Goal: Task Accomplishment & Management: Manage account settings

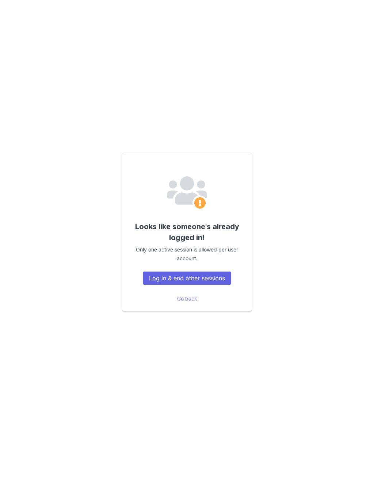
click at [212, 284] on button "Log in & end other sessions" at bounding box center [187, 277] width 88 height 13
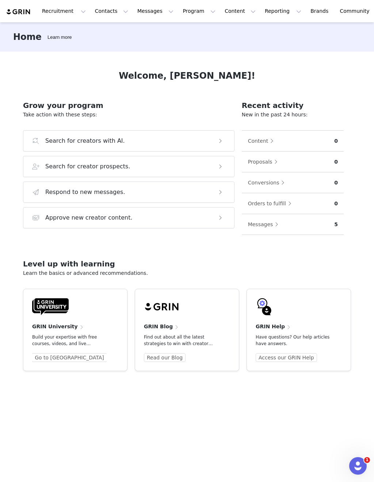
click at [65, 16] on button "Recruitment Recruitment" at bounding box center [64, 11] width 53 height 16
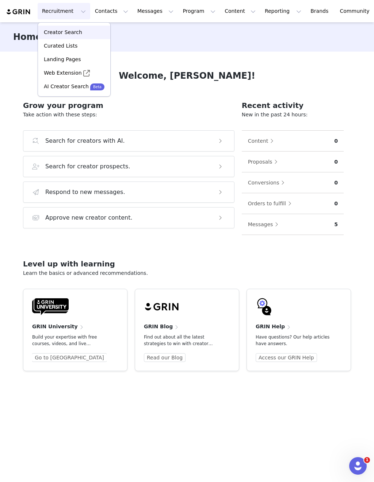
click at [82, 33] on div "Creator Search" at bounding box center [74, 33] width 64 height 8
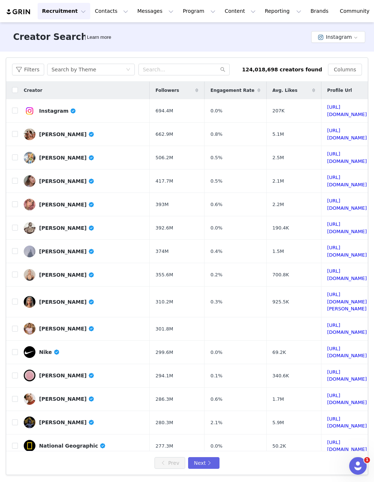
click at [350, 42] on button "Instagram" at bounding box center [339, 37] width 54 height 12
click at [103, 10] on button "Contacts Contacts" at bounding box center [112, 11] width 42 height 16
click at [123, 45] on div "Prospects" at bounding box center [114, 46] width 49 height 8
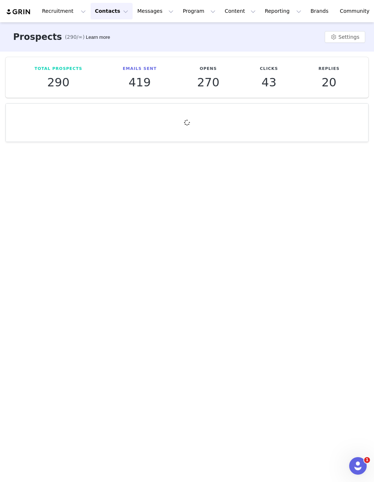
click at [154, 11] on button "Messages Messages" at bounding box center [155, 11] width 45 height 16
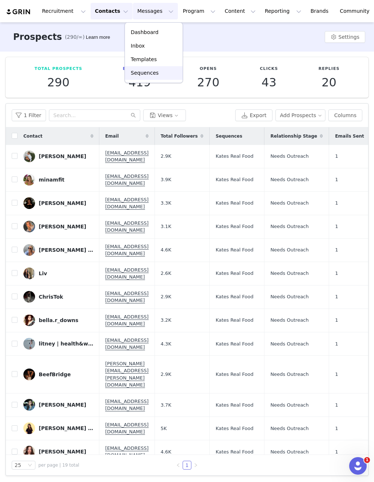
click at [154, 77] on link "Sequences" at bounding box center [154, 73] width 58 height 14
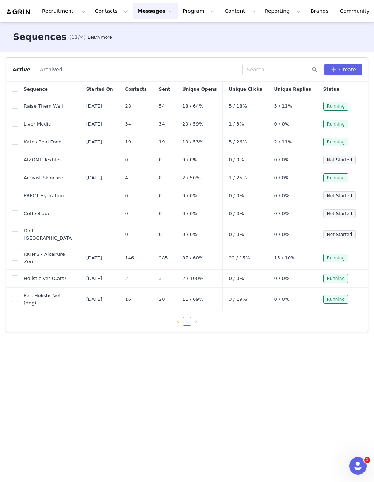
click at [360, 160] on button "button" at bounding box center [358, 159] width 9 height 9
click at [345, 176] on link "Edit" at bounding box center [343, 173] width 42 height 12
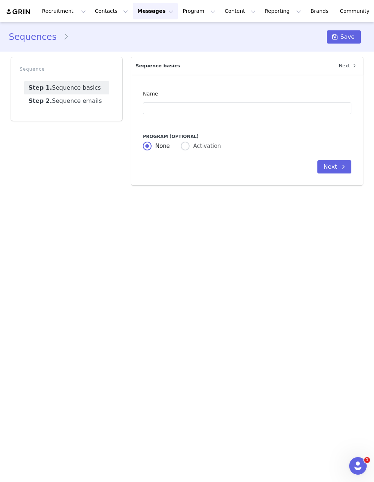
type input "AIZOME Textiles"
type input "Collaborate with AIZOME Textiles + Unlock Lifetime Savings!"
click at [77, 102] on link "Step 2. Sequence emails" at bounding box center [66, 100] width 85 height 13
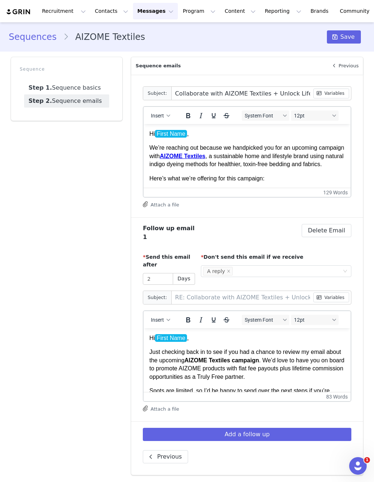
click at [64, 9] on button "Recruitment Recruitment" at bounding box center [64, 11] width 53 height 16
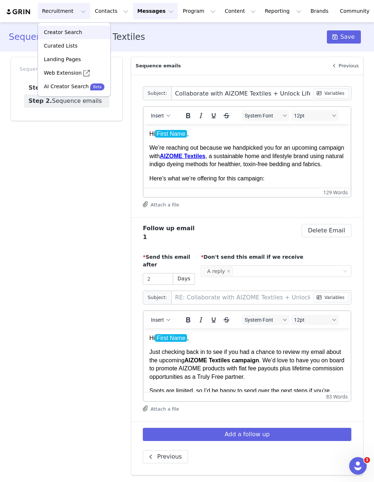
click at [71, 30] on p "Creator Search" at bounding box center [63, 33] width 38 height 8
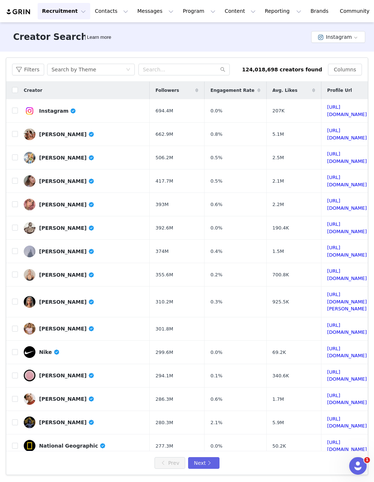
click at [350, 37] on button "Instagram" at bounding box center [339, 37] width 54 height 12
click at [343, 66] on li "TikTok" at bounding box center [340, 64] width 52 height 12
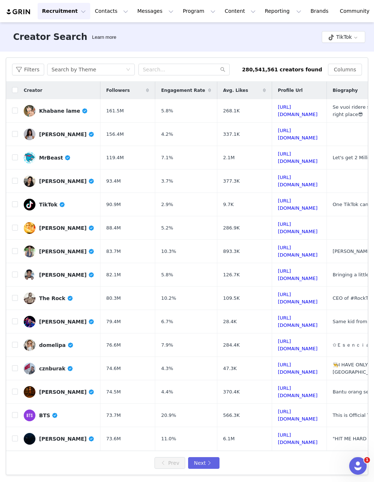
click at [36, 68] on button "Filters" at bounding box center [28, 70] width 32 height 12
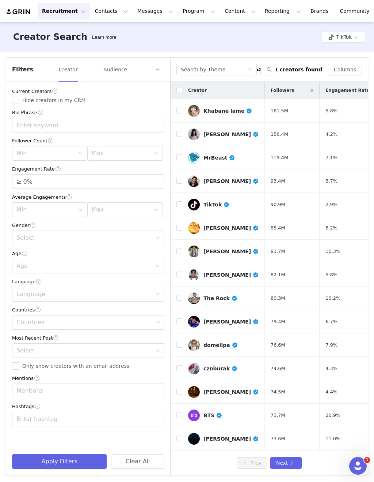
click at [19, 97] on input "Hide creators in my CRM" at bounding box center [15, 100] width 7 height 7
checkbox input "true"
click at [144, 153] on div "Max" at bounding box center [121, 153] width 59 height 7
click at [130, 192] on li "10k" at bounding box center [124, 193] width 75 height 12
click at [139, 183] on input "≥ 0%" at bounding box center [88, 181] width 152 height 14
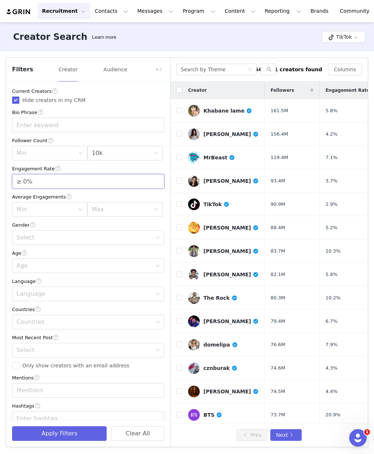
click at [159, 178] on span "Increase Value" at bounding box center [160, 177] width 8 height 7
click at [159, 176] on span "Increase Value" at bounding box center [160, 177] width 8 height 7
click at [158, 175] on span "Increase Value" at bounding box center [160, 177] width 8 height 7
click at [160, 174] on span "Increase Value" at bounding box center [160, 177] width 8 height 7
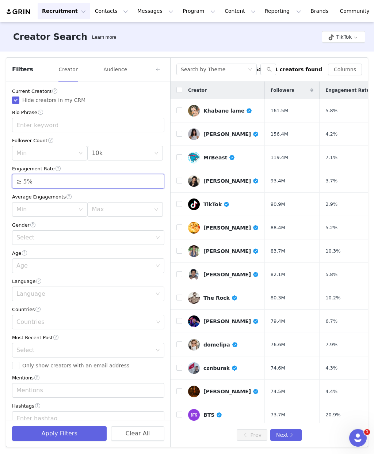
click at [159, 174] on span "Increase Value" at bounding box center [160, 177] width 8 height 7
type input "≥ 6%"
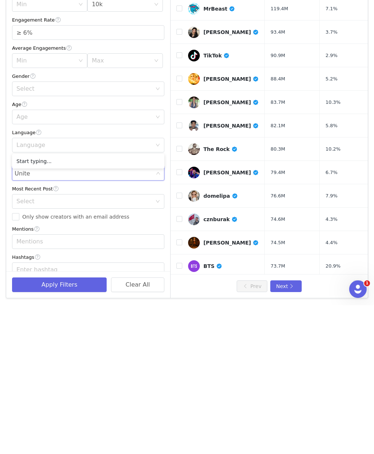
type input "United"
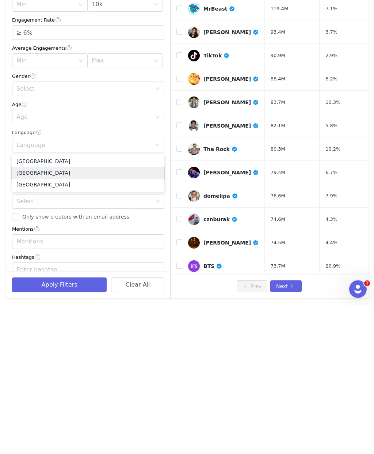
click at [83, 316] on li "[GEOGRAPHIC_DATA]" at bounding box center [88, 322] width 152 height 12
click at [150, 374] on div "Mentions" at bounding box center [88, 378] width 152 height 8
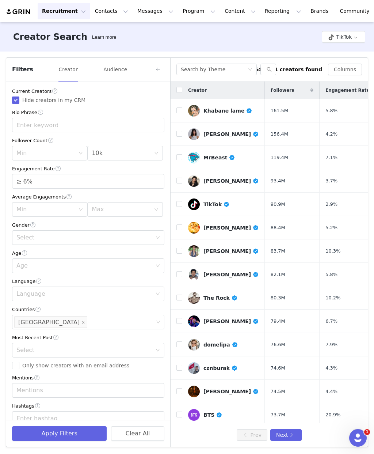
click at [80, 363] on span "Only show creators with an email address" at bounding box center [75, 366] width 113 height 6
click at [19, 362] on input "Only show creators with an email address" at bounding box center [15, 365] width 7 height 7
checkbox input "true"
click at [75, 437] on button "Apply Filters" at bounding box center [59, 433] width 95 height 15
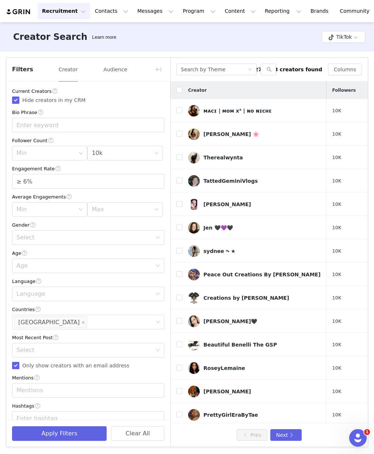
click at [162, 64] on button "button" at bounding box center [159, 70] width 12 height 12
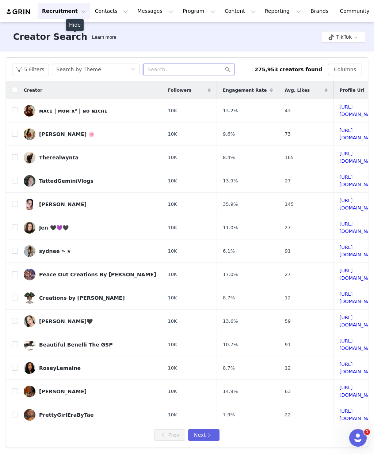
click at [179, 64] on input "text" at bounding box center [188, 70] width 91 height 12
type input "Home"
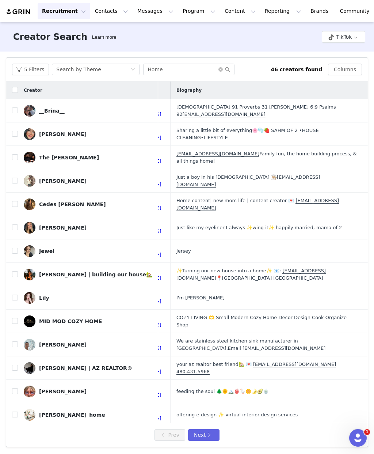
scroll to position [0, 264]
click at [17, 271] on input "checkbox" at bounding box center [15, 274] width 6 height 6
checkbox input "true"
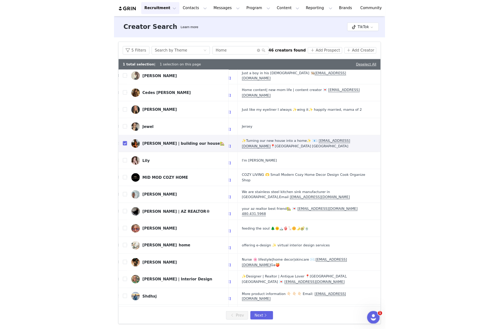
scroll to position [28, 0]
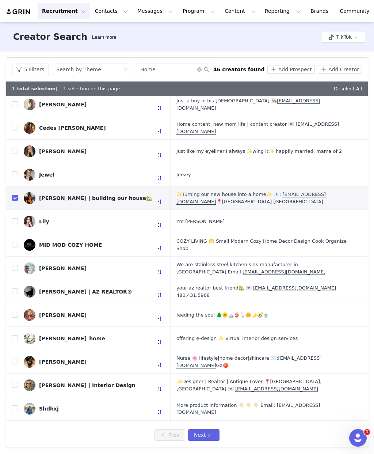
click at [22, 374] on td "DeeAnn McCoy | Interior Design" at bounding box center [88, 385] width 140 height 23
click at [16, 374] on td at bounding box center [12, 385] width 12 height 23
click at [25, 380] on img at bounding box center [30, 386] width 12 height 12
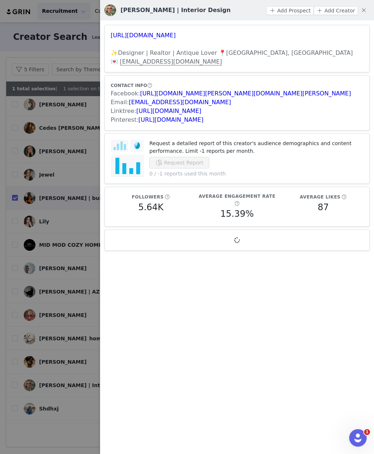
click at [365, 11] on button "button" at bounding box center [364, 10] width 12 height 12
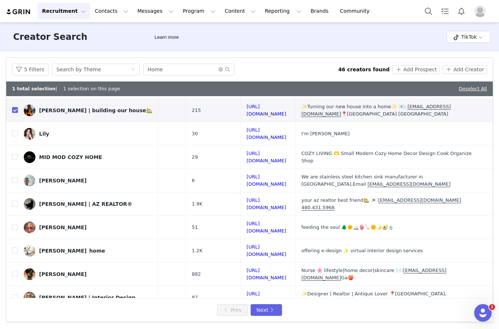
scroll to position [181, 139]
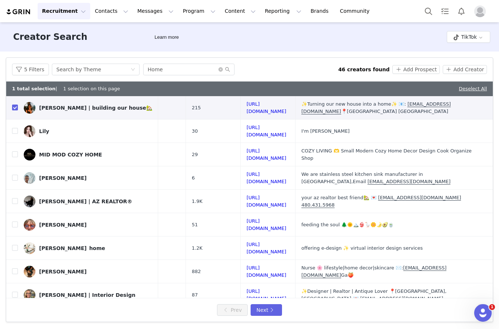
click at [16, 245] on input "checkbox" at bounding box center [15, 248] width 6 height 6
checkbox input "true"
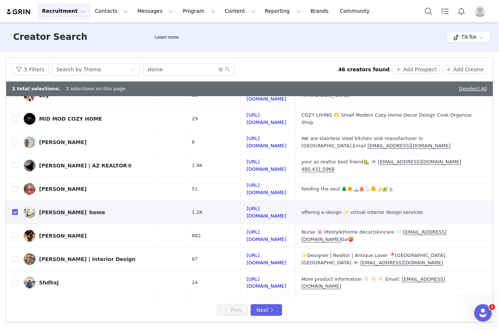
scroll to position [216, 129]
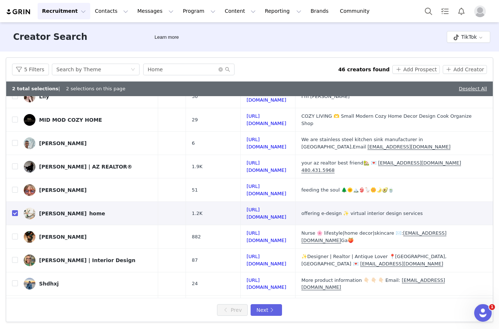
click at [12, 257] on input "checkbox" at bounding box center [15, 260] width 6 height 6
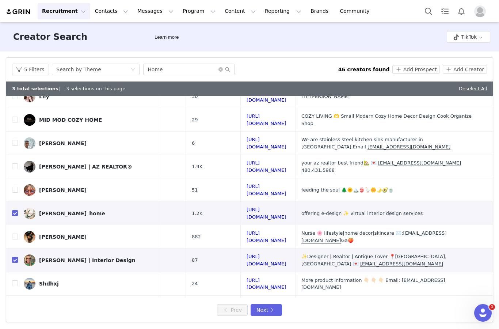
checkbox input "true"
click at [16, 304] on input "checkbox" at bounding box center [15, 307] width 6 height 6
checkbox input "true"
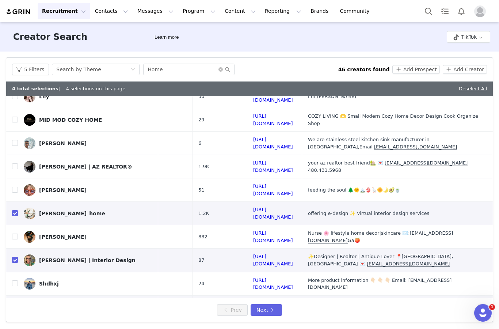
scroll to position [28, 0]
click at [269, 310] on button "Next" at bounding box center [266, 310] width 31 height 12
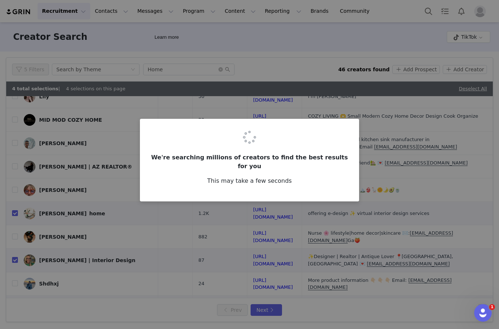
scroll to position [0, 0]
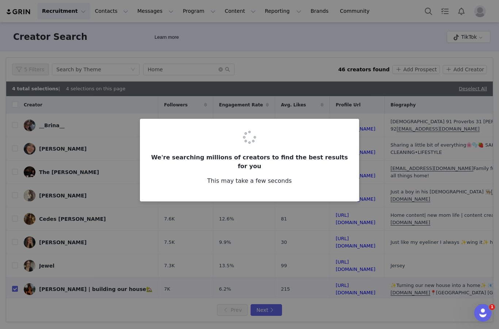
checkbox input "false"
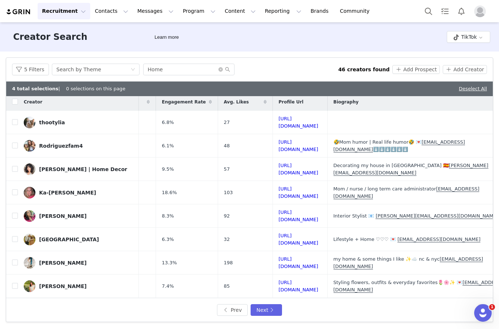
scroll to position [3, 38]
click at [13, 165] on label at bounding box center [15, 169] width 6 height 8
click at [13, 166] on input "checkbox" at bounding box center [15, 169] width 6 height 6
checkbox input "true"
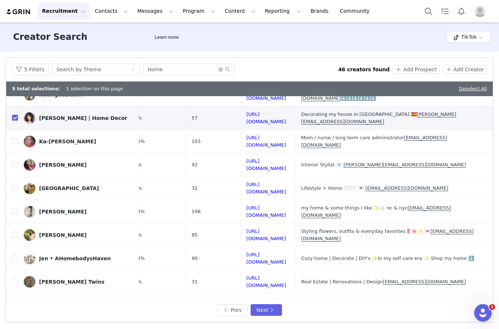
scroll to position [54, 144]
click at [14, 208] on input "checkbox" at bounding box center [15, 211] width 6 height 6
checkbox input "true"
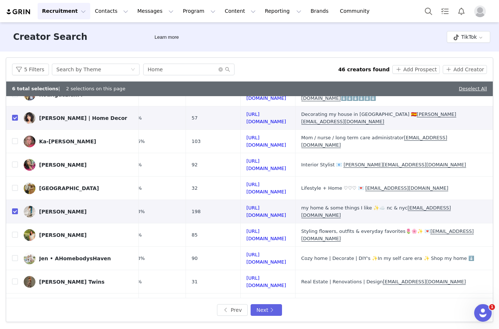
click at [17, 255] on input "checkbox" at bounding box center [15, 258] width 6 height 6
checkbox input "true"
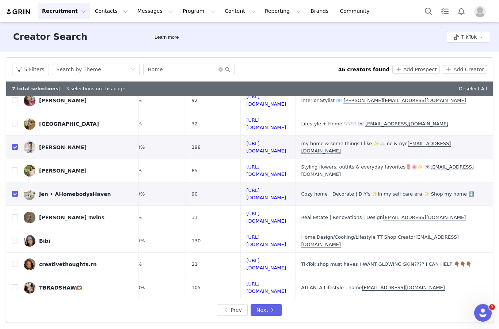
scroll to position [118, 144]
click at [14, 214] on input "checkbox" at bounding box center [15, 217] width 6 height 6
checkbox input "true"
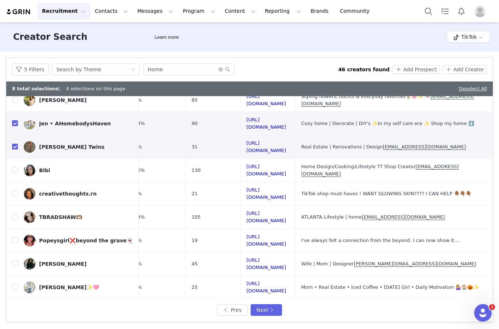
scroll to position [188, 143]
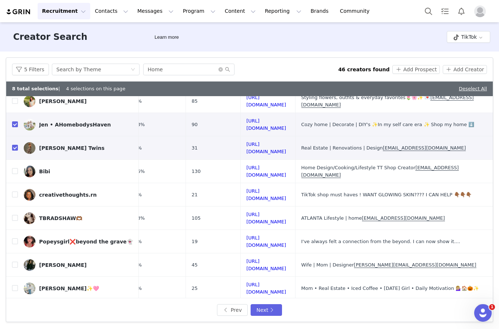
click at [17, 262] on input "checkbox" at bounding box center [15, 265] width 6 height 6
checkbox input "true"
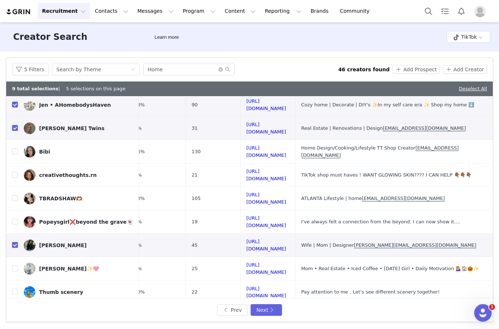
scroll to position [207, 144]
click at [21, 257] on td "TRACY STEPH✨🩷" at bounding box center [78, 268] width 121 height 23
click at [14, 266] on input "checkbox" at bounding box center [15, 269] width 6 height 6
checkbox input "true"
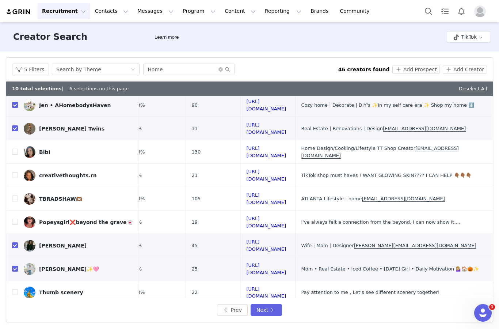
click at [271, 312] on button "Next" at bounding box center [266, 310] width 31 height 12
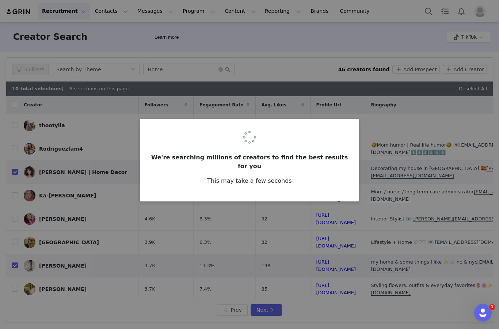
checkbox input "false"
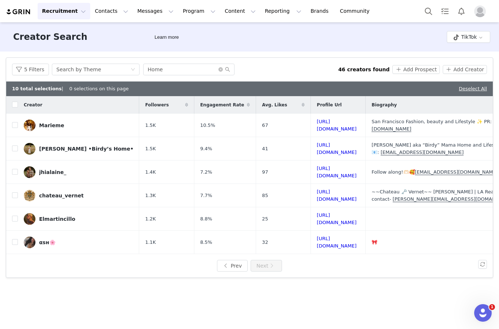
click at [12, 145] on label at bounding box center [15, 149] width 6 height 8
click at [12, 146] on input "checkbox" at bounding box center [15, 149] width 6 height 6
checkbox input "true"
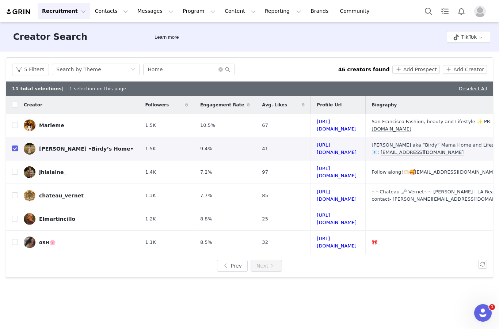
click at [14, 122] on input "checkbox" at bounding box center [15, 125] width 6 height 6
checkbox input "true"
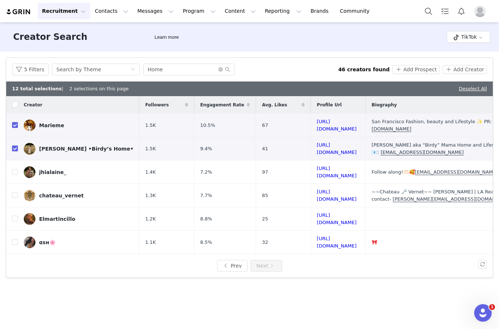
click at [14, 239] on input "checkbox" at bounding box center [15, 242] width 6 height 6
checkbox input "true"
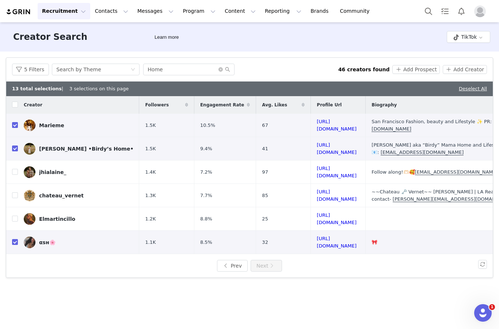
click at [228, 260] on button "Prev" at bounding box center [232, 266] width 31 height 12
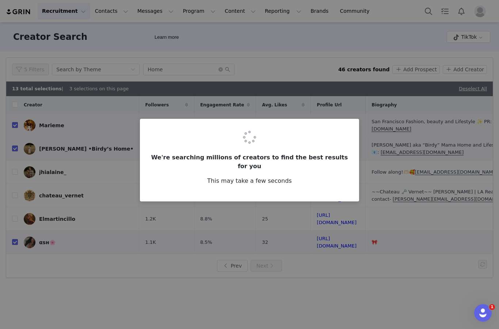
checkbox input "false"
checkbox input "true"
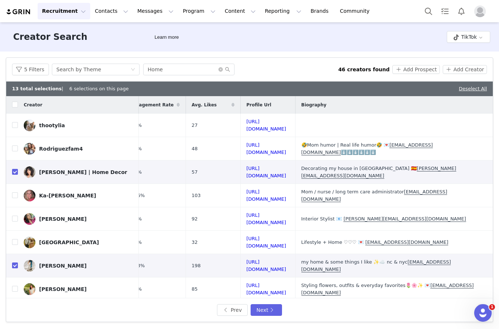
scroll to position [0, 133]
click at [22, 231] on td "Madison" at bounding box center [78, 242] width 121 height 23
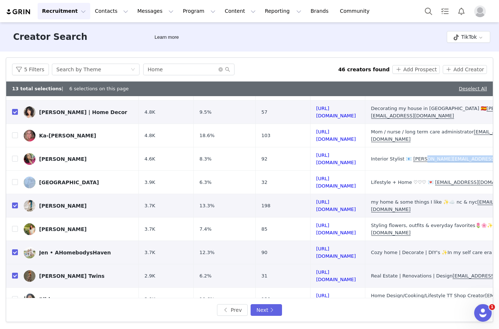
scroll to position [60, 0]
click at [18, 179] on input "checkbox" at bounding box center [15, 182] width 6 height 6
checkbox input "true"
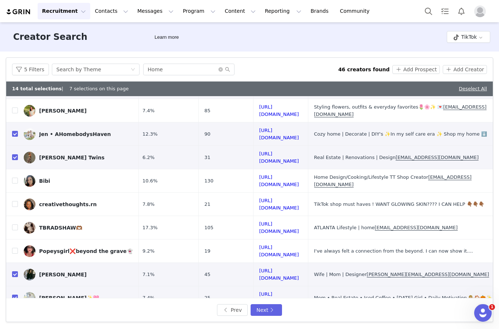
scroll to position [176, 62]
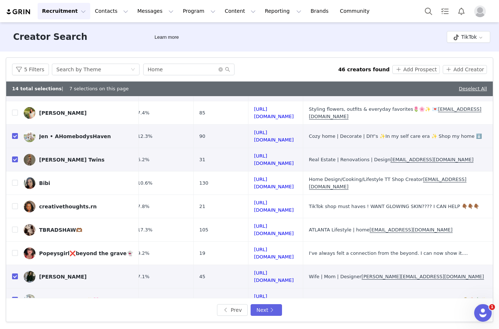
click at [16, 227] on input "checkbox" at bounding box center [15, 230] width 6 height 6
checkbox input "true"
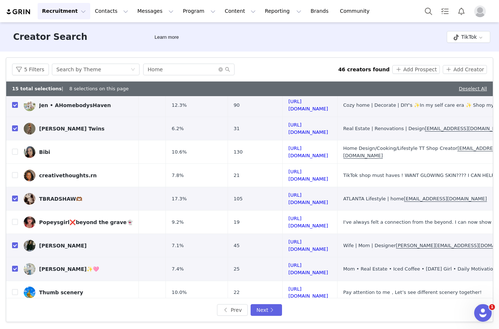
click at [233, 312] on button "Prev" at bounding box center [232, 310] width 31 height 12
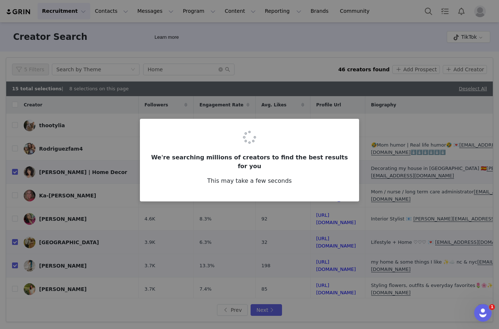
checkbox input "false"
checkbox input "true"
checkbox input "false"
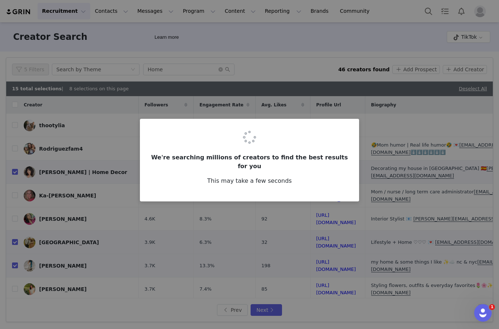
checkbox input "false"
checkbox input "true"
checkbox input "false"
checkbox input "true"
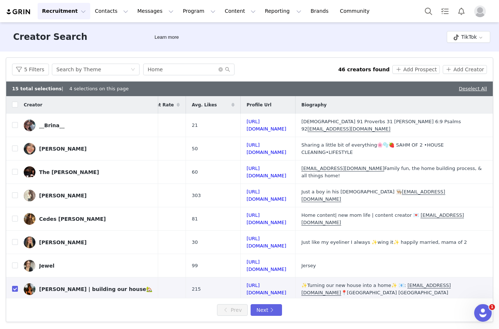
scroll to position [0, 116]
click at [12, 169] on input "checkbox" at bounding box center [15, 172] width 6 height 6
checkbox input "true"
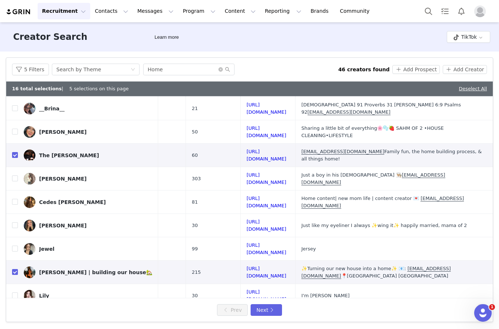
scroll to position [17, 113]
click at [14, 199] on input "checkbox" at bounding box center [15, 202] width 6 height 6
checkbox input "true"
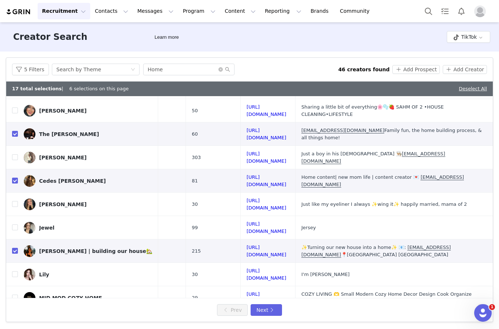
scroll to position [37, 117]
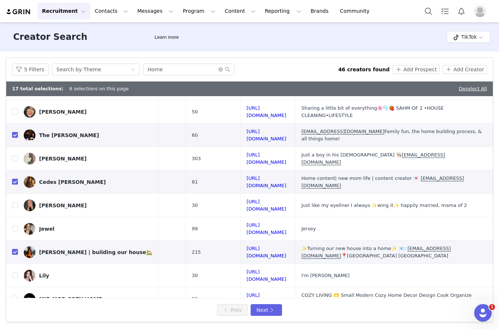
click at [14, 202] on input "checkbox" at bounding box center [15, 205] width 6 height 6
checkbox input "true"
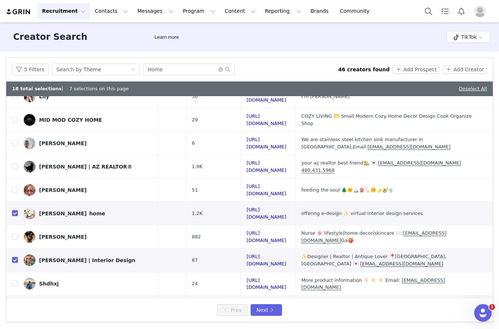
scroll to position [216, 98]
click at [15, 234] on input "checkbox" at bounding box center [15, 237] width 6 height 6
checkbox input "true"
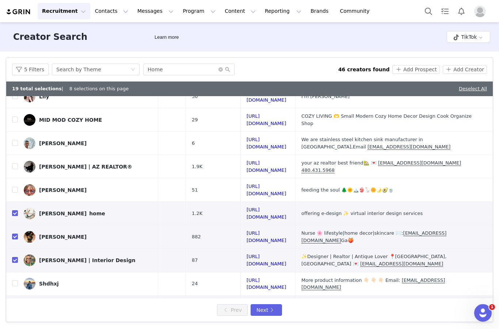
scroll to position [28, 0]
click at [276, 309] on button "Next" at bounding box center [266, 310] width 31 height 12
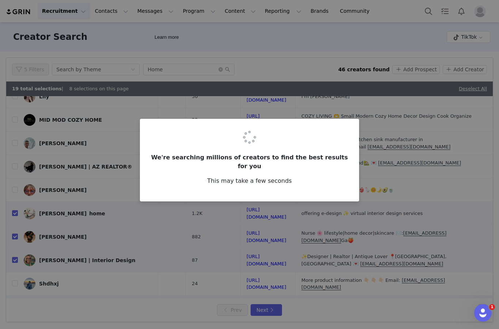
scroll to position [0, 0]
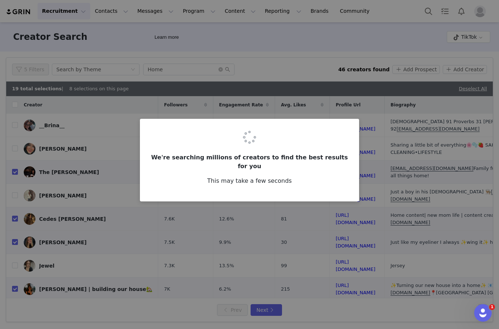
checkbox input "false"
checkbox input "true"
checkbox input "false"
checkbox input "true"
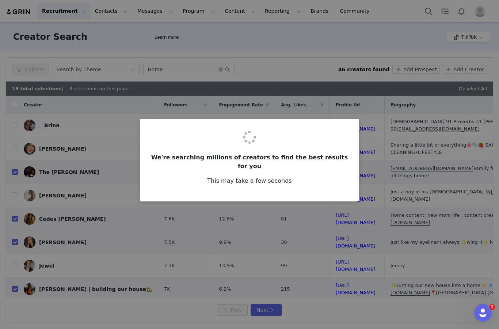
checkbox input "true"
checkbox input "false"
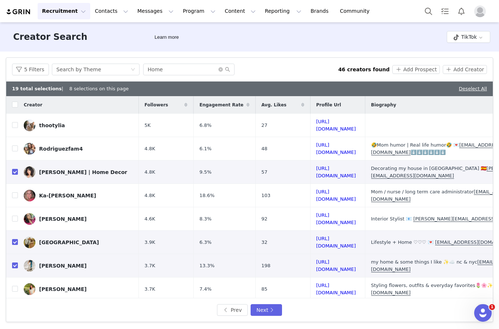
click at [16, 216] on input "checkbox" at bounding box center [15, 219] width 6 height 6
checkbox input "true"
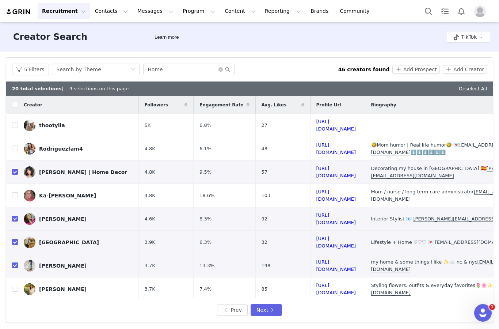
click at [374, 65] on button "Add Prospect" at bounding box center [416, 69] width 47 height 9
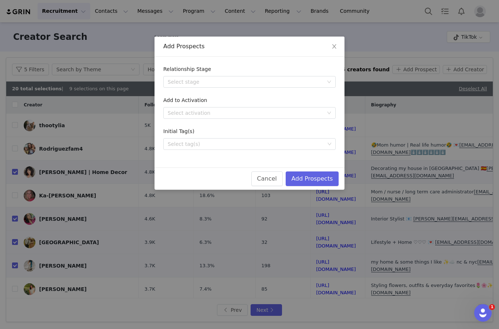
click at [313, 83] on div "Select stage" at bounding box center [246, 81] width 156 height 7
click at [298, 82] on div "Select stage" at bounding box center [246, 81] width 156 height 7
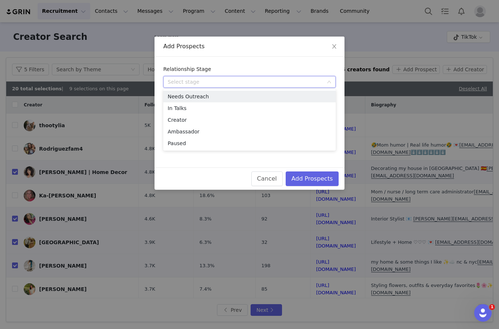
click at [261, 96] on li "Needs Outreach" at bounding box center [249, 97] width 173 height 12
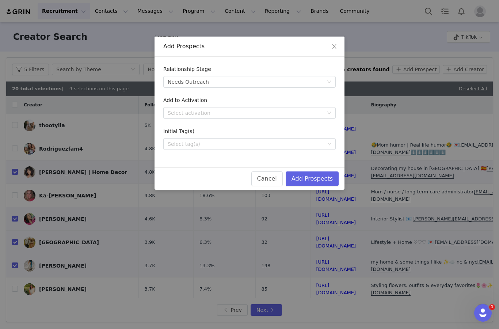
click at [249, 143] on div "Select tag(s)" at bounding box center [246, 143] width 157 height 7
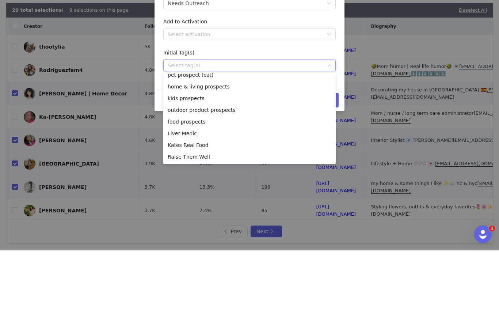
scroll to position [99, 0]
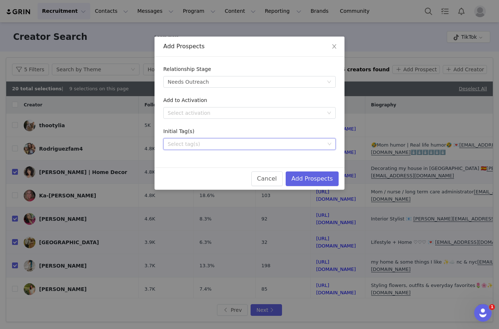
click at [305, 141] on div "Select tag(s)" at bounding box center [246, 143] width 157 height 7
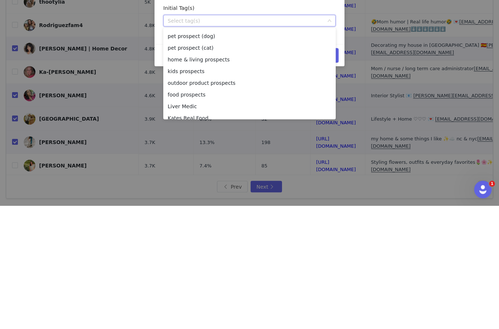
scroll to position [80, 0]
click at [224, 178] on li "home & living prospects" at bounding box center [249, 184] width 173 height 12
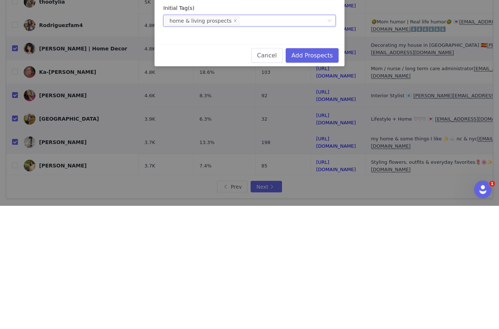
click at [328, 128] on div "Initial Tag(s)" at bounding box center [249, 133] width 173 height 11
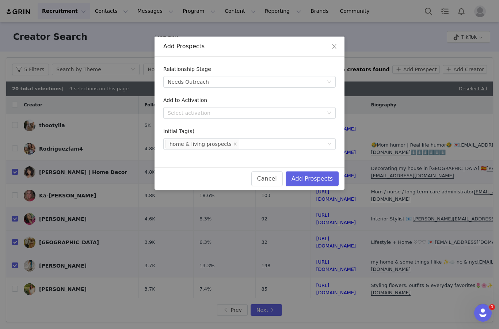
click at [333, 174] on button "Add Prospects" at bounding box center [312, 178] width 53 height 15
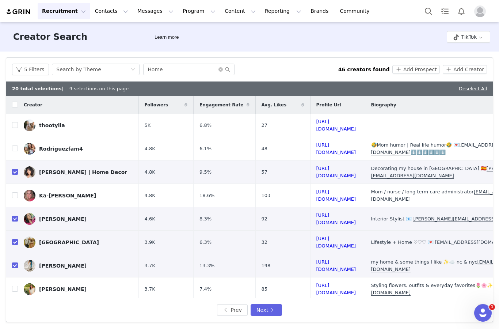
click at [56, 15] on button "Recruitment Recruitment" at bounding box center [64, 11] width 53 height 16
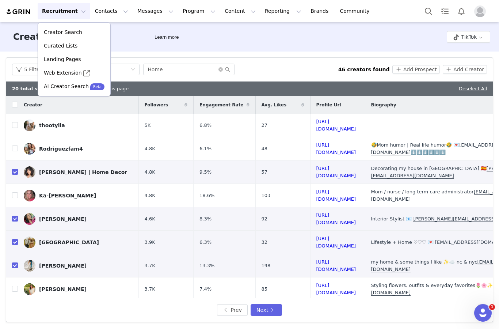
click at [99, 6] on button "Contacts Contacts" at bounding box center [112, 11] width 42 height 16
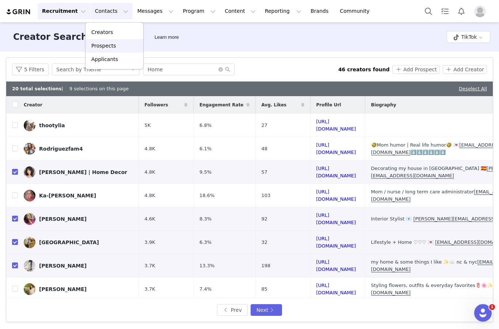
click at [99, 46] on p "Prospects" at bounding box center [103, 46] width 24 height 8
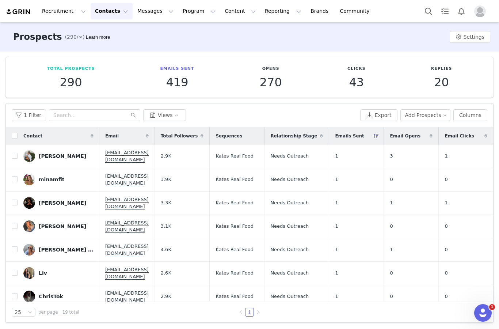
click at [24, 109] on button "1 Filter" at bounding box center [29, 115] width 34 height 12
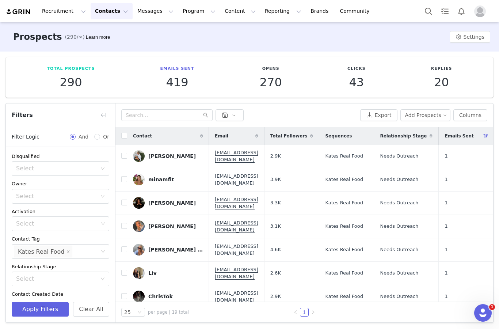
click at [79, 189] on div "Select" at bounding box center [58, 196] width 84 height 14
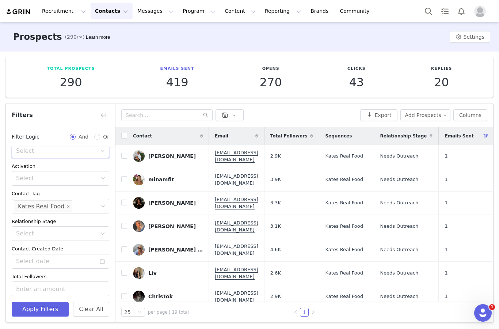
scroll to position [48, 0]
click at [67, 202] on icon "icon: close" at bounding box center [69, 204] width 4 height 4
click at [95, 200] on div "Select" at bounding box center [57, 203] width 82 height 7
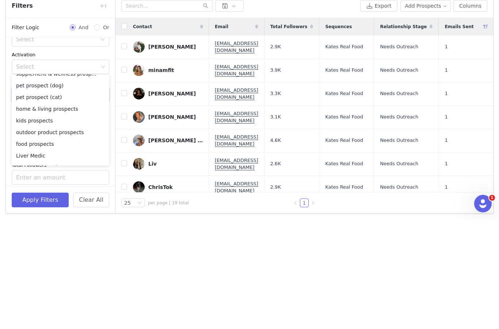
scroll to position [79, 0]
click at [71, 212] on li "home & living prospects" at bounding box center [61, 218] width 98 height 12
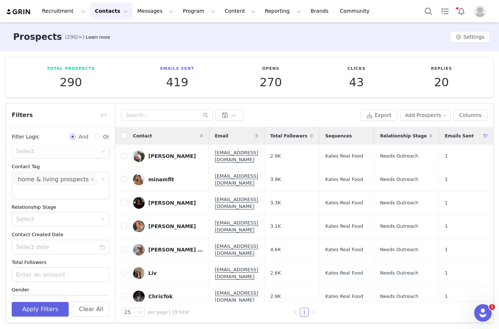
scroll to position [72, 0]
click at [48, 315] on button "Apply Filters" at bounding box center [40, 309] width 57 height 15
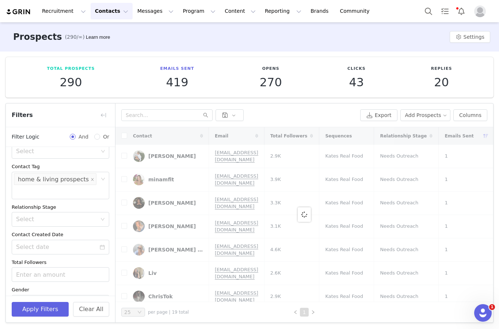
click at [44, 311] on button "Apply Filters" at bounding box center [40, 309] width 57 height 15
click at [44, 310] on button "Apply Filters" at bounding box center [40, 309] width 57 height 15
click at [43, 306] on button "Apply Filters" at bounding box center [40, 309] width 57 height 15
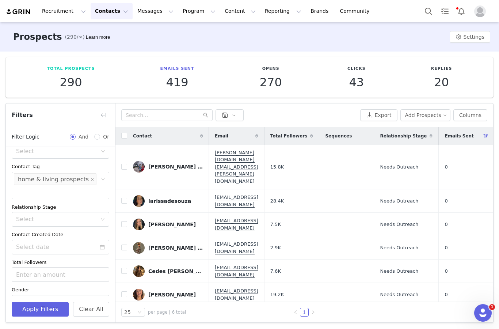
click at [103, 109] on button "button" at bounding box center [104, 115] width 12 height 12
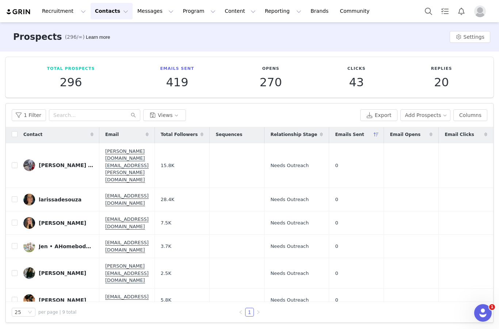
scroll to position [1, 0]
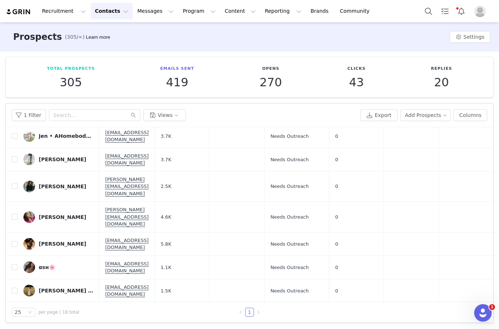
scroll to position [189, 0]
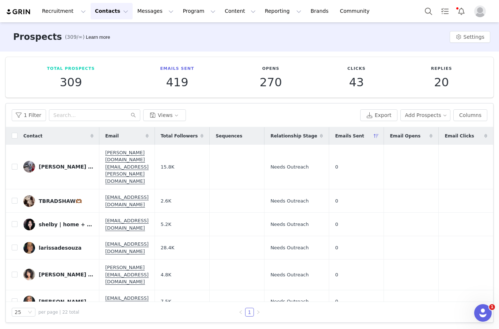
click at [15, 133] on input "checkbox" at bounding box center [15, 136] width 6 height 6
checkbox input "true"
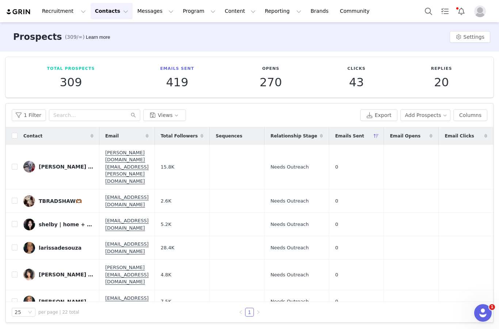
checkbox input "true"
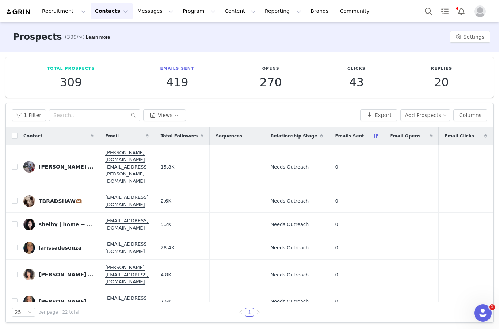
checkbox input "true"
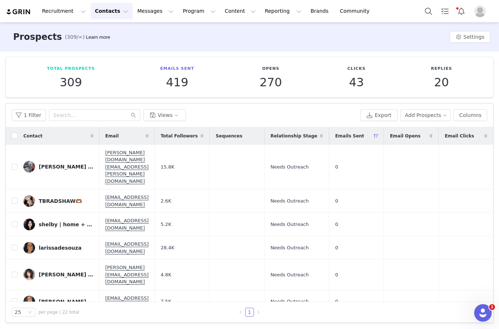
checkbox input "true"
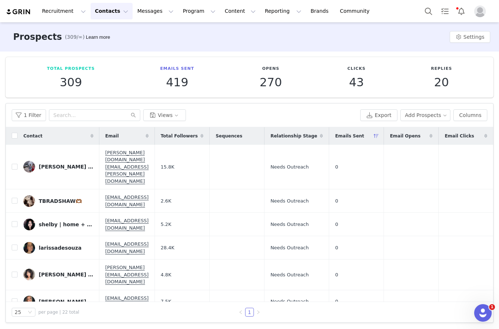
checkbox input "true"
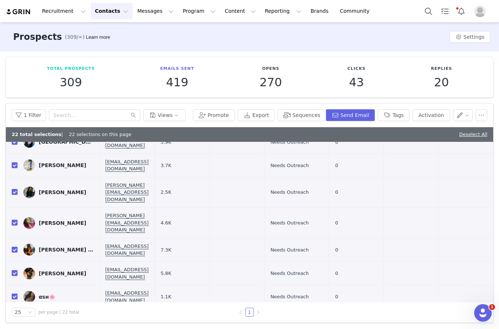
scroll to position [245, 0]
click at [15, 293] on input "checkbox" at bounding box center [15, 296] width 6 height 6
checkbox input "false"
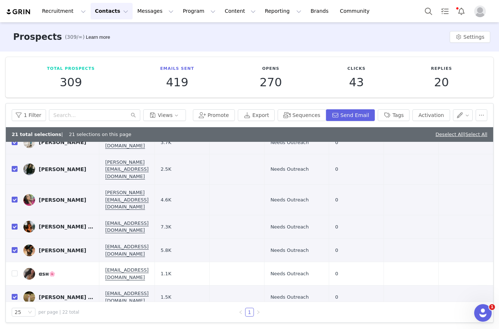
scroll to position [268, 0]
checkbox input "true"
click at [306, 117] on button "Sequences" at bounding box center [302, 115] width 48 height 12
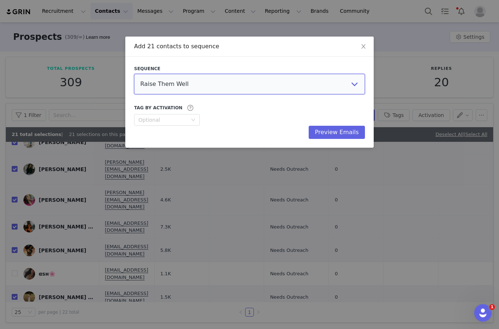
click at [341, 79] on select "Raise Them Well Liver Medic Kates Real Food AIZOME Textiles Activist Skincare P…" at bounding box center [249, 84] width 231 height 20
select select "763226ab-3f19-4200-be47-08681cf5e6e3"
click at [355, 127] on button "Preview Emails" at bounding box center [337, 132] width 56 height 13
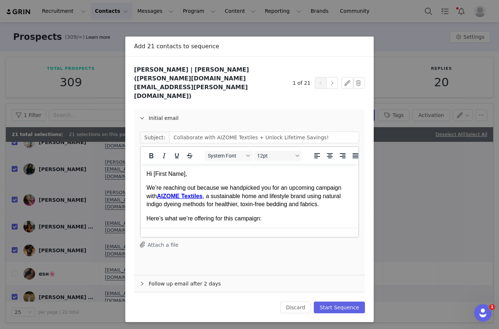
scroll to position [0, 0]
click at [354, 302] on button "Start Sequence" at bounding box center [339, 308] width 51 height 12
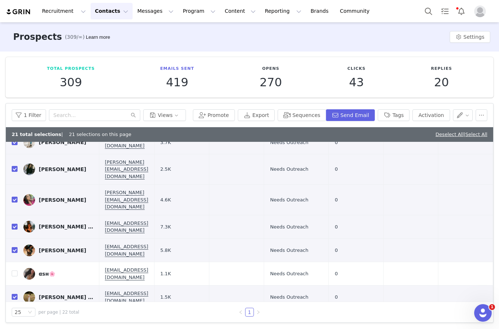
click at [134, 1] on div "Recruitment Recruitment Creator Search Curated Lists Landing Pages Web Extensio…" at bounding box center [249, 11] width 499 height 22
click at [144, 14] on button "Messages Messages" at bounding box center [155, 11] width 45 height 16
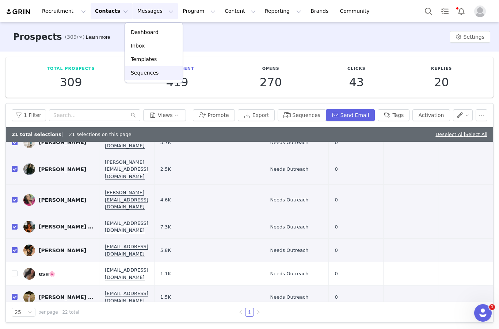
click at [137, 74] on p "Sequences" at bounding box center [145, 73] width 28 height 8
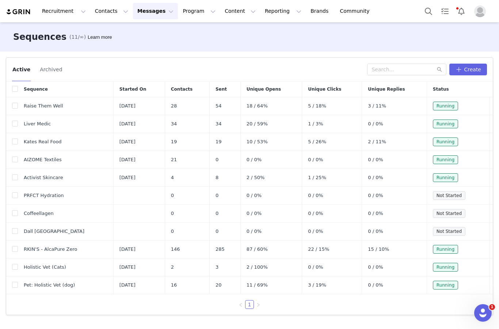
scroll to position [28, 0]
click at [63, 10] on button "Recruitment Recruitment" at bounding box center [64, 11] width 53 height 16
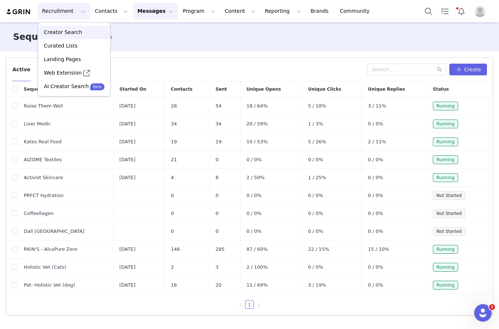
click at [56, 31] on p "Creator Search" at bounding box center [63, 33] width 38 height 8
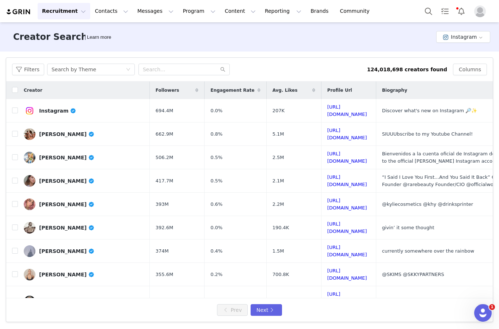
click at [469, 64] on button "Columns" at bounding box center [470, 70] width 34 height 12
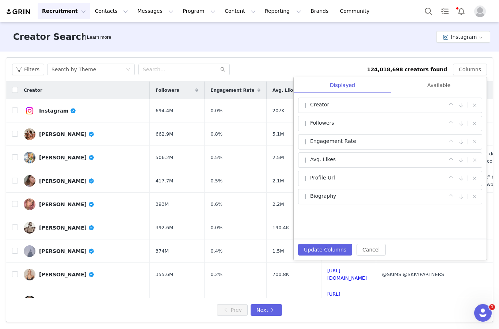
click at [332, 64] on div "Filters Search by Theme" at bounding box center [189, 70] width 355 height 12
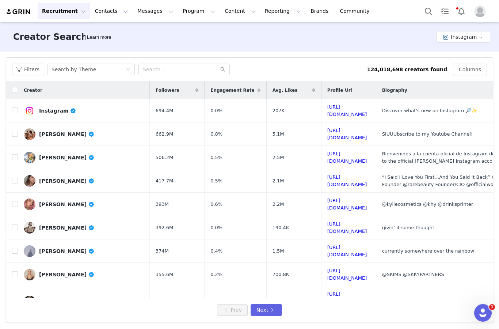
click at [468, 34] on button "Instagram" at bounding box center [464, 37] width 54 height 12
click at [471, 62] on li "TikTok" at bounding box center [465, 64] width 52 height 12
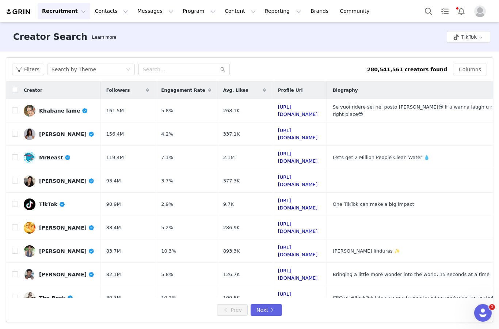
click at [26, 71] on button "Filters" at bounding box center [28, 70] width 32 height 12
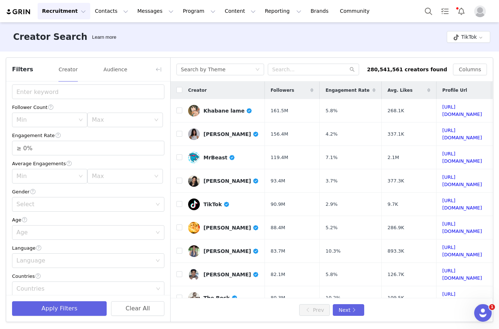
scroll to position [34, 0]
click at [109, 121] on div "Max" at bounding box center [121, 119] width 59 height 7
click at [113, 156] on li "10k" at bounding box center [124, 159] width 75 height 12
click at [152, 154] on input "≥ 0%" at bounding box center [88, 147] width 152 height 14
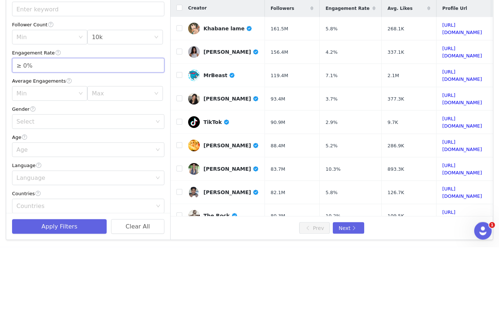
click at [160, 143] on icon "icon: up" at bounding box center [160, 144] width 3 height 3
click at [160, 140] on span "Increase Value" at bounding box center [160, 143] width 8 height 7
click at [159, 147] on span "Decrease Value" at bounding box center [160, 150] width 8 height 7
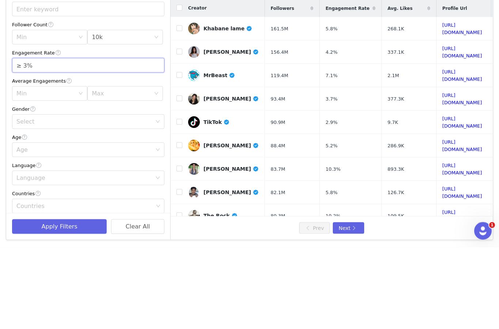
click at [160, 150] on icon "icon: down" at bounding box center [160, 150] width 2 height 1
click at [162, 140] on span "Increase Value" at bounding box center [160, 143] width 8 height 7
click at [163, 140] on span "Increase Value" at bounding box center [160, 143] width 8 height 7
type input "≥ 5%"
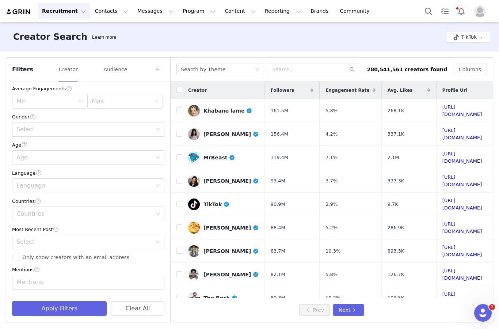
scroll to position [108, 0]
click at [100, 256] on span "Only show creators with an email address" at bounding box center [75, 258] width 113 height 6
click at [19, 256] on input "Only show creators with an email address" at bounding box center [15, 257] width 7 height 7
checkbox input "true"
click at [100, 217] on div "Countries" at bounding box center [84, 214] width 137 height 7
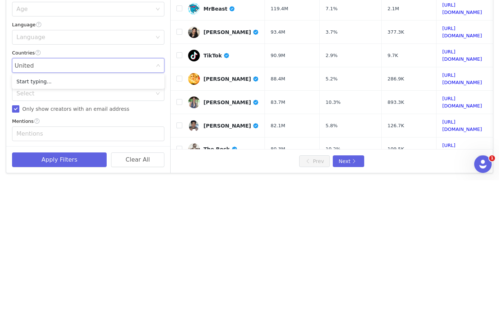
type input "United"
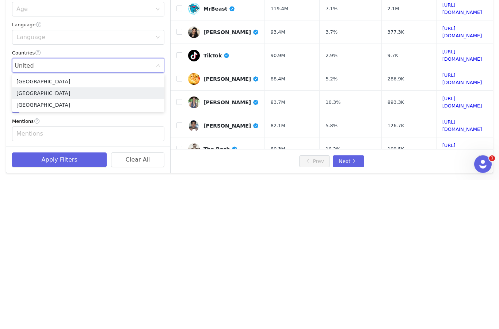
click at [62, 236] on li "[GEOGRAPHIC_DATA]" at bounding box center [88, 242] width 152 height 12
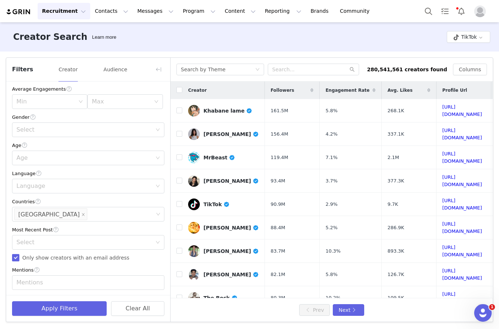
scroll to position [28, 0]
click at [72, 307] on button "Apply Filters" at bounding box center [59, 308] width 95 height 15
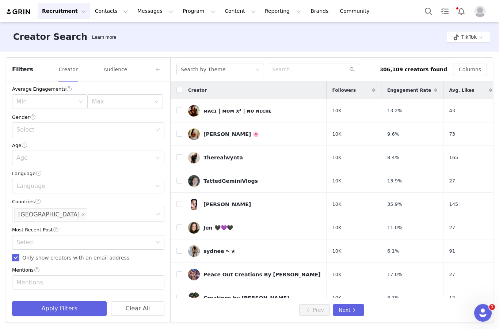
click at [157, 64] on button "button" at bounding box center [159, 70] width 12 height 12
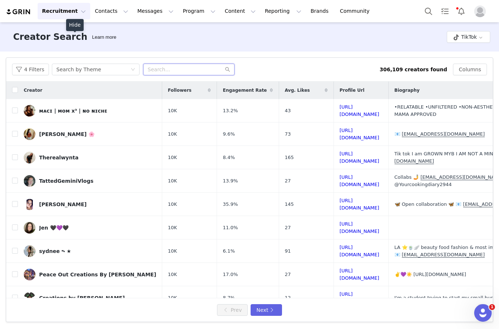
click at [197, 64] on input "text" at bounding box center [188, 70] width 91 height 12
type input "Fitness"
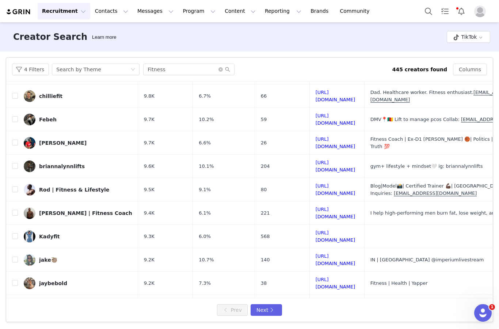
scroll to position [110, 0]
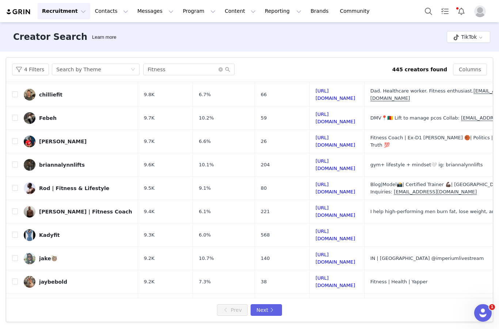
click at [12, 162] on input "checkbox" at bounding box center [15, 165] width 6 height 6
checkbox input "true"
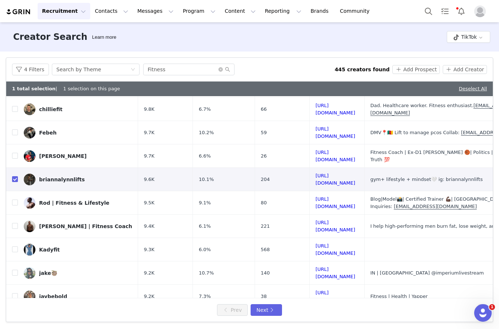
click at [13, 200] on input "checkbox" at bounding box center [15, 203] width 6 height 6
checkbox input "true"
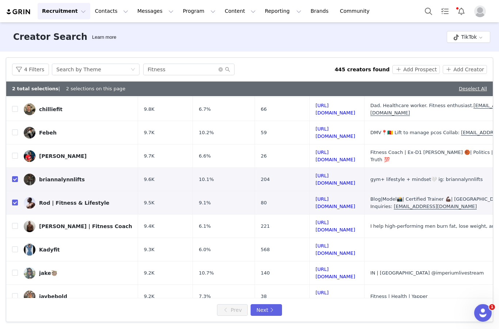
click at [13, 215] on td at bounding box center [12, 226] width 12 height 23
click at [14, 223] on input "checkbox" at bounding box center [15, 226] width 6 height 6
checkbox input "true"
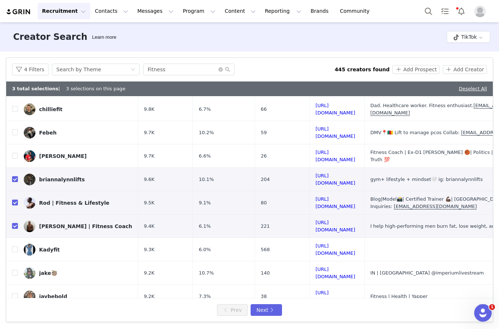
click at [17, 246] on input "checkbox" at bounding box center [15, 249] width 6 height 6
checkbox input "true"
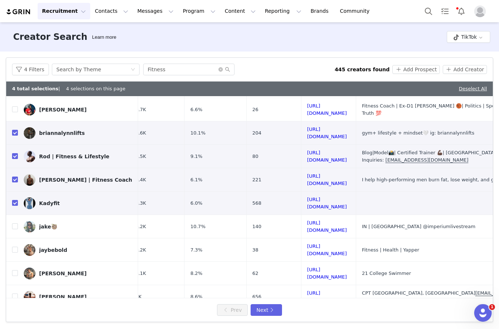
scroll to position [156, 10]
click at [15, 246] on input "checkbox" at bounding box center [15, 249] width 6 height 6
checkbox input "true"
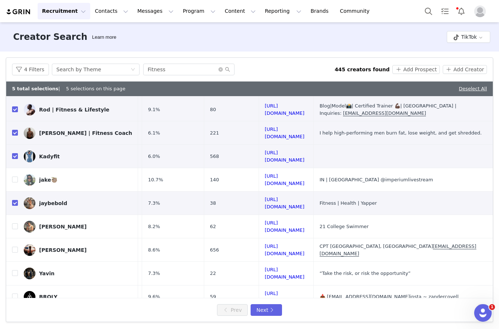
scroll to position [203, 51]
click at [15, 317] on input "checkbox" at bounding box center [15, 320] width 6 height 6
checkbox input "true"
click at [273, 310] on button "Next" at bounding box center [266, 310] width 31 height 12
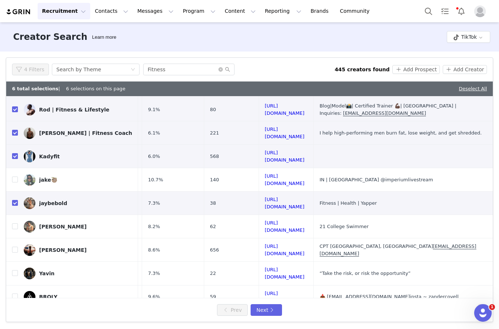
scroll to position [0, 0]
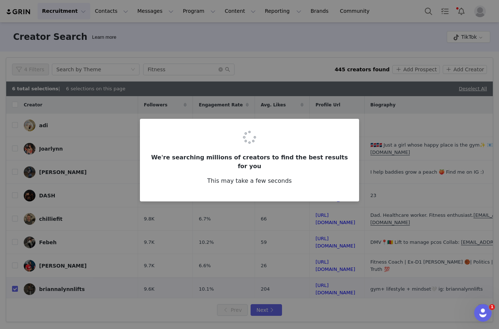
checkbox input "false"
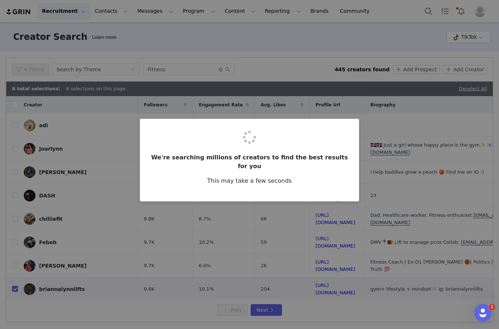
checkbox input "false"
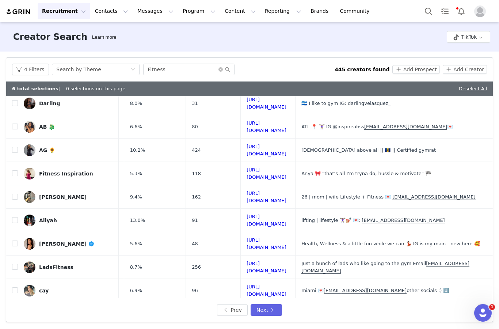
scroll to position [46, 95]
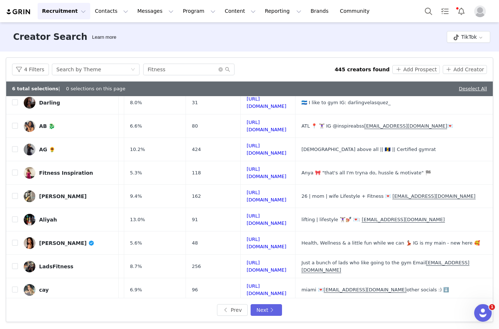
click at [15, 216] on input "checkbox" at bounding box center [15, 219] width 6 height 6
checkbox input "true"
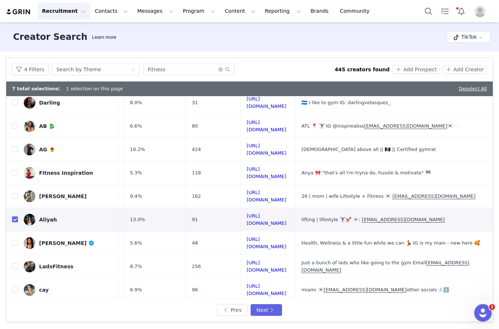
click at [16, 240] on input "checkbox" at bounding box center [15, 243] width 6 height 6
checkbox input "true"
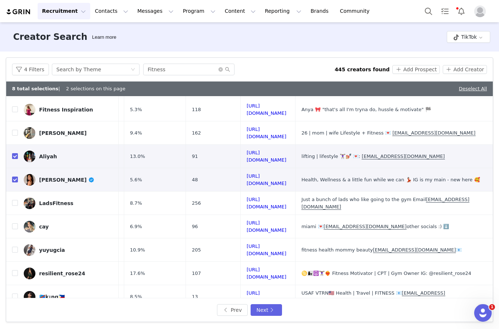
scroll to position [112, 97]
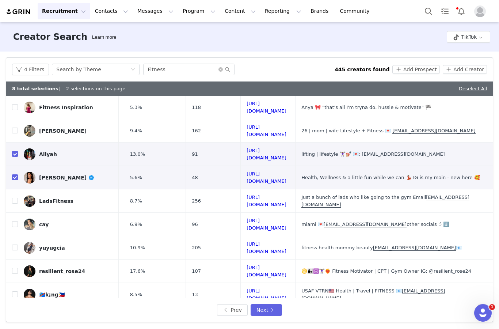
click at [16, 245] on input "checkbox" at bounding box center [15, 248] width 6 height 6
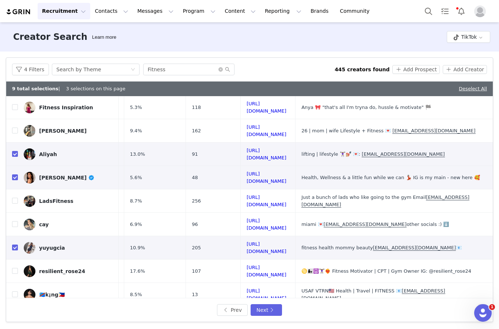
checkbox input "true"
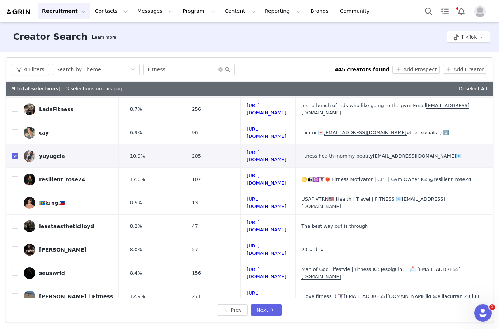
scroll to position [203, 82]
click at [13, 294] on input "checkbox" at bounding box center [15, 297] width 6 height 6
checkbox input "true"
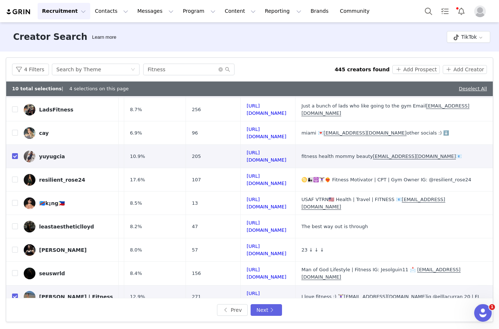
click at [14, 317] on input "checkbox" at bounding box center [15, 320] width 6 height 6
checkbox input "true"
click at [276, 309] on button "Next" at bounding box center [266, 310] width 31 height 12
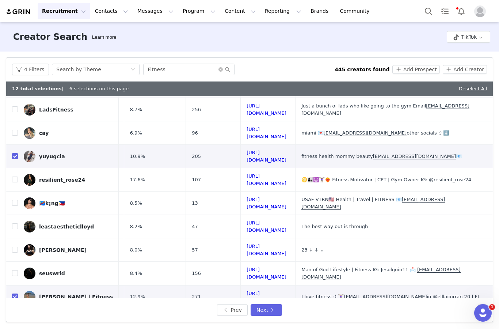
scroll to position [0, 0]
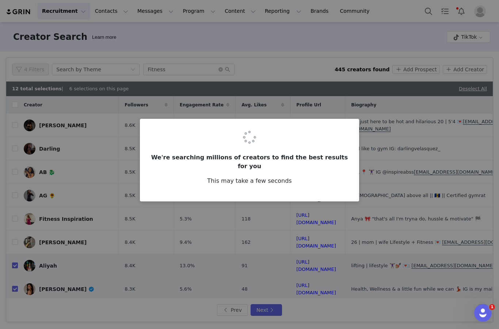
checkbox input "false"
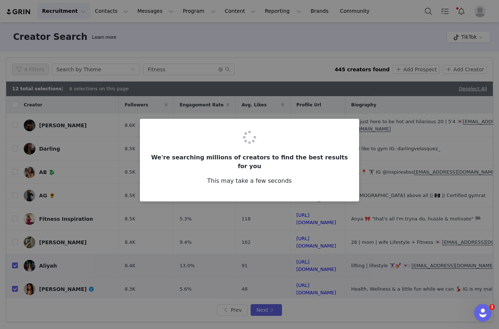
checkbox input "false"
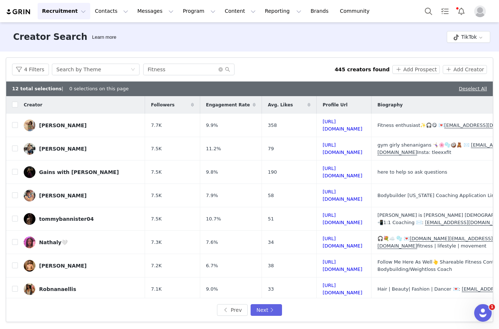
click at [11, 137] on td at bounding box center [12, 148] width 12 height 23
click at [12, 146] on input "checkbox" at bounding box center [15, 149] width 6 height 6
checkbox input "true"
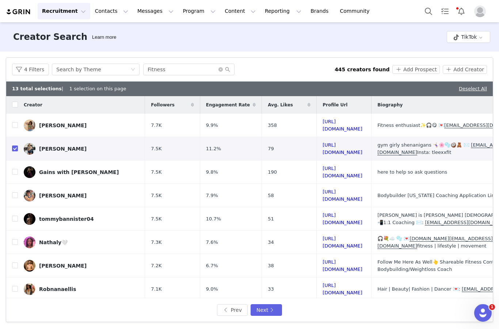
click at [12, 122] on input "checkbox" at bounding box center [15, 125] width 6 height 6
checkbox input "true"
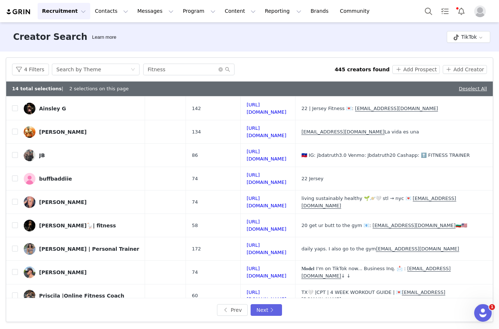
scroll to position [205, 89]
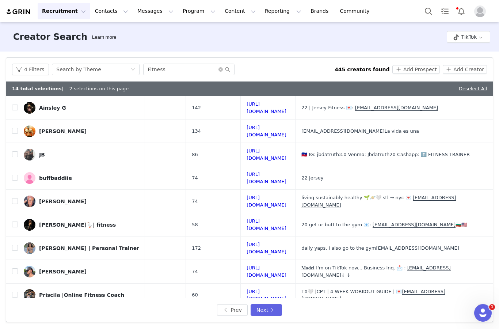
click at [13, 315] on input "checkbox" at bounding box center [15, 318] width 6 height 6
checkbox input "true"
click at [274, 313] on button "Next" at bounding box center [266, 310] width 31 height 12
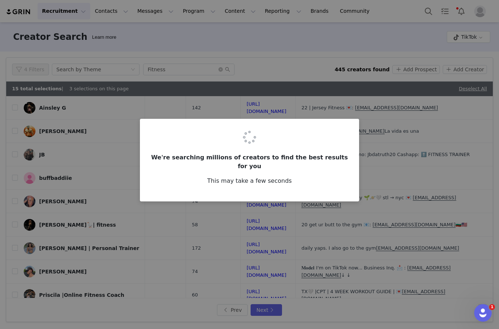
scroll to position [0, 0]
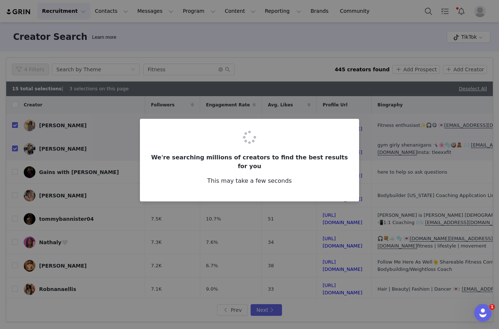
checkbox input "false"
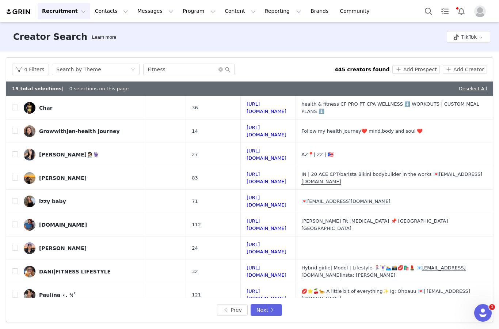
scroll to position [111, 121]
click at [15, 222] on input "checkbox" at bounding box center [15, 225] width 6 height 6
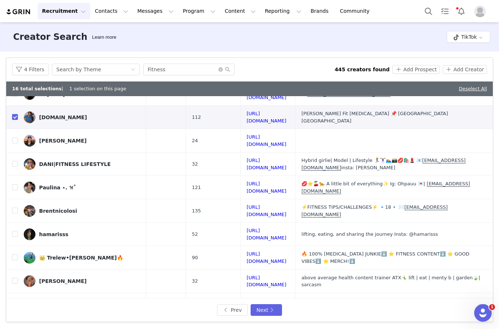
scroll to position [218, 122]
click at [275, 312] on button "Next" at bounding box center [266, 310] width 31 height 12
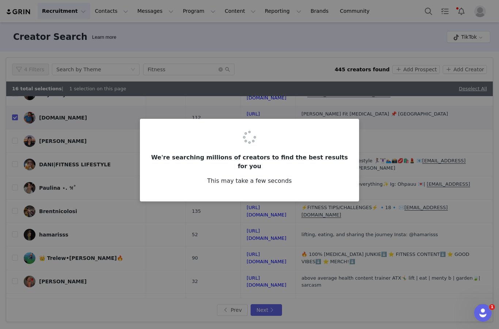
scroll to position [0, 0]
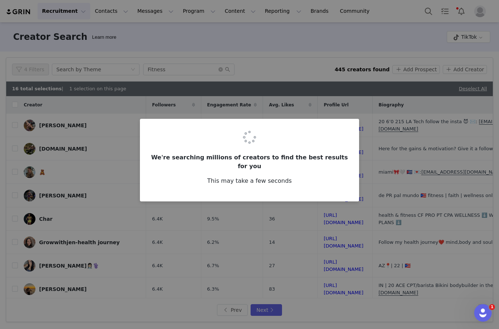
checkbox input "false"
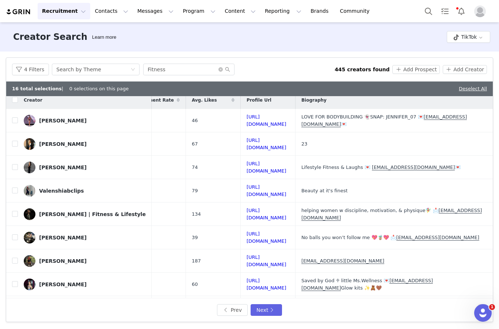
scroll to position [5, 122]
click at [12, 163] on label at bounding box center [15, 167] width 6 height 8
click at [12, 164] on input "checkbox" at bounding box center [15, 167] width 6 height 6
checkbox input "true"
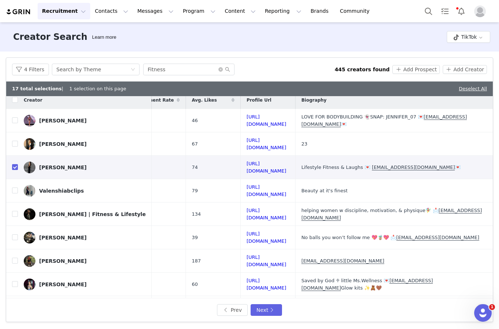
click at [14, 211] on input "checkbox" at bounding box center [15, 214] width 6 height 6
checkbox input "true"
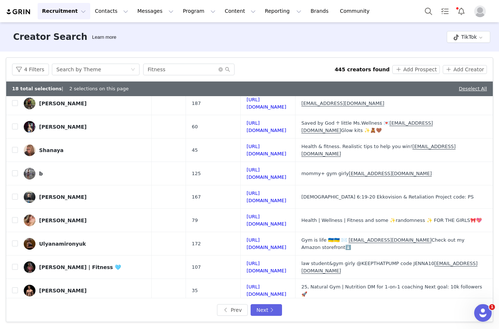
scroll to position [163, 121]
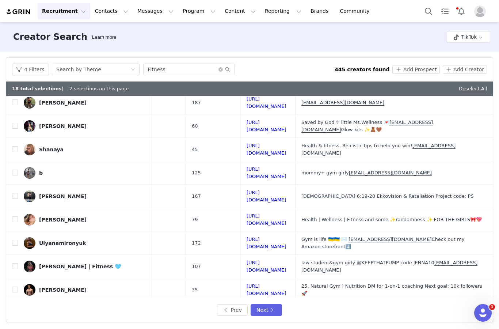
click at [12, 216] on input "checkbox" at bounding box center [15, 219] width 6 height 6
checkbox input "true"
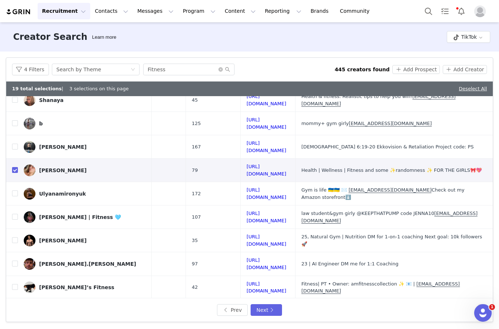
scroll to position [212, 122]
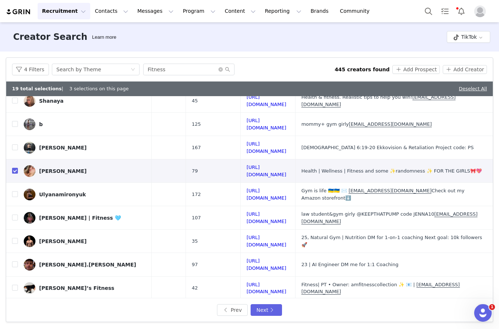
click at [12, 215] on input "checkbox" at bounding box center [15, 218] width 6 height 6
checkbox input "true"
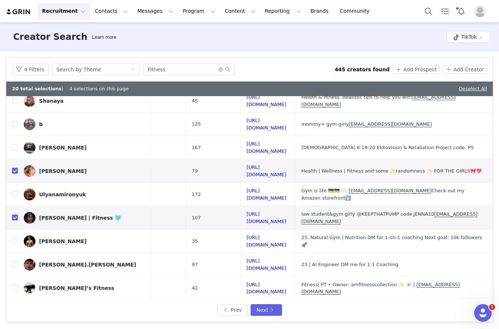
click at [15, 238] on input "checkbox" at bounding box center [15, 241] width 6 height 6
checkbox input "true"
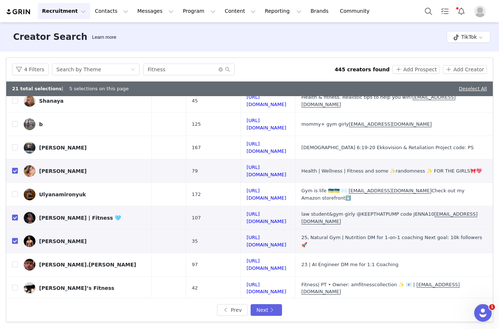
click at [14, 285] on input "checkbox" at bounding box center [15, 288] width 6 height 6
checkbox input "true"
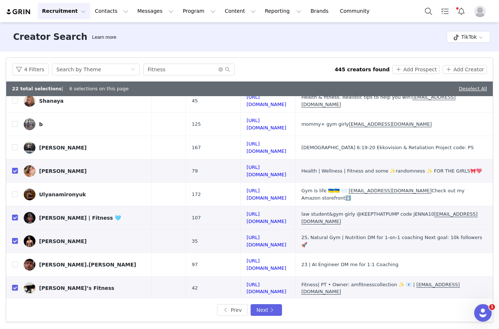
click at [15, 329] on input "checkbox" at bounding box center [15, 335] width 6 height 6
checkbox input "true"
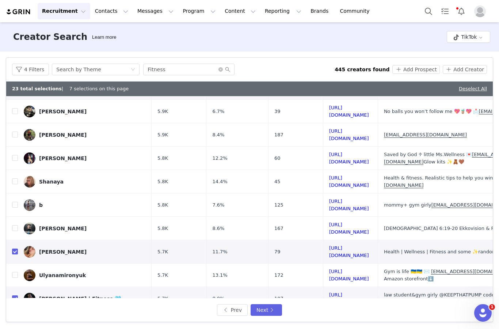
click at [271, 310] on button "Next" at bounding box center [266, 310] width 31 height 12
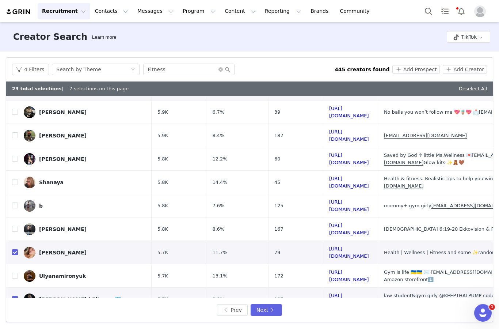
scroll to position [0, 0]
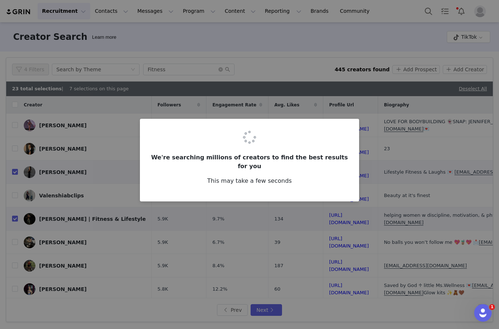
checkbox input "false"
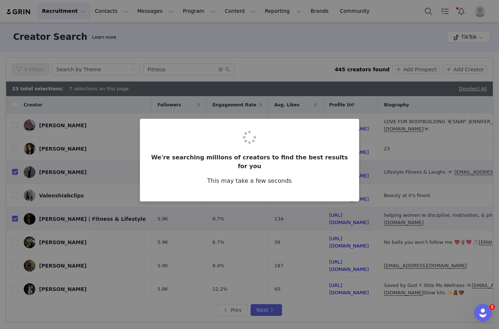
checkbox input "false"
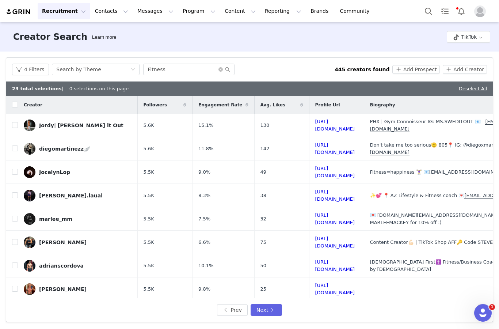
click at [14, 122] on input "checkbox" at bounding box center [15, 125] width 6 height 6
checkbox input "true"
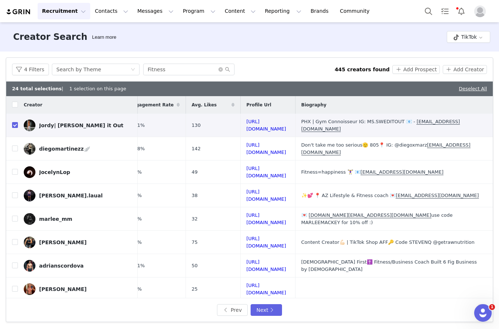
scroll to position [0, 105]
click at [13, 184] on td at bounding box center [12, 195] width 12 height 23
click at [16, 192] on input "checkbox" at bounding box center [15, 195] width 6 height 6
checkbox input "true"
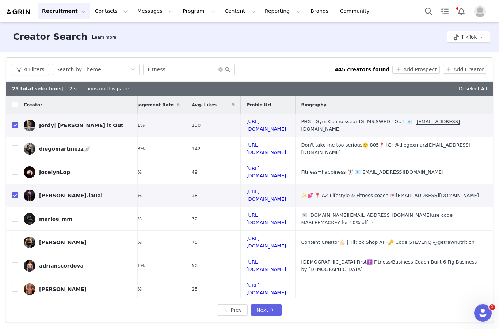
click at [16, 239] on input "checkbox" at bounding box center [15, 242] width 6 height 6
checkbox input "true"
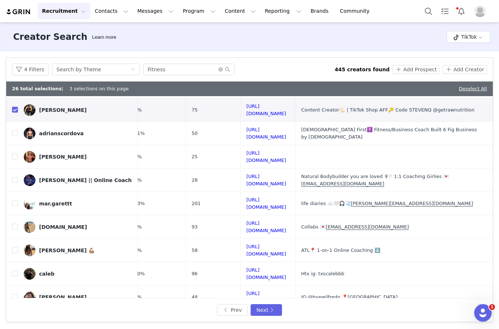
scroll to position [133, 110]
click at [17, 223] on input "checkbox" at bounding box center [15, 226] width 6 height 6
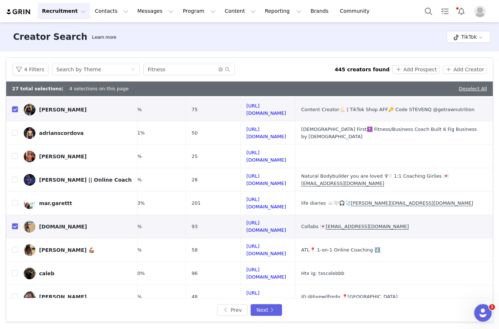
checkbox input "true"
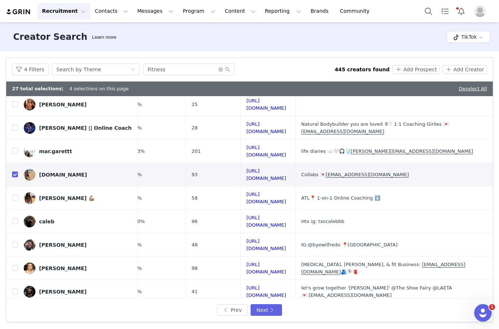
scroll to position [185, 113]
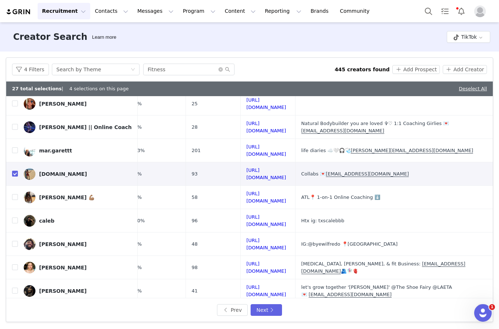
click at [17, 264] on input "checkbox" at bounding box center [15, 267] width 6 height 6
checkbox input "true"
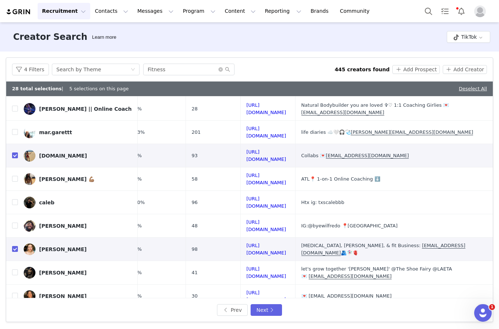
scroll to position [203, 113]
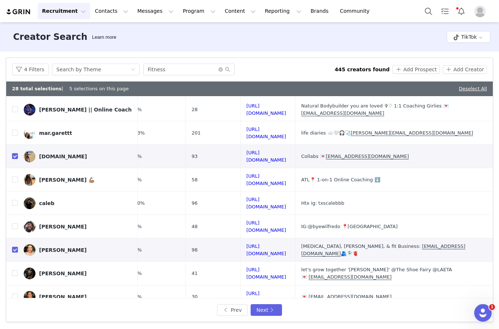
checkbox input "true"
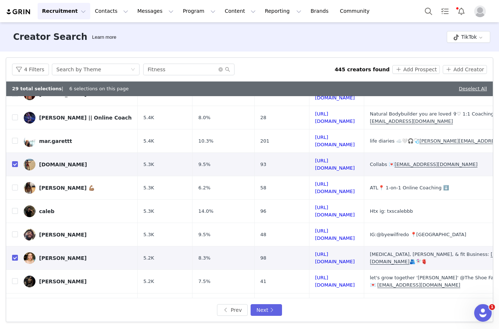
scroll to position [195, 0]
click at [272, 310] on button "Next" at bounding box center [266, 310] width 31 height 12
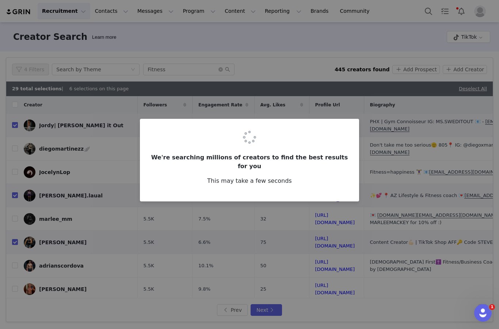
checkbox input "false"
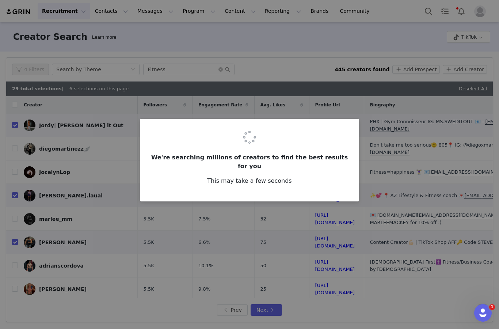
checkbox input "false"
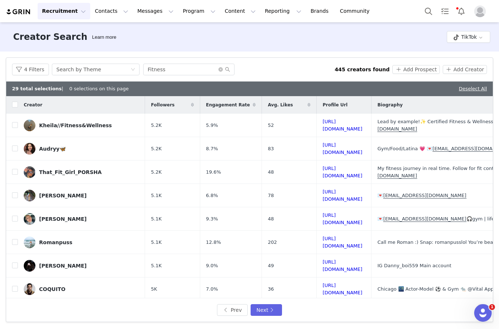
click at [13, 122] on input "checkbox" at bounding box center [15, 125] width 6 height 6
checkbox input "true"
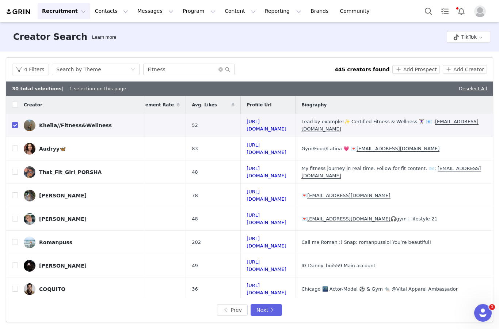
scroll to position [0, 125]
click at [15, 216] on input "checkbox" at bounding box center [15, 219] width 6 height 6
checkbox input "true"
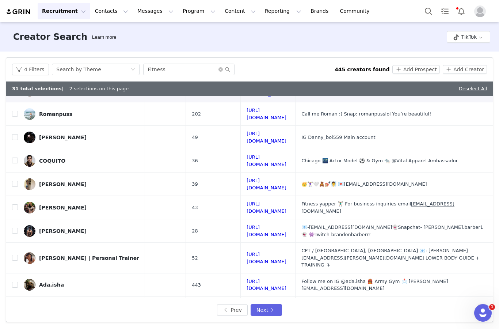
scroll to position [128, 122]
click at [12, 204] on input "checkbox" at bounding box center [15, 207] width 6 height 6
checkbox input "true"
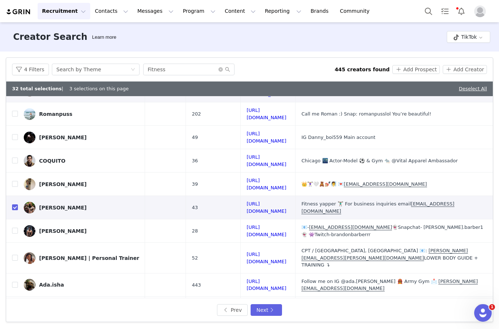
click at [13, 329] on input "checkbox" at bounding box center [15, 332] width 6 height 6
checkbox input "true"
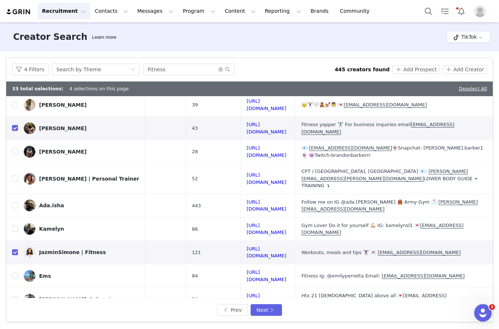
scroll to position [207, 112]
checkbox input "true"
click at [273, 309] on button "Next" at bounding box center [266, 310] width 31 height 12
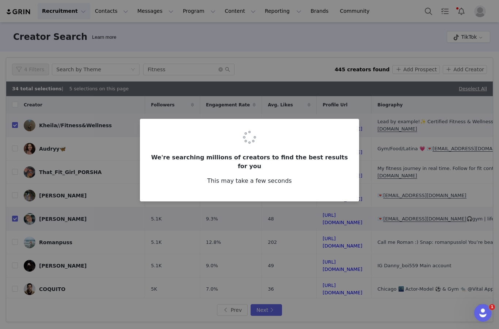
checkbox input "false"
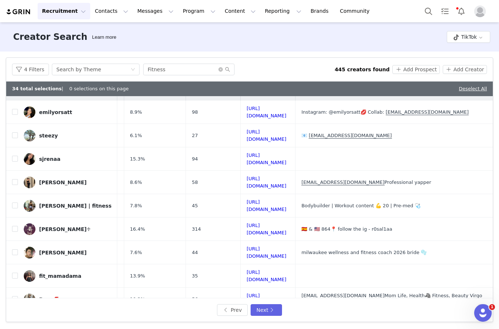
scroll to position [13, 75]
click at [14, 203] on input "checkbox" at bounding box center [15, 206] width 6 height 6
checkbox input "true"
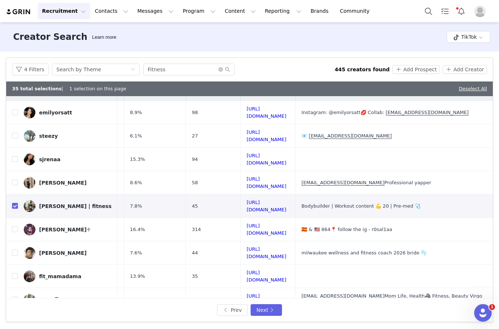
click at [18, 273] on input "checkbox" at bounding box center [15, 276] width 6 height 6
checkbox input "true"
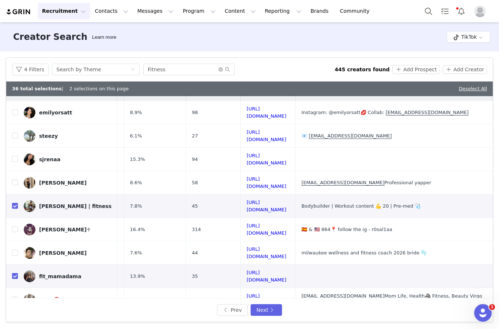
click at [15, 297] on input "checkbox" at bounding box center [15, 300] width 6 height 6
checkbox input "true"
click at [17, 319] on label at bounding box center [15, 323] width 6 height 8
click at [17, 320] on input "checkbox" at bounding box center [15, 323] width 6 height 6
checkbox input "true"
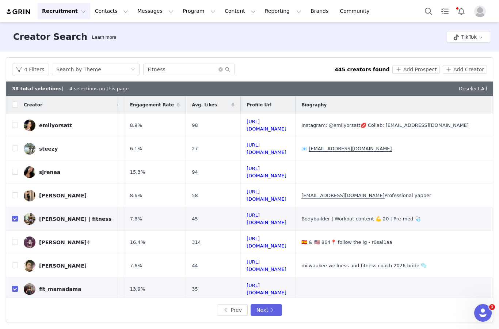
scroll to position [0, 76]
click at [12, 114] on td at bounding box center [12, 125] width 12 height 23
click at [12, 122] on span at bounding box center [15, 125] width 6 height 6
click at [12, 122] on input "checkbox" at bounding box center [15, 125] width 6 height 6
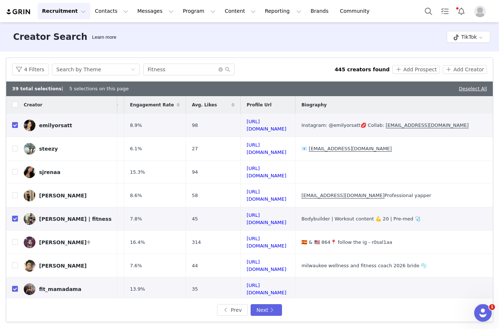
click at [272, 310] on button "Next" at bounding box center [266, 310] width 31 height 12
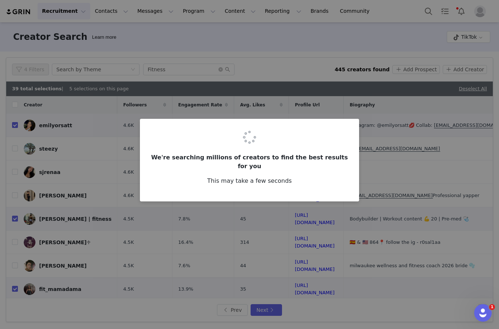
checkbox input "false"
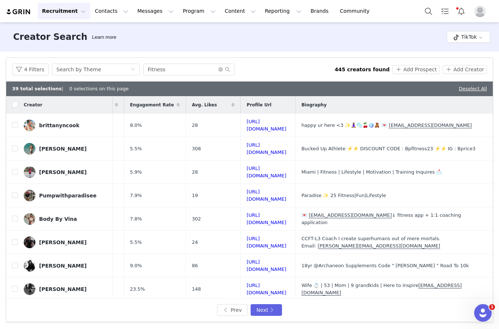
scroll to position [0, 110]
click at [14, 169] on input "checkbox" at bounding box center [15, 172] width 6 height 6
checkbox input "true"
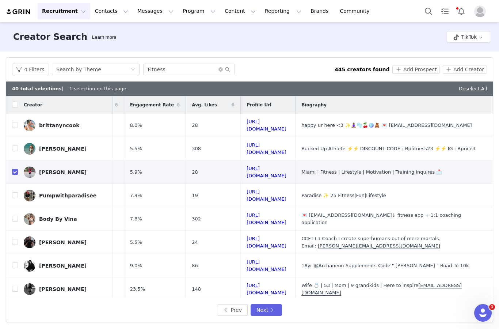
click at [17, 216] on input "checkbox" at bounding box center [15, 219] width 6 height 6
checkbox input "true"
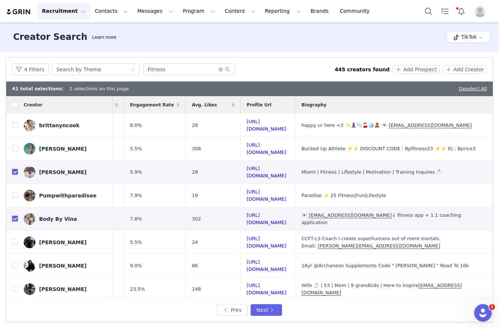
click at [416, 65] on button "Add Prospect" at bounding box center [416, 69] width 47 height 9
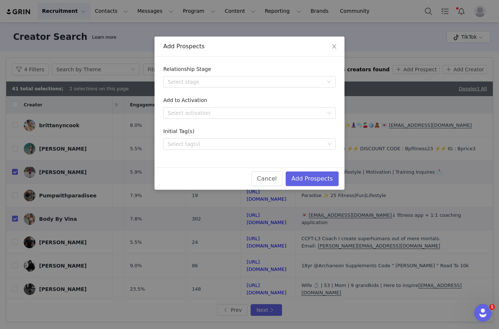
click at [317, 79] on div "Select stage" at bounding box center [246, 81] width 156 height 7
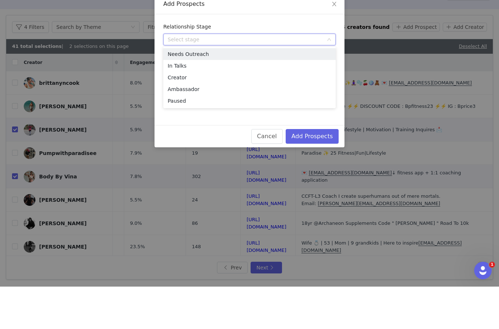
click at [233, 91] on li "Needs Outreach" at bounding box center [249, 97] width 173 height 12
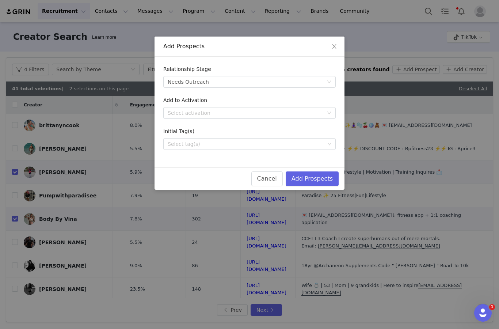
click at [284, 111] on div "Select activation" at bounding box center [246, 112] width 156 height 7
click at [320, 52] on div "Add Prospects" at bounding box center [250, 47] width 190 height 20
click at [290, 143] on div "Select tag(s)" at bounding box center [246, 143] width 157 height 7
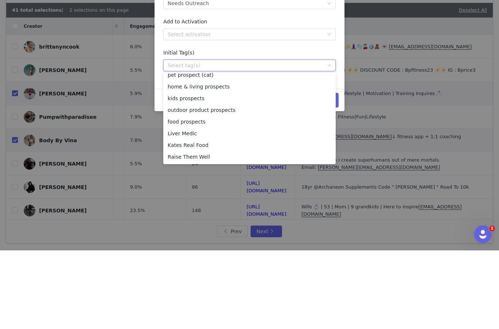
scroll to position [99, 0]
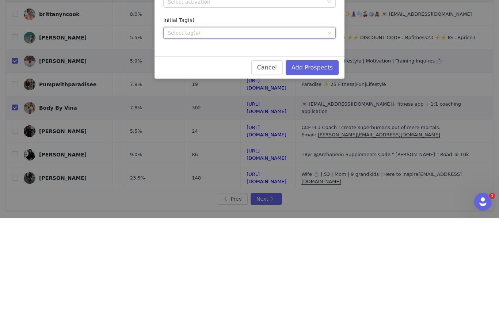
click at [318, 140] on div "Select tag(s)" at bounding box center [246, 143] width 157 height 7
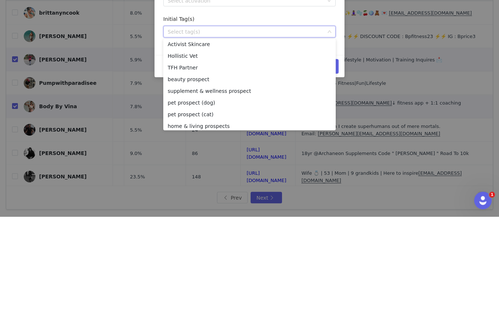
scroll to position [27, 0]
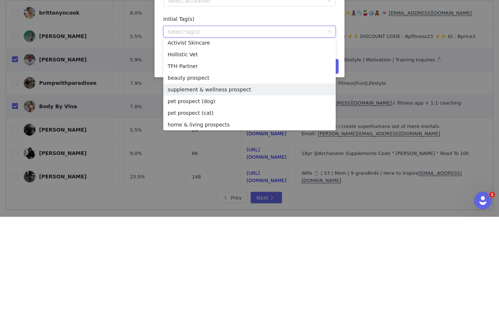
click at [262, 196] on li "supplement & wellness prospect" at bounding box center [249, 202] width 173 height 12
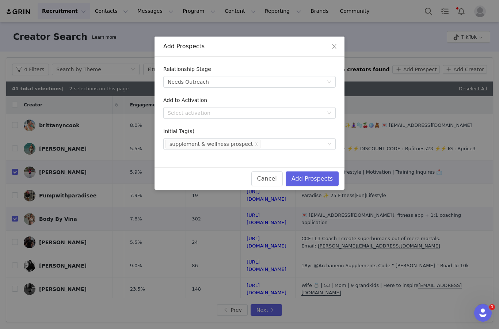
click at [327, 178] on button "Add Prospects" at bounding box center [312, 178] width 53 height 15
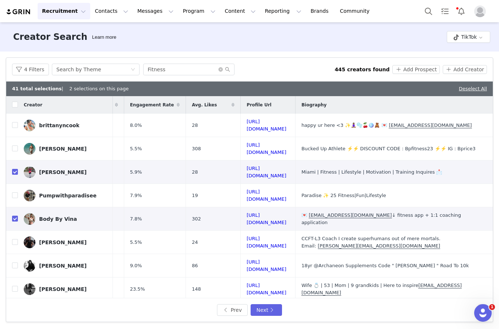
click at [105, 14] on button "Contacts Contacts" at bounding box center [112, 11] width 42 height 16
click at [93, 49] on p "Prospects" at bounding box center [103, 46] width 24 height 8
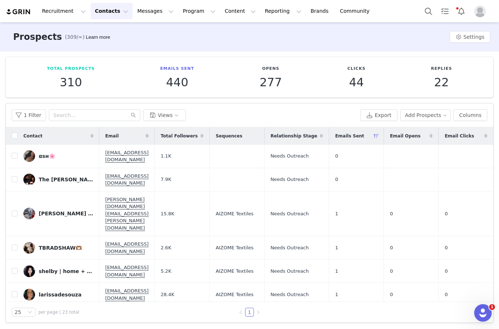
click at [24, 109] on button "1 Filter" at bounding box center [29, 115] width 34 height 12
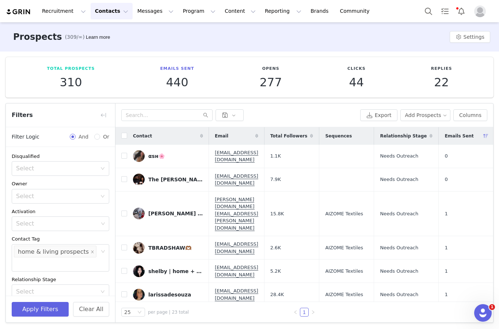
click at [91, 247] on span at bounding box center [93, 252] width 4 height 10
click at [97, 248] on div "Select" at bounding box center [57, 251] width 82 height 7
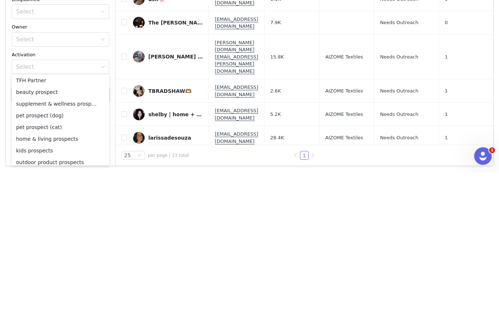
scroll to position [48, 0]
click at [70, 254] on li "supplement & wellness prospect" at bounding box center [61, 260] width 98 height 12
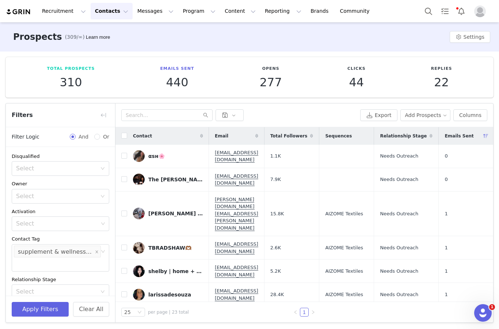
click at [53, 310] on button "Apply Filters" at bounding box center [40, 309] width 57 height 15
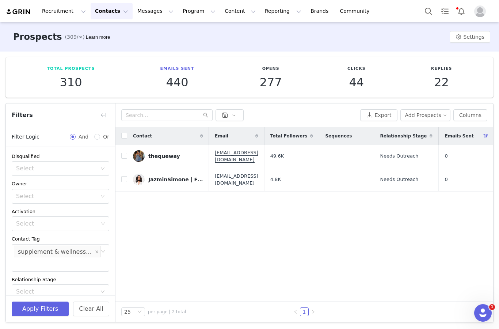
click at [104, 109] on button "button" at bounding box center [104, 115] width 12 height 12
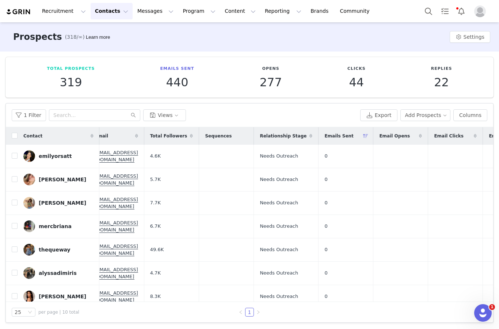
scroll to position [0, 12]
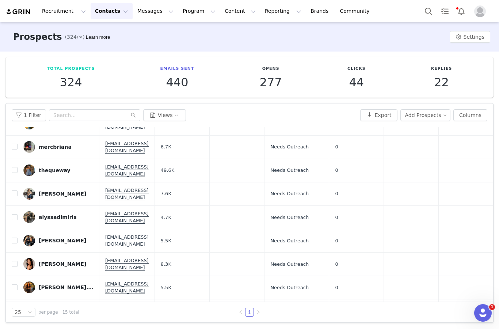
scroll to position [28, 0]
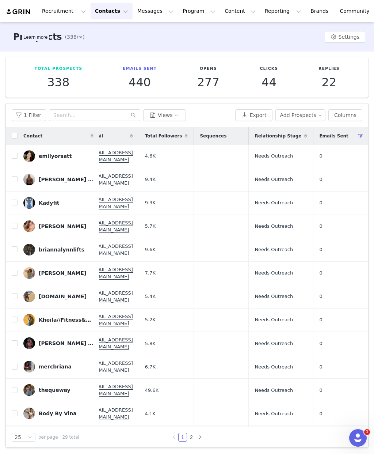
scroll to position [0, 16]
click at [18, 138] on div "Contact" at bounding box center [59, 136] width 82 height 18
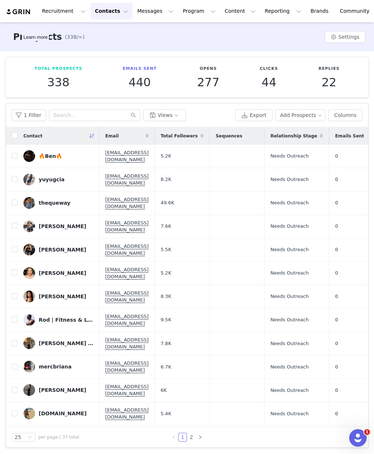
click at [17, 136] on input "checkbox" at bounding box center [15, 136] width 6 height 6
checkbox input "true"
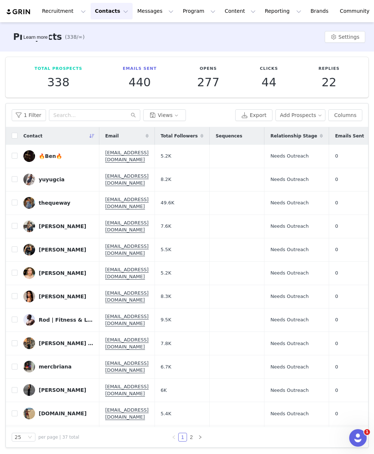
checkbox input "true"
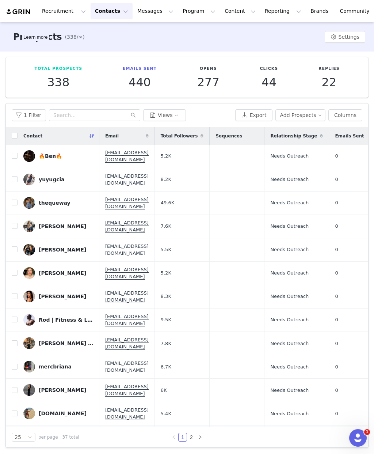
checkbox input "true"
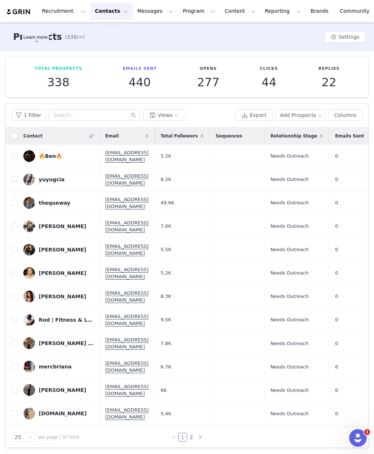
checkbox input "true"
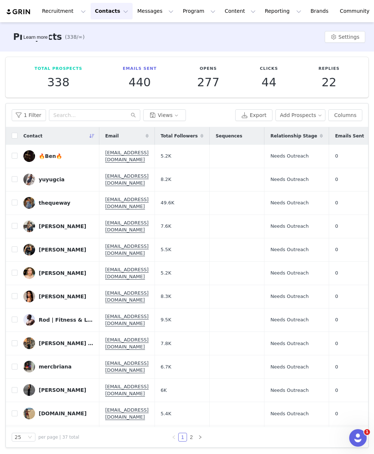
checkbox input "true"
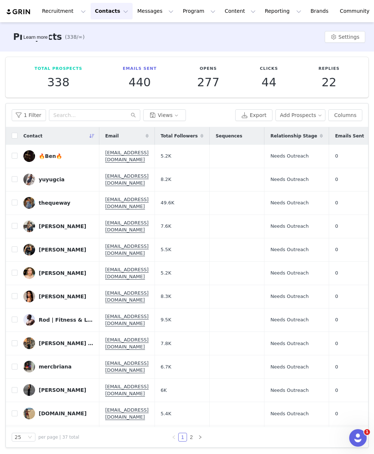
checkbox input "true"
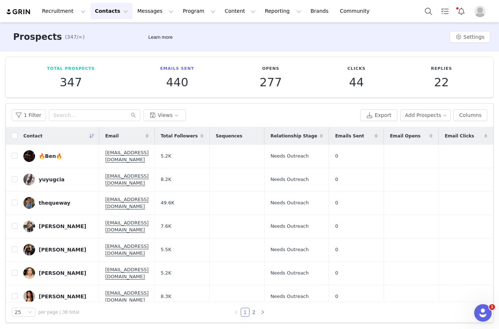
click at [16, 133] on input "checkbox" at bounding box center [15, 136] width 6 height 6
checkbox input "true"
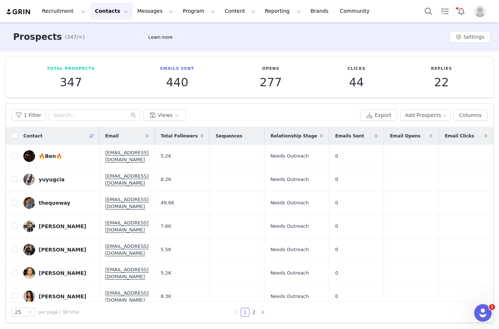
checkbox input "true"
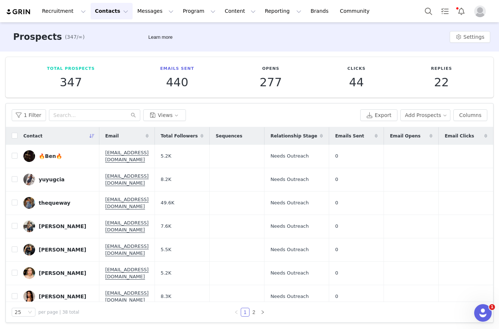
checkbox input "true"
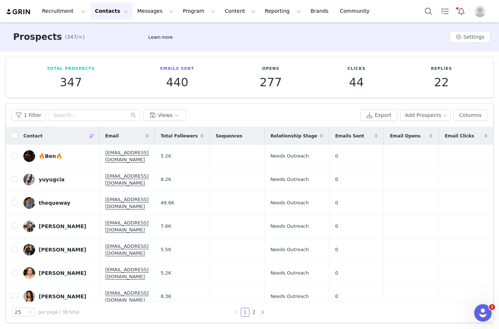
checkbox input "true"
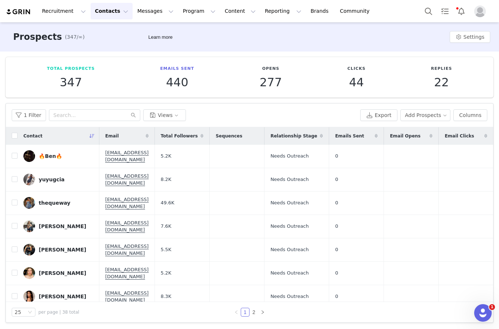
checkbox input "true"
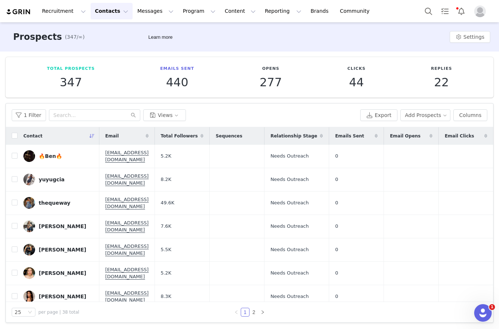
checkbox input "true"
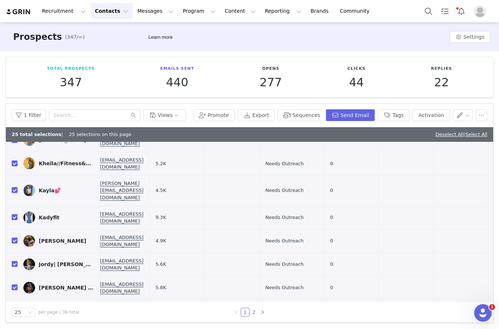
click at [256, 309] on link "2" at bounding box center [254, 312] width 8 height 8
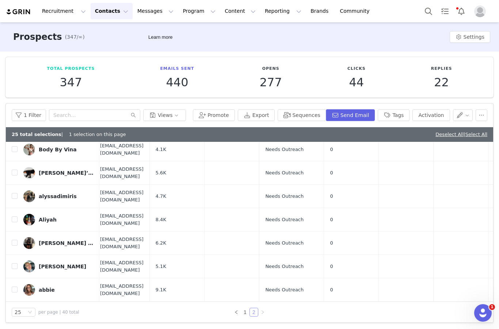
checkbox input "false"
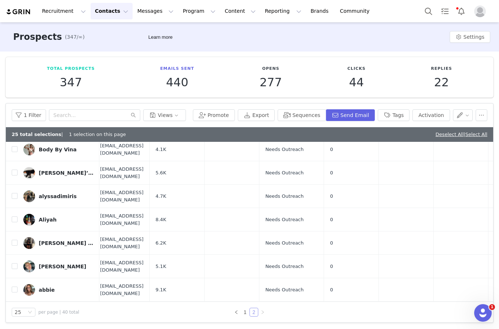
checkbox input "false"
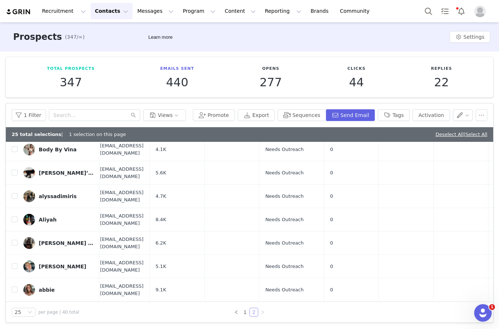
checkbox input "false"
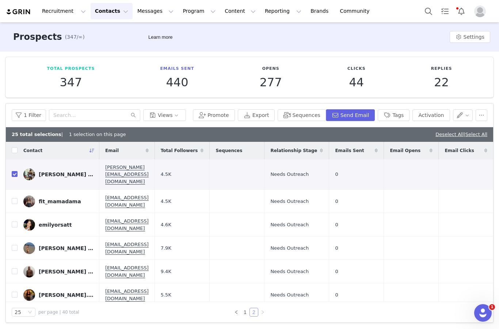
scroll to position [0, 0]
click at [16, 147] on input "checkbox" at bounding box center [15, 150] width 6 height 6
checkbox input "true"
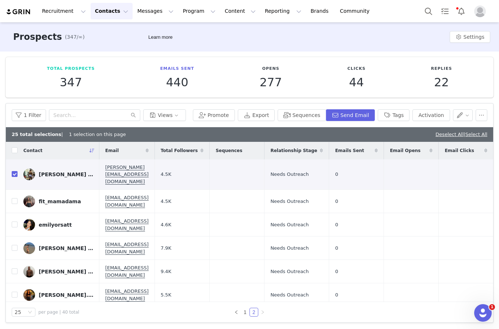
checkbox input "true"
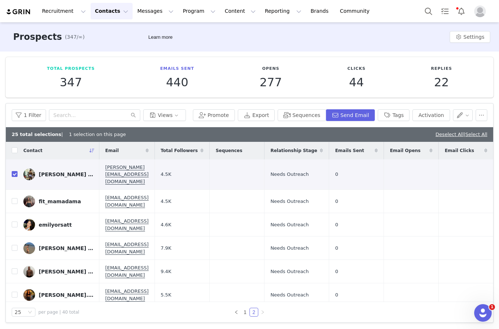
checkbox input "true"
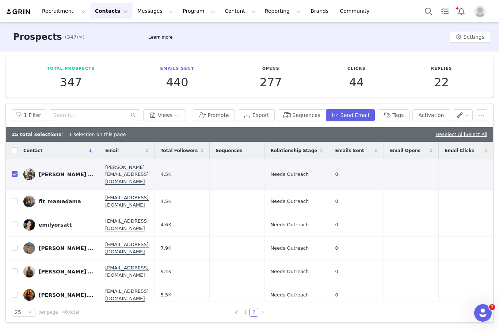
checkbox input "true"
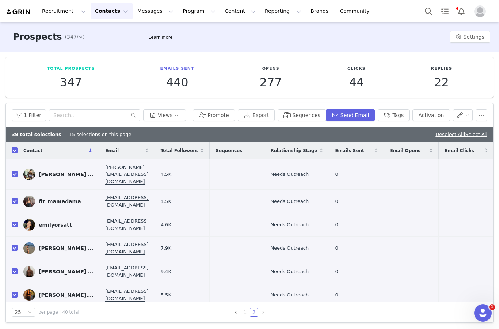
click at [311, 109] on button "Sequences" at bounding box center [302, 115] width 48 height 12
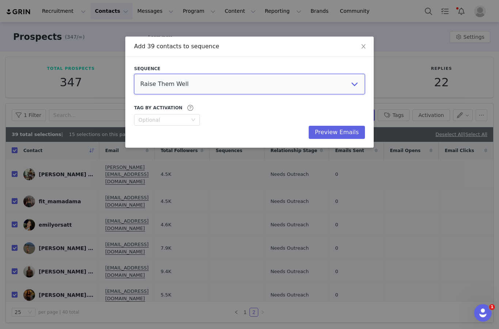
click at [337, 84] on select "Raise Them Well Liver Medic Kates Real Food AIZOME Textiles Activist Skincare P…" at bounding box center [249, 84] width 231 height 20
select select "5057cc40-533b-42cd-94c3-39ad84396b39"
click at [345, 135] on button "Preview Emails" at bounding box center [337, 132] width 56 height 13
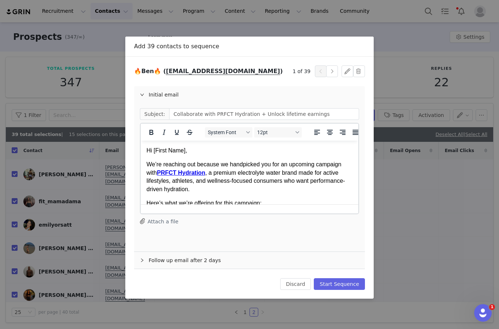
click at [348, 285] on button "Start Sequence" at bounding box center [339, 284] width 51 height 12
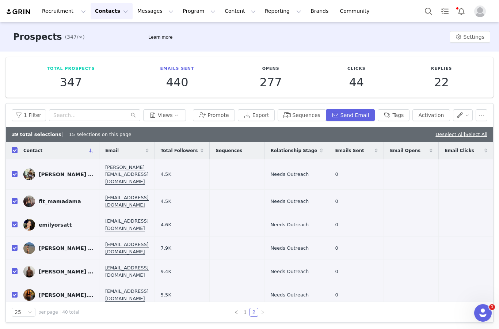
click at [374, 109] on button "Tags" at bounding box center [394, 115] width 32 height 12
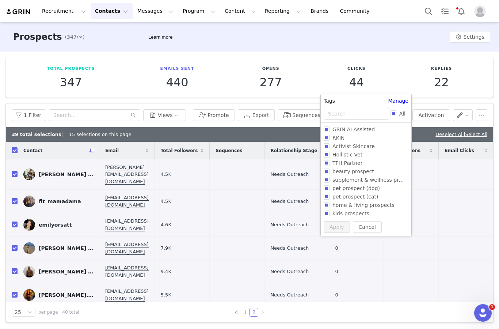
click at [374, 101] on link "Manage" at bounding box center [398, 101] width 20 height 8
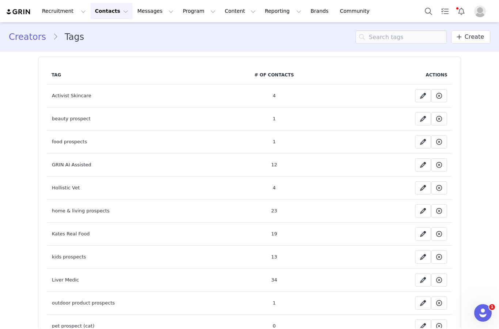
click at [374, 41] on span "Create" at bounding box center [474, 37] width 19 height 9
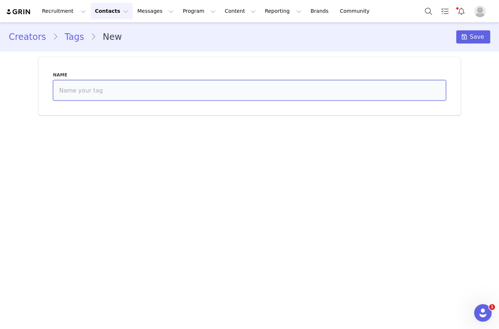
click at [241, 90] on input at bounding box center [249, 90] width 393 height 20
type input "Coffee"
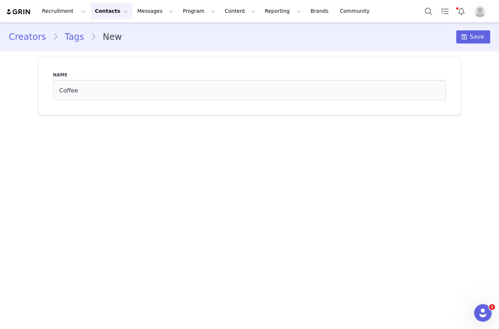
click at [374, 35] on span "Save" at bounding box center [477, 37] width 14 height 9
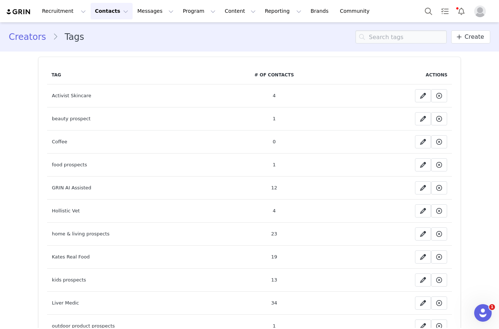
click at [101, 13] on button "Contacts Contacts" at bounding box center [112, 11] width 42 height 16
click at [150, 16] on button "Messages Messages" at bounding box center [155, 11] width 45 height 16
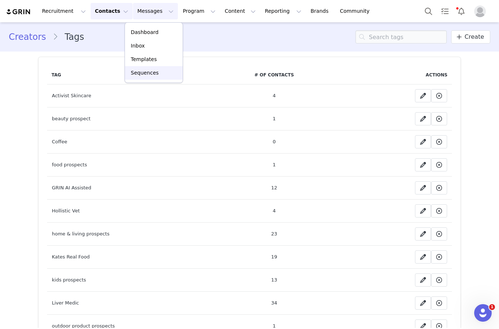
click at [159, 78] on link "Sequences" at bounding box center [154, 73] width 58 height 14
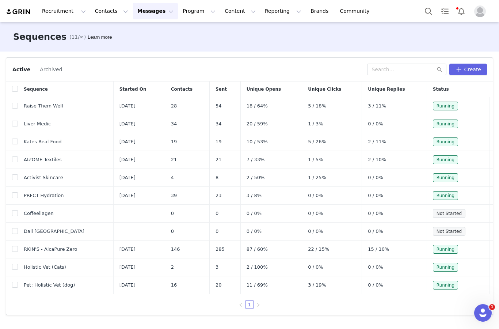
scroll to position [28, 0]
click at [32, 228] on span "Dall [GEOGRAPHIC_DATA]" at bounding box center [54, 231] width 61 height 7
click at [33, 228] on span "Dall [GEOGRAPHIC_DATA]" at bounding box center [54, 231] width 61 height 7
click at [374, 227] on button "button" at bounding box center [483, 231] width 9 height 9
click at [374, 217] on link "Edit" at bounding box center [469, 217] width 42 height 12
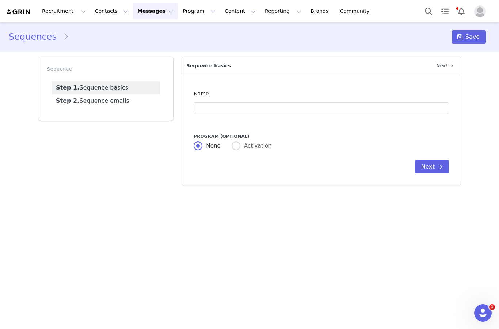
type input "Dall [GEOGRAPHIC_DATA]"
click at [86, 94] on link "Step 2. Sequence emails" at bounding box center [106, 100] width 109 height 13
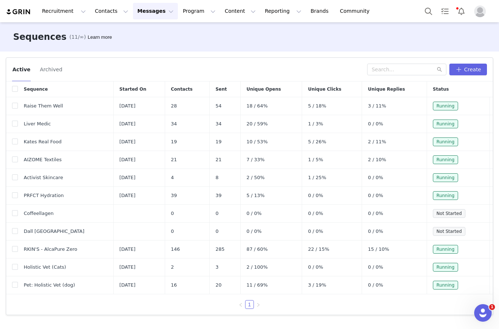
click at [98, 9] on button "Contacts Contacts" at bounding box center [112, 11] width 42 height 16
click at [94, 46] on p "Prospects" at bounding box center [103, 46] width 24 height 8
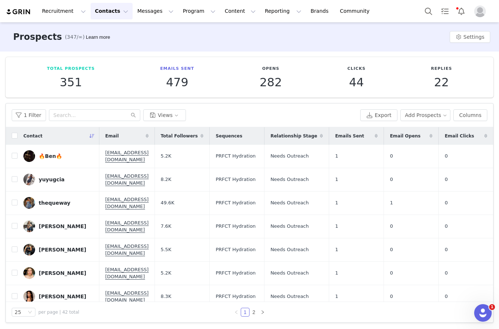
click at [14, 155] on input "checkbox" at bounding box center [15, 156] width 6 height 6
checkbox input "true"
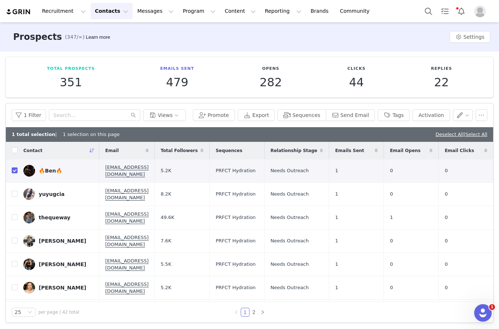
click at [374, 114] on button "Tags" at bounding box center [394, 115] width 32 height 12
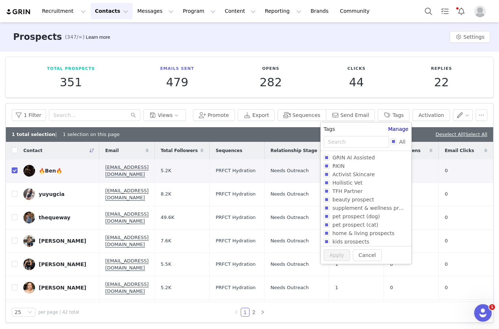
click at [374, 131] on link "Manage" at bounding box center [398, 129] width 20 height 8
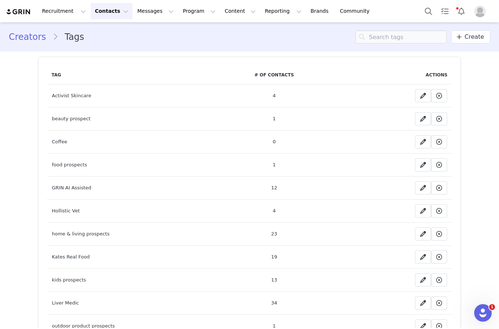
click at [374, 38] on span "Create" at bounding box center [474, 37] width 19 height 9
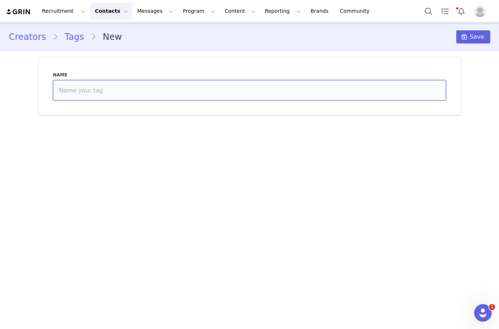
click at [162, 92] on input at bounding box center [249, 90] width 393 height 20
type input "Dall [GEOGRAPHIC_DATA]"
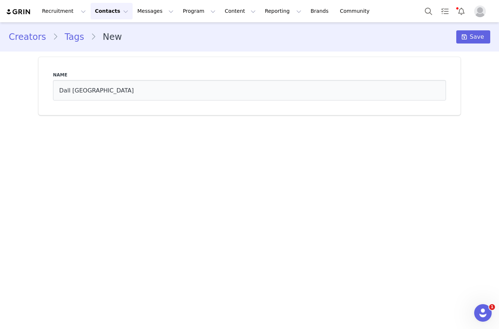
click at [374, 37] on span "Save" at bounding box center [477, 37] width 14 height 9
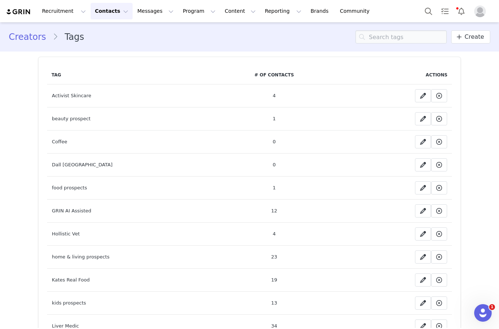
click at [58, 14] on button "Recruitment Recruitment" at bounding box center [64, 11] width 53 height 16
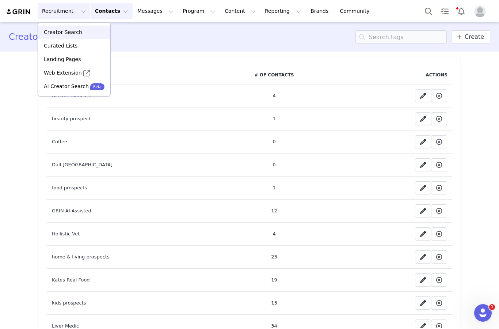
click at [53, 37] on link "Creator Search" at bounding box center [74, 33] width 72 height 14
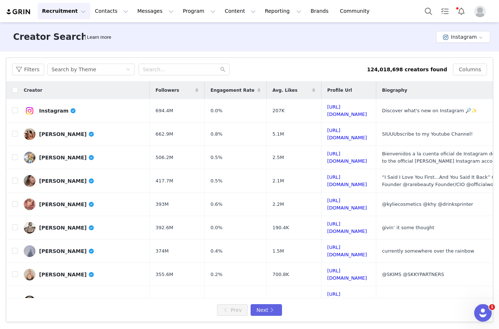
click at [374, 41] on button "Instagram" at bounding box center [464, 37] width 54 height 12
click at [374, 64] on li "TikTok" at bounding box center [465, 64] width 52 height 12
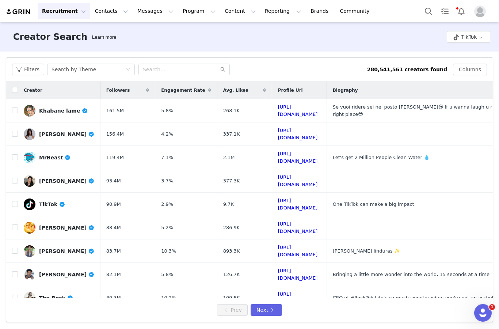
click at [136, 13] on button "Messages Messages" at bounding box center [155, 11] width 45 height 16
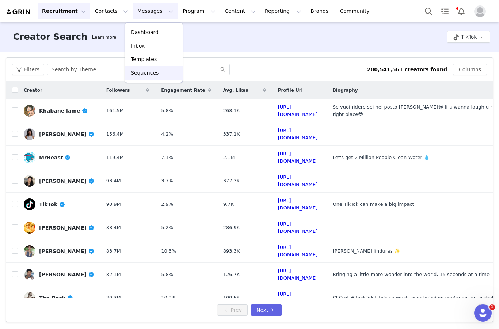
click at [134, 74] on p "Sequences" at bounding box center [145, 73] width 28 height 8
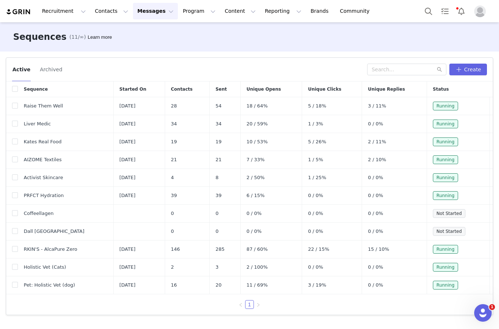
click at [57, 17] on button "Recruitment Recruitment" at bounding box center [64, 11] width 53 height 16
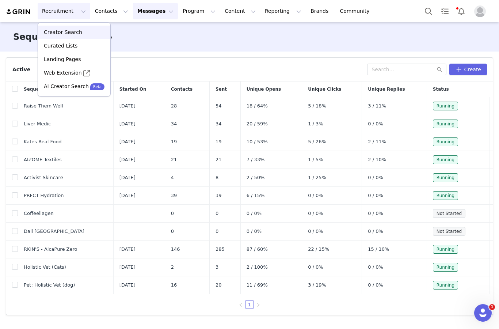
click at [56, 34] on p "Creator Search" at bounding box center [63, 33] width 38 height 8
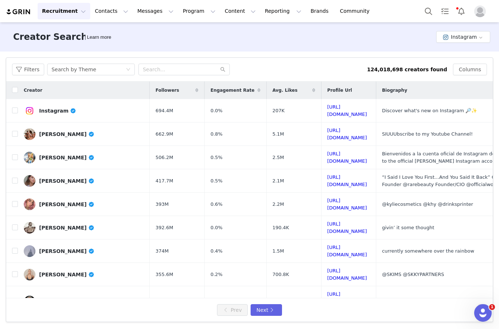
click at [374, 42] on button "Instagram" at bounding box center [464, 37] width 54 height 12
click at [374, 63] on li "TikTok" at bounding box center [465, 64] width 52 height 12
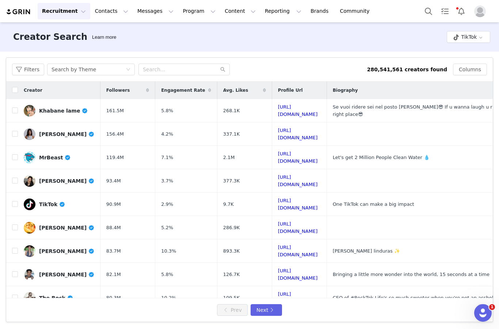
click at [33, 71] on button "Filters" at bounding box center [28, 70] width 32 height 12
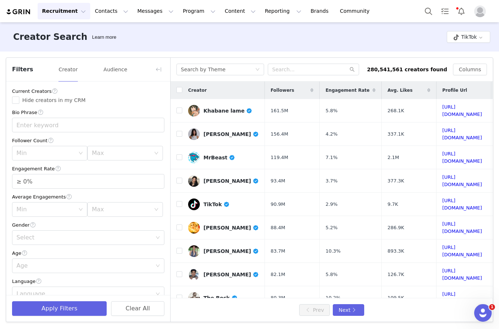
click at [18, 100] on input "Hide creators in my CRM" at bounding box center [15, 100] width 7 height 7
checkbox input "true"
click at [153, 152] on div "Max" at bounding box center [123, 153] width 62 height 14
click at [125, 184] on li "5k" at bounding box center [124, 181] width 75 height 12
click at [146, 176] on input "≥ 0%" at bounding box center [88, 181] width 152 height 14
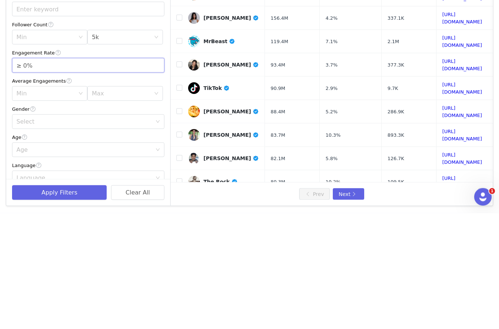
click at [159, 174] on span "Increase Value" at bounding box center [160, 177] width 8 height 7
click at [162, 174] on span "Increase Value" at bounding box center [160, 177] width 8 height 7
click at [161, 181] on span "Decrease Value" at bounding box center [160, 184] width 8 height 7
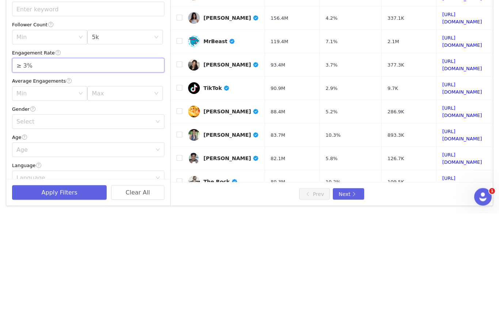
click at [168, 82] on div "Current Creators Hide creators in my CRM Bio Phrase Follower Count Min Max 5k E…" at bounding box center [88, 257] width 164 height 350
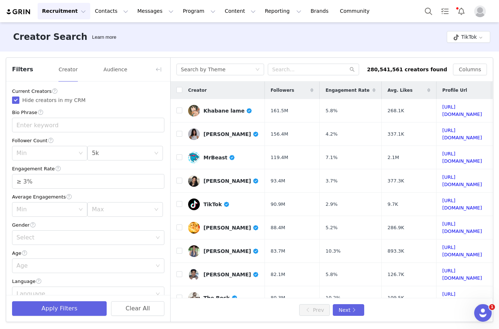
click at [168, 65] on div "Filters Creator Audience" at bounding box center [88, 70] width 164 height 24
click at [156, 179] on input "≥ 3%" at bounding box center [88, 181] width 152 height 14
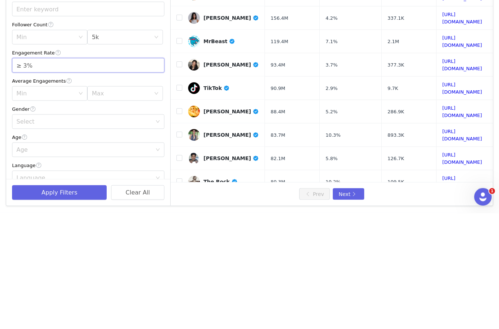
click at [163, 174] on span "Increase Value" at bounding box center [160, 177] width 8 height 7
click at [166, 82] on div "Current Creators Hide creators in my CRM Bio Phrase Follower Count Min Max 5k E…" at bounding box center [88, 257] width 164 height 350
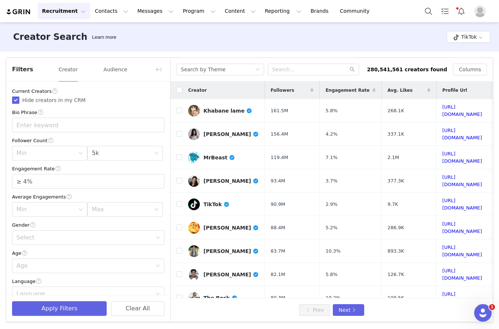
click at [157, 179] on span "Increase Value" at bounding box center [160, 177] width 8 height 7
type input "≥ 5%"
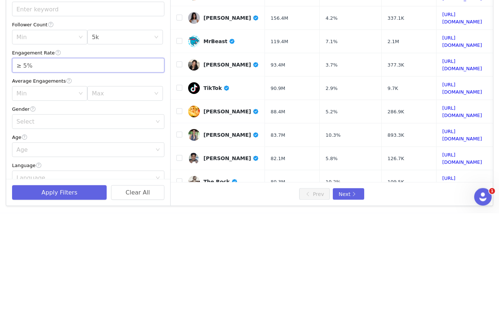
click at [149, 206] on div "Max" at bounding box center [121, 209] width 59 height 7
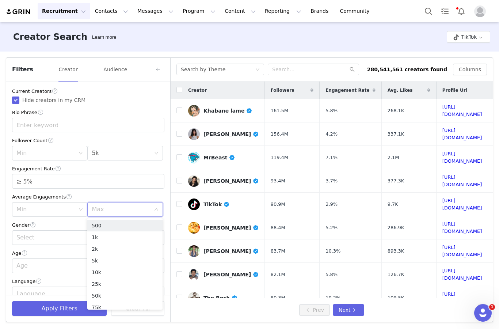
click at [128, 262] on li "5k" at bounding box center [124, 261] width 75 height 12
click at [140, 210] on div "Max 5k" at bounding box center [123, 210] width 62 height 14
click at [103, 268] on li "10k" at bounding box center [124, 273] width 75 height 12
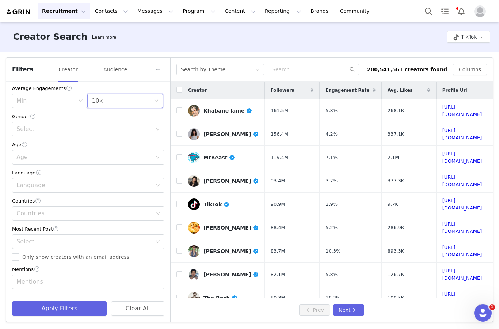
scroll to position [108, 0]
click at [32, 259] on span "Only show creators with an email address" at bounding box center [75, 258] width 113 height 6
click at [19, 259] on input "Only show creators with an email address" at bounding box center [15, 257] width 7 height 7
checkbox input "true"
click at [100, 213] on div "Countries" at bounding box center [84, 214] width 137 height 7
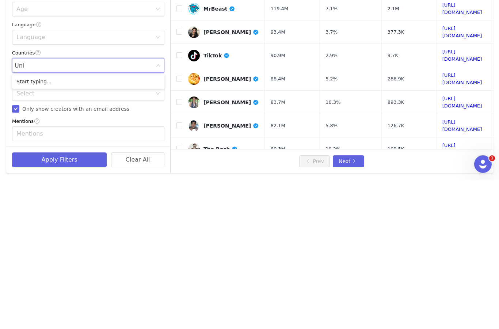
type input "Unit"
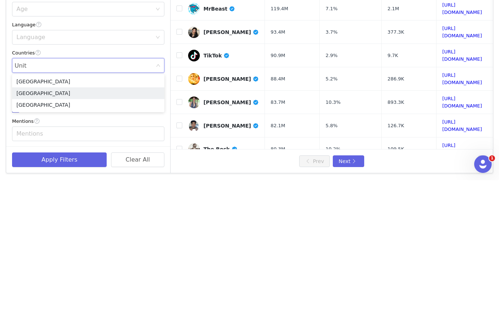
click at [77, 236] on li "United States" at bounding box center [88, 242] width 152 height 12
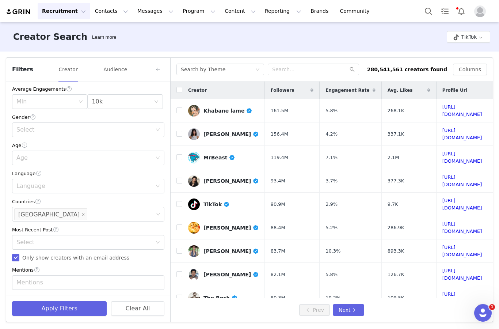
scroll to position [28, 0]
click at [72, 305] on button "Apply Filters" at bounding box center [59, 308] width 95 height 15
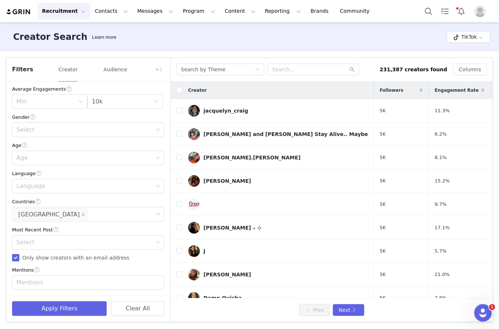
click at [164, 64] on button "button" at bounding box center [159, 70] width 12 height 12
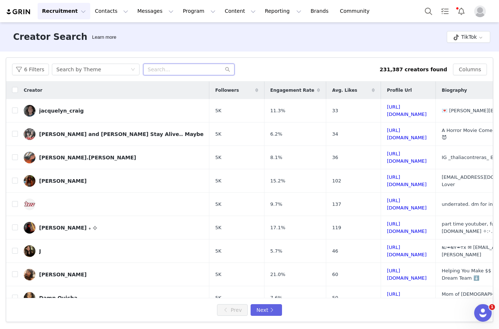
click at [174, 64] on input "text" at bounding box center [188, 70] width 91 height 12
type input "Coffee"
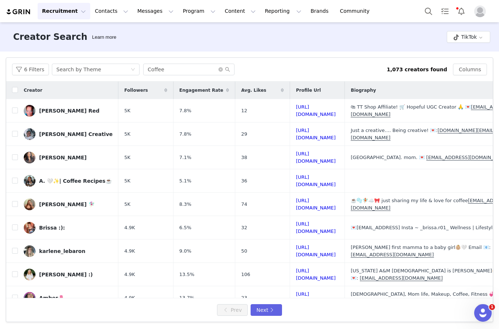
click at [16, 178] on input "checkbox" at bounding box center [15, 181] width 6 height 6
checkbox input "true"
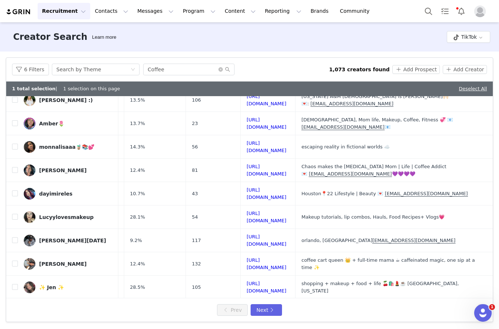
scroll to position [189, 118]
click at [17, 260] on input "checkbox" at bounding box center [15, 263] width 6 height 6
checkbox input "true"
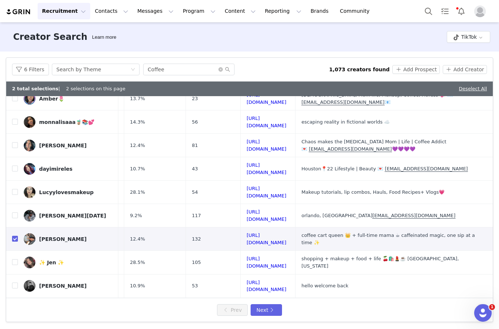
scroll to position [214, 126]
click at [276, 310] on button "Next" at bounding box center [266, 310] width 31 height 12
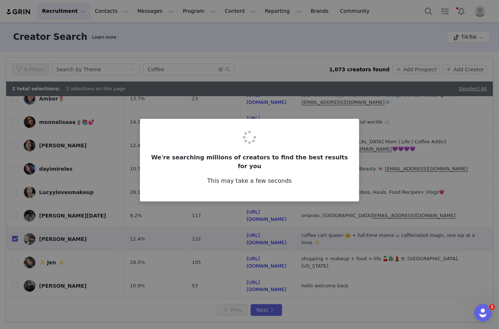
scroll to position [0, 0]
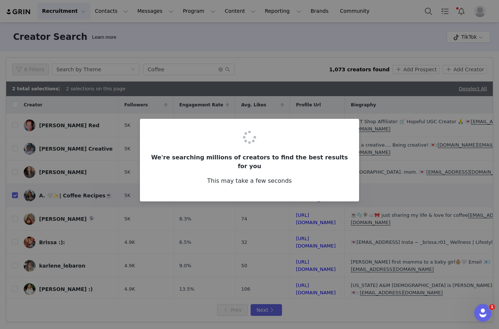
checkbox input "false"
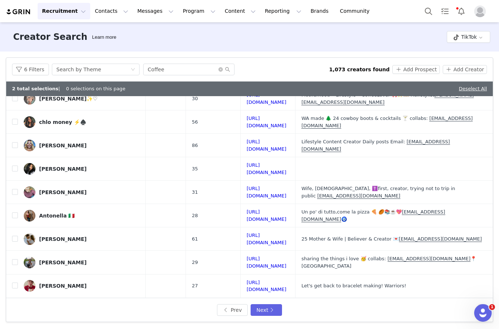
scroll to position [28, 0]
click at [17, 259] on input "checkbox" at bounding box center [15, 262] width 6 height 6
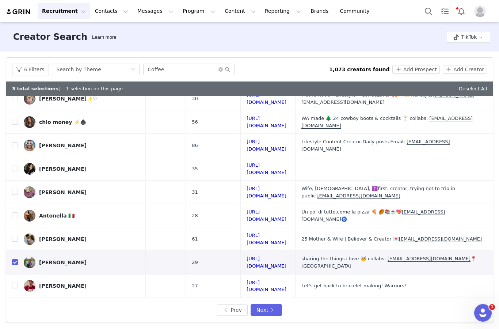
click at [278, 306] on button "Next" at bounding box center [266, 310] width 31 height 12
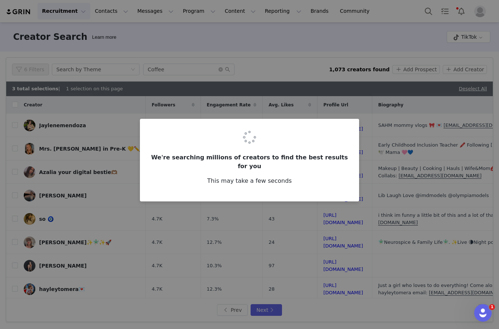
checkbox input "false"
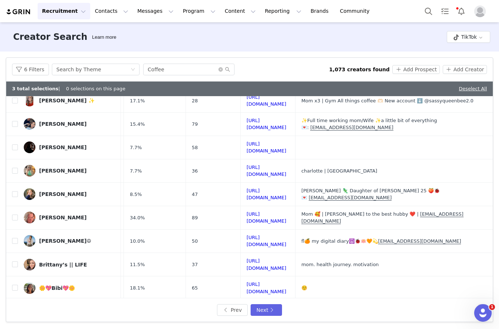
scroll to position [218, 114]
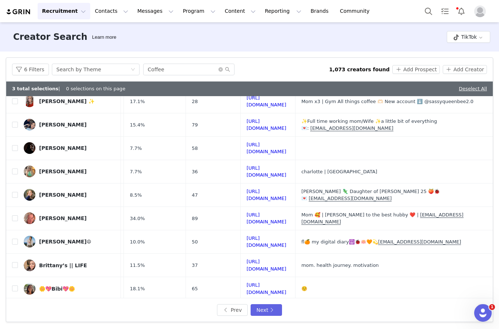
click at [15, 332] on input "checkbox" at bounding box center [15, 335] width 6 height 6
click at [275, 312] on button "Next" at bounding box center [266, 310] width 31 height 12
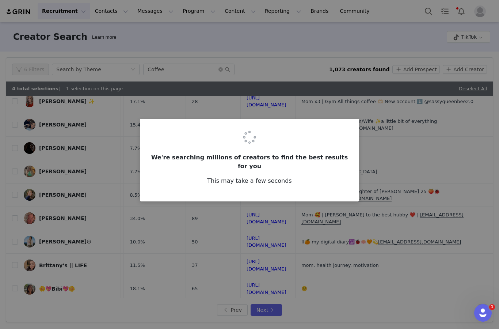
scroll to position [0, 0]
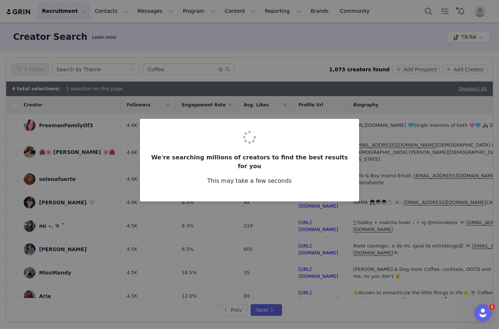
checkbox input "false"
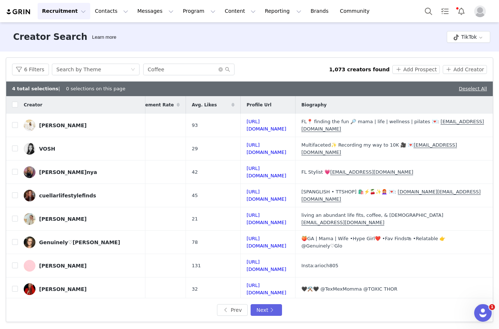
scroll to position [0, 131]
click at [13, 122] on input "checkbox" at bounding box center [15, 125] width 6 height 6
checkbox input "true"
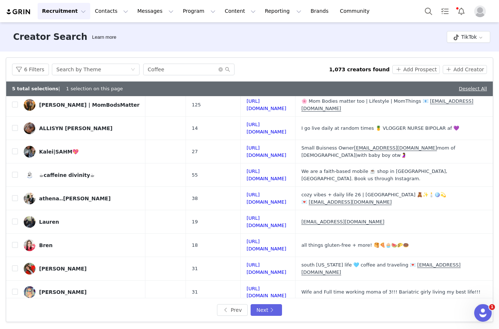
scroll to position [207, 129]
click at [16, 266] on input "checkbox" at bounding box center [15, 269] width 6 height 6
checkbox input "true"
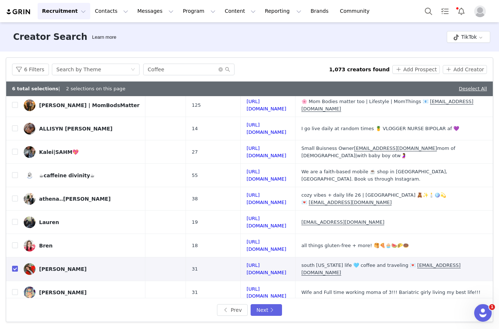
click at [267, 312] on button "Next" at bounding box center [266, 310] width 31 height 12
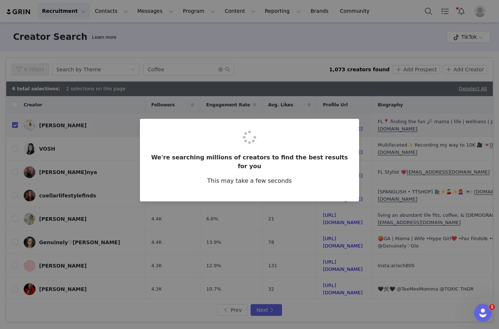
checkbox input "false"
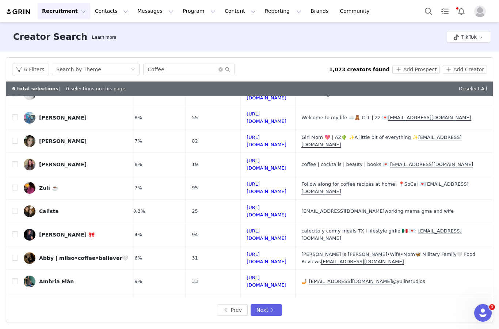
scroll to position [32, 137]
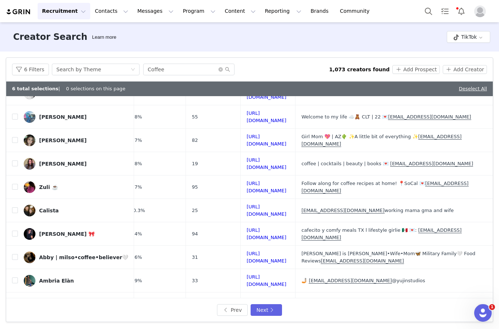
click at [14, 184] on input "checkbox" at bounding box center [15, 187] width 6 height 6
checkbox input "true"
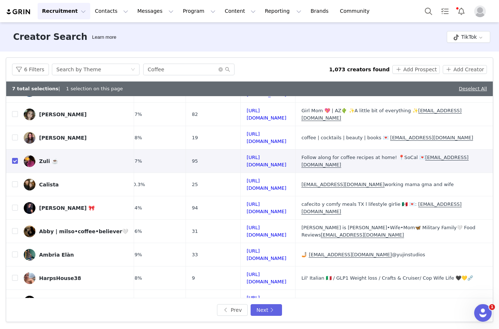
scroll to position [60, 137]
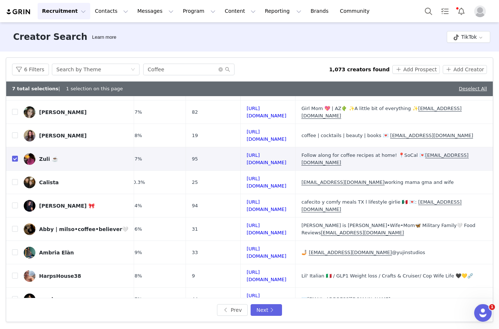
click at [15, 203] on input "checkbox" at bounding box center [15, 206] width 6 height 6
checkbox input "true"
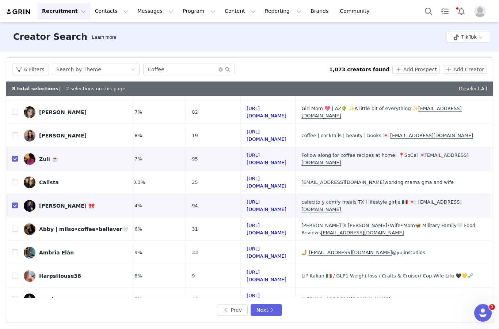
click at [16, 226] on input "checkbox" at bounding box center [15, 229] width 6 height 6
checkbox input "true"
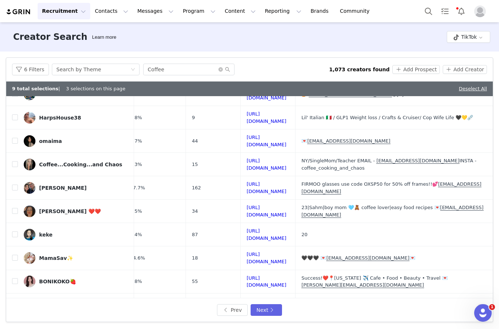
scroll to position [218, 131]
click at [272, 308] on button "Next" at bounding box center [266, 310] width 31 height 12
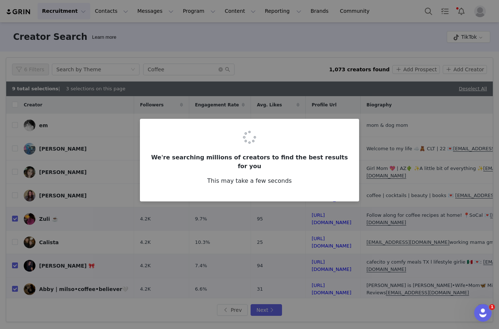
checkbox input "false"
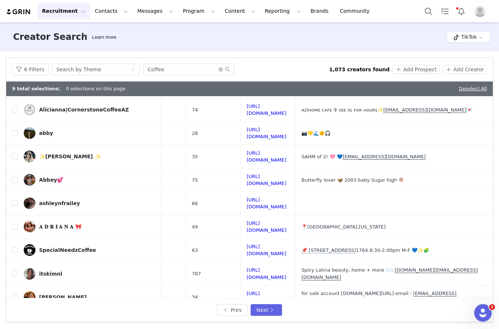
scroll to position [210, 139]
click at [271, 309] on button "Next" at bounding box center [266, 310] width 31 height 12
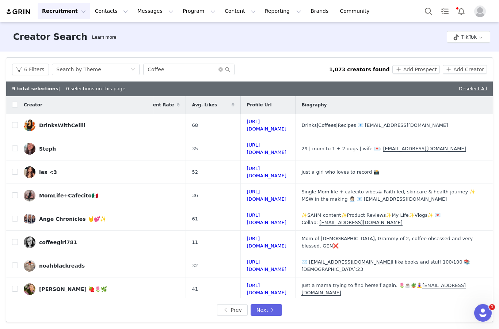
scroll to position [0, 134]
click at [12, 122] on span at bounding box center [15, 125] width 6 height 6
click at [12, 122] on input "checkbox" at bounding box center [15, 125] width 6 height 6
checkbox input "true"
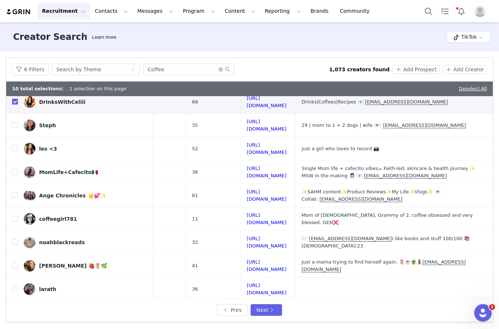
scroll to position [23, 127]
click at [15, 169] on input "checkbox" at bounding box center [15, 172] width 6 height 6
checkbox input "true"
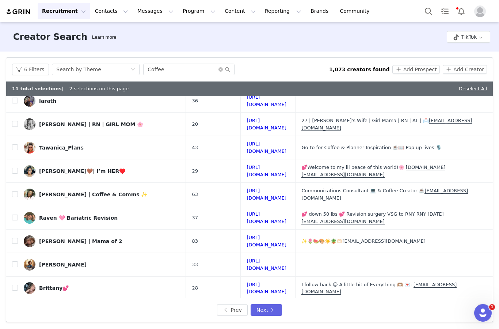
scroll to position [212, 111]
click at [270, 310] on button "Next" at bounding box center [266, 310] width 31 height 12
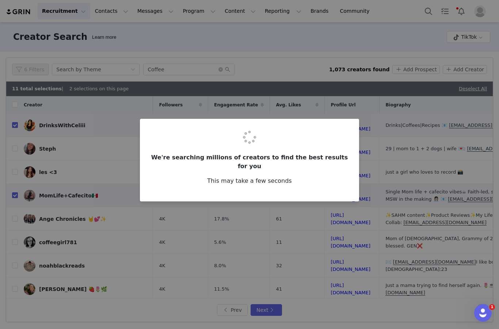
checkbox input "false"
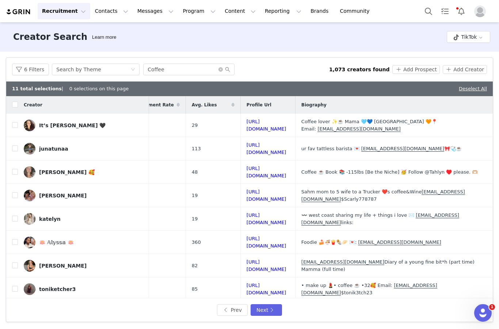
scroll to position [0, 129]
click at [15, 122] on input "checkbox" at bounding box center [15, 125] width 6 height 6
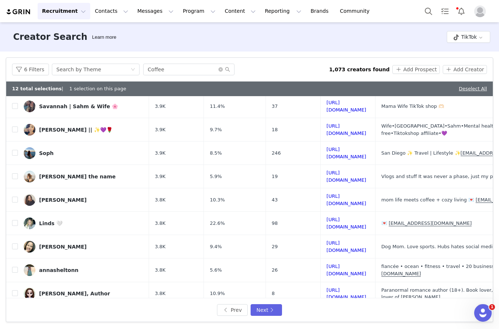
scroll to position [206, 0]
click at [272, 313] on button "Next" at bounding box center [266, 310] width 31 height 12
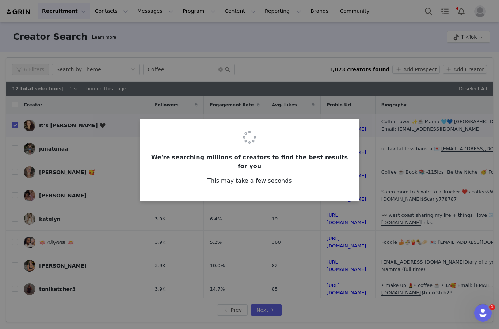
checkbox input "false"
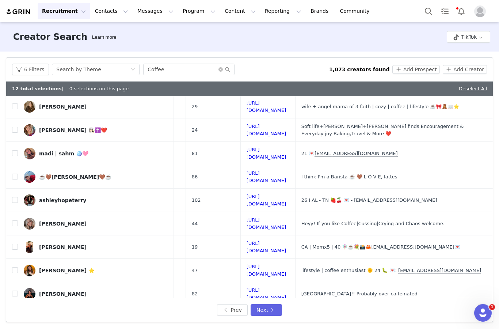
scroll to position [136, 120]
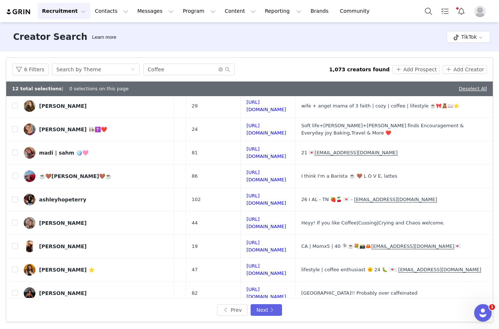
click at [18, 266] on label at bounding box center [15, 270] width 6 height 8
click at [18, 267] on input "checkbox" at bounding box center [15, 270] width 6 height 6
checkbox input "true"
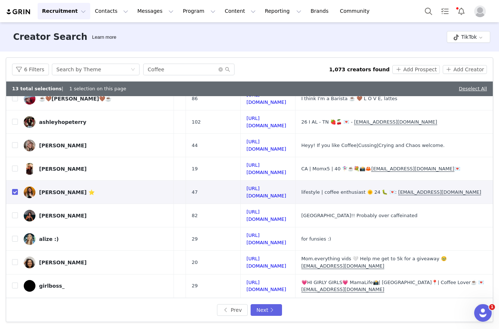
scroll to position [214, 124]
click at [374, 65] on button "Add Prospect" at bounding box center [416, 69] width 47 height 9
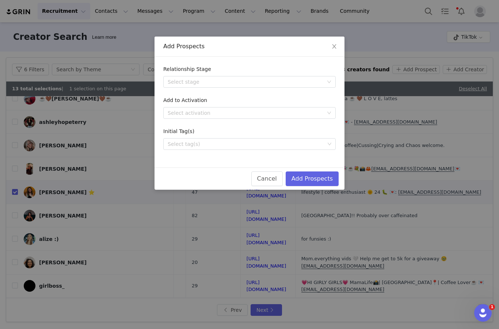
click at [295, 84] on div "Select stage" at bounding box center [246, 81] width 156 height 7
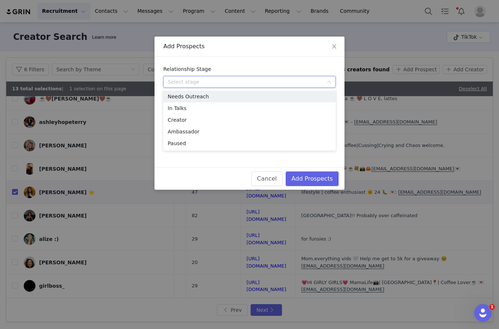
click at [282, 94] on li "Needs Outreach" at bounding box center [249, 97] width 173 height 12
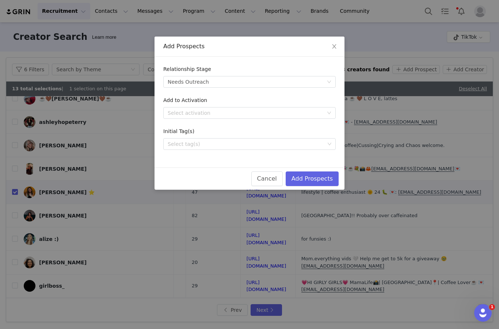
click at [315, 143] on div "Select tag(s)" at bounding box center [246, 143] width 157 height 7
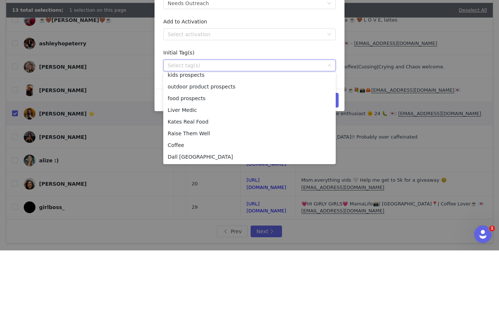
scroll to position [122, 0]
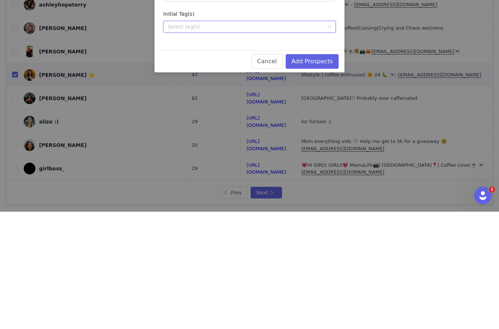
click at [327, 139] on div "Select tag(s)" at bounding box center [247, 144] width 163 height 11
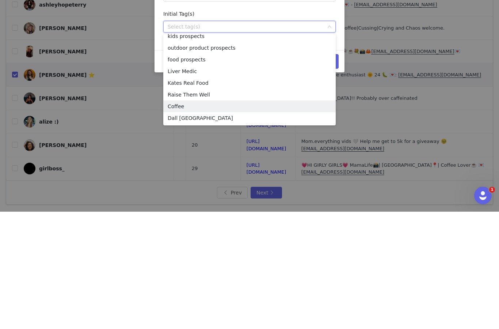
click at [196, 218] on li "Coffee" at bounding box center [249, 224] width 173 height 12
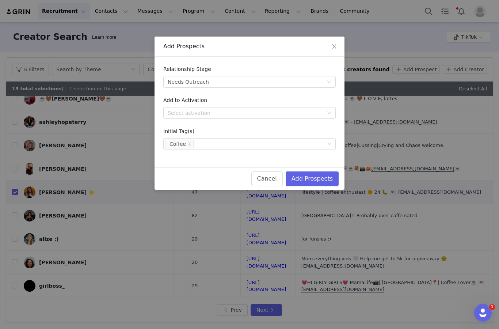
click at [322, 178] on button "Add Prospects" at bounding box center [312, 178] width 53 height 15
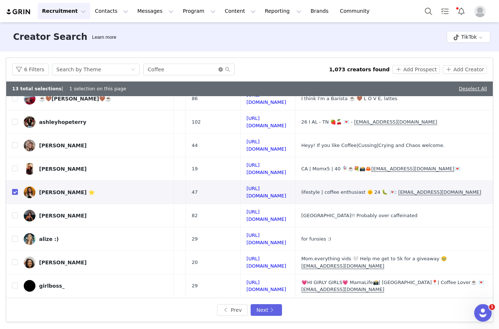
click at [220, 67] on icon "icon: close-circle" at bounding box center [221, 69] width 4 height 4
click at [195, 64] on input "text" at bounding box center [188, 70] width 91 height 12
type input "Skincare"
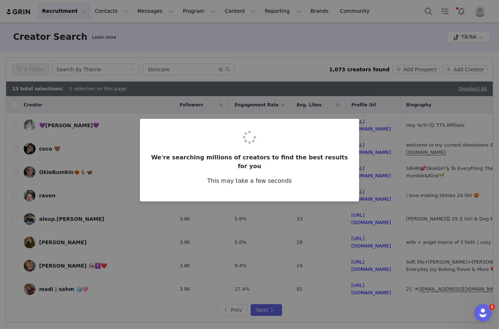
checkbox input "false"
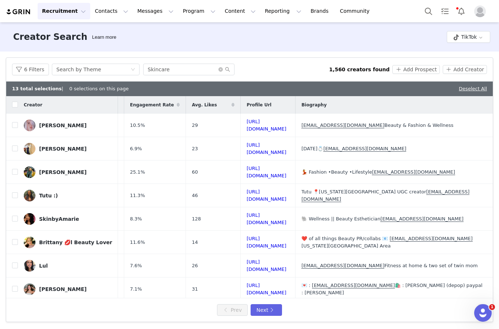
scroll to position [0, 124]
click at [33, 64] on button "6 Filters" at bounding box center [30, 70] width 37 height 12
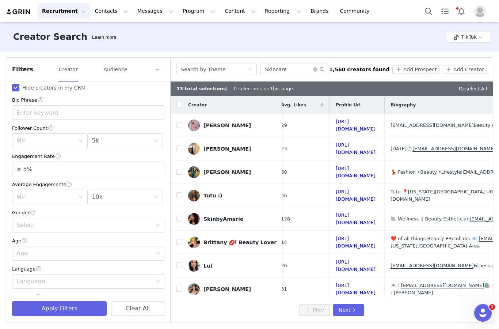
scroll to position [13, 0]
click at [91, 310] on button "Apply Filters" at bounding box center [59, 308] width 95 height 15
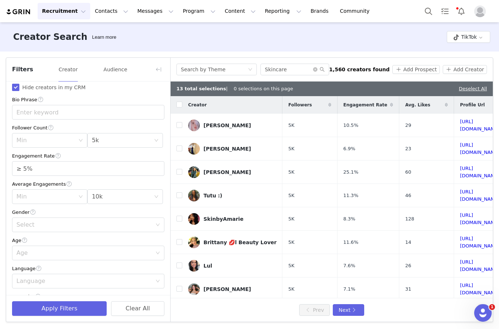
click at [163, 64] on button "button" at bounding box center [159, 70] width 12 height 12
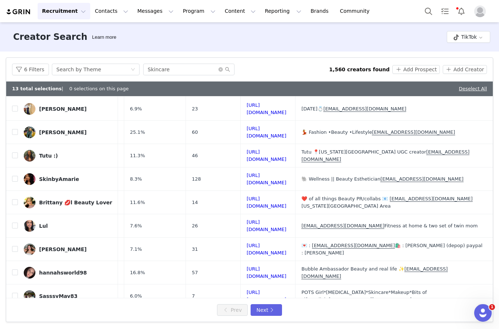
scroll to position [41, 124]
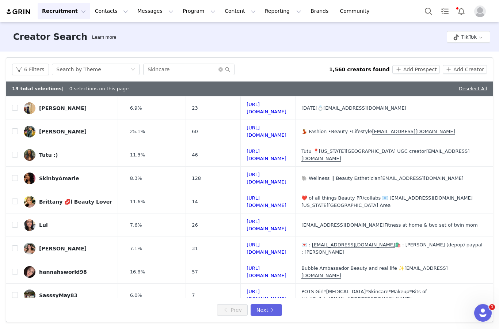
click at [13, 175] on input "checkbox" at bounding box center [15, 178] width 6 height 6
checkbox input "true"
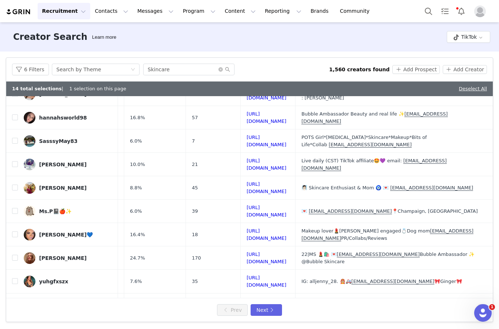
scroll to position [195, 124]
click at [14, 185] on input "checkbox" at bounding box center [15, 188] width 6 height 6
checkbox input "true"
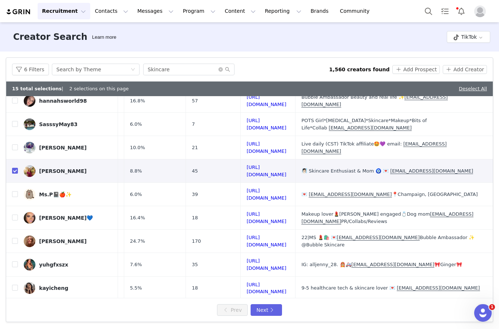
scroll to position [28, 0]
click at [276, 308] on button "Next" at bounding box center [266, 310] width 31 height 12
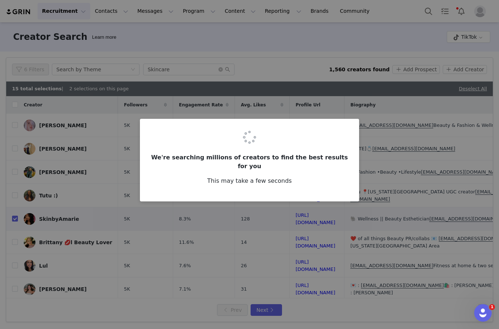
checkbox input "false"
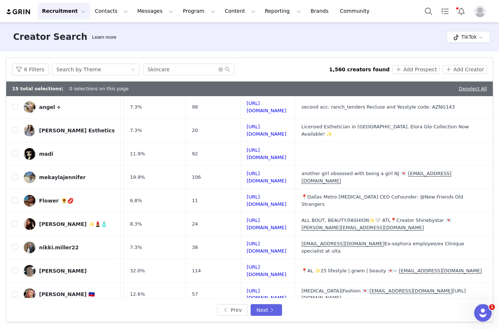
scroll to position [205, 118]
click at [17, 315] on input "checkbox" at bounding box center [15, 318] width 6 height 6
click at [274, 310] on button "Next" at bounding box center [266, 310] width 31 height 12
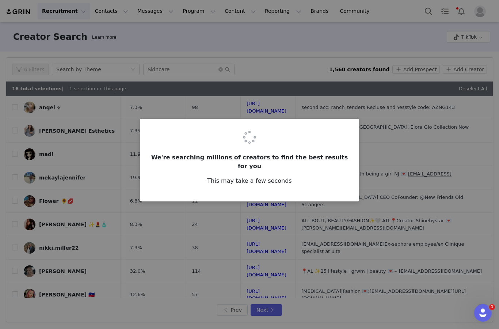
scroll to position [0, 0]
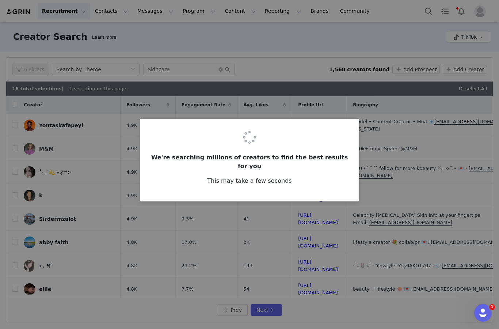
checkbox input "false"
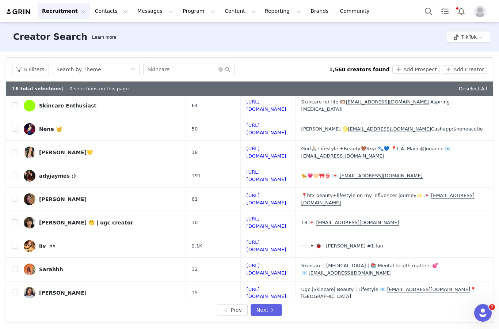
scroll to position [207, 144]
click at [14, 196] on input "checkbox" at bounding box center [15, 199] width 6 height 6
checkbox input "true"
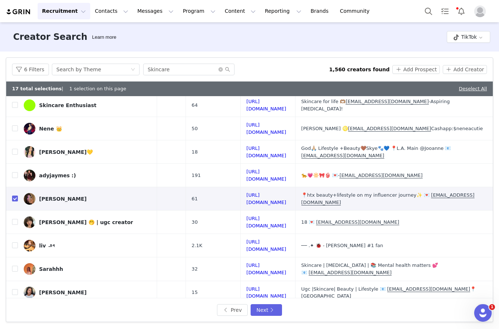
click at [16, 289] on input "checkbox" at bounding box center [15, 292] width 6 height 6
checkbox input "true"
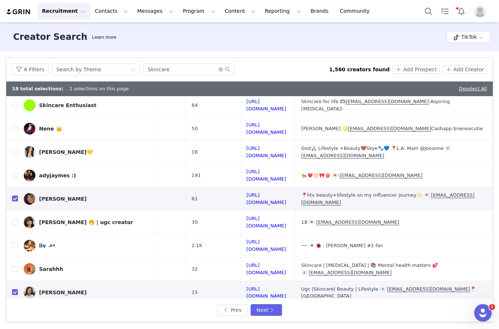
click at [15, 313] on input "checkbox" at bounding box center [15, 316] width 6 height 6
checkbox input "true"
click at [274, 313] on button "Next" at bounding box center [266, 310] width 31 height 12
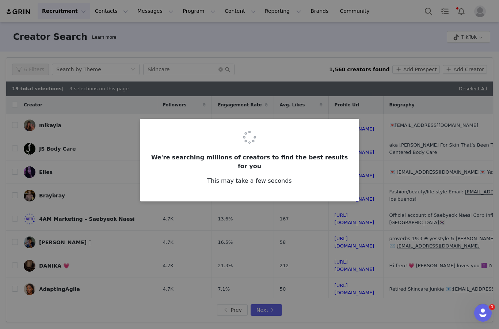
checkbox input "false"
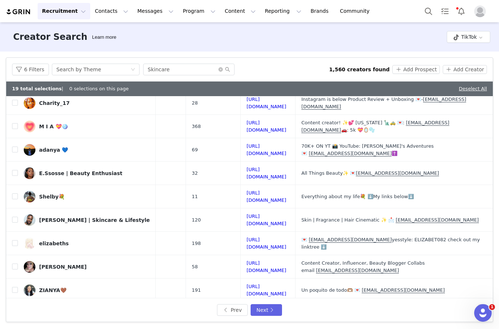
scroll to position [140, 135]
click at [16, 216] on input "checkbox" at bounding box center [15, 219] width 6 height 6
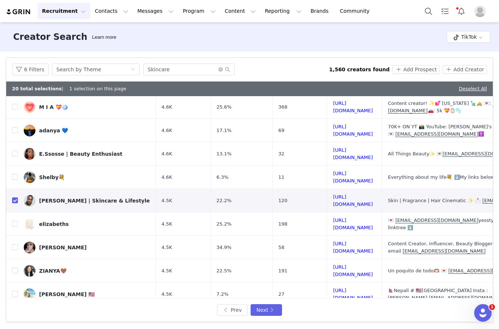
scroll to position [159, 0]
click at [275, 307] on button "Next" at bounding box center [266, 310] width 31 height 12
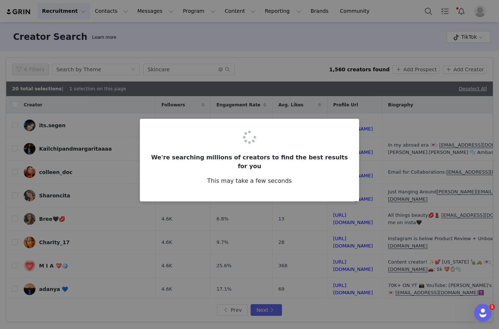
checkbox input "false"
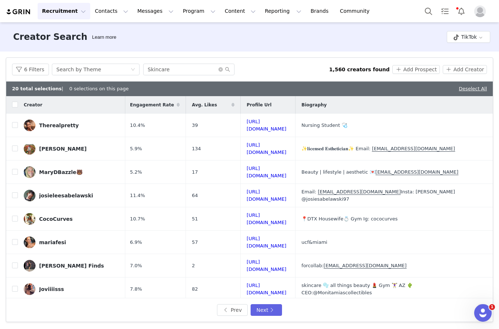
scroll to position [0, 135]
click at [17, 169] on input "checkbox" at bounding box center [15, 172] width 6 height 6
checkbox input "true"
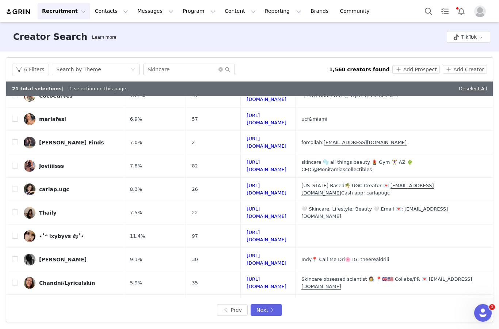
scroll to position [124, 135]
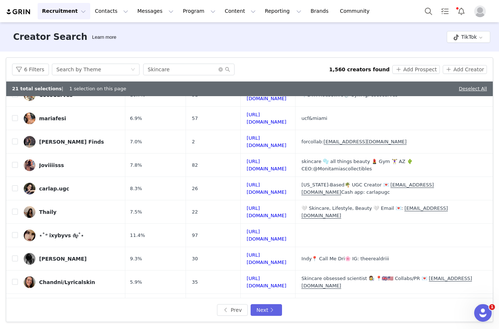
click at [17, 209] on input "checkbox" at bounding box center [15, 212] width 6 height 6
checkbox input "true"
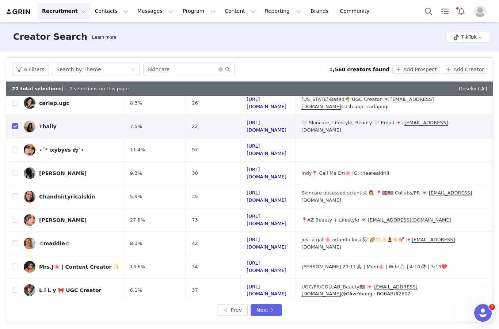
scroll to position [28, 0]
click at [15, 310] on input "checkbox" at bounding box center [15, 313] width 6 height 6
checkbox input "true"
click at [374, 65] on button "Add Prospect" at bounding box center [416, 69] width 47 height 9
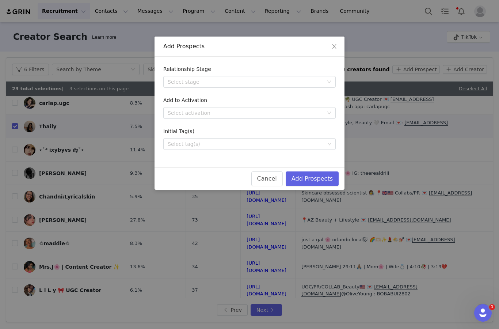
click at [318, 85] on div "Select stage" at bounding box center [246, 81] width 156 height 7
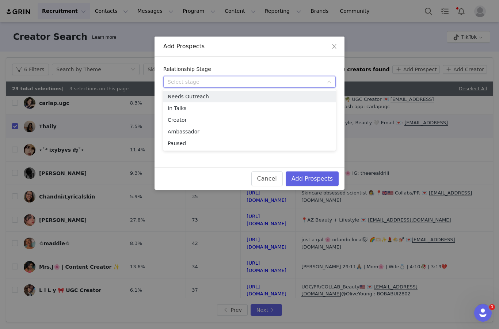
click at [294, 93] on li "Needs Outreach" at bounding box center [249, 97] width 173 height 12
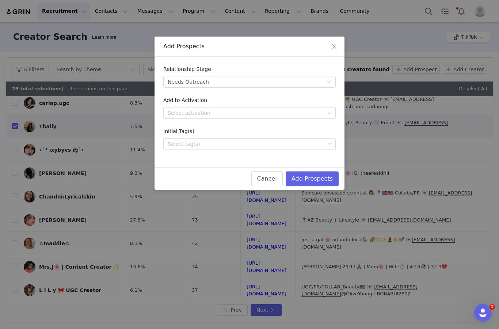
click at [287, 142] on div "Select tag(s)" at bounding box center [246, 143] width 157 height 7
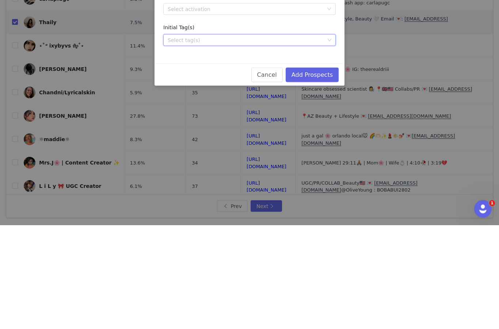
scroll to position [0, 0]
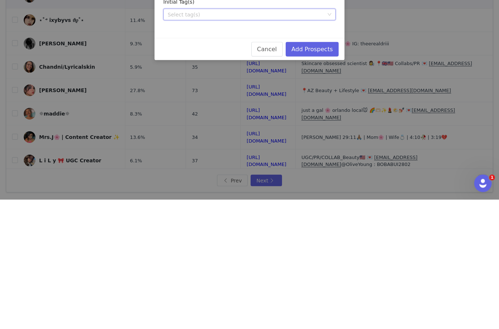
click at [272, 140] on div "Select tag(s)" at bounding box center [246, 143] width 157 height 7
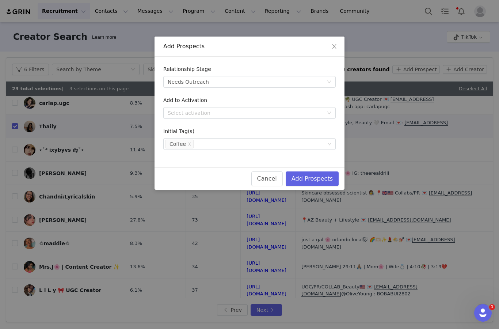
click at [319, 174] on button "Add Prospects" at bounding box center [312, 178] width 53 height 15
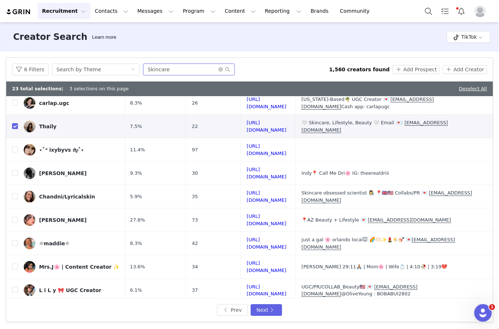
click at [213, 64] on input "Skincare" at bounding box center [188, 70] width 91 height 12
click at [222, 67] on icon "icon: close-circle" at bounding box center [221, 69] width 4 height 4
click at [151, 19] on button "Messages Messages" at bounding box center [155, 11] width 45 height 16
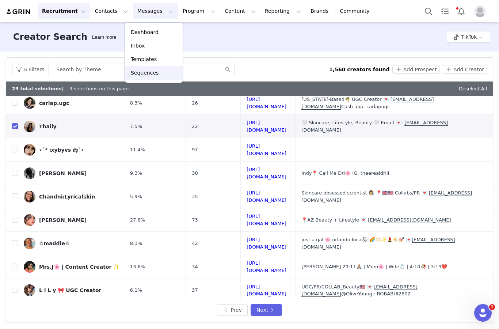
click at [161, 73] on div "Sequences" at bounding box center [153, 73] width 49 height 8
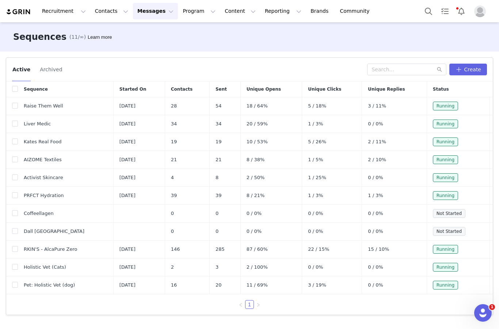
click at [106, 13] on button "Contacts Contacts" at bounding box center [112, 11] width 42 height 16
click at [123, 47] on div "Prospects" at bounding box center [114, 46] width 49 height 8
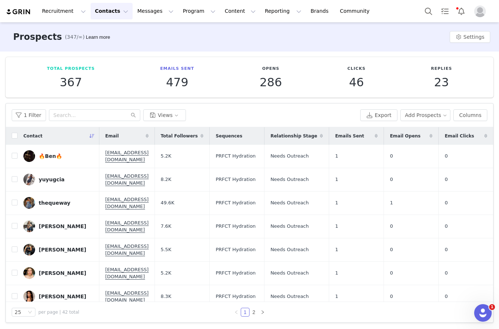
click at [22, 113] on button "1 Filter" at bounding box center [29, 115] width 34 height 12
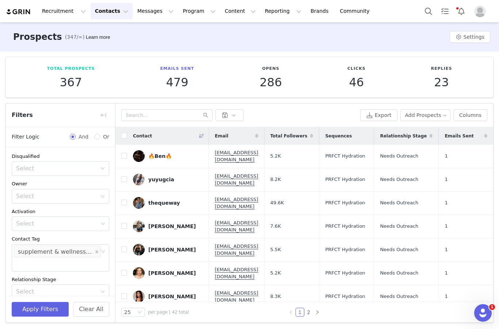
click at [98, 253] on icon "icon: close" at bounding box center [97, 252] width 4 height 4
click at [93, 250] on div "Select" at bounding box center [57, 251] width 82 height 7
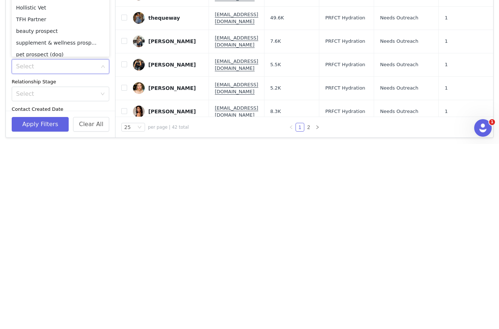
type input "A"
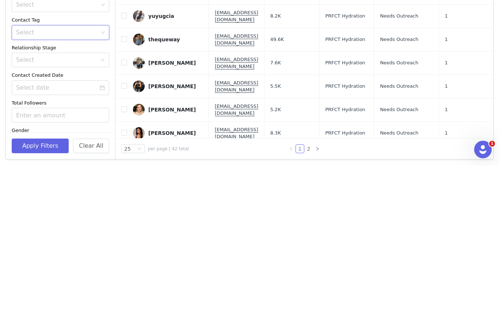
scroll to position [55, 0]
click at [86, 193] on div "Select" at bounding box center [57, 196] width 82 height 7
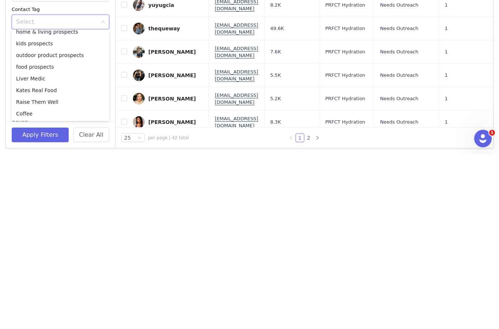
click at [49, 282] on li "Coffee" at bounding box center [61, 288] width 98 height 12
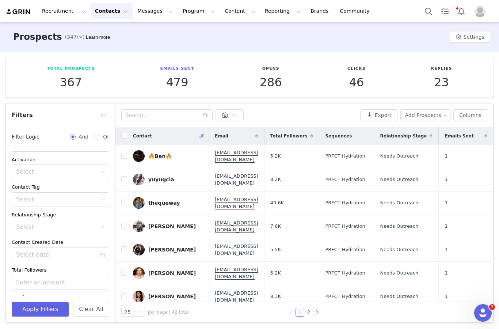
scroll to position [40, 0]
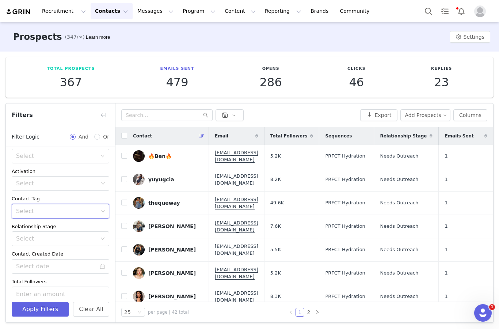
click at [78, 208] on div "Select" at bounding box center [57, 211] width 82 height 7
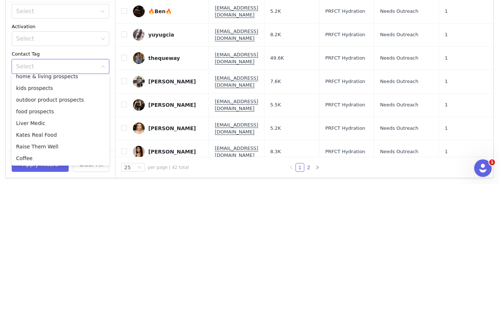
scroll to position [110, 0]
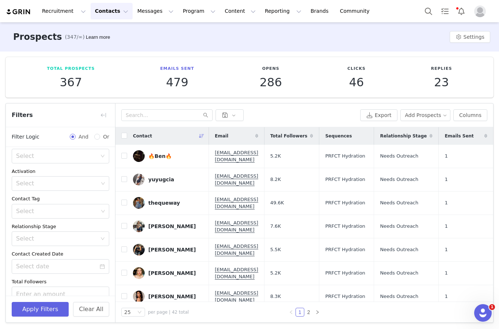
click at [73, 210] on div "Select" at bounding box center [57, 211] width 82 height 7
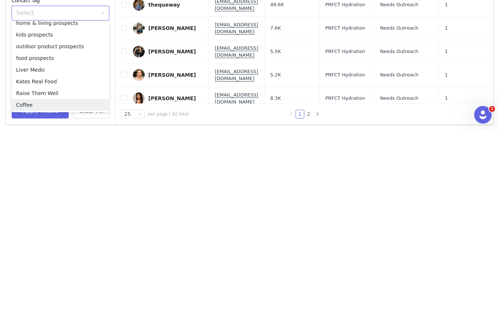
click at [44, 297] on li "Coffee" at bounding box center [61, 303] width 98 height 12
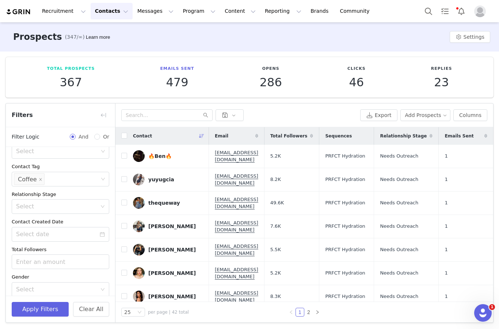
scroll to position [28, 0]
click at [45, 308] on button "Apply Filters" at bounding box center [40, 309] width 57 height 15
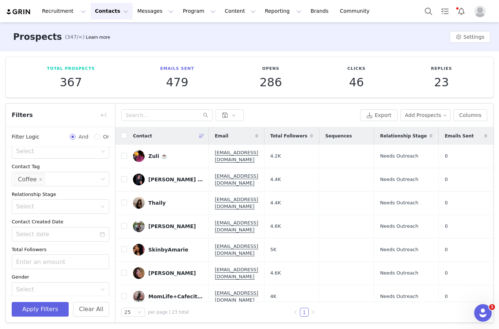
click at [104, 109] on button "button" at bounding box center [104, 115] width 12 height 12
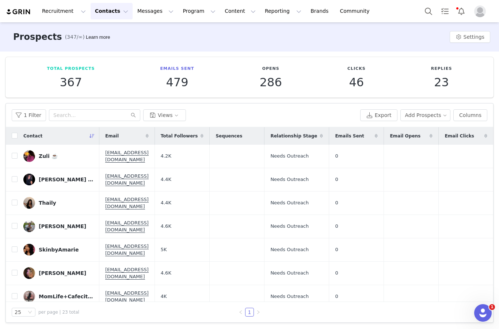
scroll to position [0, 0]
click at [18, 127] on div "Contact" at bounding box center [59, 136] width 82 height 18
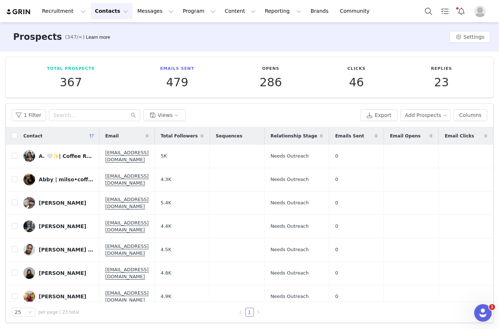
click at [12, 133] on input "checkbox" at bounding box center [15, 136] width 6 height 6
checkbox input "true"
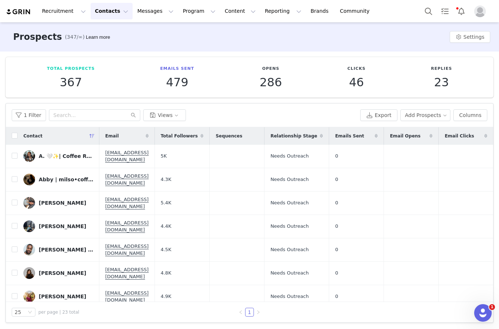
checkbox input "true"
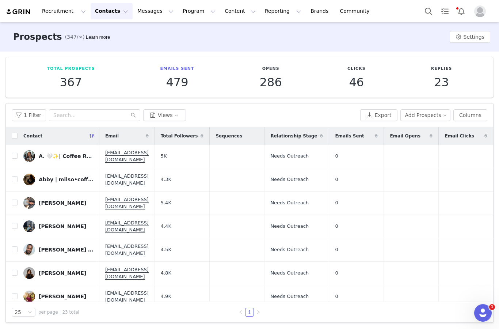
checkbox input "true"
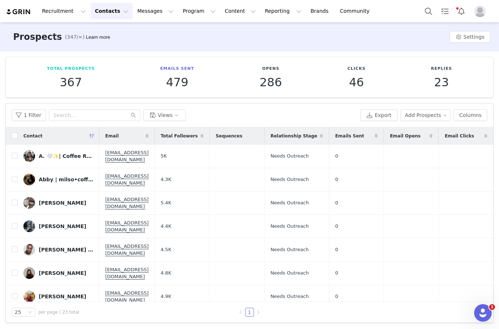
checkbox input "true"
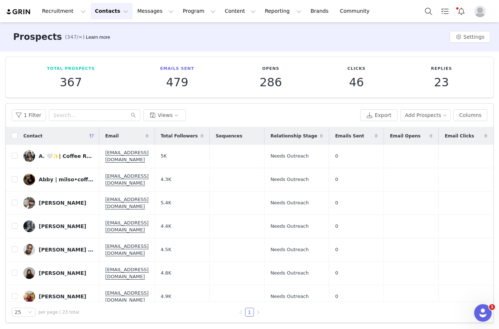
checkbox input "true"
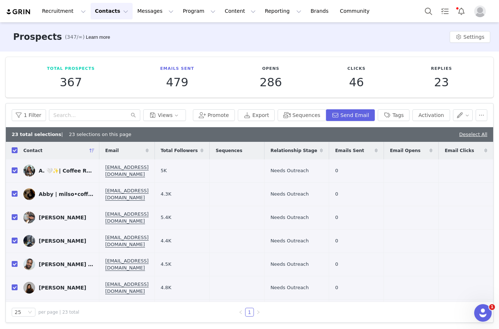
click at [311, 109] on button "Sequences" at bounding box center [302, 115] width 48 height 12
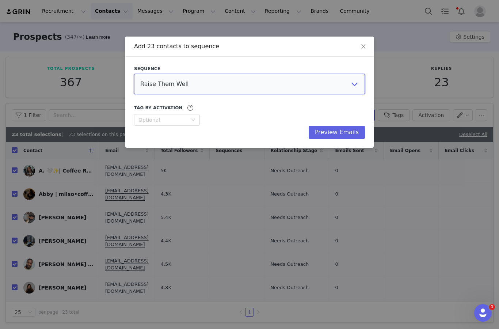
click at [323, 80] on select "Raise Them Well Liver Medic Kates Real Food AIZOME Textiles Activist Skincare P…" at bounding box center [249, 84] width 231 height 20
select select "44d815cf-e4aa-46db-94d5-64ad52ddd7a9"
click at [349, 131] on button "Preview Emails" at bounding box center [337, 132] width 56 height 13
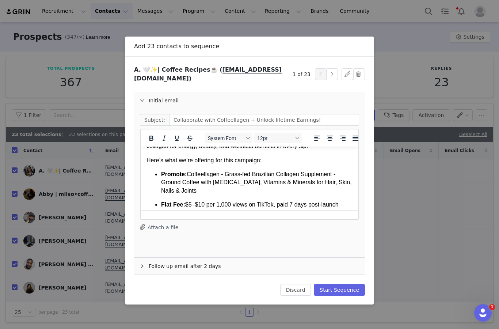
scroll to position [42, 0]
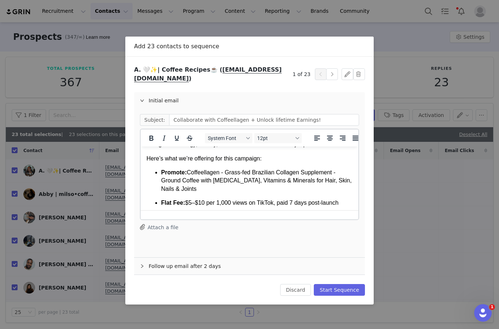
click at [347, 290] on button "Start Sequence" at bounding box center [339, 290] width 51 height 12
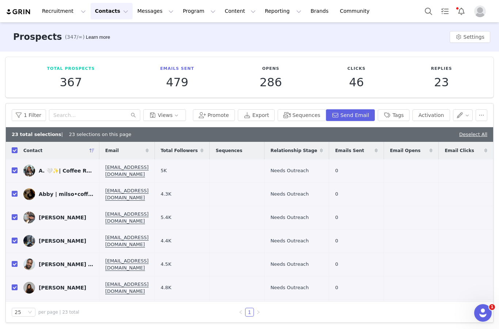
click at [54, 12] on button "Recruitment Recruitment" at bounding box center [64, 11] width 53 height 16
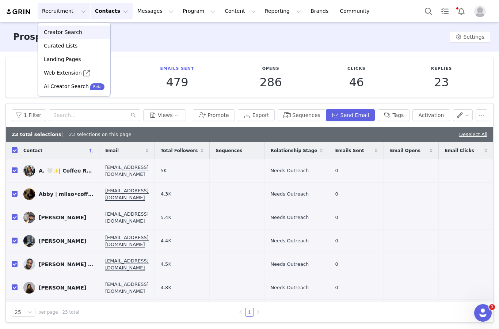
click at [57, 32] on p "Creator Search" at bounding box center [63, 33] width 38 height 8
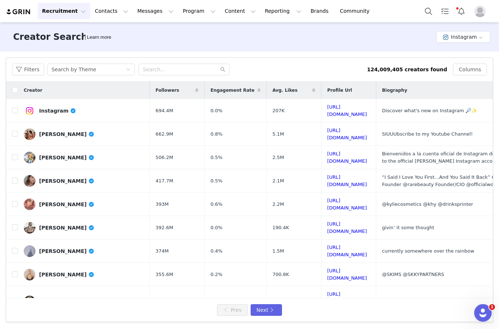
click at [374, 37] on button "Instagram" at bounding box center [464, 37] width 54 height 12
click at [374, 63] on li "TikTok" at bounding box center [465, 64] width 52 height 12
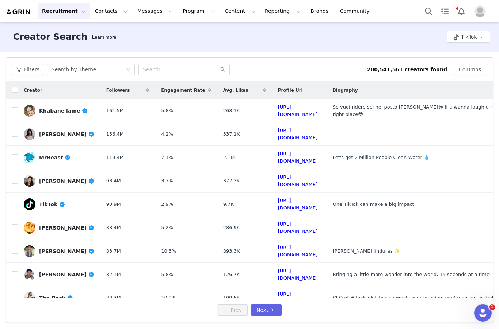
click at [30, 70] on button "Filters" at bounding box center [28, 70] width 32 height 12
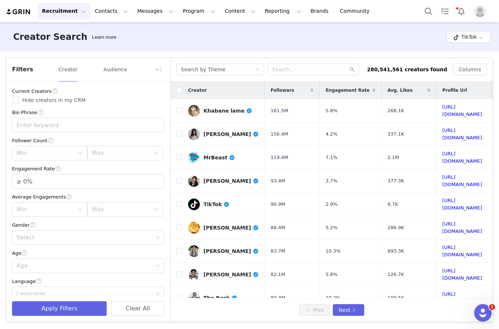
click at [139, 156] on div "Max" at bounding box center [121, 153] width 59 height 7
click at [125, 192] on li "10k" at bounding box center [124, 193] width 75 height 12
click at [153, 180] on input "≥ 0%" at bounding box center [88, 181] width 152 height 14
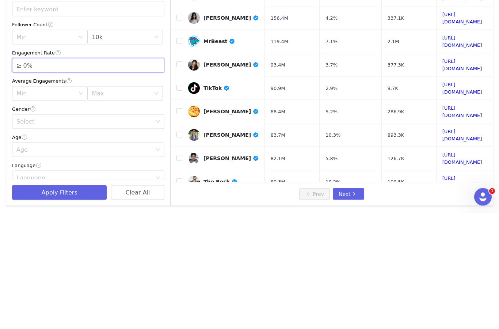
click at [163, 174] on span "Increase Value" at bounding box center [160, 177] width 8 height 7
click at [158, 174] on span "Increase Value" at bounding box center [160, 177] width 8 height 7
click at [158, 181] on span "Decrease Value" at bounding box center [160, 184] width 8 height 7
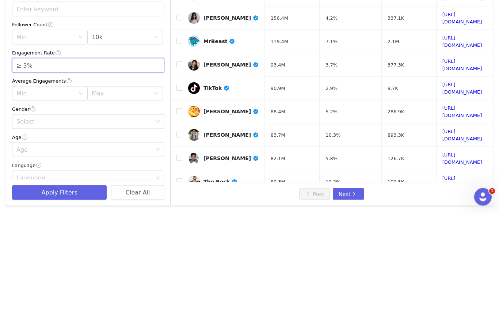
click at [158, 174] on span "Increase Value" at bounding box center [160, 177] width 8 height 7
type input "≥ 5%"
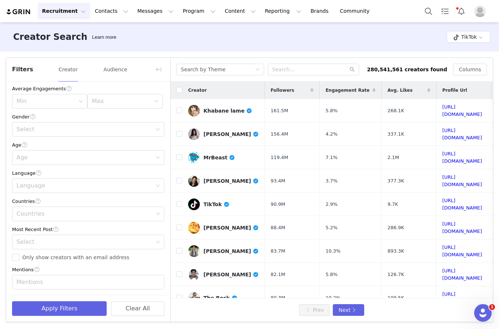
scroll to position [108, 0]
click at [91, 216] on div "Countries" at bounding box center [84, 214] width 137 height 7
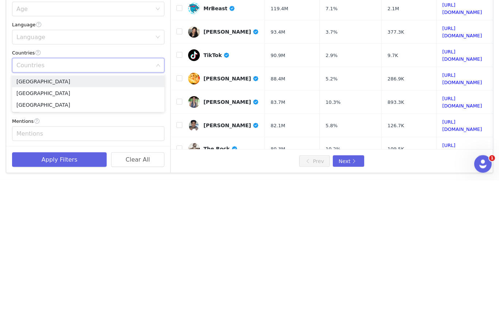
click at [57, 236] on li "[GEOGRAPHIC_DATA]" at bounding box center [88, 242] width 152 height 12
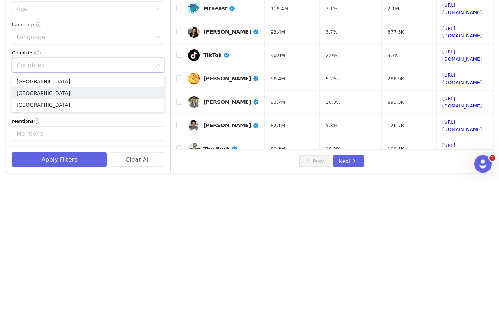
click at [37, 236] on li "[GEOGRAPHIC_DATA]" at bounding box center [88, 242] width 152 height 12
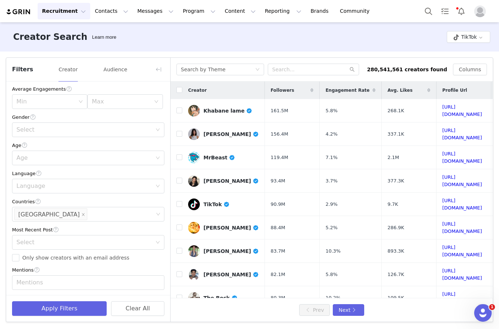
scroll to position [28, 0]
click at [15, 254] on input "Only show creators with an email address" at bounding box center [15, 257] width 7 height 7
checkbox input "true"
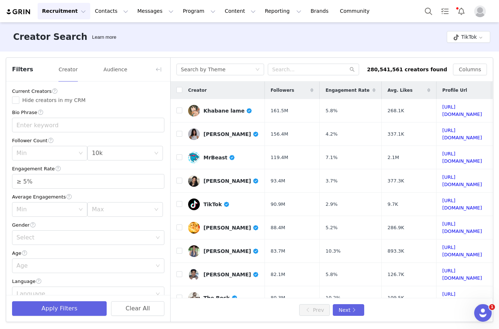
scroll to position [0, 0]
click at [16, 97] on input "Hide creators in my CRM" at bounding box center [15, 100] width 7 height 7
checkbox input "true"
click at [37, 313] on button "Apply Filters" at bounding box center [59, 308] width 95 height 15
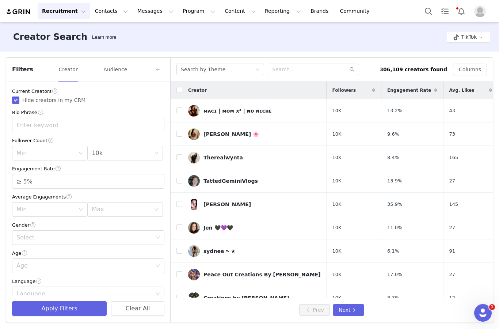
click at [150, 58] on div "Filters Creator Audience" at bounding box center [88, 70] width 164 height 24
click at [160, 64] on button "button" at bounding box center [159, 70] width 12 height 12
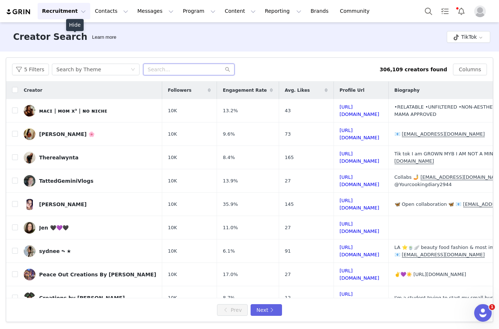
click at [189, 64] on input "text" at bounding box center [188, 70] width 91 height 12
click at [183, 64] on input "Beauty" at bounding box center [188, 70] width 91 height 12
type input "Beauty"
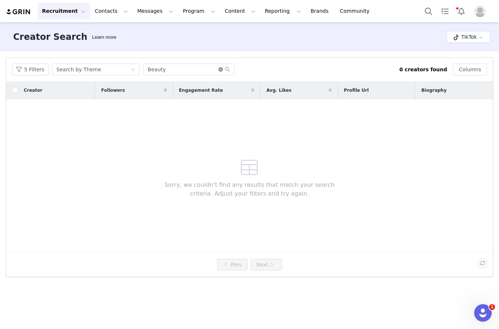
click at [219, 67] on icon "icon: close-circle" at bounding box center [221, 69] width 4 height 4
click at [177, 67] on input "text" at bounding box center [188, 70] width 91 height 12
type input "Makeup"
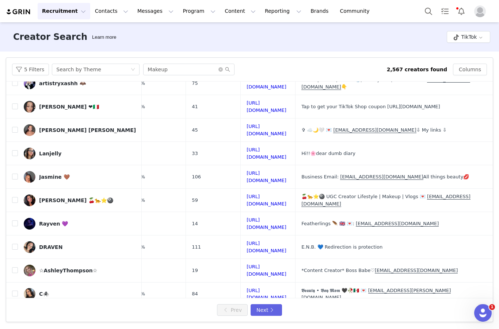
scroll to position [190, 114]
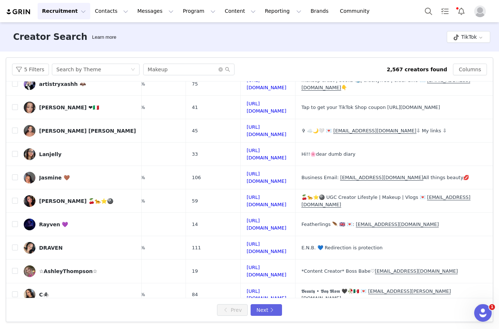
click at [374, 260] on td "*Content Creator* Boss Babe♡ ashdthompson12@gmail.com" at bounding box center [393, 271] width 195 height 23
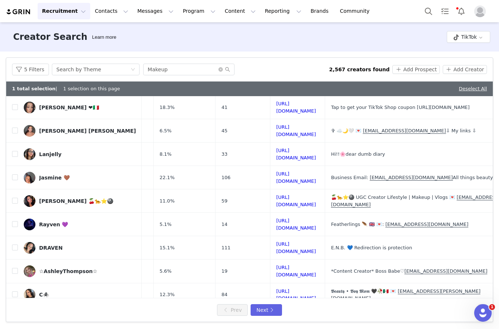
click at [268, 306] on button "Next" at bounding box center [266, 310] width 31 height 12
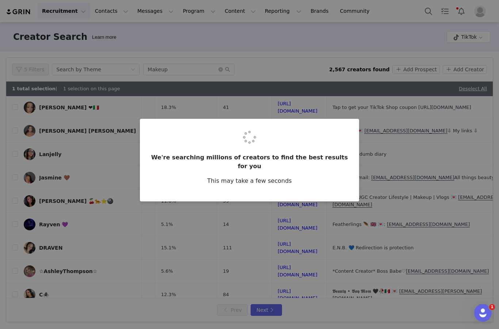
checkbox input "false"
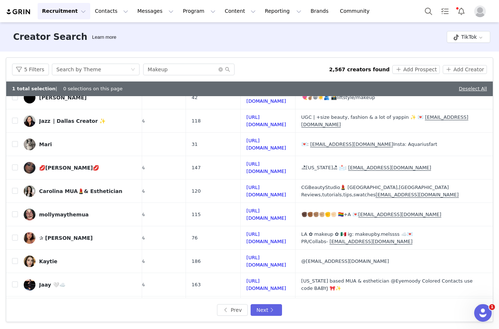
scroll to position [121, 135]
click at [16, 235] on input "checkbox" at bounding box center [15, 238] width 6 height 6
checkbox input "true"
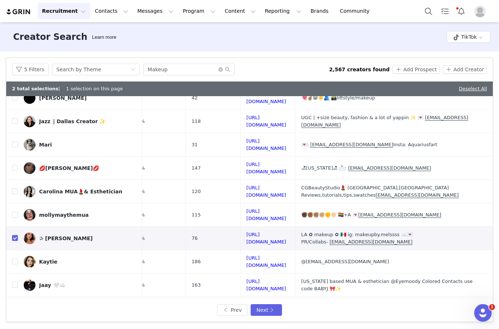
click at [16, 118] on input "checkbox" at bounding box center [15, 121] width 6 height 6
checkbox input "true"
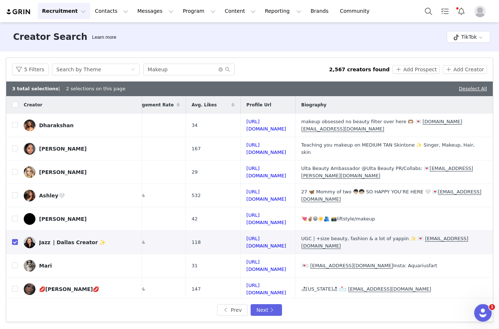
scroll to position [0, 135]
click at [14, 169] on input "checkbox" at bounding box center [15, 172] width 6 height 6
checkbox input "true"
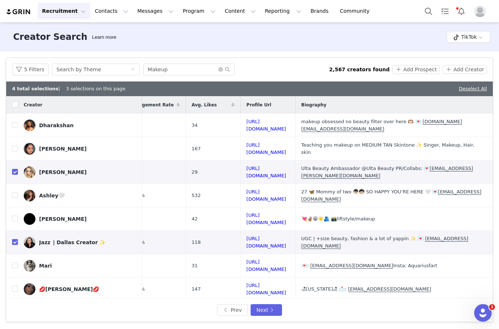
click at [17, 122] on input "checkbox" at bounding box center [15, 125] width 6 height 6
checkbox input "true"
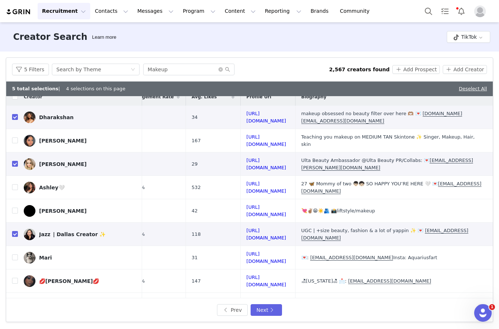
scroll to position [8, 135]
click at [15, 137] on input "checkbox" at bounding box center [15, 140] width 6 height 6
checkbox input "true"
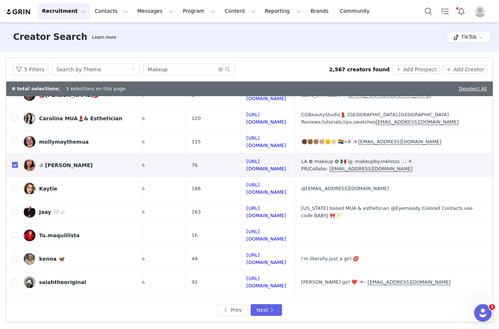
scroll to position [194, 135]
click at [14, 209] on input "checkbox" at bounding box center [15, 212] width 6 height 6
checkbox input "true"
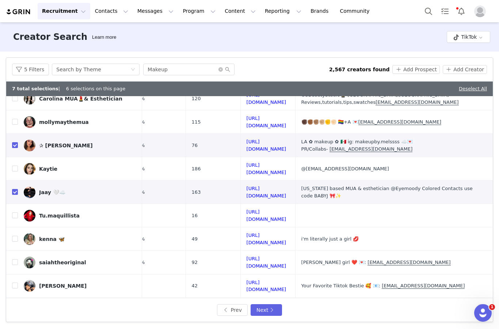
scroll to position [214, 124]
click at [17, 236] on input "checkbox" at bounding box center [15, 239] width 6 height 6
checkbox input "true"
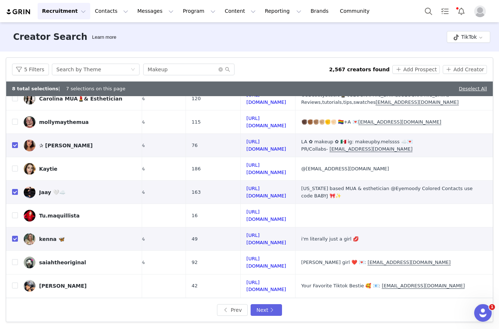
scroll to position [28, 0]
click at [15, 329] on input "checkbox" at bounding box center [15, 332] width 6 height 6
checkbox input "true"
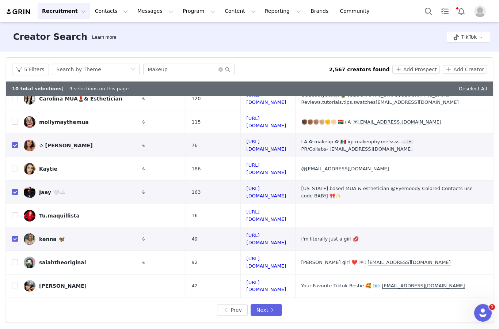
click at [268, 310] on button "Next" at bounding box center [266, 310] width 31 height 12
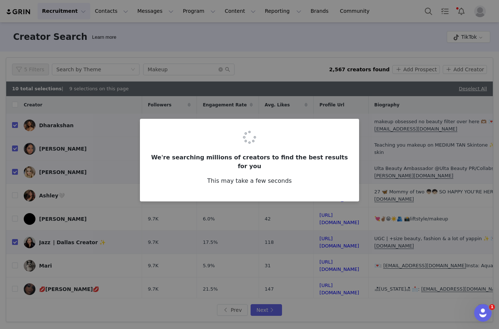
checkbox input "false"
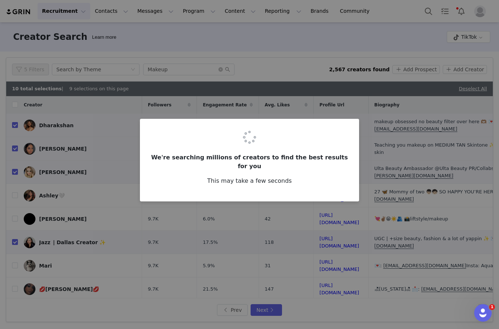
checkbox input "false"
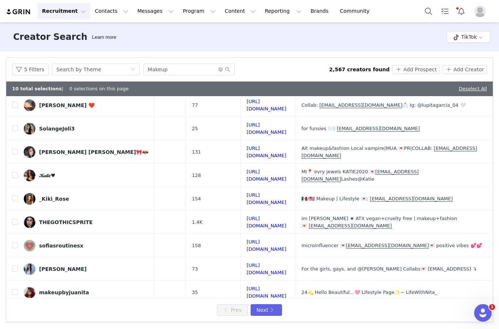
scroll to position [44, 123]
click at [15, 195] on input "checkbox" at bounding box center [15, 198] width 6 height 6
checkbox input "true"
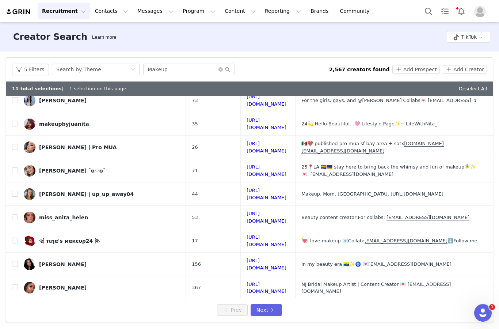
scroll to position [212, 123]
click at [18, 284] on label at bounding box center [15, 288] width 6 height 8
click at [18, 285] on input "checkbox" at bounding box center [15, 288] width 6 height 6
checkbox input "true"
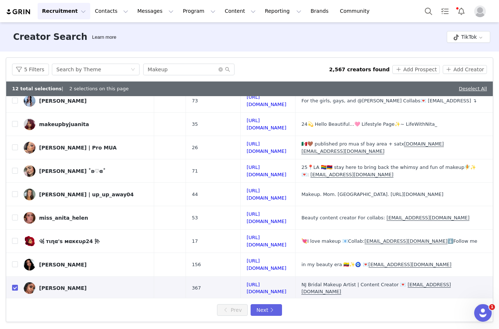
click at [273, 310] on button "Next" at bounding box center [266, 310] width 31 height 12
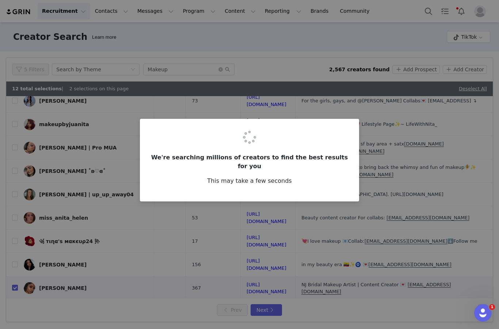
scroll to position [0, 0]
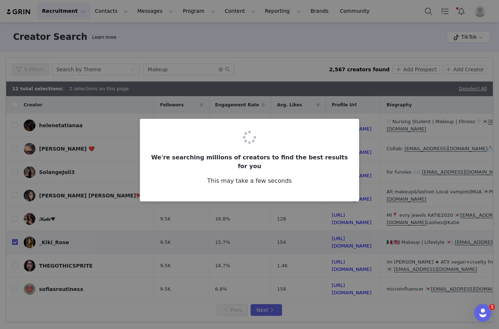
checkbox input "false"
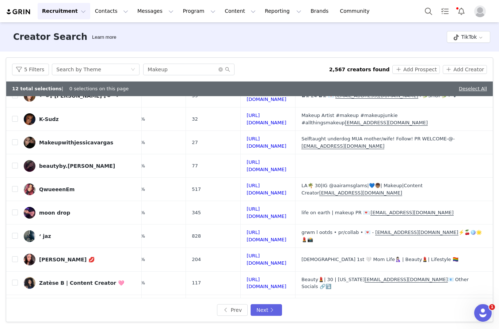
scroll to position [216, 135]
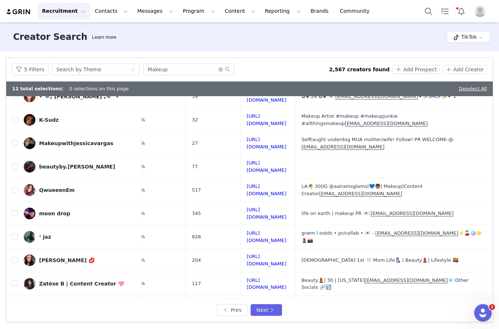
click at [15, 280] on input "checkbox" at bounding box center [15, 283] width 6 height 6
checkbox input "true"
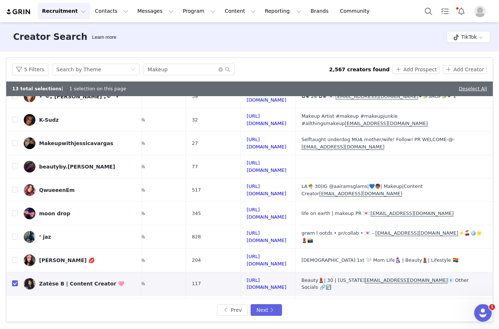
click at [16, 304] on input "checkbox" at bounding box center [15, 307] width 6 height 6
checkbox input "true"
click at [275, 309] on button "Next" at bounding box center [266, 310] width 31 height 12
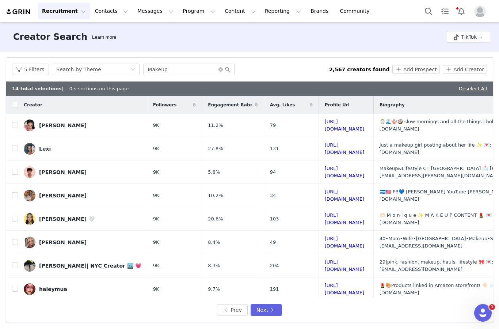
checkbox input "false"
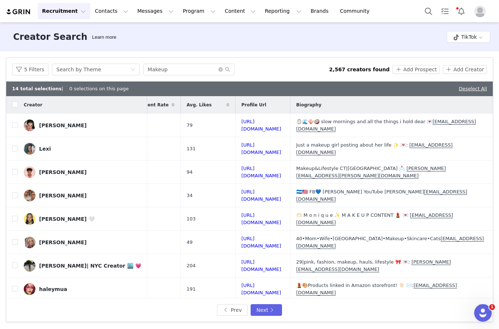
scroll to position [0, 127]
click at [14, 169] on input "checkbox" at bounding box center [15, 172] width 6 height 6
checkbox input "true"
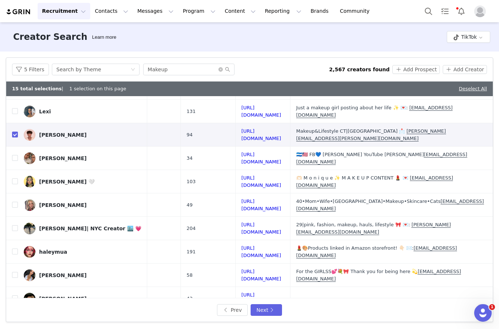
scroll to position [38, 127]
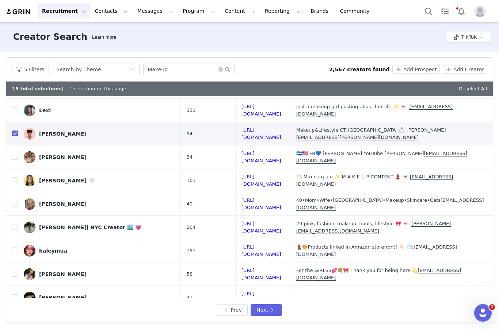
click at [13, 177] on input "checkbox" at bounding box center [15, 180] width 6 height 6
checkbox input "true"
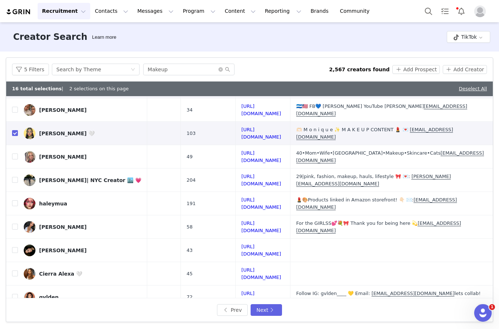
scroll to position [86, 127]
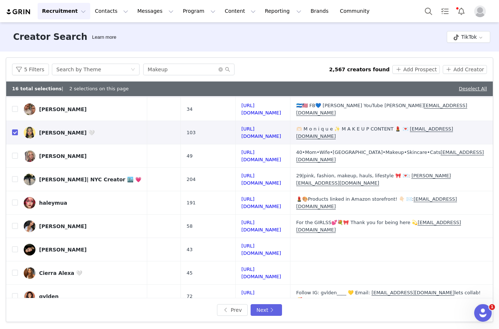
click at [17, 176] on input "checkbox" at bounding box center [15, 179] width 6 height 6
checkbox input "true"
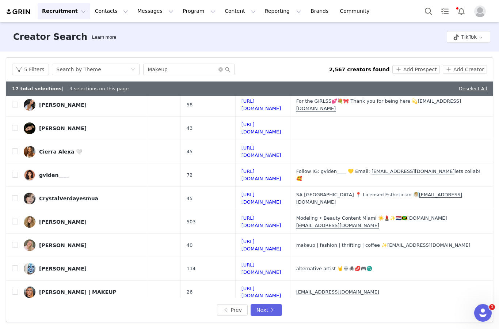
scroll to position [207, 127]
click at [16, 219] on input "checkbox" at bounding box center [15, 222] width 6 height 6
checkbox input "true"
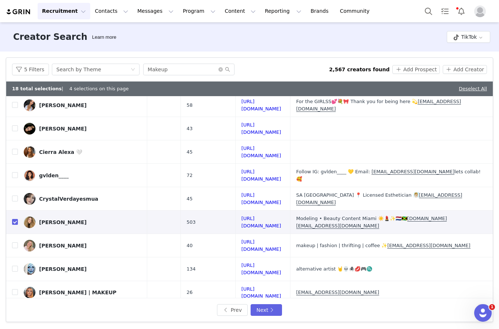
click at [15, 242] on input "checkbox" at bounding box center [15, 245] width 6 height 6
checkbox input "true"
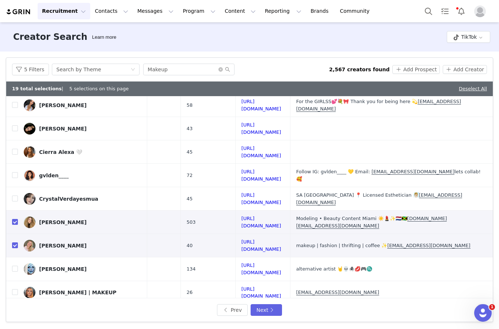
click at [14, 289] on input "checkbox" at bounding box center [15, 292] width 6 height 6
checkbox input "true"
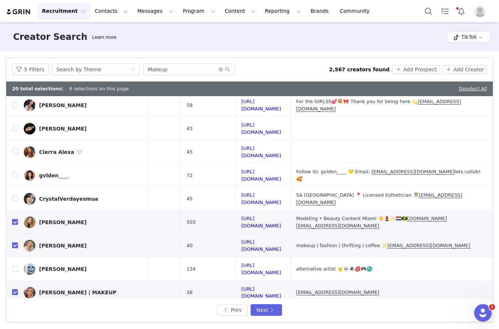
click at [16, 313] on input "checkbox" at bounding box center [15, 316] width 6 height 6
checkbox input "true"
click at [273, 306] on button "Next" at bounding box center [266, 310] width 31 height 12
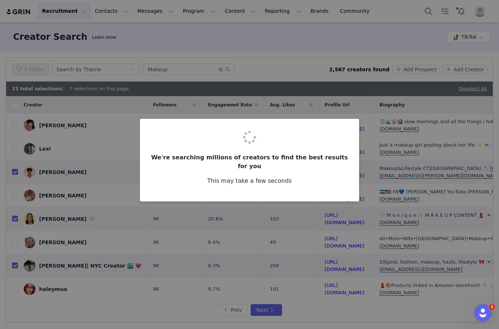
checkbox input "false"
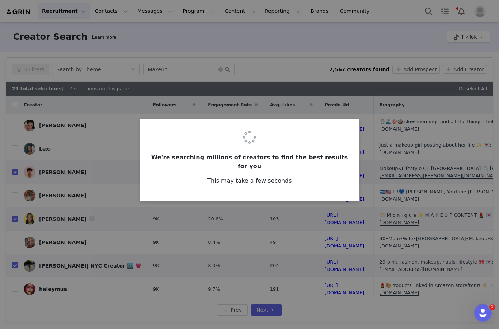
checkbox input "false"
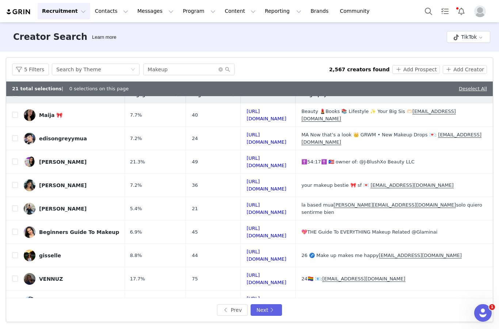
scroll to position [10, 130]
click at [14, 182] on input "checkbox" at bounding box center [15, 185] width 6 height 6
checkbox input "true"
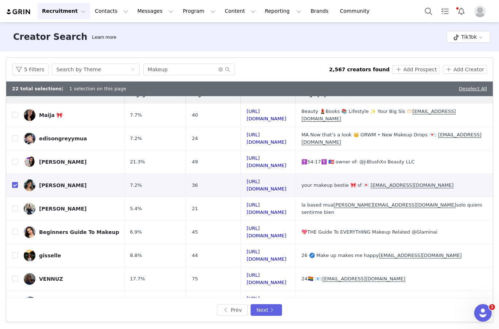
click at [14, 205] on input "checkbox" at bounding box center [15, 208] width 6 height 6
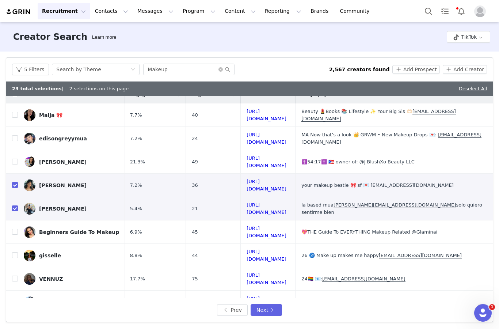
checkbox input "true"
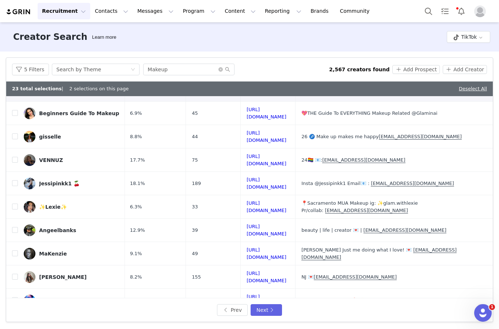
scroll to position [129, 130]
click at [16, 227] on input "checkbox" at bounding box center [15, 230] width 6 height 6
checkbox input "true"
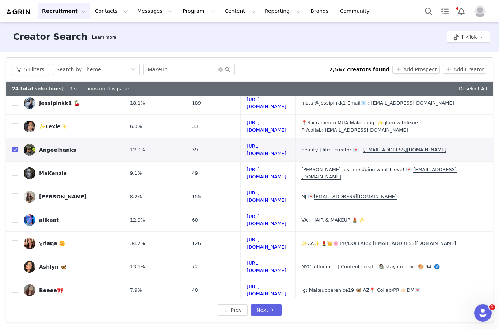
scroll to position [210, 120]
checkbox input "true"
click at [270, 313] on button "Next" at bounding box center [266, 310] width 31 height 12
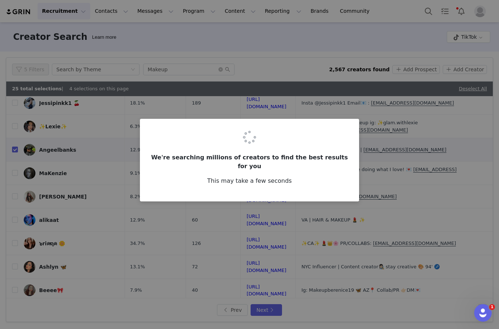
scroll to position [0, 0]
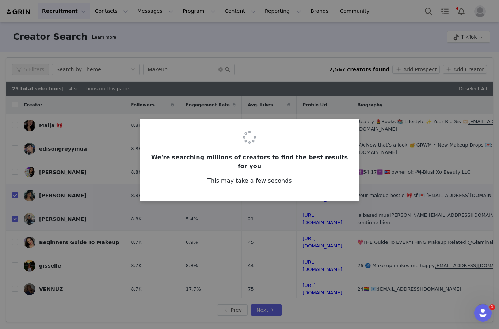
checkbox input "false"
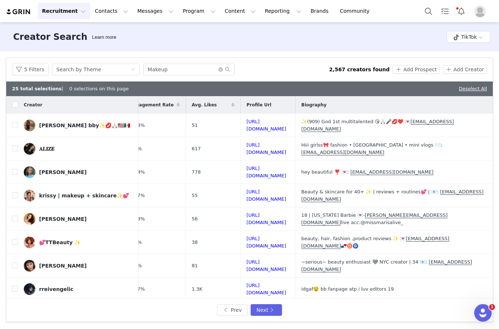
scroll to position [0, 141]
click at [14, 192] on input "checkbox" at bounding box center [15, 195] width 6 height 6
checkbox input "true"
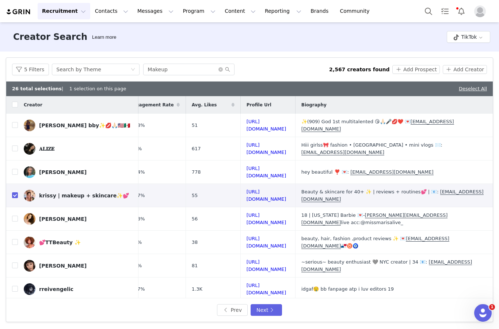
click at [15, 216] on input "checkbox" at bounding box center [15, 219] width 6 height 6
checkbox input "true"
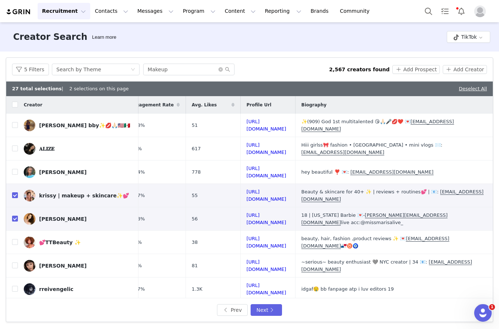
click at [16, 239] on input "checkbox" at bounding box center [15, 242] width 6 height 6
checkbox input "true"
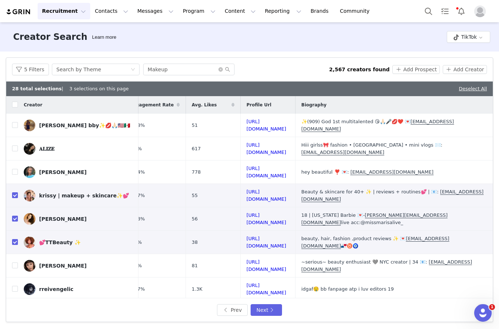
click at [16, 263] on input "checkbox" at bounding box center [15, 266] width 6 height 6
checkbox input "true"
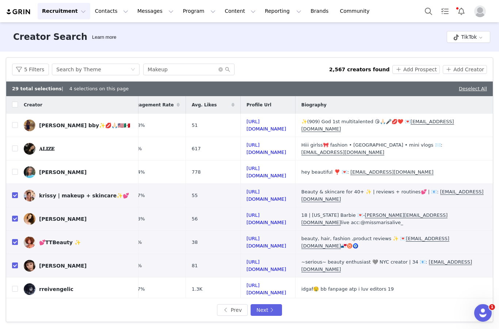
click at [276, 306] on button "Next" at bounding box center [266, 310] width 31 height 12
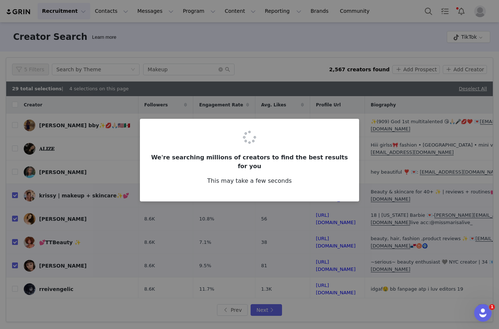
checkbox input "false"
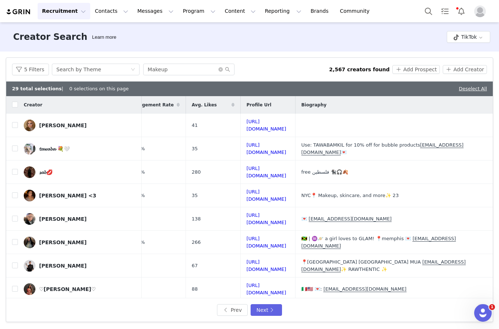
scroll to position [0, 143]
click at [15, 192] on input "checkbox" at bounding box center [15, 195] width 6 height 6
checkbox input "true"
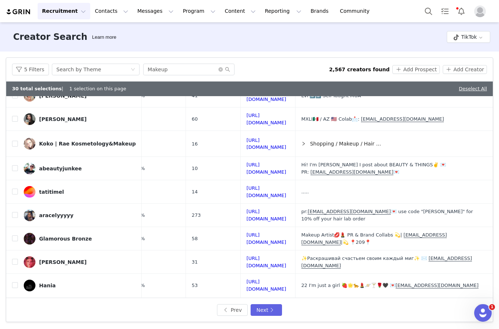
scroll to position [28, 0]
checkbox input "true"
click at [269, 308] on button "Next" at bounding box center [266, 310] width 31 height 12
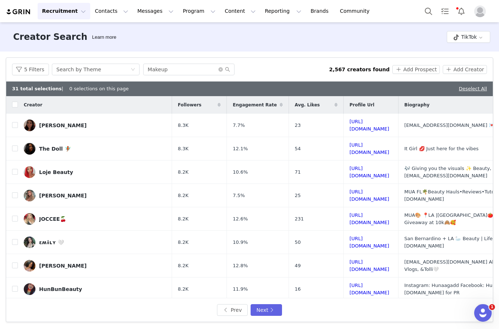
checkbox input "false"
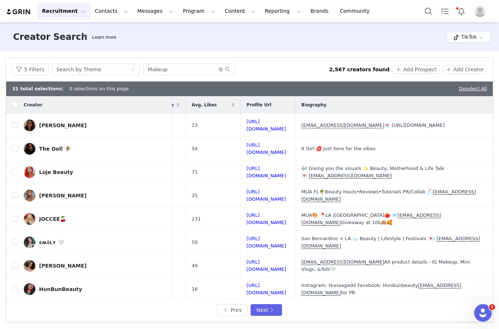
scroll to position [0, 119]
click at [374, 65] on button "Add Prospect" at bounding box center [416, 69] width 47 height 9
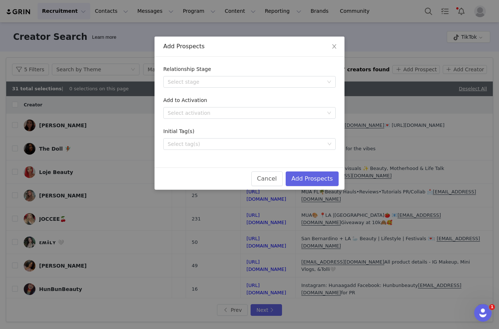
click at [303, 80] on div "Select stage" at bounding box center [246, 81] width 156 height 7
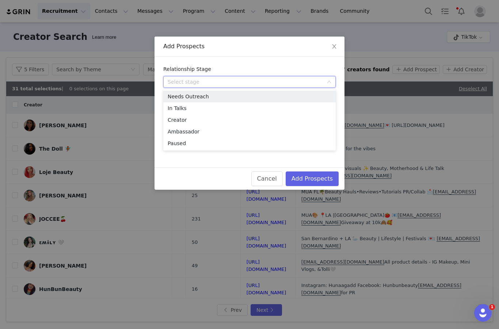
click at [277, 98] on li "Needs Outreach" at bounding box center [249, 97] width 173 height 12
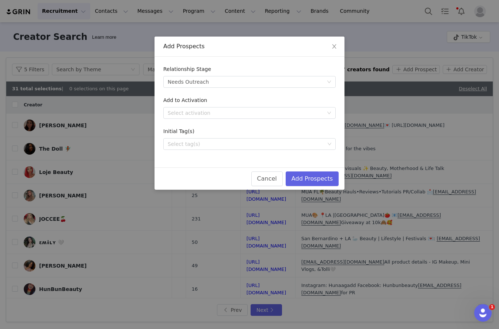
click at [282, 144] on div "Select tag(s)" at bounding box center [246, 143] width 157 height 7
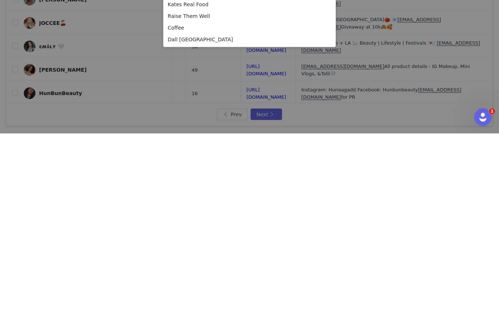
scroll to position [122, 0]
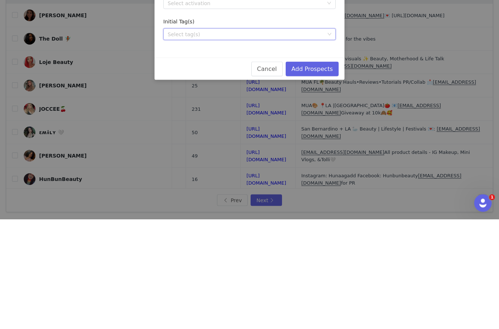
click at [271, 140] on div "Select tag(s)" at bounding box center [246, 143] width 157 height 7
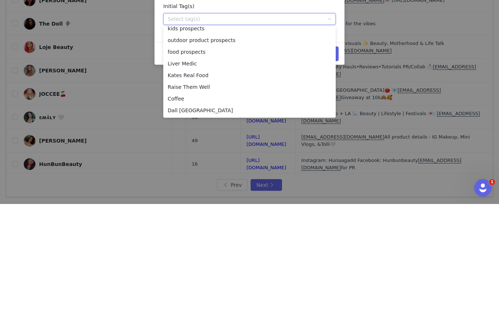
click at [223, 230] on li "Dall [GEOGRAPHIC_DATA]" at bounding box center [249, 236] width 173 height 12
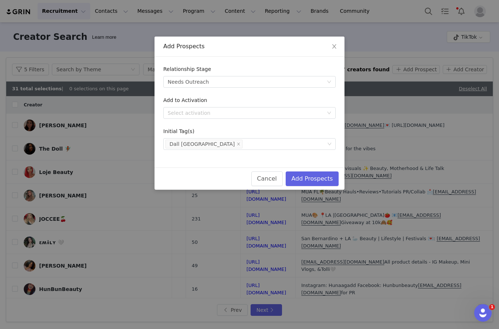
click at [317, 177] on button "Add Prospects" at bounding box center [312, 178] width 53 height 15
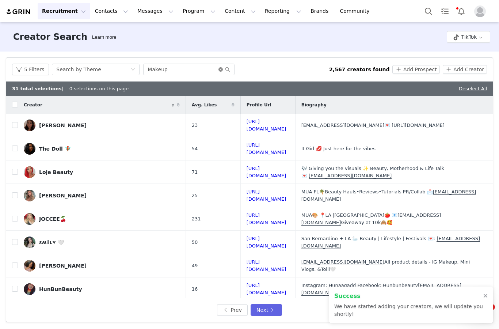
click at [219, 67] on icon "icon: close-circle" at bounding box center [221, 69] width 4 height 4
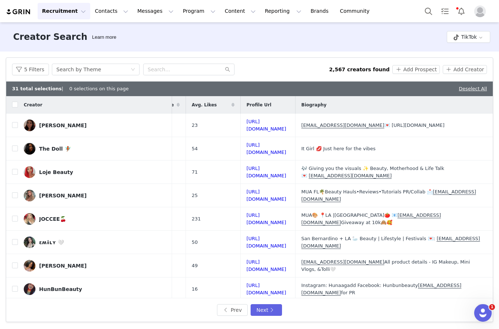
click at [97, 15] on button "Contacts Contacts" at bounding box center [112, 11] width 42 height 16
click at [89, 49] on link "Prospects" at bounding box center [115, 46] width 58 height 14
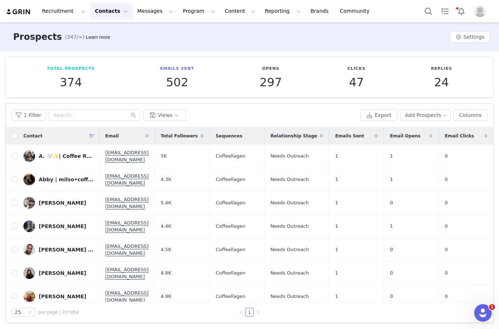
click at [21, 109] on button "1 Filter" at bounding box center [29, 115] width 34 height 12
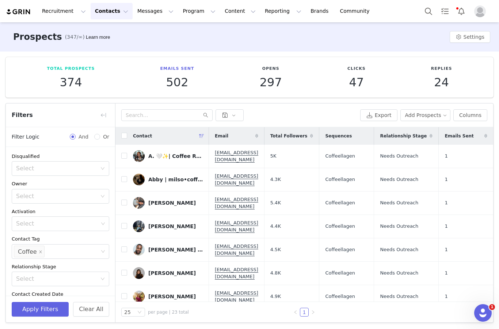
click at [39, 250] on icon "icon: close" at bounding box center [41, 252] width 4 height 4
click at [102, 249] on icon "icon: down" at bounding box center [103, 251] width 4 height 5
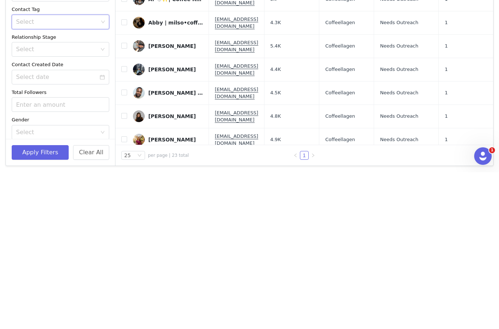
scroll to position [72, 0]
click at [82, 203] on div "Select" at bounding box center [56, 206] width 81 height 7
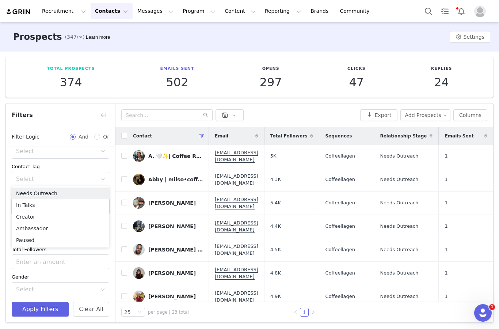
click at [83, 195] on li "Needs Outreach" at bounding box center [61, 194] width 98 height 12
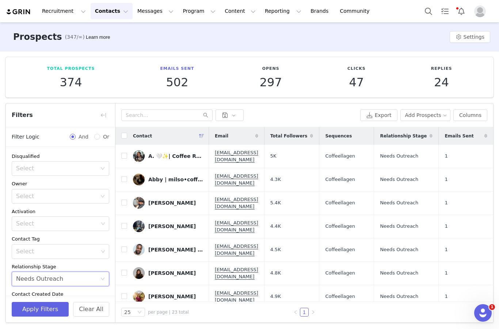
scroll to position [0, 0]
click at [87, 248] on div "Select" at bounding box center [57, 251] width 82 height 7
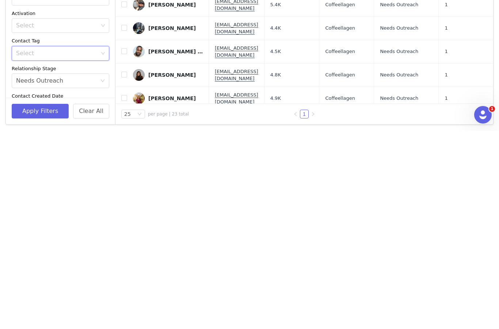
click at [109, 235] on div "Contact Tag Select" at bounding box center [61, 246] width 98 height 23
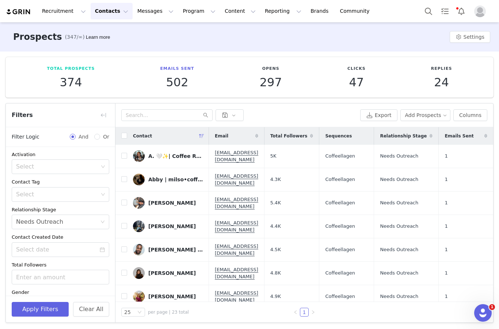
scroll to position [50, 0]
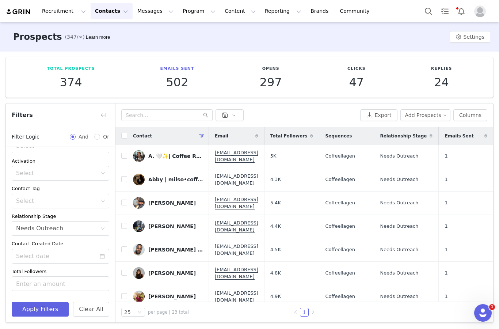
click at [30, 197] on div "Select" at bounding box center [57, 200] width 82 height 7
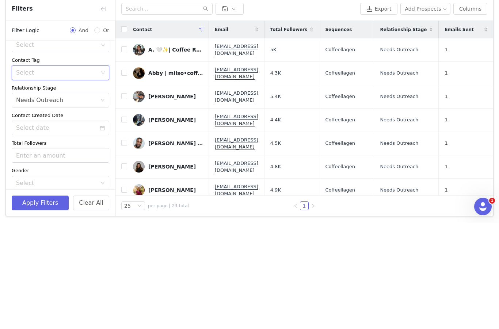
scroll to position [72, 0]
click at [31, 176] on div "Select" at bounding box center [57, 179] width 82 height 7
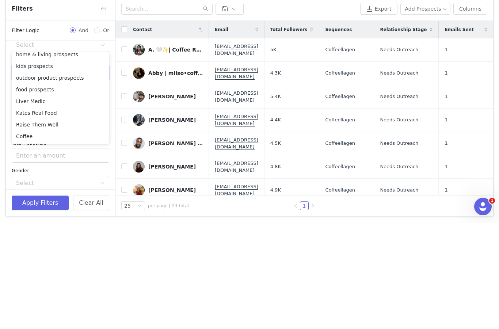
scroll to position [110, 0]
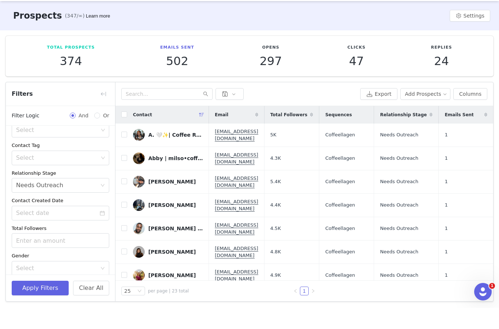
click at [98, 109] on button "button" at bounding box center [104, 115] width 12 height 12
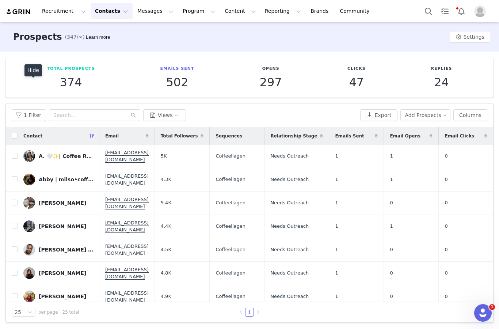
click at [21, 109] on button "1 Filter" at bounding box center [29, 115] width 34 height 12
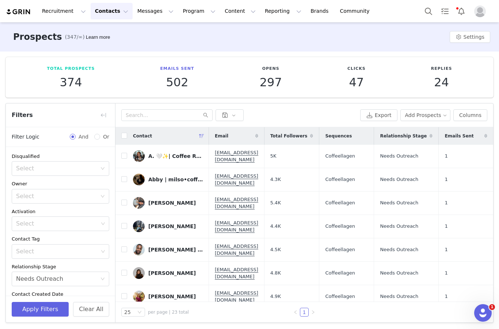
scroll to position [0, 0]
click at [91, 313] on button "Clear All" at bounding box center [91, 309] width 36 height 15
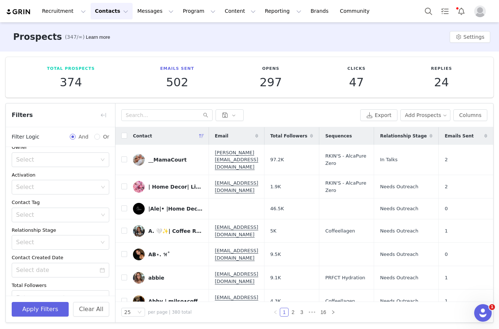
scroll to position [36, 0]
click at [86, 212] on div "Select" at bounding box center [57, 215] width 82 height 7
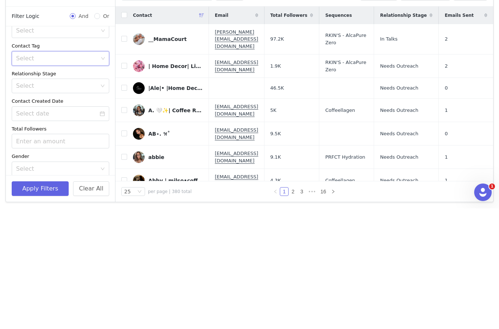
scroll to position [72, 0]
click at [83, 203] on div "Select" at bounding box center [56, 206] width 81 height 7
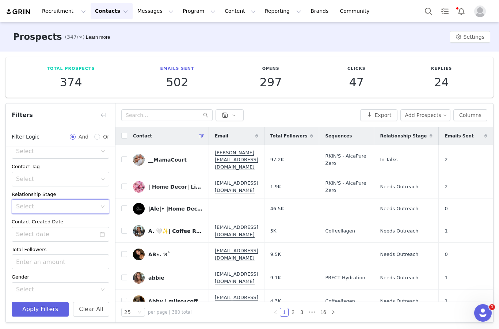
click at [87, 176] on div "Select" at bounding box center [57, 179] width 82 height 7
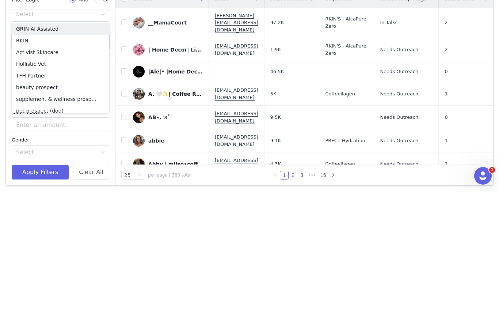
scroll to position [0, 0]
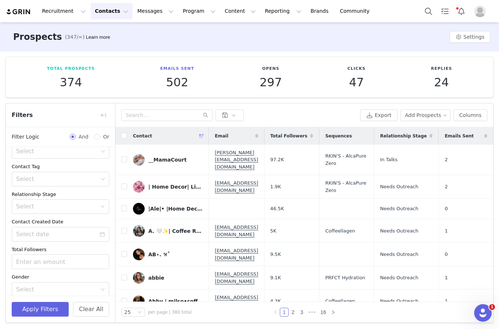
click at [53, 16] on button "Recruitment Recruitment" at bounding box center [64, 11] width 53 height 16
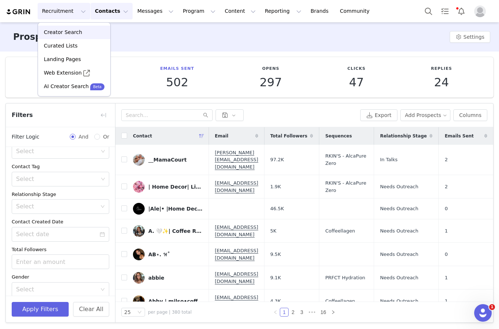
click at [50, 32] on p "Creator Search" at bounding box center [63, 33] width 38 height 8
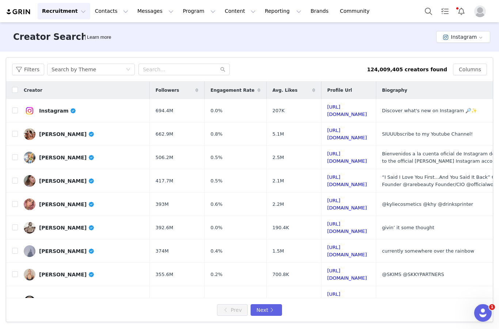
click at [16, 131] on input "checkbox" at bounding box center [15, 134] width 6 height 6
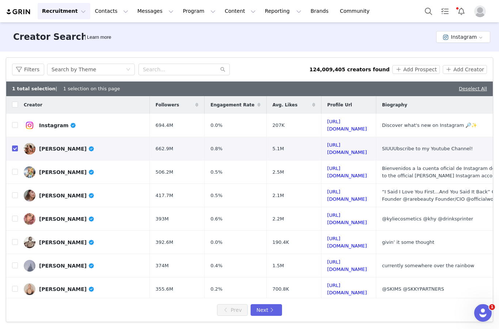
click at [374, 65] on button "Add Prospect" at bounding box center [416, 69] width 47 height 9
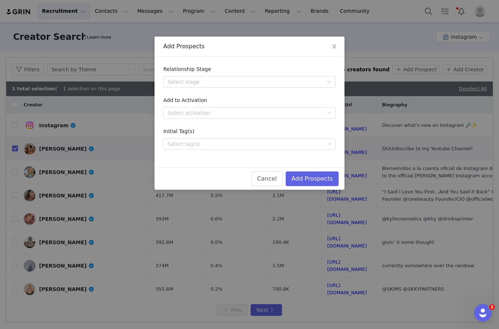
click at [295, 141] on div "Select tag(s)" at bounding box center [246, 143] width 157 height 7
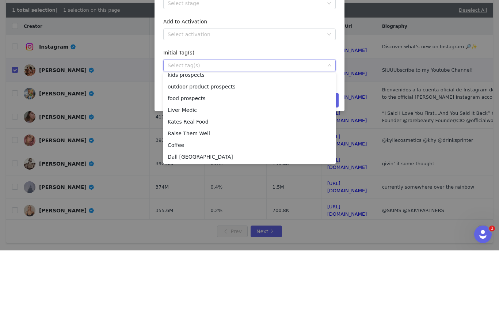
scroll to position [122, 0]
click at [374, 66] on div "Add Prospects Relationship Stage Select stage Add to Activation Select activati…" at bounding box center [249, 164] width 499 height 329
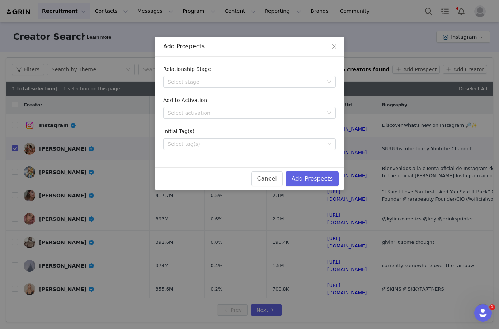
click at [331, 46] on span "Close" at bounding box center [334, 47] width 20 height 20
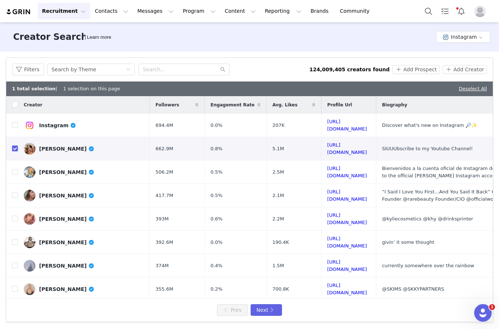
click at [14, 146] on input "checkbox" at bounding box center [15, 149] width 6 height 6
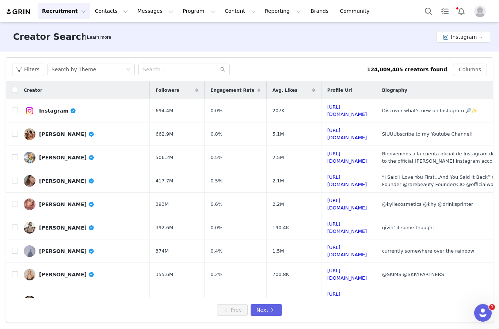
click at [56, 9] on button "Recruitment Recruitment" at bounding box center [64, 11] width 53 height 16
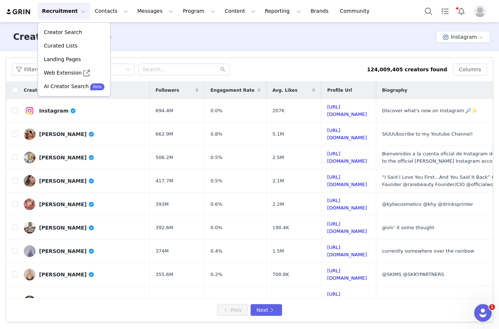
click at [100, 12] on button "Contacts Contacts" at bounding box center [112, 11] width 42 height 16
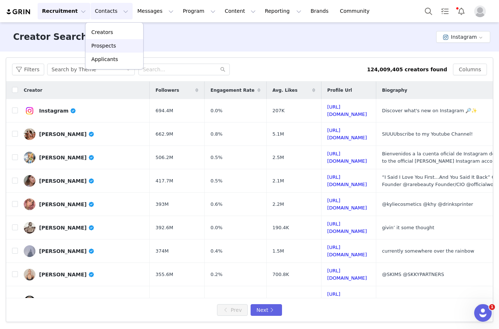
click at [93, 46] on p "Prospects" at bounding box center [103, 46] width 24 height 8
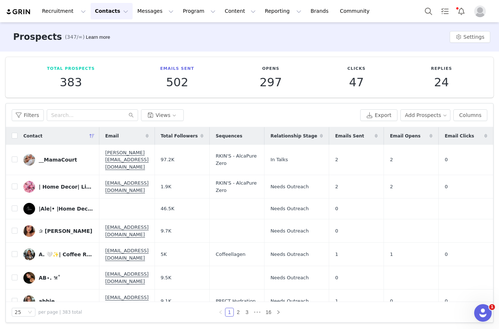
click at [24, 109] on button "Filters" at bounding box center [28, 115] width 32 height 12
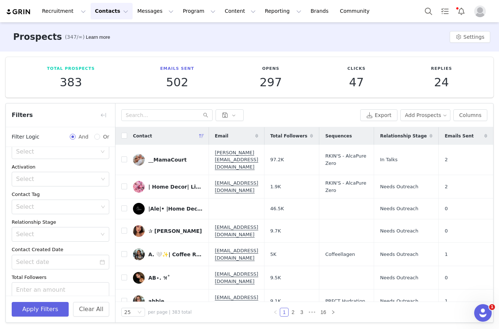
scroll to position [45, 0]
click at [85, 199] on div "Select" at bounding box center [58, 206] width 88 height 14
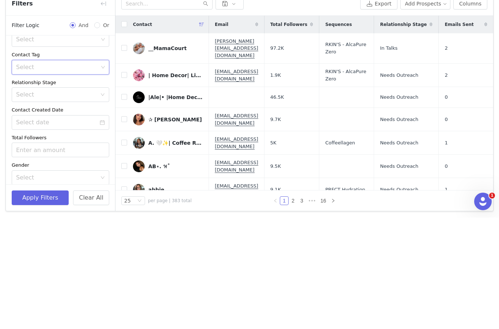
scroll to position [72, 0]
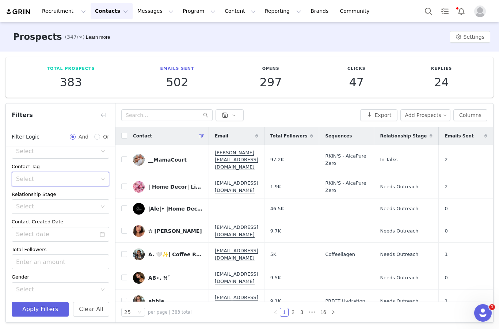
click at [36, 203] on div "Select" at bounding box center [56, 206] width 81 height 7
click at [63, 191] on div "Relationship Stage" at bounding box center [61, 194] width 98 height 7
click at [88, 176] on div "Select" at bounding box center [57, 179] width 82 height 7
click at [97, 176] on div "Select" at bounding box center [57, 179] width 82 height 7
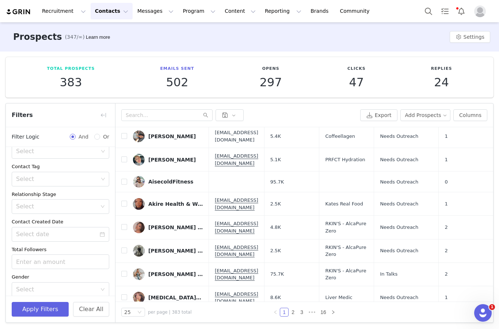
scroll to position [329, 0]
click at [91, 227] on input at bounding box center [61, 234] width 98 height 15
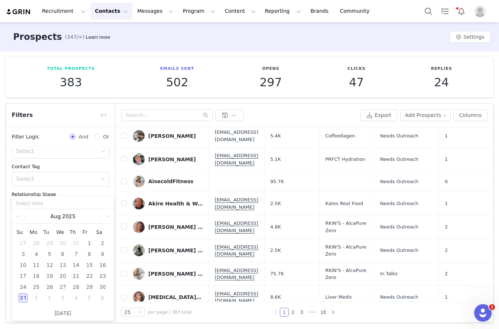
click at [20, 298] on div "31" at bounding box center [23, 298] width 9 height 9
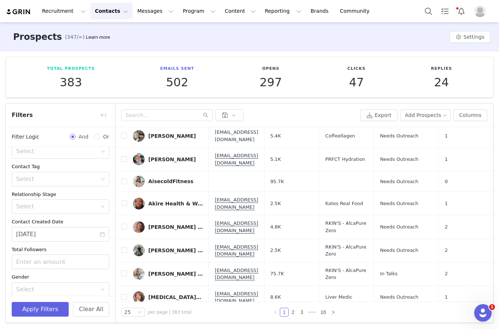
click at [95, 203] on div "Select" at bounding box center [56, 206] width 81 height 7
click at [74, 192] on li "Needs Outreach" at bounding box center [61, 194] width 98 height 12
click at [53, 309] on button "Apply Filters" at bounding box center [40, 309] width 57 height 15
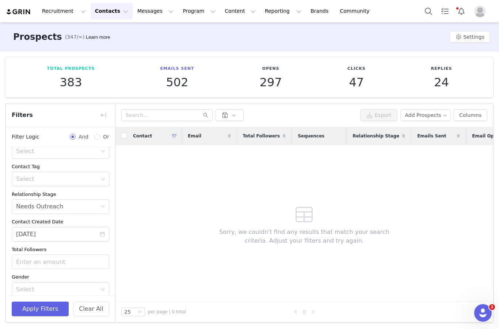
scroll to position [72, 0]
click at [106, 227] on input "08/31/2025" at bounding box center [61, 234] width 98 height 15
click at [101, 173] on div "Select" at bounding box center [58, 180] width 88 height 14
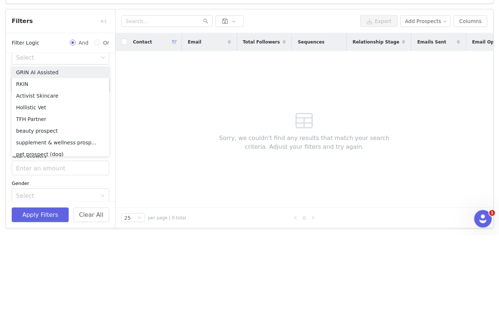
scroll to position [0, 0]
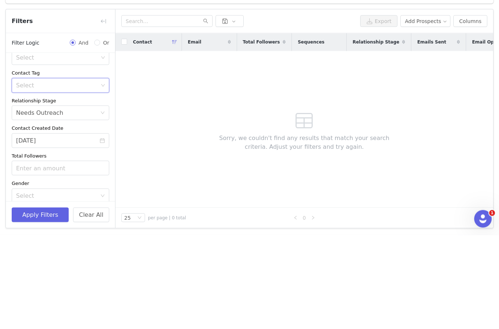
click at [144, 127] on div "Contact Email Total Followers Sequences Relationship Stage Emails Sent Email Op…" at bounding box center [305, 214] width 378 height 174
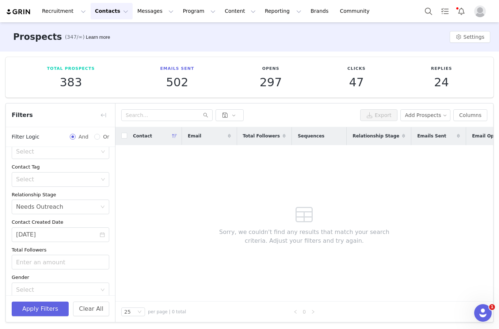
click at [101, 302] on button "Clear All" at bounding box center [91, 309] width 36 height 15
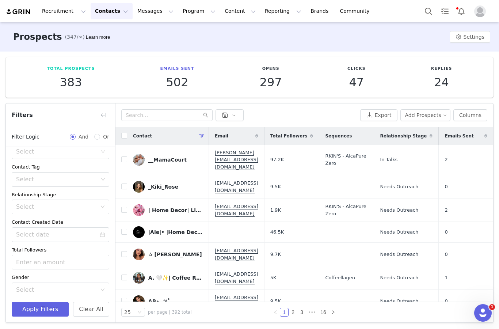
click at [106, 109] on button "button" at bounding box center [104, 115] width 12 height 12
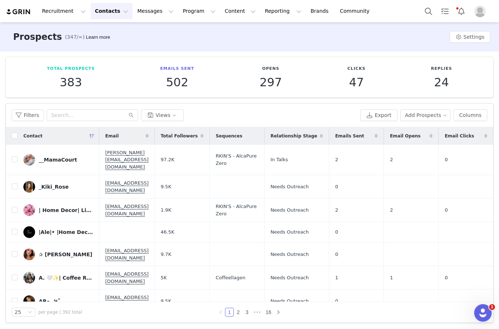
click at [15, 156] on input "checkbox" at bounding box center [15, 159] width 6 height 6
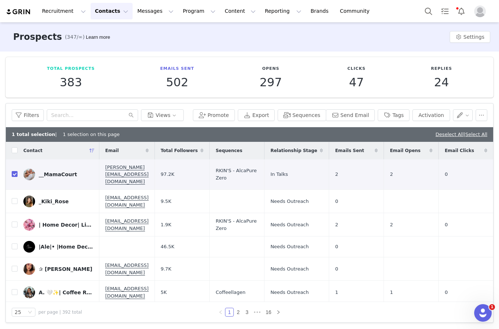
click at [374, 109] on button "Tags" at bounding box center [394, 115] width 32 height 12
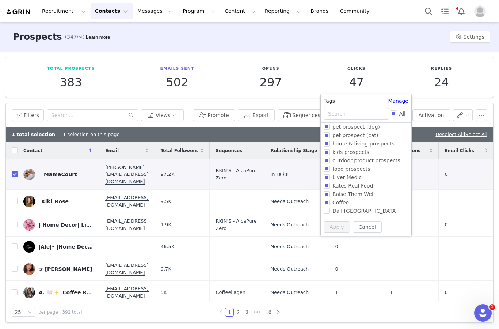
scroll to position [61, 0]
click at [329, 209] on input "Dall [GEOGRAPHIC_DATA]" at bounding box center [327, 211] width 6 height 6
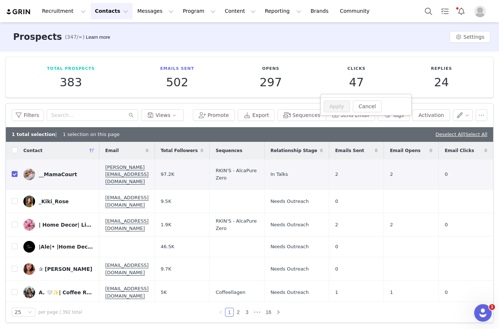
click at [374, 197] on button "button" at bounding box center [460, 201] width 9 height 9
click at [14, 171] on input "checkbox" at bounding box center [15, 174] width 6 height 6
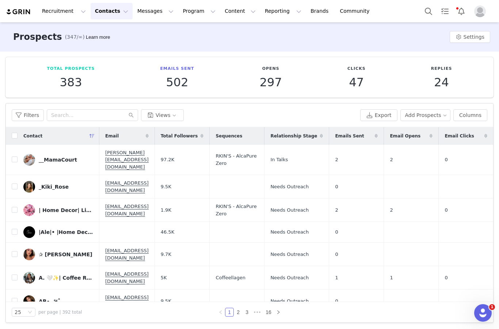
click at [19, 109] on button "Filters" at bounding box center [28, 115] width 32 height 12
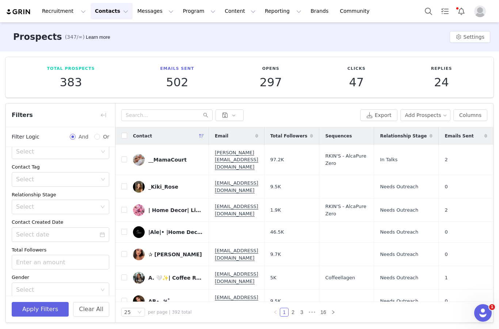
click at [31, 176] on div "Select" at bounding box center [57, 179] width 82 height 7
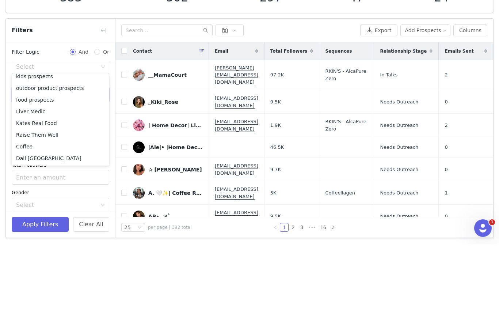
scroll to position [122, 0]
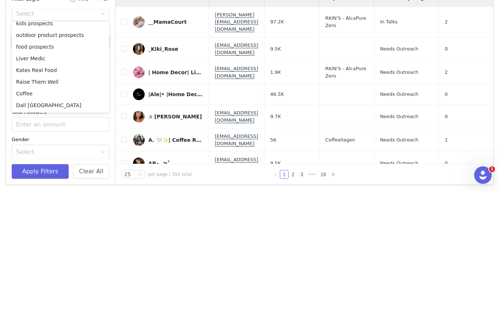
click at [30, 237] on li "Dall [GEOGRAPHIC_DATA]" at bounding box center [61, 243] width 98 height 12
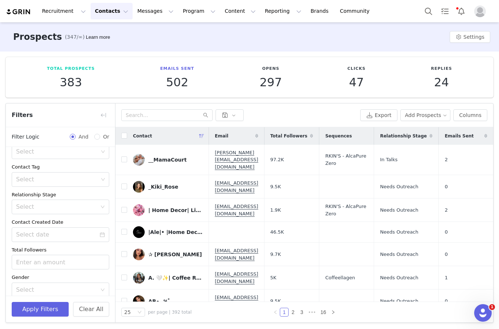
click at [102, 109] on button "button" at bounding box center [104, 115] width 12 height 12
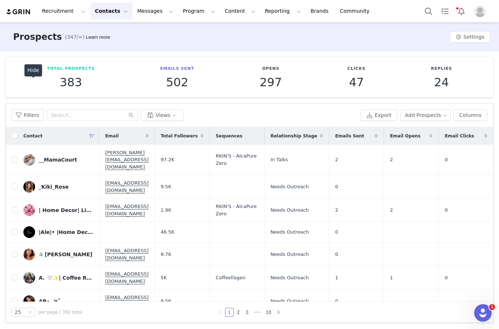
click at [26, 109] on button "Filters" at bounding box center [28, 115] width 32 height 12
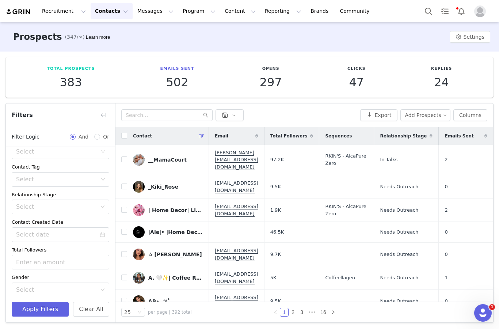
click at [83, 176] on div "Select" at bounding box center [57, 179] width 82 height 7
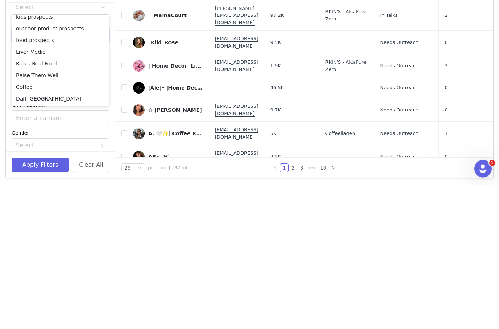
click at [48, 237] on li "Dall [GEOGRAPHIC_DATA]" at bounding box center [61, 243] width 98 height 12
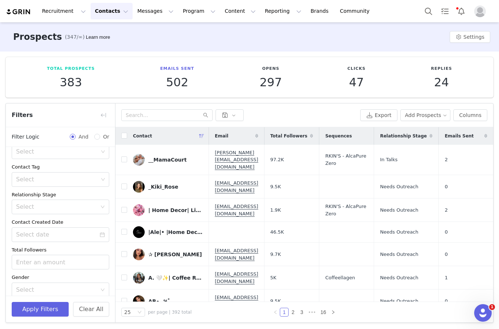
click at [48, 307] on button "Apply Filters" at bounding box center [40, 309] width 57 height 15
click at [72, 176] on div "Select" at bounding box center [57, 179] width 82 height 7
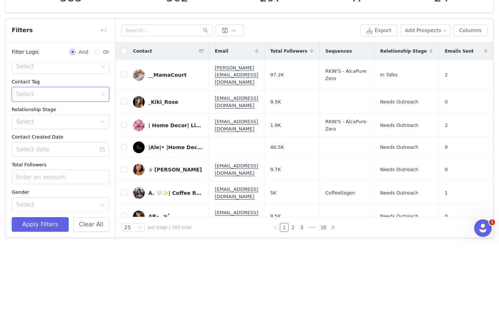
scroll to position [72, 0]
click at [80, 176] on div "Select" at bounding box center [57, 179] width 82 height 7
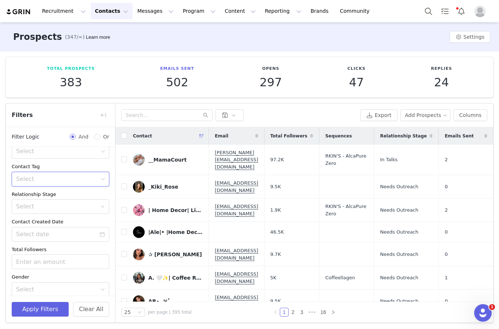
click at [77, 176] on div "Select" at bounding box center [57, 179] width 82 height 7
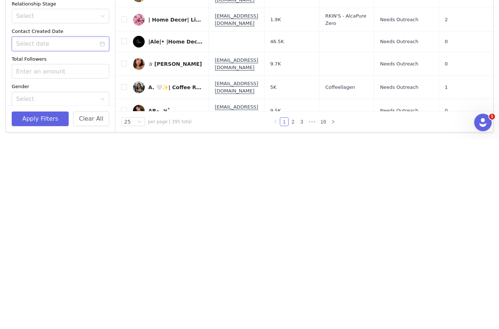
click at [80, 227] on input at bounding box center [61, 234] width 98 height 15
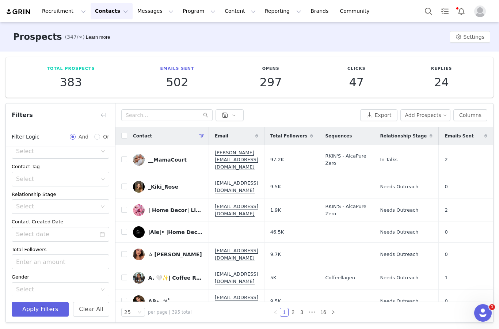
click at [96, 176] on div "Select" at bounding box center [57, 179] width 82 height 7
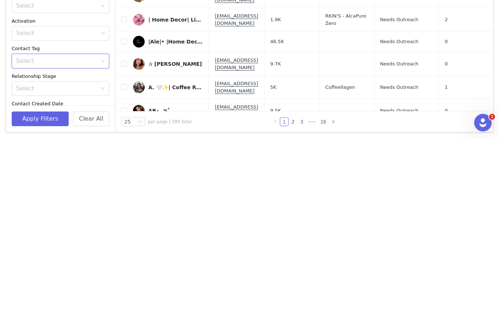
scroll to position [0, 0]
click at [93, 248] on div "Select" at bounding box center [57, 251] width 82 height 7
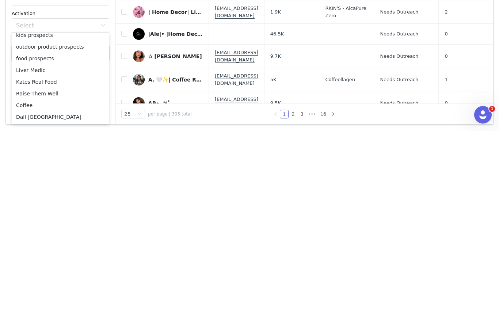
click at [48, 309] on li "Dall [GEOGRAPHIC_DATA]" at bounding box center [61, 315] width 98 height 12
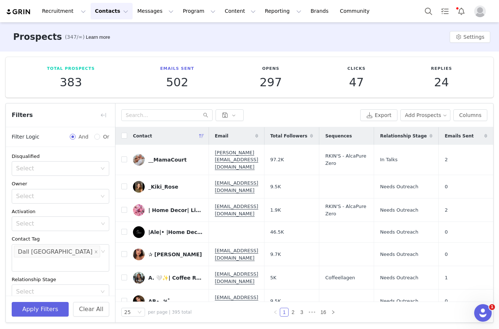
click at [49, 307] on button "Apply Filters" at bounding box center [40, 309] width 57 height 15
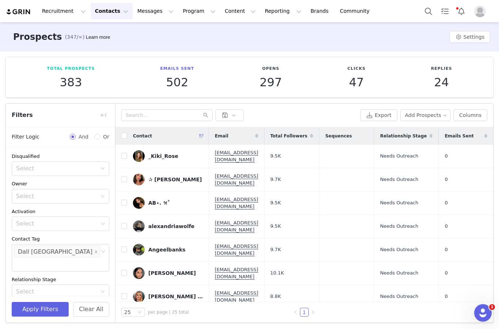
click at [98, 109] on button "button" at bounding box center [104, 115] width 12 height 12
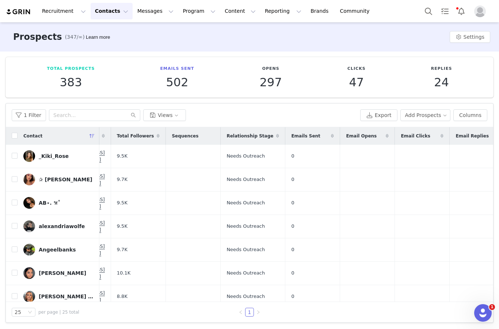
scroll to position [0, 45]
click at [15, 133] on input "checkbox" at bounding box center [15, 136] width 6 height 6
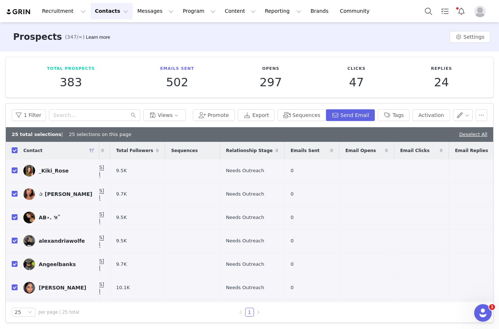
click at [307, 109] on button "Sequences" at bounding box center [302, 115] width 48 height 12
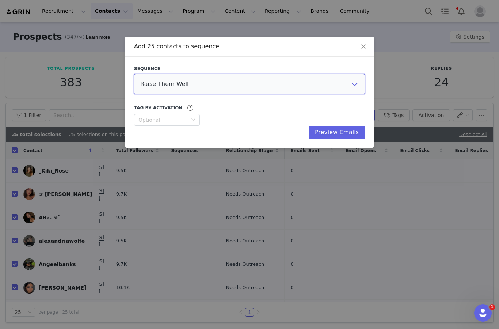
click at [322, 83] on select "Raise Them Well Liver Medic Kates Real Food AIZOME Textiles Activist Skincare P…" at bounding box center [249, 84] width 231 height 20
click at [356, 132] on button "Preview Emails" at bounding box center [337, 132] width 56 height 13
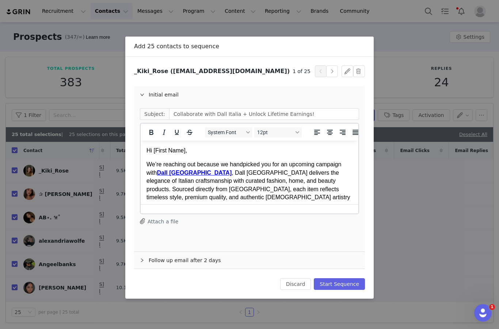
scroll to position [0, 0]
click at [355, 281] on button "Start Sequence" at bounding box center [339, 284] width 51 height 12
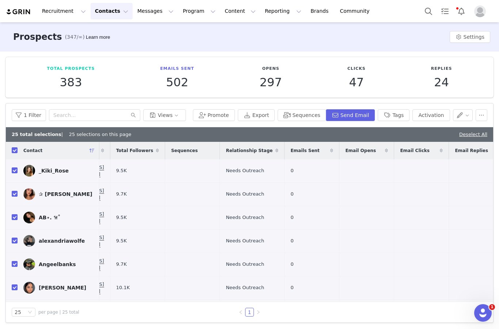
click at [53, 14] on button "Recruitment Recruitment" at bounding box center [64, 11] width 53 height 16
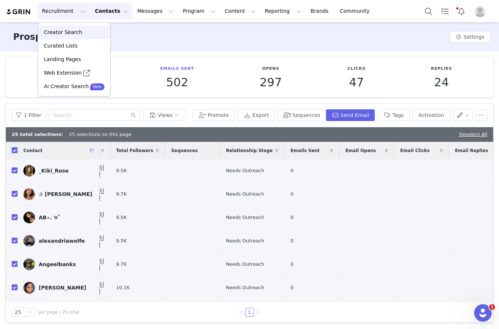
click at [49, 37] on link "Creator Search" at bounding box center [74, 33] width 72 height 14
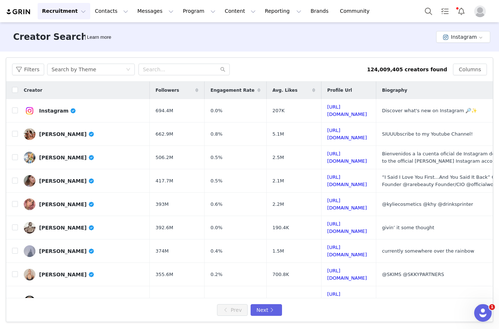
click at [374, 38] on button "Instagram" at bounding box center [464, 37] width 54 height 12
click at [374, 63] on li "TikTok" at bounding box center [465, 64] width 52 height 12
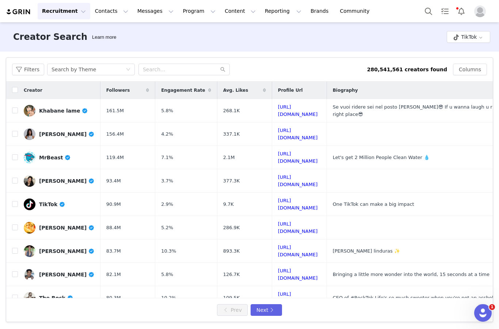
click at [22, 68] on button "Filters" at bounding box center [28, 70] width 32 height 12
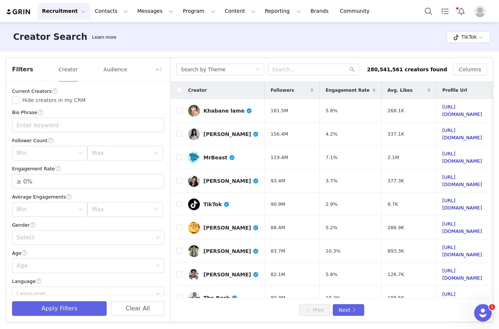
click at [19, 101] on input "Hide creators in my CRM" at bounding box center [15, 100] width 7 height 7
click at [143, 157] on div "Max" at bounding box center [121, 153] width 59 height 7
click at [131, 191] on li "10k" at bounding box center [124, 193] width 75 height 12
click at [159, 183] on span "Decrease Value" at bounding box center [160, 184] width 8 height 7
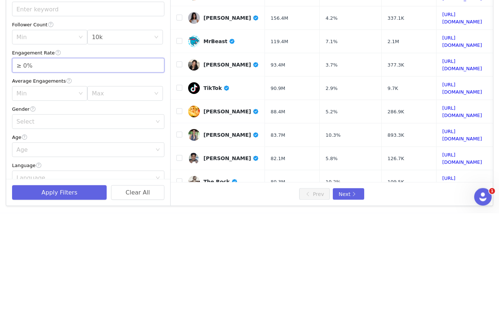
click at [163, 174] on span "Increase Value" at bounding box center [160, 177] width 8 height 7
click at [167, 82] on div "Current Creators Hide creators in my CRM Bio Phrase Follower Count Min Max 10k …" at bounding box center [88, 257] width 164 height 350
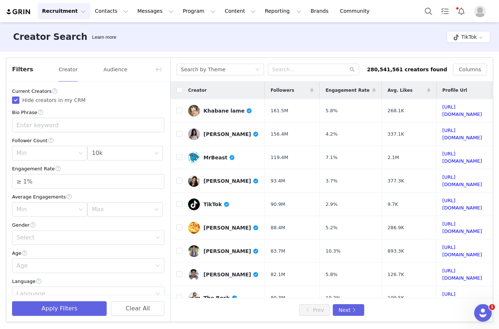
click at [148, 184] on input "≥ 1%" at bounding box center [88, 181] width 152 height 14
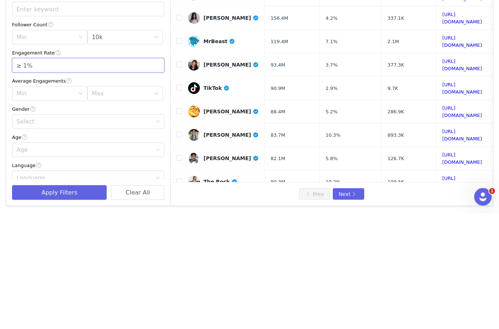
click at [163, 174] on span "Increase Value" at bounding box center [160, 177] width 8 height 7
click at [167, 82] on div "Current Creators Hide creators in my CRM Bio Phrase Follower Count Min Max 10k …" at bounding box center [88, 257] width 164 height 350
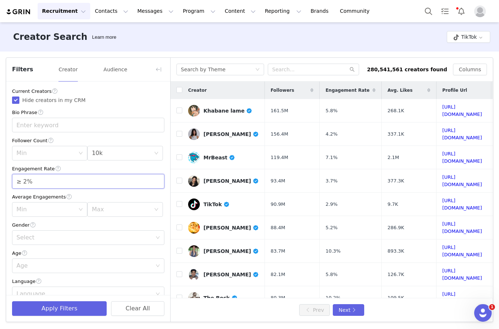
click at [165, 64] on div "Filters Creator Audience" at bounding box center [88, 70] width 164 height 24
click at [161, 182] on span "Decrease Value" at bounding box center [160, 184] width 8 height 7
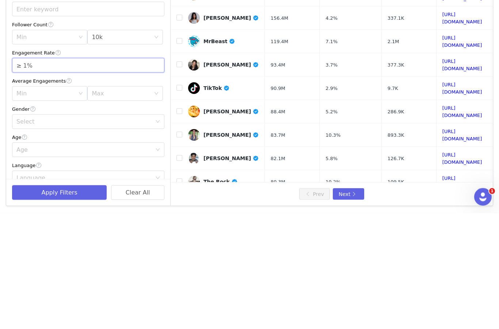
click at [162, 181] on span "Decrease Value" at bounding box center [160, 184] width 8 height 7
click at [162, 174] on span "Increase Value" at bounding box center [160, 177] width 8 height 7
click at [163, 181] on span "Decrease Value" at bounding box center [160, 184] width 8 height 7
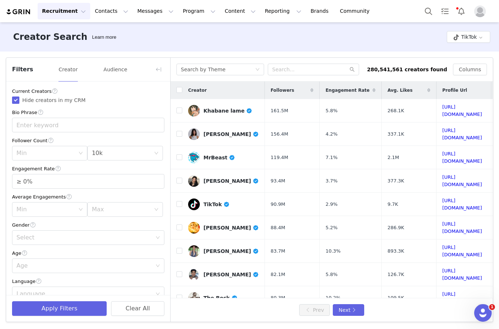
click at [164, 67] on button "button" at bounding box center [159, 70] width 12 height 12
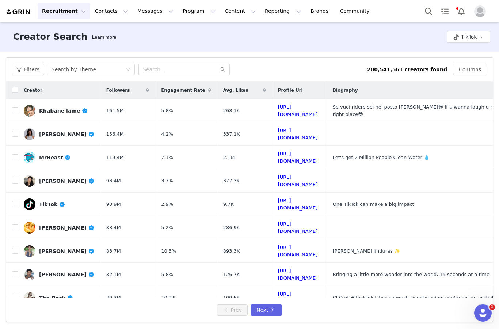
scroll to position [132, 0]
click at [22, 70] on button "Filters" at bounding box center [28, 70] width 32 height 12
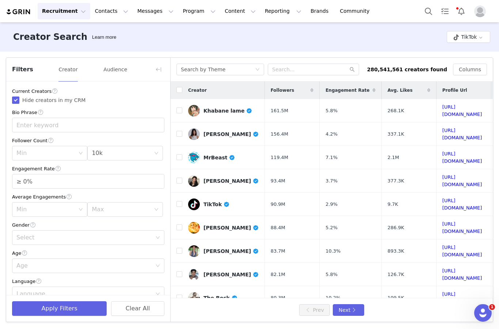
scroll to position [0, 0]
click at [150, 185] on input "≥ 0%" at bounding box center [88, 181] width 152 height 14
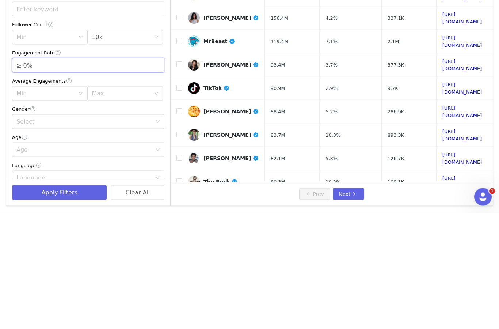
click at [163, 174] on span "Increase Value" at bounding box center [160, 177] width 8 height 7
click at [164, 174] on span "Increase Value" at bounding box center [160, 177] width 8 height 7
click at [162, 174] on span "Increase Value" at bounding box center [160, 177] width 8 height 7
click at [162, 177] on icon "icon: up" at bounding box center [160, 178] width 3 height 3
click at [159, 174] on span "Increase Value" at bounding box center [160, 177] width 8 height 7
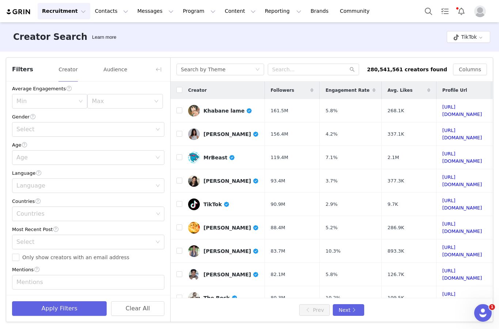
scroll to position [108, 0]
click at [121, 215] on div "Countries" at bounding box center [84, 214] width 137 height 7
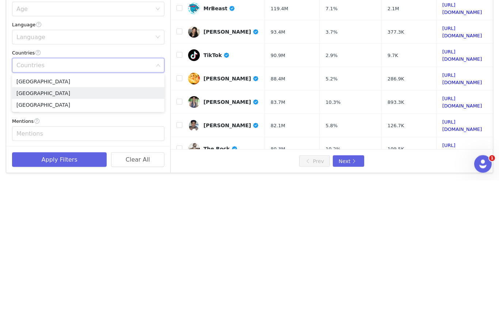
click at [51, 236] on li "[GEOGRAPHIC_DATA]" at bounding box center [88, 242] width 152 height 12
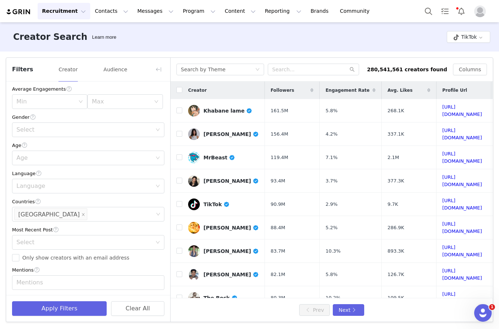
scroll to position [28, 0]
click at [18, 254] on input "Only show creators with an email address" at bounding box center [15, 257] width 7 height 7
click at [79, 308] on button "Apply Filters" at bounding box center [59, 308] width 95 height 15
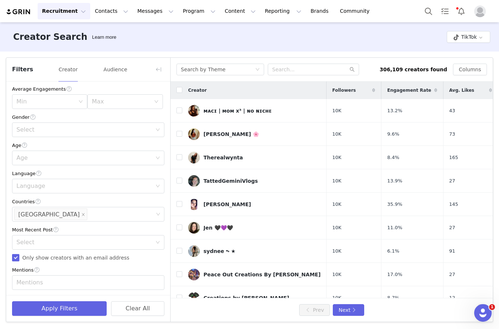
click at [155, 64] on button "button" at bounding box center [159, 70] width 12 height 12
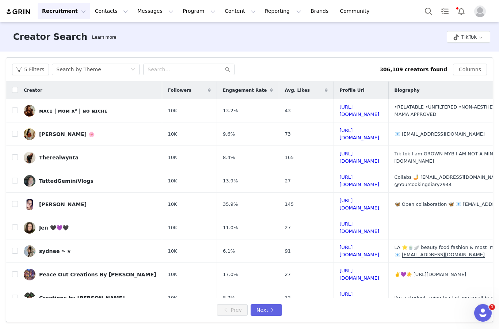
scroll to position [0, 0]
click at [174, 64] on input "text" at bounding box center [188, 70] width 91 height 12
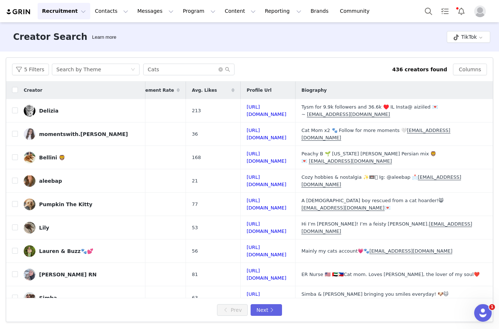
scroll to position [0, 140]
click at [16, 201] on input "checkbox" at bounding box center [15, 204] width 6 height 6
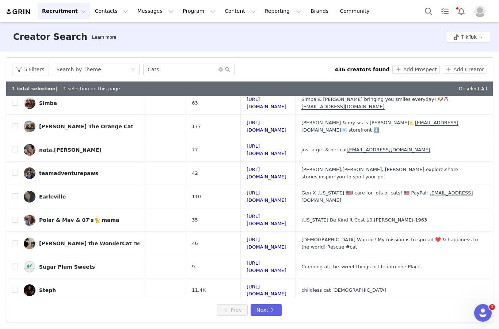
scroll to position [28, 0]
click at [265, 312] on button "Next" at bounding box center [266, 310] width 31 height 12
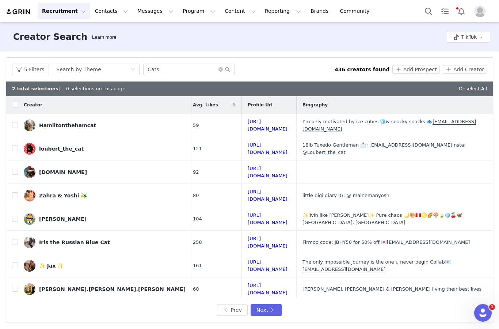
scroll to position [0, 121]
click at [15, 122] on input "checkbox" at bounding box center [15, 125] width 6 height 6
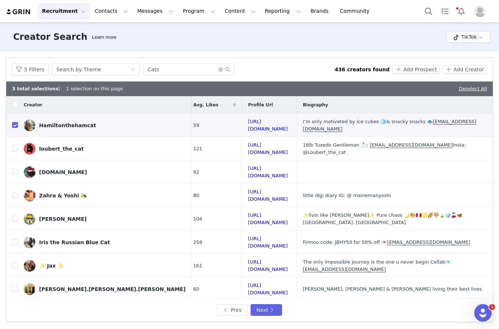
click at [13, 146] on input "checkbox" at bounding box center [15, 149] width 6 height 6
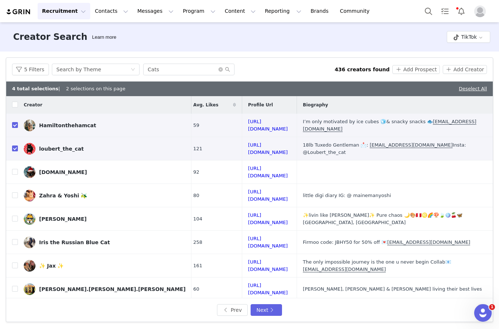
click at [14, 169] on input "checkbox" at bounding box center [15, 172] width 6 height 6
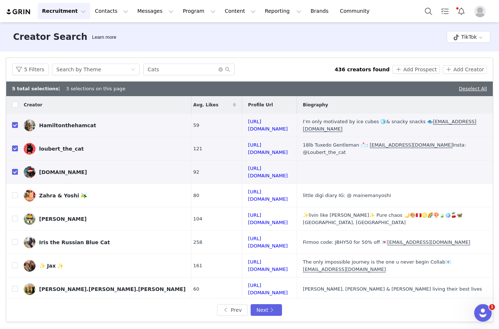
click at [15, 239] on input "checkbox" at bounding box center [15, 242] width 6 height 6
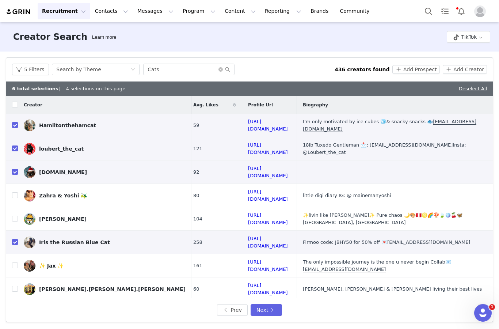
click at [16, 286] on input "checkbox" at bounding box center [15, 289] width 6 height 6
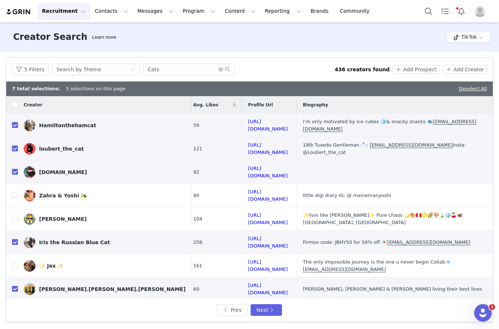
click at [17, 309] on input "checkbox" at bounding box center [15, 312] width 6 height 6
click at [274, 315] on button "Next" at bounding box center [266, 310] width 31 height 12
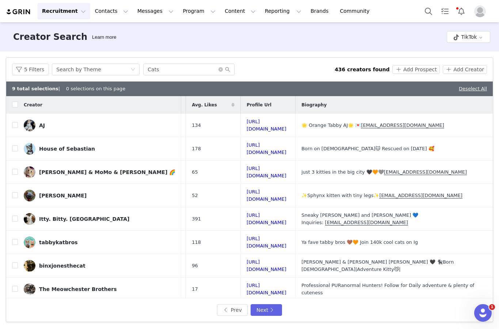
scroll to position [0, 134]
click at [14, 122] on input "checkbox" at bounding box center [15, 125] width 6 height 6
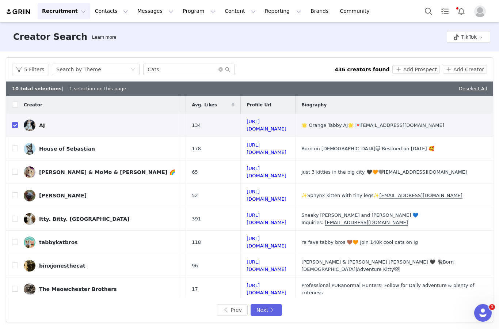
click at [15, 146] on input "checkbox" at bounding box center [15, 149] width 6 height 6
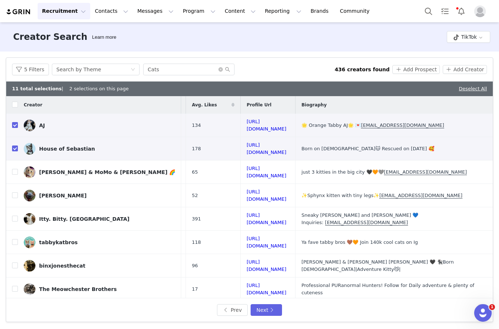
click at [15, 192] on input "checkbox" at bounding box center [15, 195] width 6 height 6
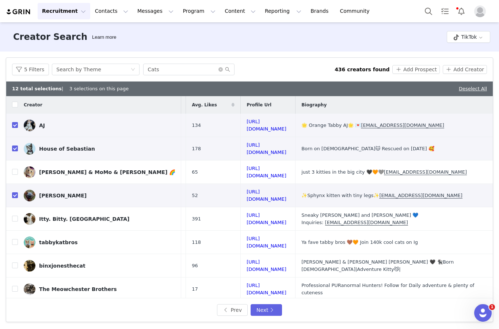
click at [14, 169] on input "checkbox" at bounding box center [15, 172] width 6 height 6
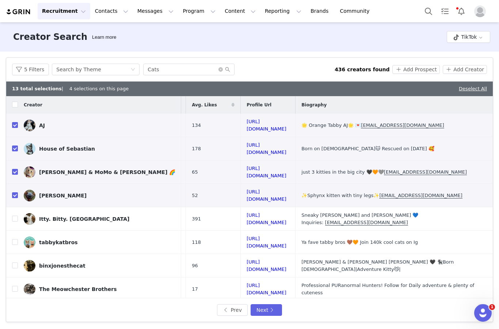
click at [15, 239] on input "checkbox" at bounding box center [15, 242] width 6 height 6
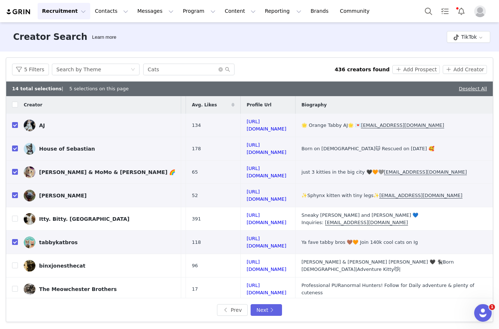
click at [13, 263] on input "checkbox" at bounding box center [15, 266] width 6 height 6
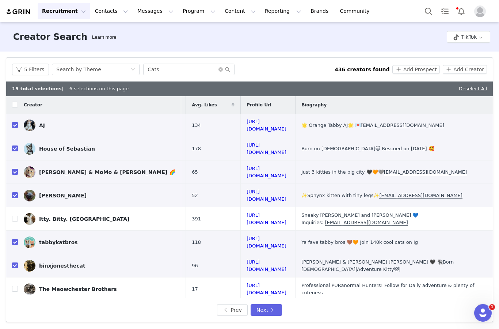
click at [14, 278] on td at bounding box center [12, 289] width 12 height 23
click at [13, 286] on input "checkbox" at bounding box center [15, 289] width 6 height 6
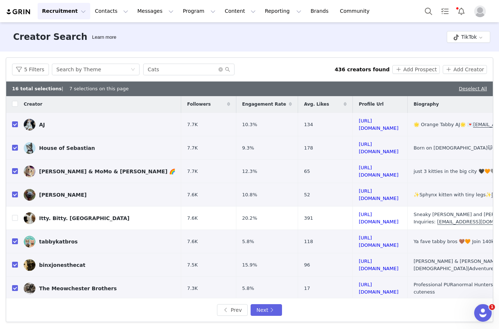
scroll to position [1, 0]
click at [272, 307] on button "Next" at bounding box center [266, 310] width 31 height 12
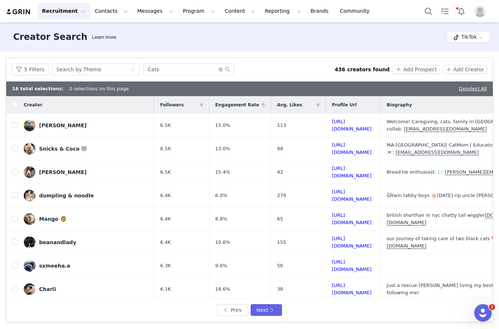
click at [13, 146] on input "checkbox" at bounding box center [15, 149] width 6 height 6
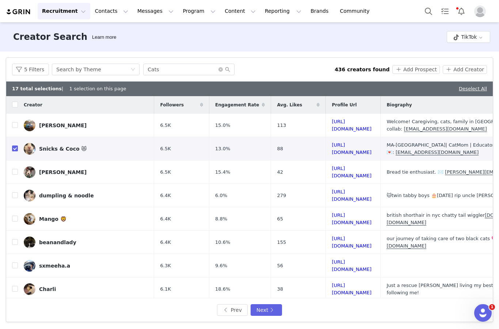
click at [14, 169] on input "checkbox" at bounding box center [15, 172] width 6 height 6
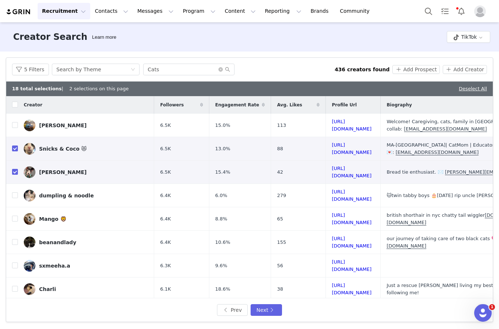
click at [14, 192] on input "checkbox" at bounding box center [15, 195] width 6 height 6
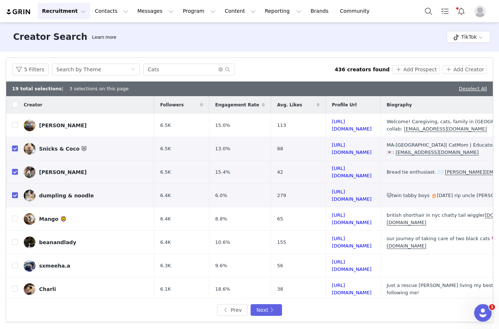
click at [15, 216] on input "checkbox" at bounding box center [15, 219] width 6 height 6
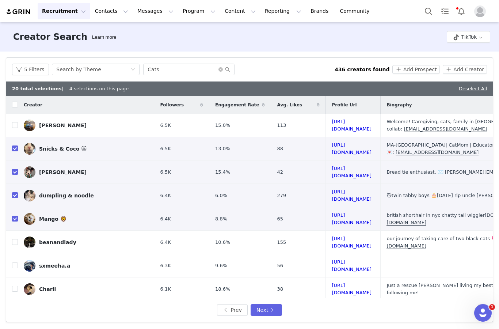
click at [374, 65] on button "Add Prospect" at bounding box center [416, 69] width 47 height 9
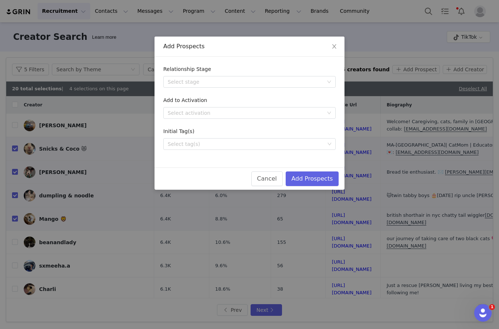
click at [242, 84] on div "Select stage" at bounding box center [246, 81] width 156 height 7
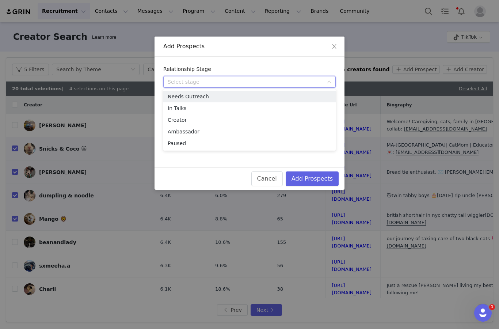
click at [233, 93] on li "Needs Outreach" at bounding box center [249, 97] width 173 height 12
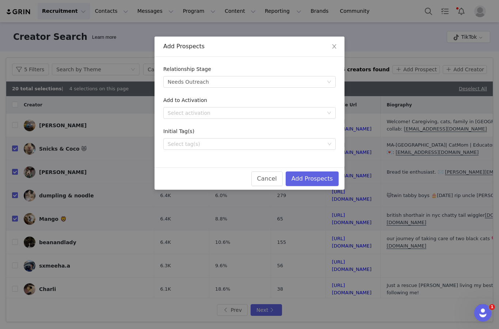
click at [267, 144] on div "Select tag(s)" at bounding box center [246, 143] width 157 height 7
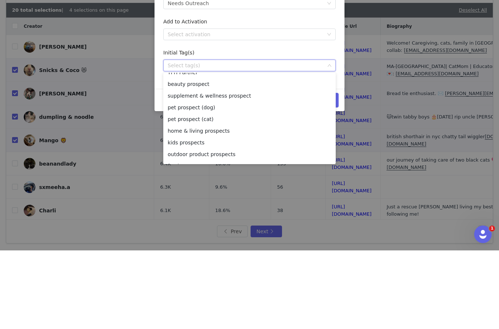
scroll to position [58, 0]
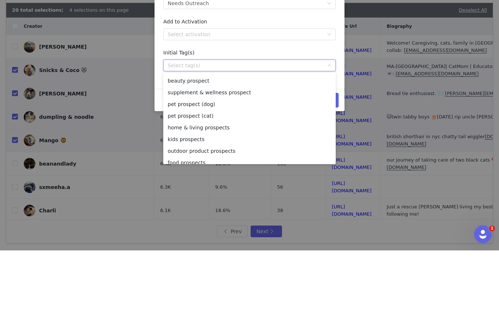
click at [214, 189] on li "pet prospect (cat)" at bounding box center [249, 195] width 173 height 12
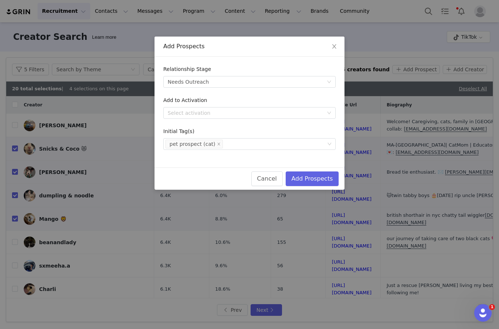
click at [317, 178] on button "Add Prospects" at bounding box center [312, 178] width 53 height 15
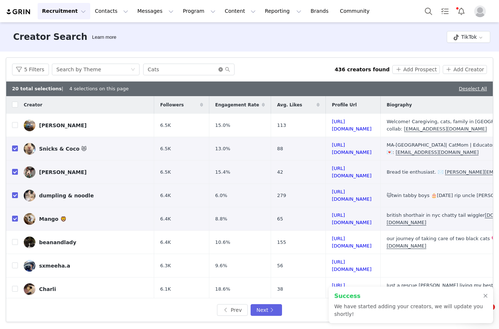
click at [219, 67] on icon "icon: close-circle" at bounding box center [221, 69] width 4 height 4
click at [197, 64] on input "text" at bounding box center [188, 70] width 91 height 12
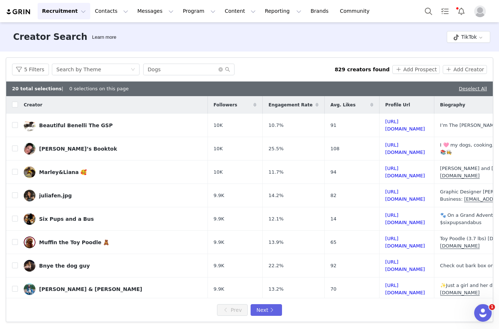
click at [374, 86] on link "Deselect All" at bounding box center [473, 88] width 28 height 5
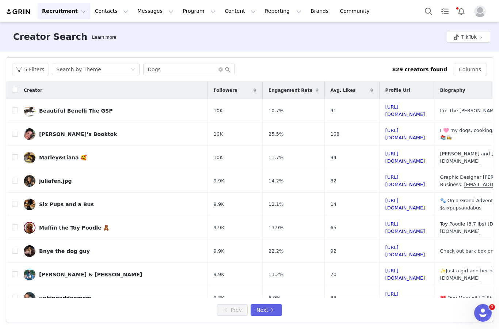
scroll to position [28, 0]
click at [15, 154] on input "checkbox" at bounding box center [15, 157] width 6 height 6
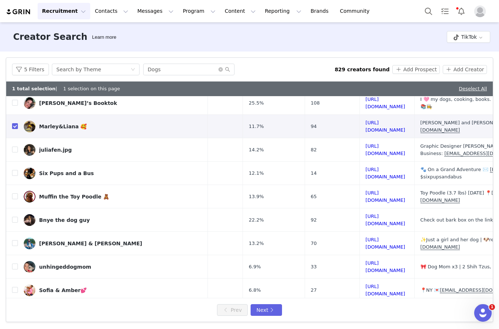
scroll to position [48, 19]
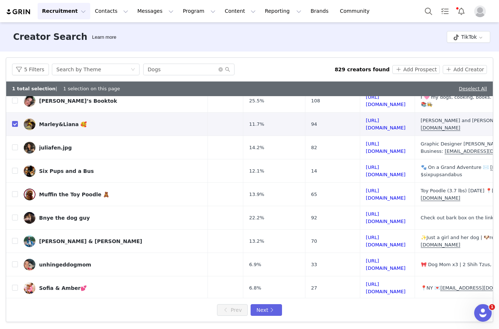
click at [14, 191] on input "checkbox" at bounding box center [15, 194] width 6 height 6
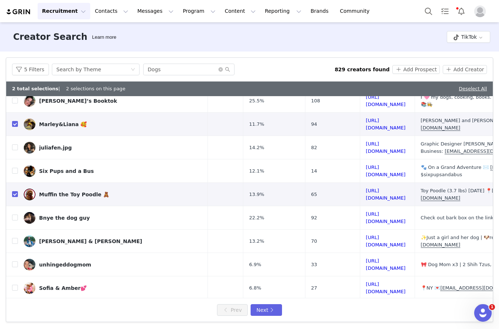
click at [15, 238] on input "checkbox" at bounding box center [15, 241] width 6 height 6
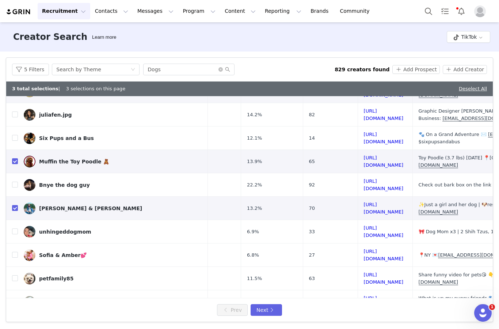
scroll to position [90, 22]
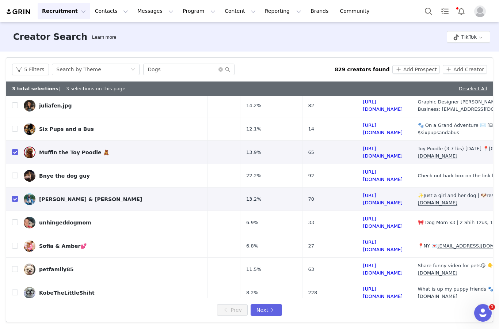
click at [16, 219] on input "checkbox" at bounding box center [15, 222] width 6 height 6
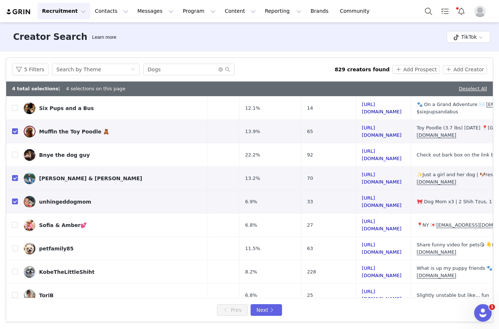
scroll to position [120, 23]
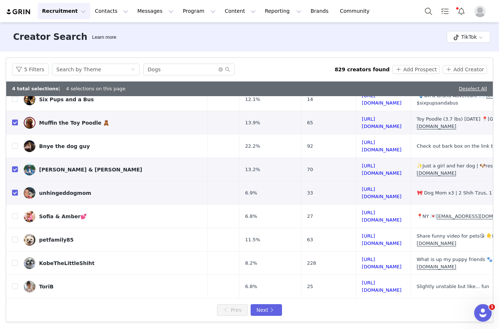
click at [12, 213] on input "checkbox" at bounding box center [15, 216] width 6 height 6
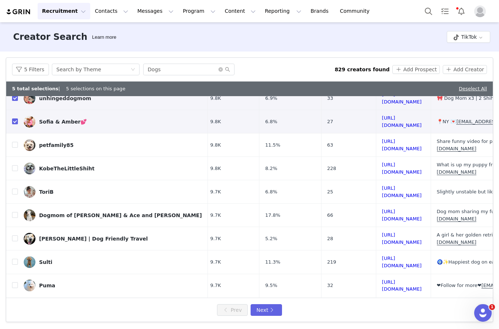
scroll to position [214, 3]
click at [12, 212] on input "checkbox" at bounding box center [15, 215] width 6 height 6
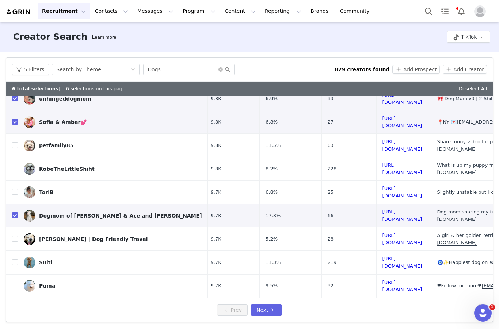
click at [14, 259] on input "checkbox" at bounding box center [15, 262] width 6 height 6
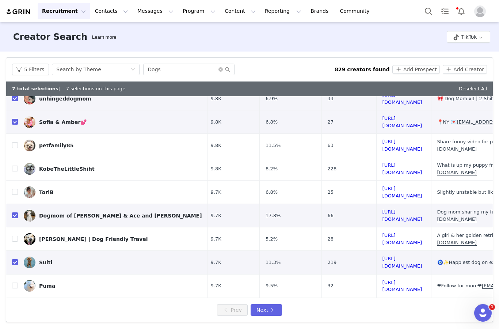
click at [15, 283] on input "checkbox" at bounding box center [15, 286] width 6 height 6
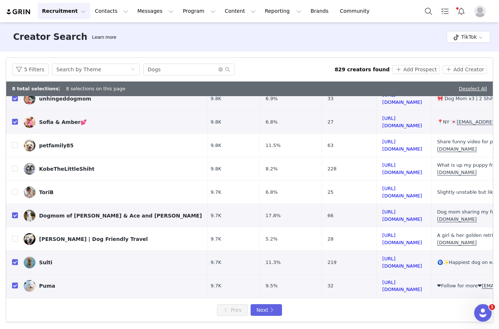
scroll to position [28, 0]
click at [279, 308] on button "Next" at bounding box center [266, 310] width 31 height 12
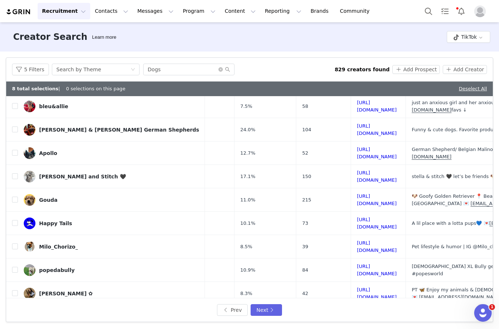
scroll to position [66, 26]
click at [12, 150] on span at bounding box center [15, 153] width 6 height 6
click at [12, 150] on input "checkbox" at bounding box center [15, 153] width 6 height 6
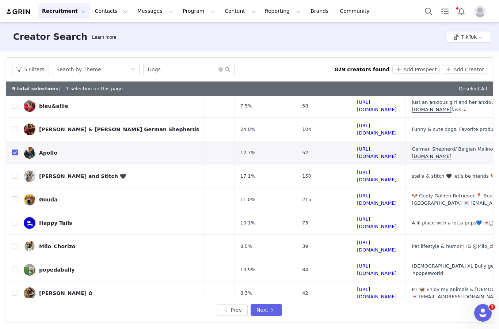
click at [11, 165] on td at bounding box center [12, 176] width 12 height 23
click at [14, 173] on input "checkbox" at bounding box center [15, 176] width 6 height 6
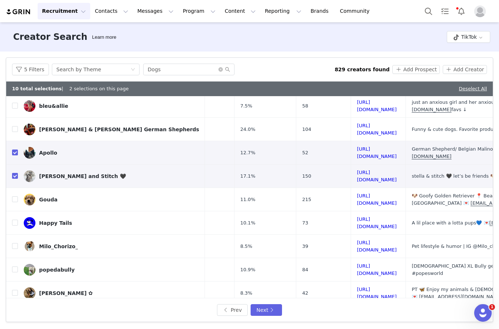
click at [11, 188] on td at bounding box center [12, 199] width 12 height 23
click at [14, 196] on input "checkbox" at bounding box center [15, 199] width 6 height 6
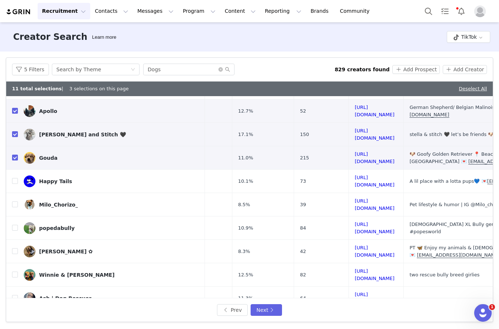
scroll to position [110, 27]
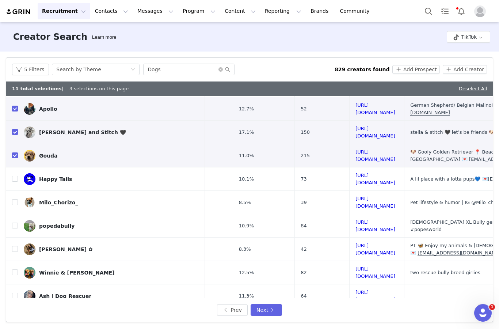
click at [13, 191] on td at bounding box center [12, 202] width 12 height 23
click at [15, 199] on input "checkbox" at bounding box center [15, 202] width 6 height 6
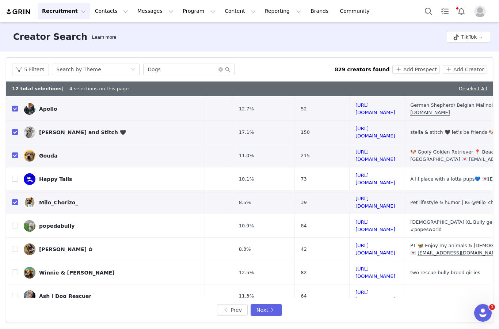
click at [15, 223] on input "checkbox" at bounding box center [15, 226] width 6 height 6
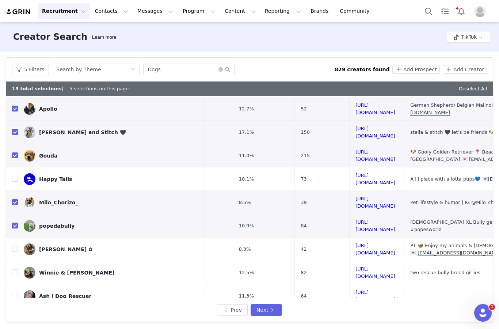
click at [16, 246] on input "checkbox" at bounding box center [15, 249] width 6 height 6
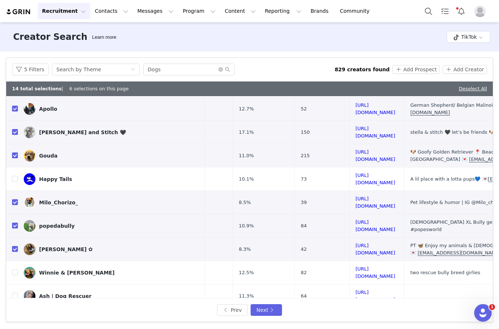
click at [17, 269] on input "checkbox" at bounding box center [15, 272] width 6 height 6
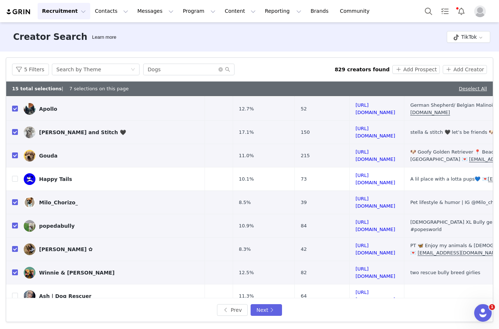
click at [18, 293] on input "checkbox" at bounding box center [15, 296] width 6 height 6
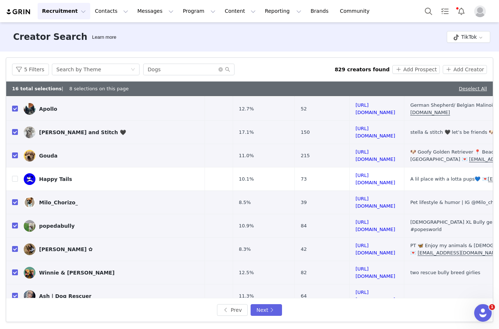
click at [276, 309] on button "Next" at bounding box center [266, 310] width 31 height 12
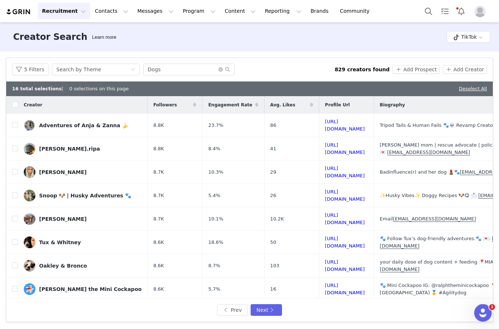
click at [14, 122] on input "checkbox" at bounding box center [15, 125] width 6 height 6
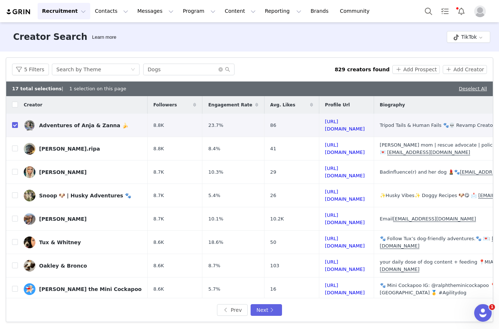
click at [15, 192] on input "checkbox" at bounding box center [15, 195] width 6 height 6
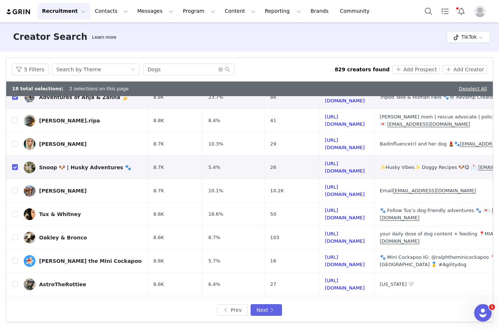
scroll to position [28, 1]
click at [17, 234] on input "checkbox" at bounding box center [15, 237] width 6 height 6
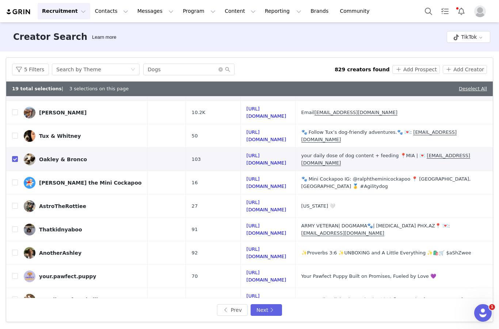
scroll to position [107, 126]
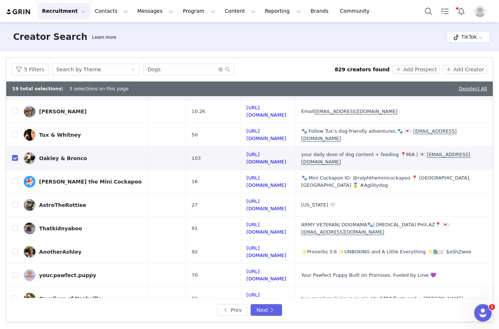
click at [17, 217] on td at bounding box center [12, 228] width 12 height 23
click at [17, 225] on input "checkbox" at bounding box center [15, 228] width 6 height 6
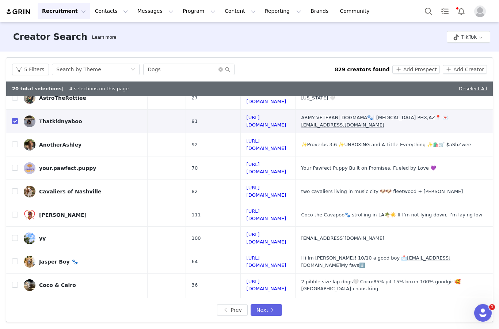
scroll to position [214, 143]
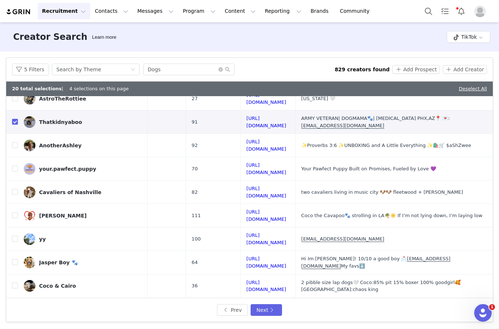
click at [16, 259] on input "checkbox" at bounding box center [15, 262] width 6 height 6
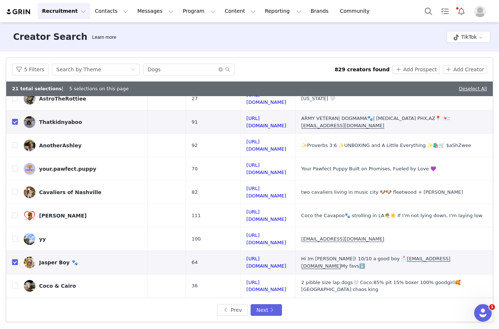
click at [16, 306] on input "checkbox" at bounding box center [15, 309] width 6 height 6
click at [374, 65] on button "Add Prospect" at bounding box center [416, 69] width 47 height 9
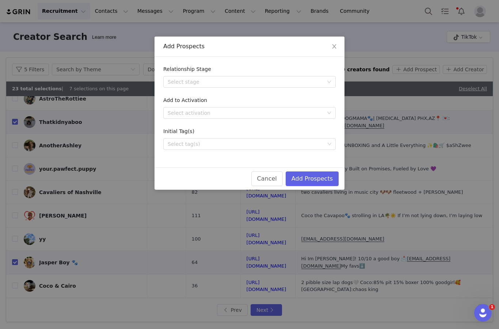
click at [306, 83] on div "Select stage" at bounding box center [246, 81] width 156 height 7
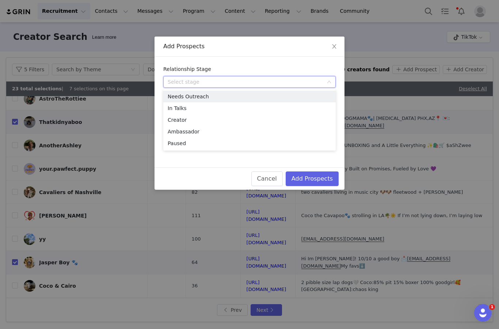
click at [304, 96] on li "Needs Outreach" at bounding box center [249, 97] width 173 height 12
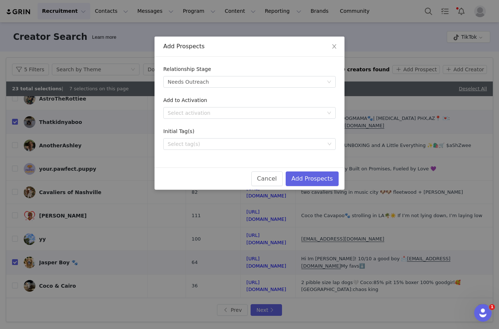
click at [312, 139] on div "Select tag(s)" at bounding box center [247, 144] width 163 height 11
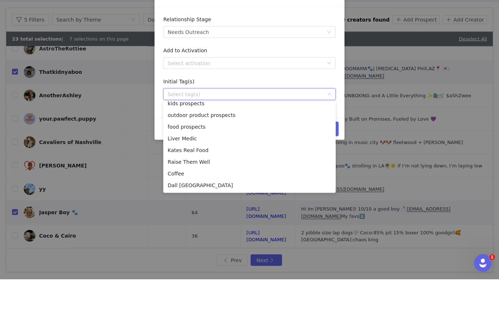
scroll to position [122, 0]
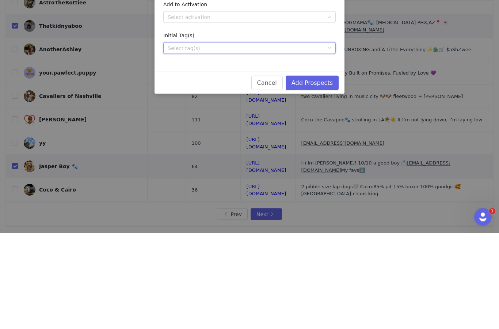
click at [272, 140] on div "Select tag(s)" at bounding box center [246, 143] width 157 height 7
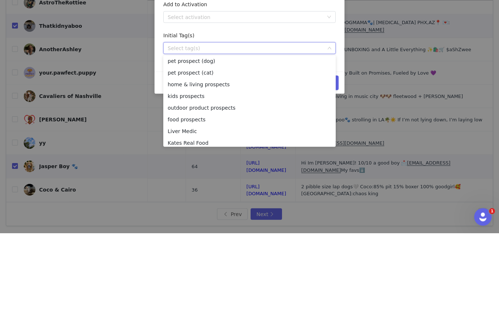
scroll to position [81, 0]
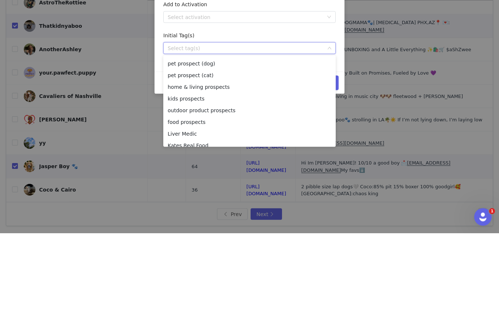
click at [228, 154] on li "pet prospect (dog)" at bounding box center [249, 160] width 173 height 12
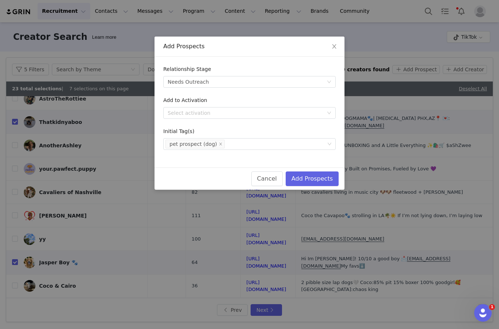
click at [323, 178] on button "Add Prospects" at bounding box center [312, 178] width 53 height 15
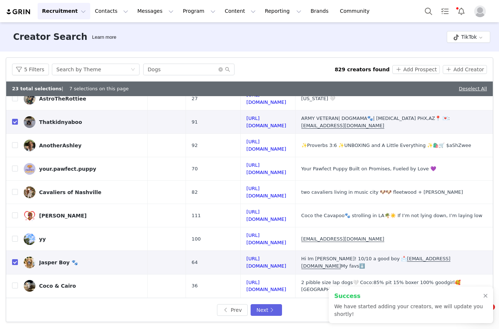
click at [100, 13] on button "Contacts Contacts" at bounding box center [112, 11] width 42 height 16
click at [94, 51] on link "Prospects" at bounding box center [115, 46] width 58 height 14
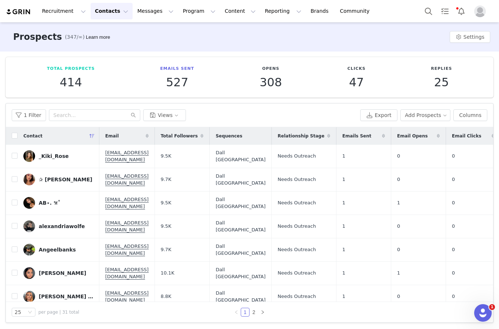
click at [27, 109] on button "1 Filter" at bounding box center [29, 115] width 34 height 12
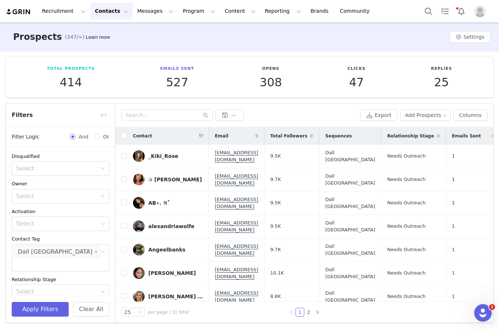
click at [18, 259] on input at bounding box center [16, 265] width 4 height 12
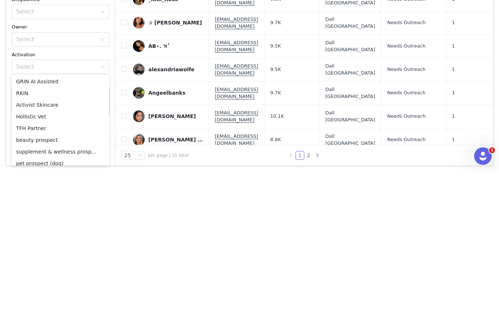
scroll to position [121, 0]
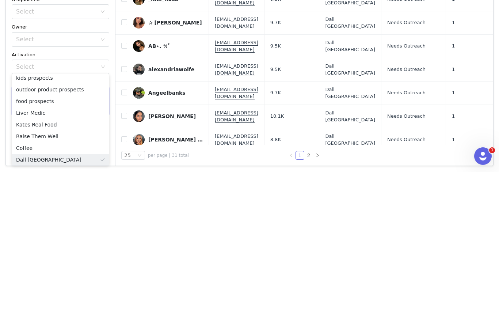
click at [18, 259] on input at bounding box center [16, 265] width 4 height 12
click at [94, 250] on icon "icon: close" at bounding box center [96, 252] width 4 height 4
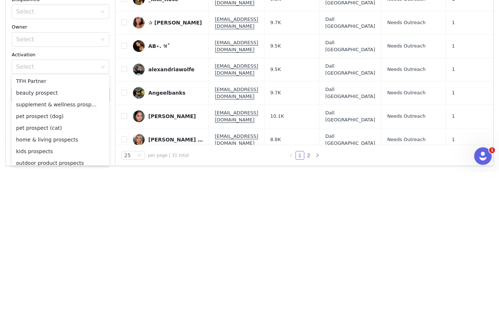
scroll to position [56, 0]
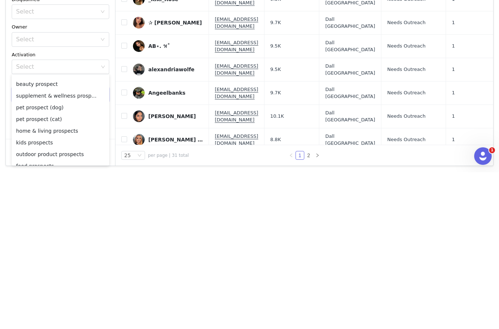
click at [67, 259] on li "pet prospect (dog)" at bounding box center [61, 265] width 98 height 12
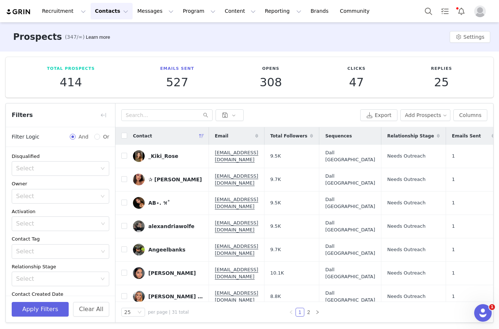
click at [66, 248] on div "Select" at bounding box center [57, 251] width 82 height 7
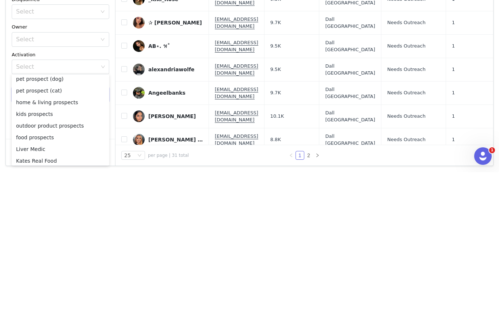
scroll to position [83, 0]
click at [65, 231] on li "pet prospect (dog)" at bounding box center [61, 237] width 98 height 12
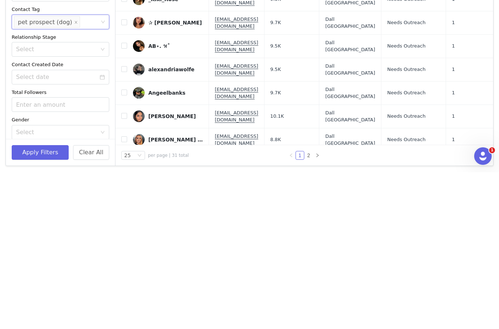
scroll to position [72, 0]
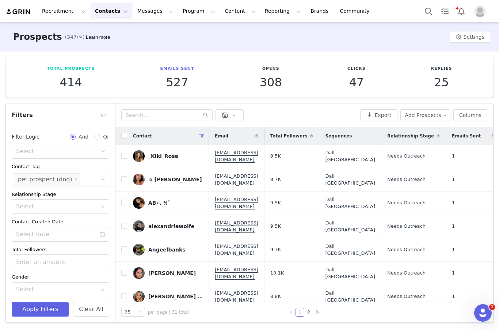
click at [50, 308] on button "Apply Filters" at bounding box center [40, 309] width 57 height 15
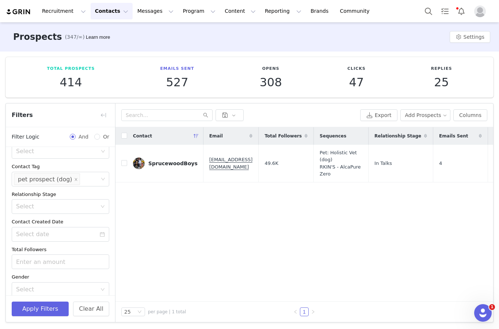
click at [374, 207] on div "Contact Email Total Followers Sequences Relationship Stage Emails Sent Email Op…" at bounding box center [305, 214] width 378 height 174
click at [104, 109] on button "button" at bounding box center [104, 115] width 12 height 12
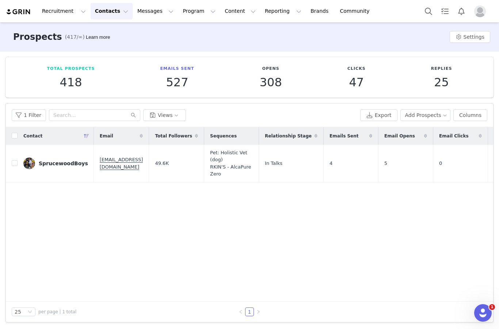
click at [26, 115] on button "1 Filter" at bounding box center [29, 115] width 34 height 12
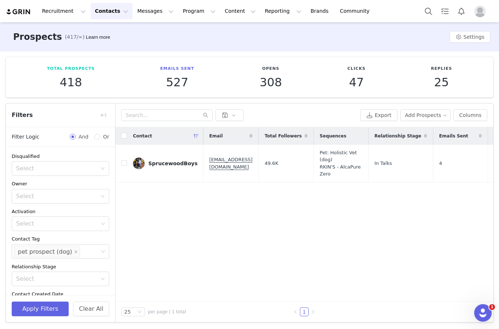
click at [234, 239] on div "Contact Email Total Followers Sequences Relationship Stage Emails Sent Email Op…" at bounding box center [305, 214] width 378 height 174
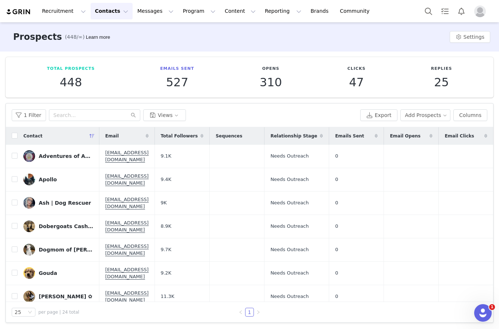
click at [19, 134] on div "Contact" at bounding box center [59, 136] width 82 height 18
click at [12, 133] on input "checkbox" at bounding box center [15, 136] width 6 height 6
checkbox input "true"
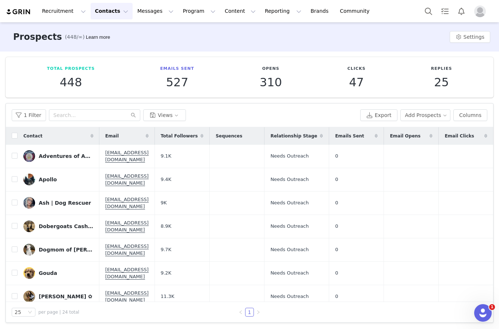
checkbox input "true"
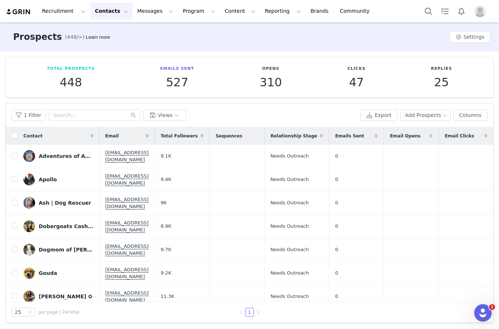
checkbox input "true"
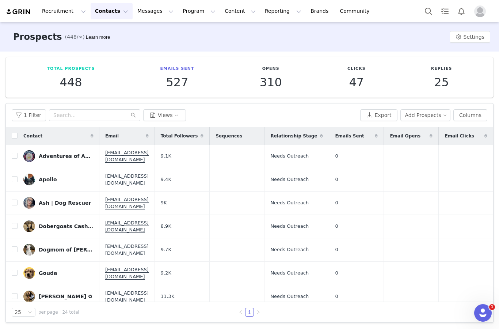
checkbox input "true"
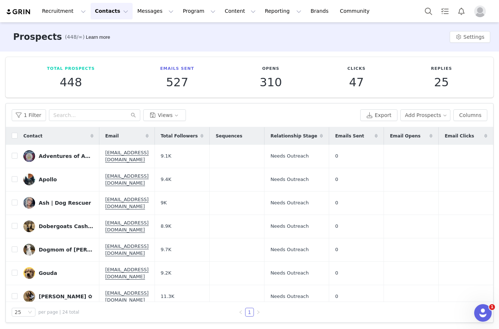
checkbox input "true"
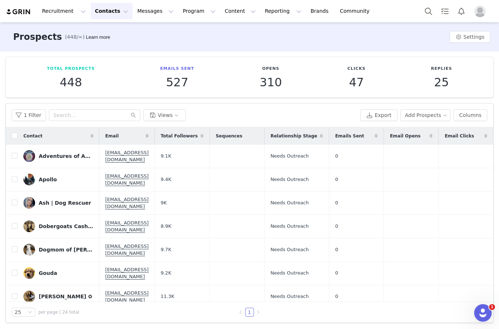
checkbox input "true"
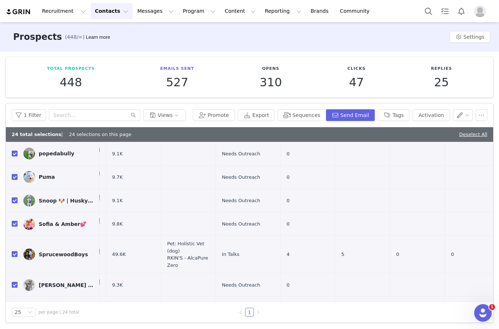
scroll to position [344, 49]
click at [17, 252] on input "checkbox" at bounding box center [15, 255] width 6 height 6
checkbox input "false"
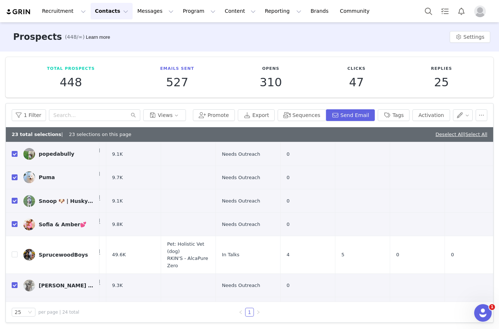
scroll to position [28, 0]
click at [308, 109] on button "Sequences" at bounding box center [302, 115] width 48 height 12
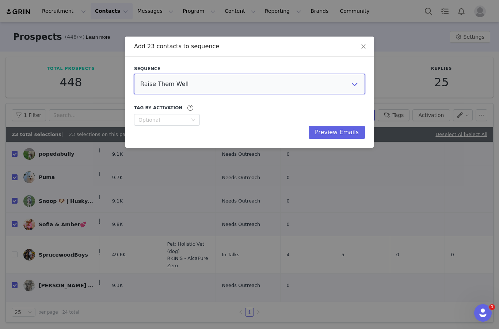
click at [332, 81] on select "Raise Them Well Liver Medic Kates Real Food AIZOME Textiles Activist Skincare P…" at bounding box center [249, 84] width 231 height 20
select select "d4e2304c-c126-41df-976c-3238c9e51f6a"
click at [352, 131] on button "Preview Emails" at bounding box center [337, 132] width 56 height 13
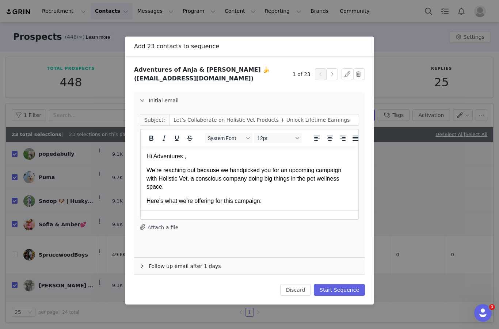
scroll to position [0, 0]
click at [350, 288] on button "Start Sequence" at bounding box center [339, 290] width 51 height 12
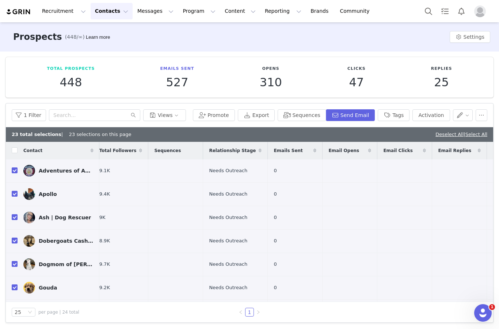
scroll to position [0, 61]
click at [23, 109] on button "1 Filter" at bounding box center [29, 115] width 34 height 12
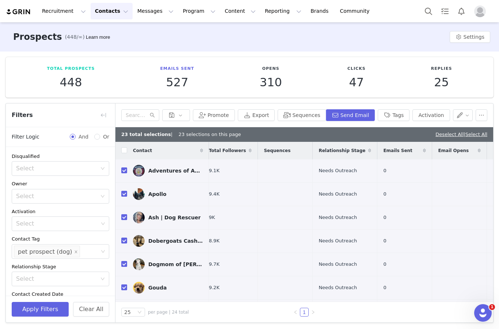
click at [82, 246] on input at bounding box center [84, 252] width 4 height 12
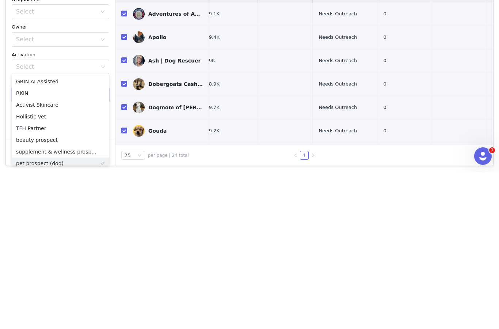
scroll to position [4, 0]
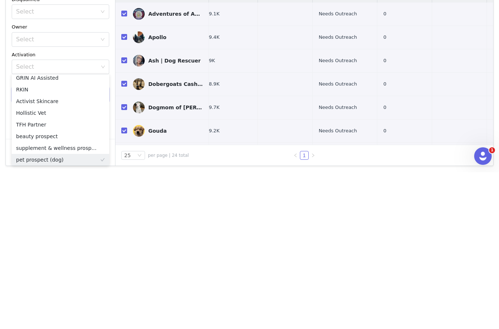
click at [68, 246] on li "pet prospect (dog)" at bounding box center [47, 252] width 66 height 12
click at [74, 247] on span at bounding box center [76, 252] width 4 height 10
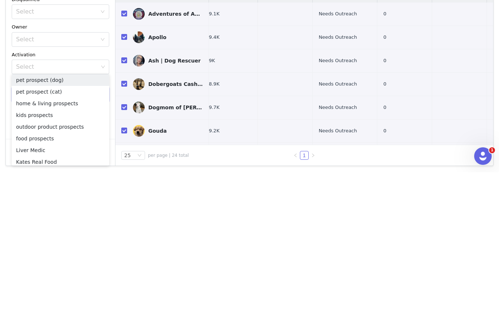
scroll to position [83, 0]
click at [63, 243] on li "pet prospect (cat)" at bounding box center [61, 249] width 98 height 12
click at [69, 243] on li "pet prospect (cat)" at bounding box center [61, 249] width 98 height 12
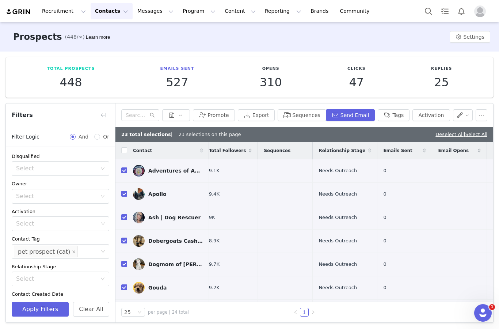
click at [47, 307] on button "Apply Filters" at bounding box center [40, 309] width 57 height 15
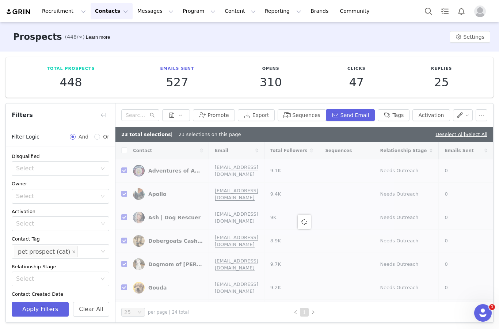
checkbox input "false"
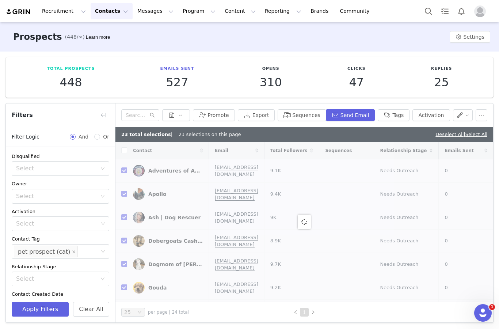
checkbox input "false"
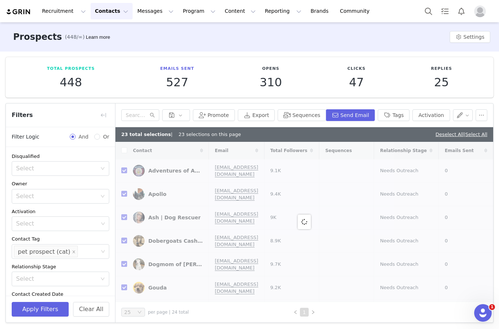
checkbox input "false"
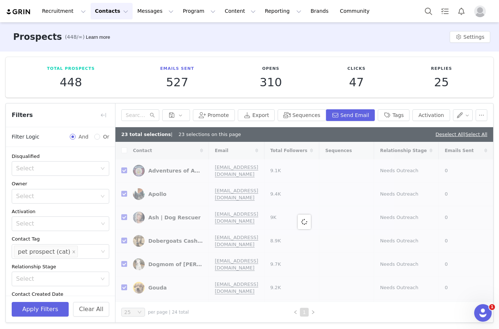
checkbox input "false"
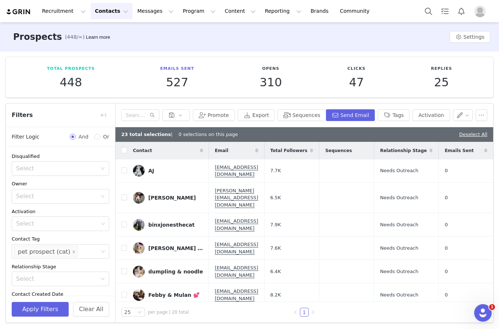
click at [99, 109] on button "button" at bounding box center [104, 115] width 12 height 12
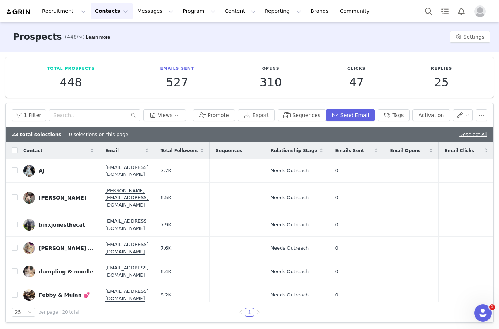
click at [19, 142] on div "Contact" at bounding box center [59, 151] width 82 height 18
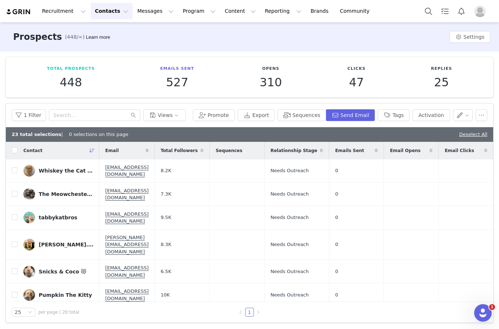
click at [17, 147] on input "checkbox" at bounding box center [15, 150] width 6 height 6
checkbox input "true"
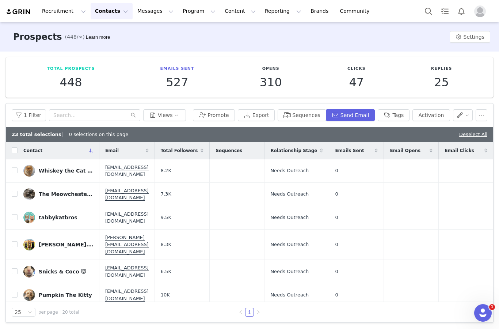
checkbox input "true"
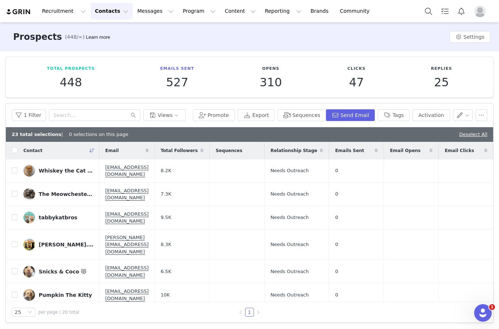
checkbox input "true"
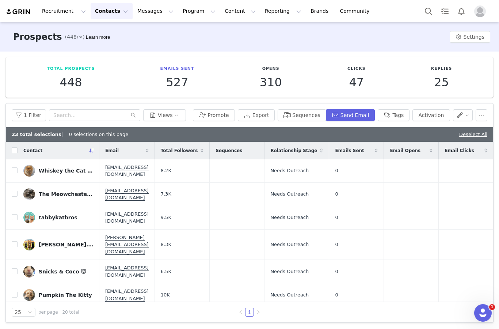
checkbox input "true"
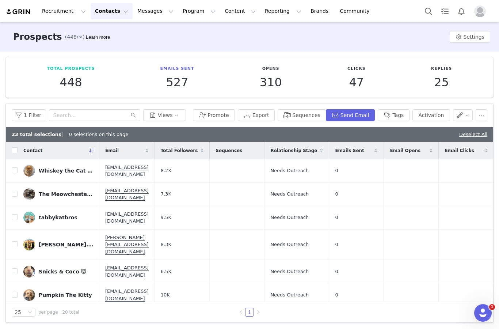
checkbox input "true"
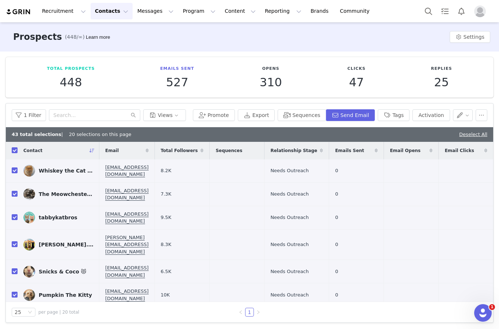
click at [306, 109] on button "Sequences" at bounding box center [302, 115] width 48 height 12
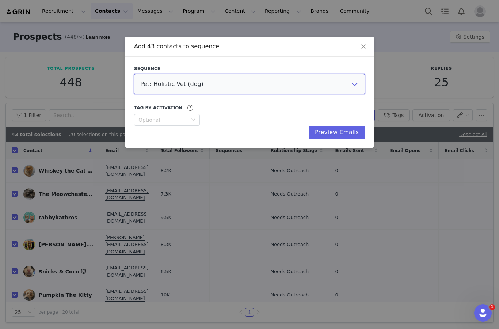
click at [300, 77] on select "Raise Them Well Liver Medic Kates Real Food AIZOME Textiles Activist Skincare P…" at bounding box center [249, 84] width 231 height 20
select select "df44ca23-c558-46e4-bccb-5fd8713729c5"
click at [340, 137] on button "Preview Emails" at bounding box center [337, 132] width 56 height 13
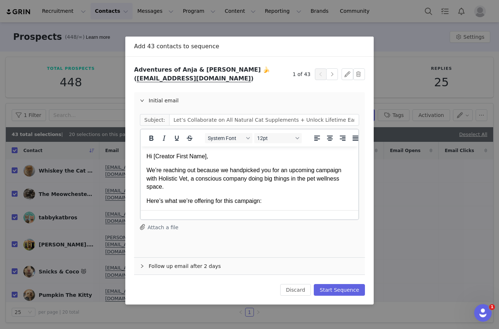
click at [351, 290] on button "Start Sequence" at bounding box center [339, 290] width 51 height 12
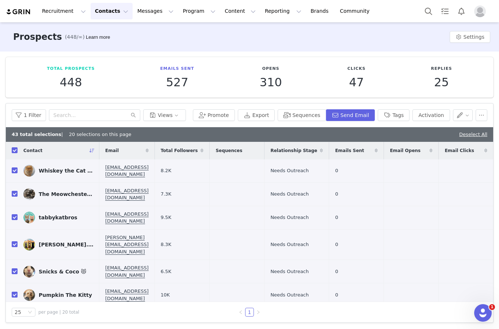
click at [149, 12] on button "Messages Messages" at bounding box center [155, 11] width 45 height 16
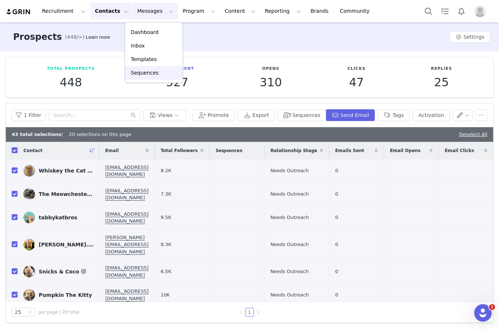
click at [144, 72] on p "Sequences" at bounding box center [145, 73] width 28 height 8
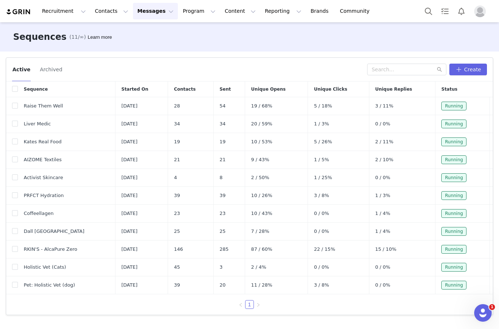
click at [53, 15] on button "Recruitment Recruitment" at bounding box center [64, 11] width 53 height 16
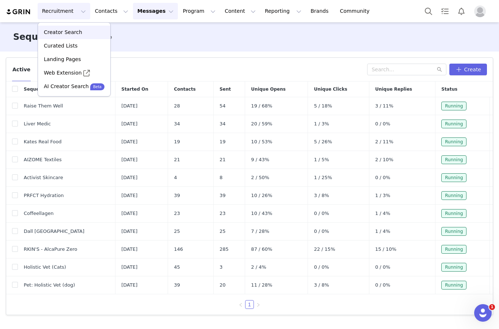
click at [52, 34] on p "Creator Search" at bounding box center [63, 33] width 38 height 8
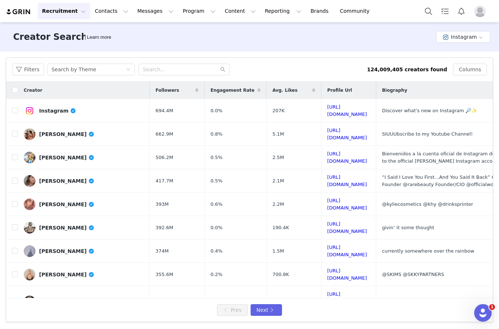
click at [470, 32] on button "Instagram" at bounding box center [464, 37] width 54 height 12
click at [468, 60] on li "TikTok" at bounding box center [465, 64] width 52 height 12
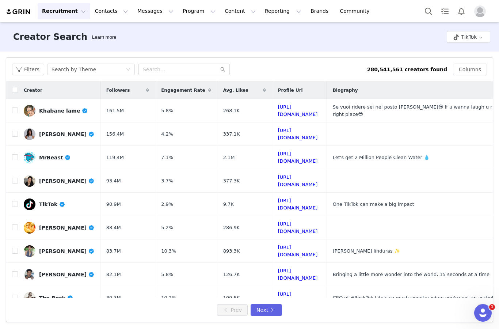
click at [179, 79] on div "Filters Search by Theme 280,541,561 creators found Columns" at bounding box center [249, 70] width 487 height 24
click at [168, 71] on input "text" at bounding box center [184, 70] width 91 height 12
type input "Skincare"
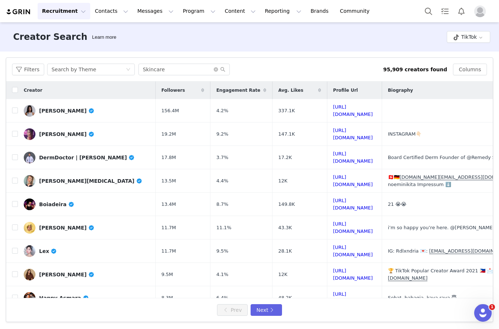
click at [20, 73] on button "Filters" at bounding box center [28, 70] width 32 height 12
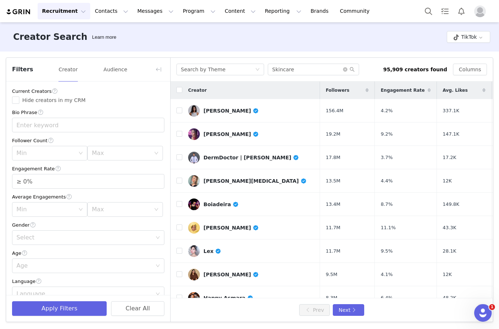
click at [16, 102] on input "Hide creators in my CRM" at bounding box center [15, 100] width 7 height 7
checkbox input "true"
click at [119, 151] on div "Max" at bounding box center [121, 153] width 59 height 7
click at [118, 193] on li "10k" at bounding box center [124, 193] width 75 height 12
click at [127, 179] on input "≥ 0%" at bounding box center [88, 181] width 152 height 14
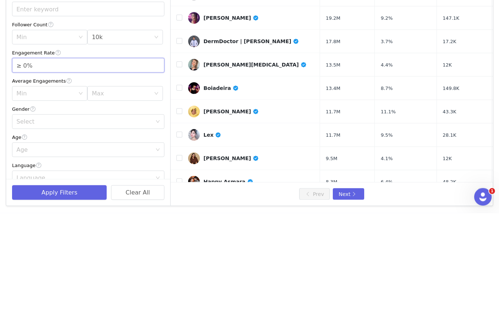
click at [156, 174] on span "Increase Value" at bounding box center [160, 177] width 8 height 7
click at [160, 174] on span "Increase Value" at bounding box center [160, 177] width 8 height 7
click at [159, 174] on span "Increase Value" at bounding box center [160, 177] width 8 height 7
click at [157, 174] on span "Increase Value" at bounding box center [160, 177] width 8 height 7
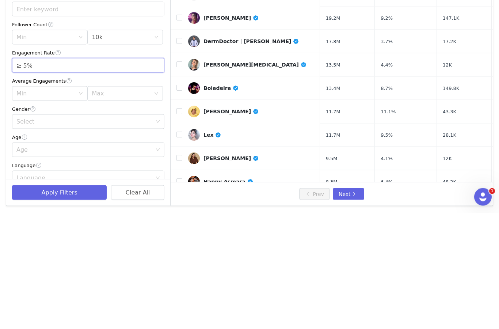
click at [157, 174] on span "Increase Value" at bounding box center [160, 177] width 8 height 7
type input "≥ 6%"
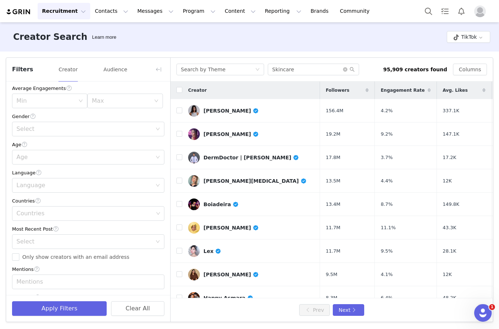
scroll to position [108, 0]
click at [27, 257] on span "Only show creators with an email address" at bounding box center [75, 258] width 113 height 6
click at [19, 257] on input "Only show creators with an email address" at bounding box center [15, 257] width 7 height 7
checkbox input "true"
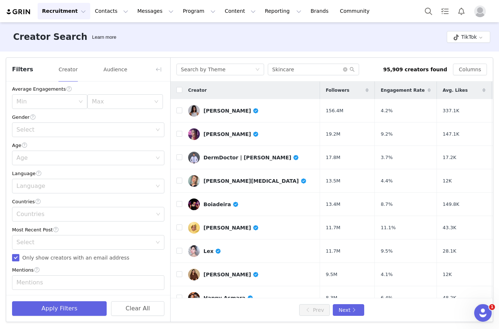
click at [81, 310] on button "Apply Filters" at bounding box center [59, 308] width 95 height 15
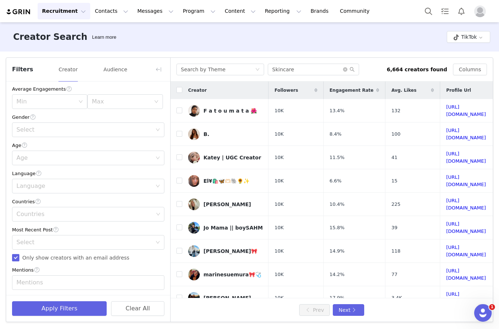
click at [157, 64] on button "button" at bounding box center [159, 70] width 12 height 12
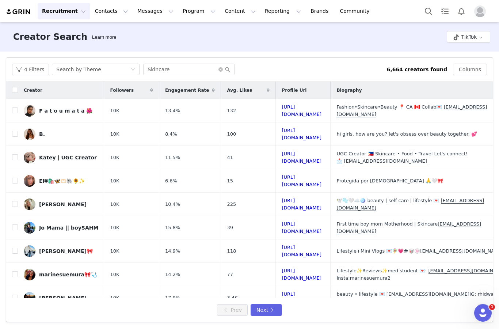
click at [15, 107] on input "checkbox" at bounding box center [15, 110] width 6 height 6
checkbox input "true"
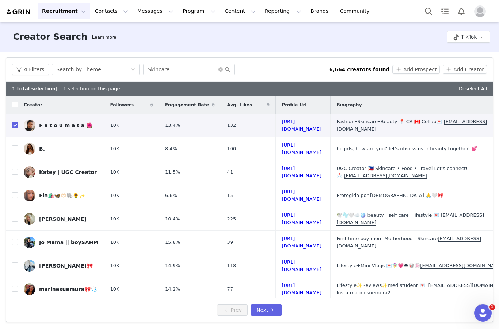
click at [24, 64] on button "4 Filters" at bounding box center [30, 70] width 37 height 12
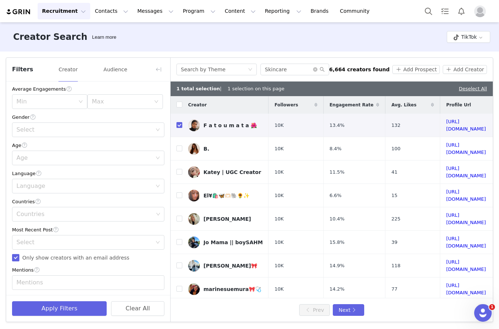
click at [98, 211] on div "Countries" at bounding box center [84, 214] width 137 height 7
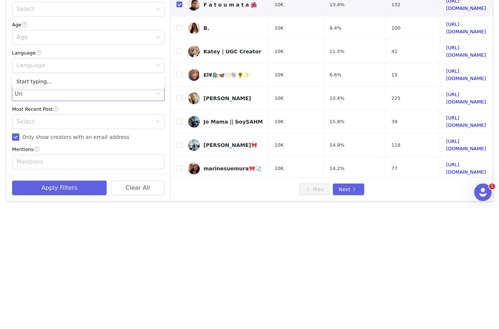
type input "Uni"
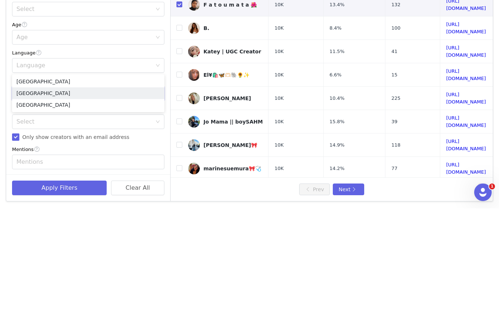
click at [38, 208] on li "United States" at bounding box center [88, 214] width 152 height 12
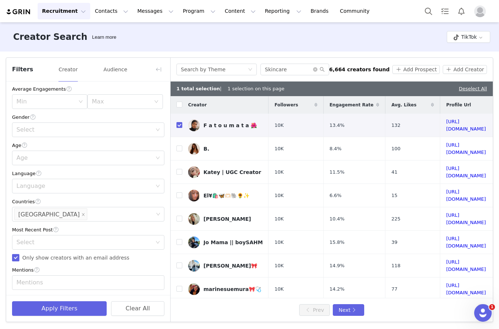
click at [54, 307] on button "Apply Filters" at bounding box center [59, 308] width 95 height 15
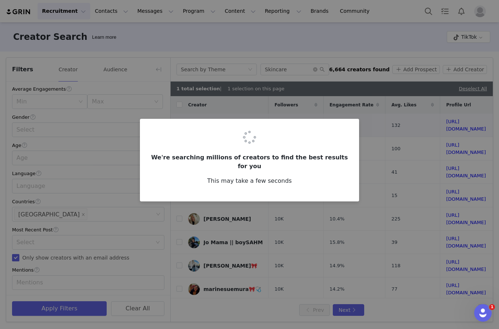
checkbox input "false"
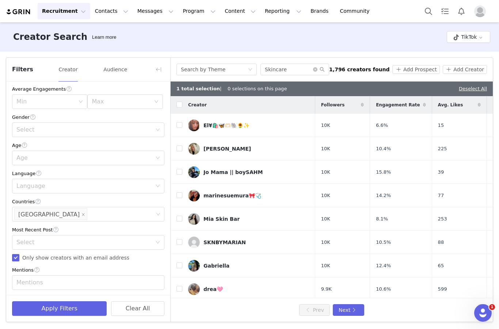
click at [53, 315] on button "Apply Filters" at bounding box center [59, 308] width 95 height 15
click at [162, 64] on button "button" at bounding box center [159, 70] width 12 height 12
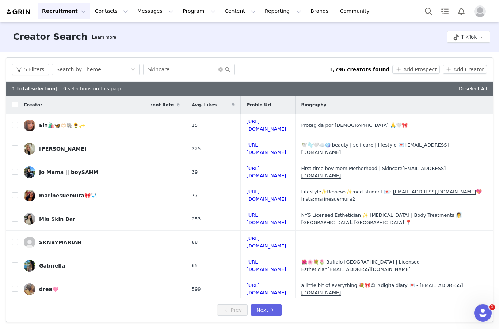
scroll to position [0, 129]
click at [17, 145] on label at bounding box center [15, 149] width 6 height 8
click at [17, 146] on input "checkbox" at bounding box center [15, 149] width 6 height 6
checkbox input "true"
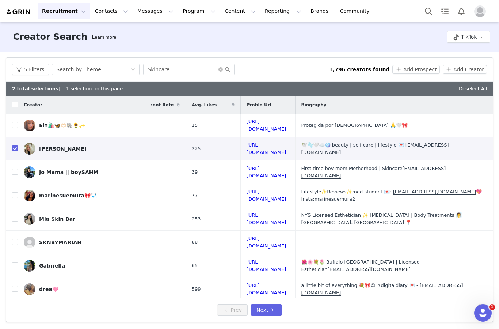
click at [21, 207] on td "Mia Skin Bar" at bounding box center [84, 218] width 133 height 23
click at [18, 216] on input "checkbox" at bounding box center [15, 219] width 6 height 6
checkbox input "true"
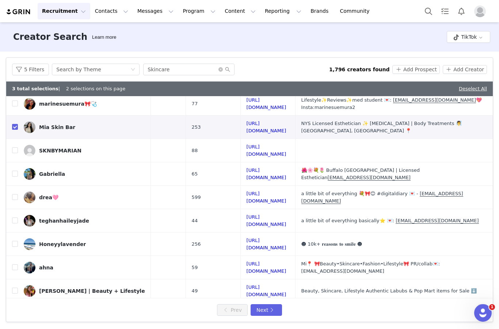
scroll to position [93, 123]
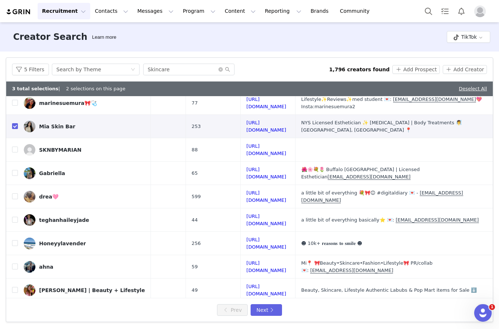
click at [14, 264] on input "checkbox" at bounding box center [15, 267] width 6 height 6
checkbox input "true"
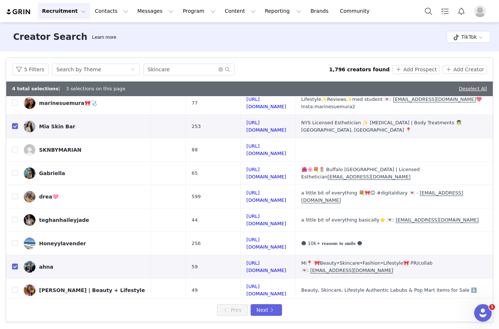
click at [12, 279] on td at bounding box center [12, 290] width 12 height 23
click at [16, 287] on input "checkbox" at bounding box center [15, 290] width 6 height 6
checkbox input "true"
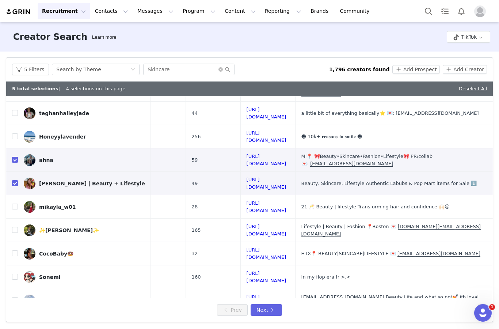
scroll to position [200, 109]
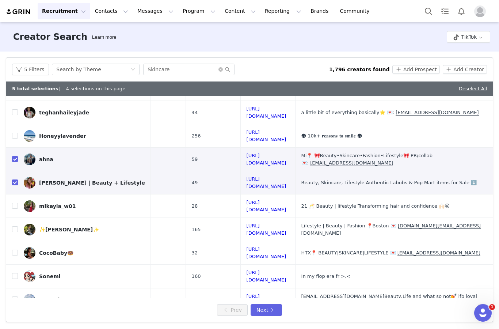
click at [19, 241] on td "CocoBaby🍩" at bounding box center [84, 252] width 133 height 23
click at [22, 241] on td "CocoBaby🍩" at bounding box center [84, 252] width 133 height 23
click at [13, 250] on input "checkbox" at bounding box center [15, 253] width 6 height 6
checkbox input "true"
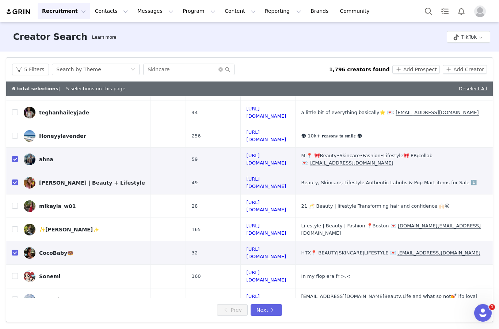
click at [17, 226] on label at bounding box center [15, 230] width 6 height 8
click at [17, 226] on input "checkbox" at bounding box center [15, 229] width 6 height 6
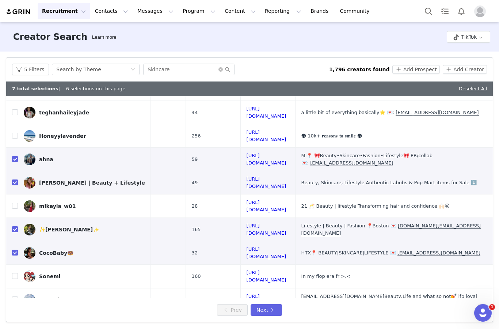
checkbox input "true"
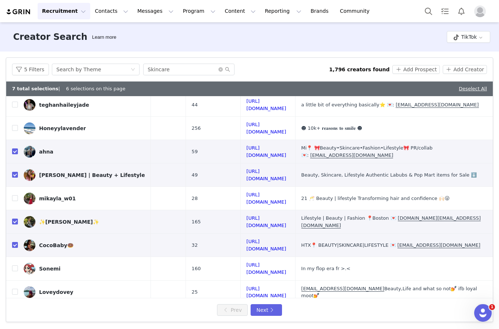
scroll to position [207, 82]
checkbox input "true"
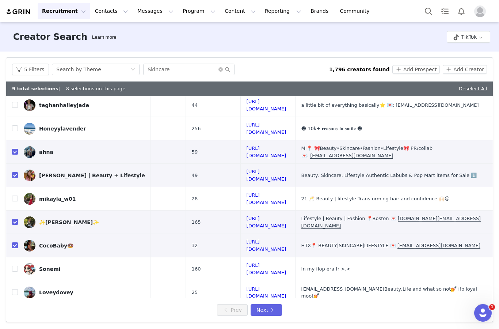
click at [264, 307] on button "Next" at bounding box center [266, 310] width 31 height 12
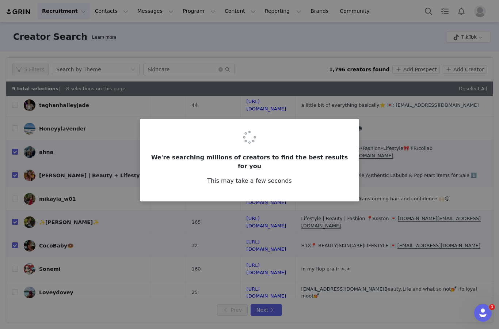
scroll to position [0, 0]
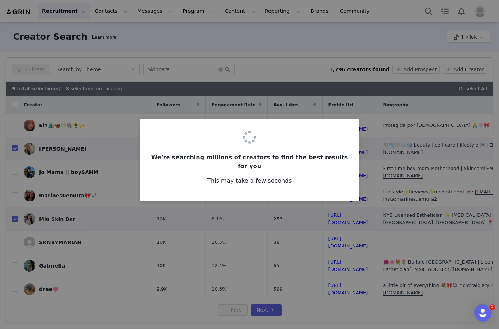
checkbox input "false"
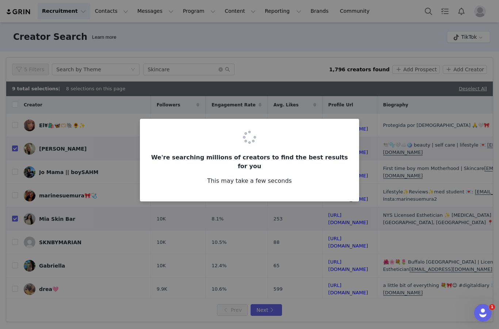
checkbox input "false"
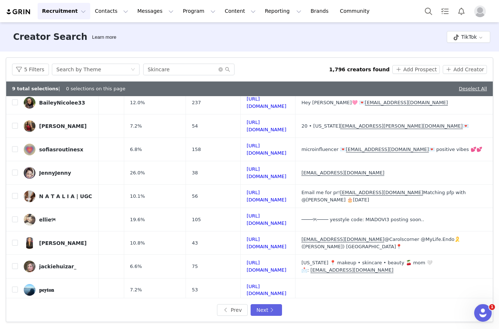
scroll to position [210, 91]
click at [16, 264] on input "checkbox" at bounding box center [15, 267] width 6 height 6
checkbox input "true"
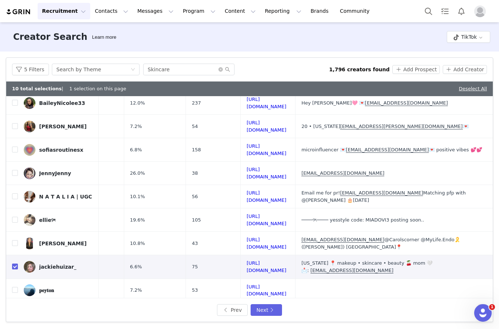
checkbox input "true"
click at [266, 314] on button "Next" at bounding box center [266, 310] width 31 height 12
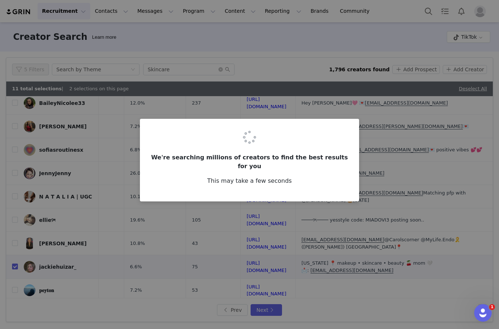
scroll to position [0, 0]
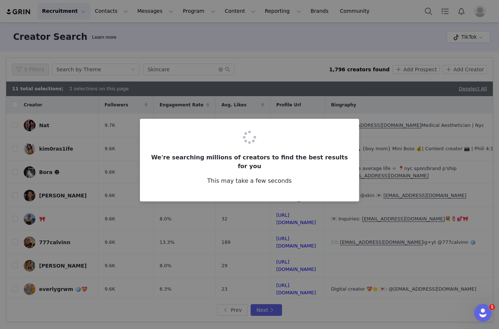
checkbox input "false"
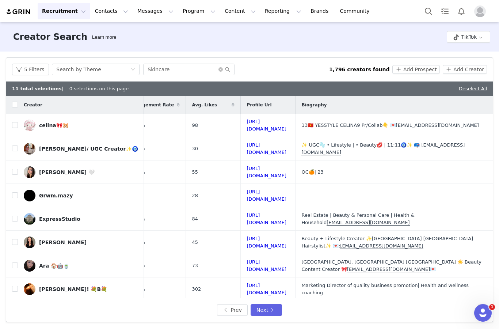
scroll to position [0, 126]
click at [16, 146] on input "checkbox" at bounding box center [15, 149] width 6 height 6
checkbox input "true"
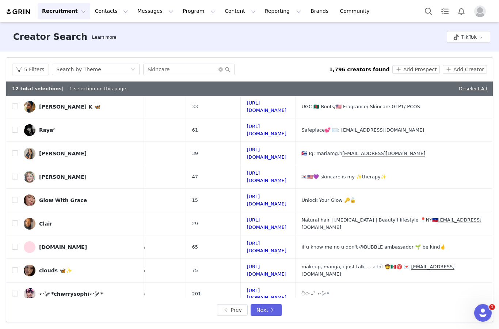
scroll to position [206, 125]
click at [15, 220] on input "checkbox" at bounding box center [15, 223] width 6 height 6
checkbox input "true"
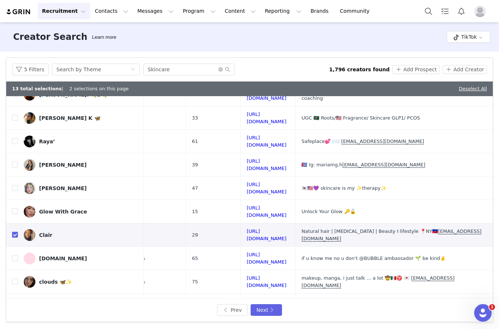
click at [275, 313] on button "Next" at bounding box center [266, 310] width 31 height 12
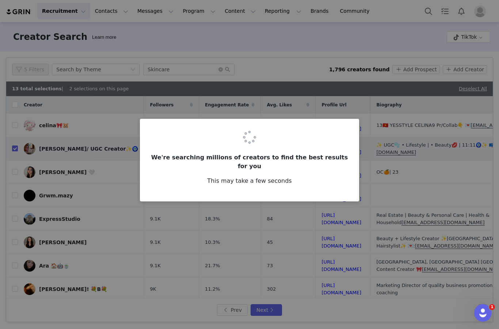
checkbox input "false"
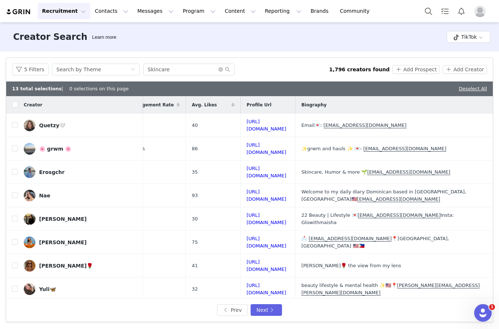
scroll to position [0, 135]
click at [15, 216] on input "checkbox" at bounding box center [15, 219] width 6 height 6
checkbox input "true"
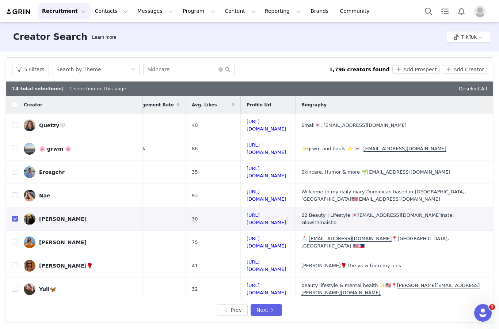
click at [18, 238] on label at bounding box center [15, 242] width 6 height 8
click at [18, 239] on input "checkbox" at bounding box center [15, 242] width 6 height 6
checkbox input "true"
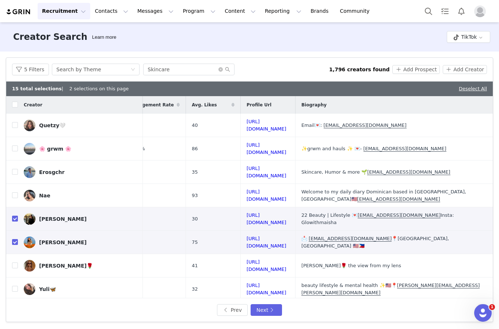
click at [269, 316] on button "Next" at bounding box center [266, 310] width 31 height 12
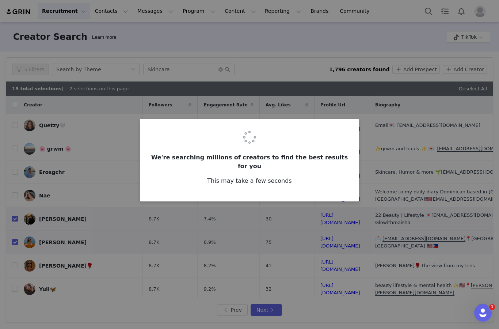
checkbox input "false"
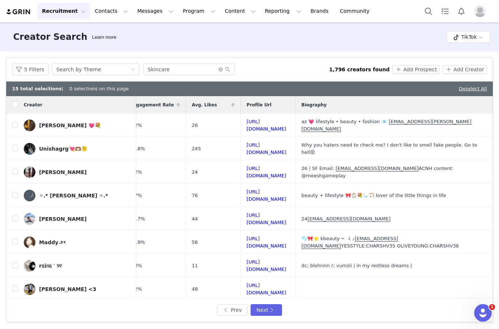
scroll to position [0, 127]
click at [15, 122] on input "checkbox" at bounding box center [15, 125] width 6 height 6
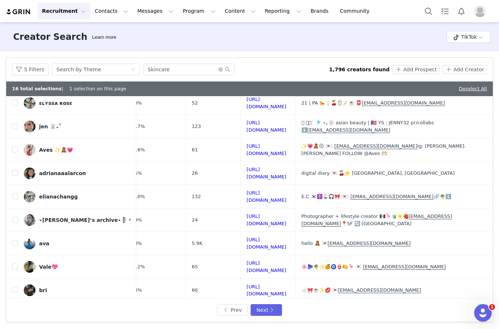
scroll to position [210, 127]
click at [270, 312] on button "Next" at bounding box center [266, 310] width 31 height 12
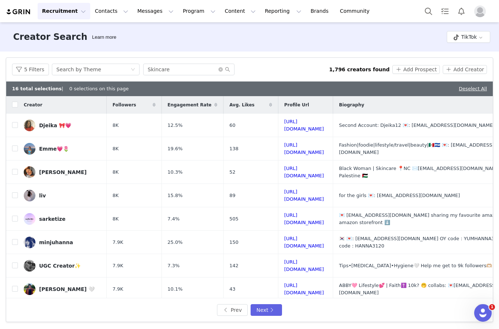
checkbox input "false"
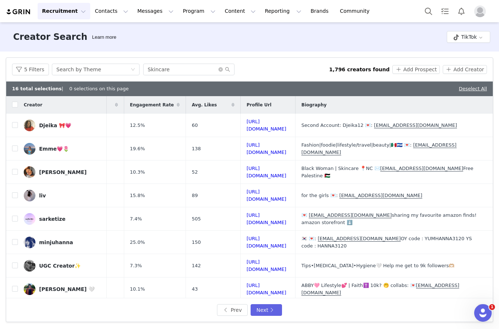
scroll to position [0, 111]
click at [16, 146] on input "checkbox" at bounding box center [15, 149] width 6 height 6
checkbox input "true"
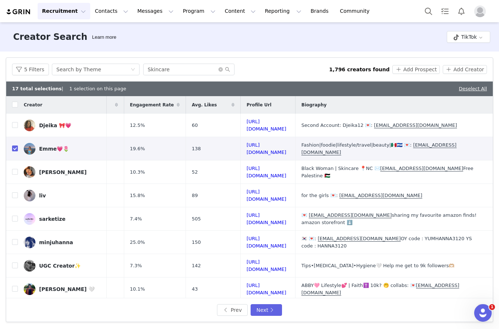
click at [13, 169] on input "checkbox" at bounding box center [15, 172] width 6 height 6
checkbox input "true"
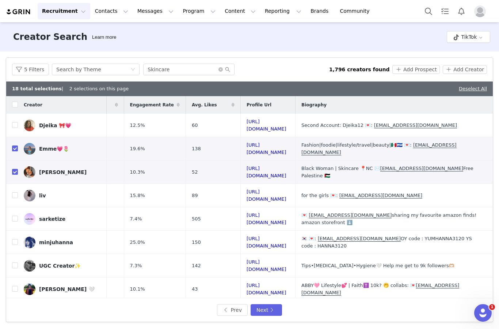
click at [16, 216] on input "checkbox" at bounding box center [15, 219] width 6 height 6
checkbox input "true"
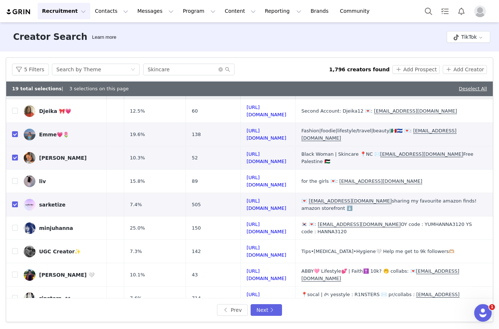
scroll to position [15, 110]
click at [18, 248] on input "checkbox" at bounding box center [15, 251] width 6 height 6
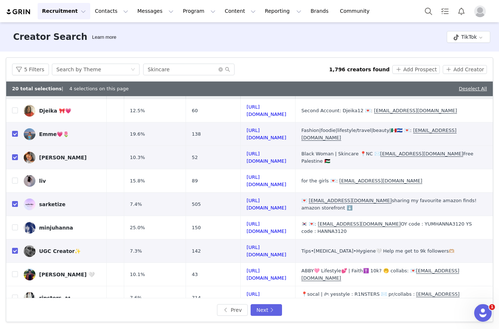
checkbox input "true"
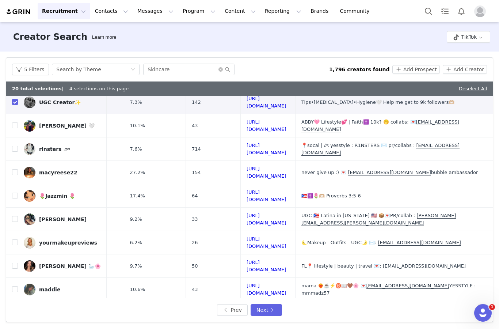
scroll to position [164, 111]
click at [20, 231] on td "yourmakeupreviews" at bounding box center [62, 242] width 89 height 23
click at [16, 239] on input "checkbox" at bounding box center [15, 242] width 6 height 6
checkbox input "true"
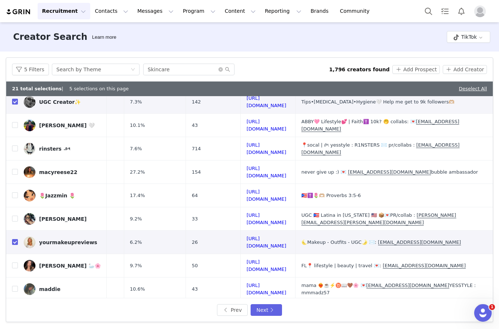
click at [19, 254] on td "m a d e l i n e 🦢🌸" at bounding box center [62, 265] width 89 height 23
click at [16, 263] on input "checkbox" at bounding box center [15, 266] width 6 height 6
checkbox input "true"
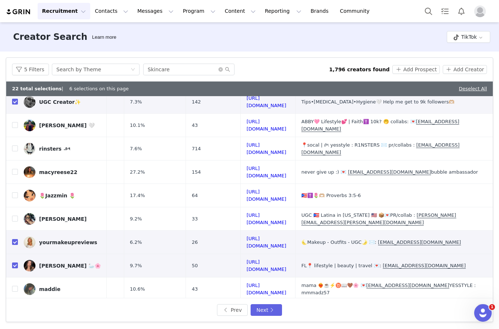
click at [16, 286] on input "checkbox" at bounding box center [15, 289] width 6 height 6
checkbox input "true"
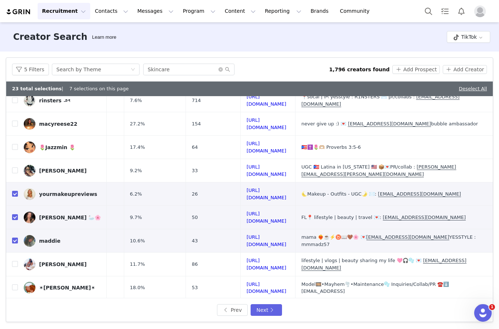
scroll to position [212, 101]
click at [15, 329] on input "checkbox" at bounding box center [15, 335] width 6 height 6
checkbox input "true"
click at [416, 65] on button "Add Prospect" at bounding box center [416, 69] width 47 height 9
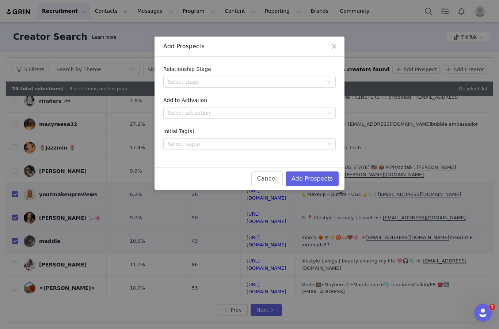
click at [229, 82] on div "Select stage" at bounding box center [246, 81] width 156 height 7
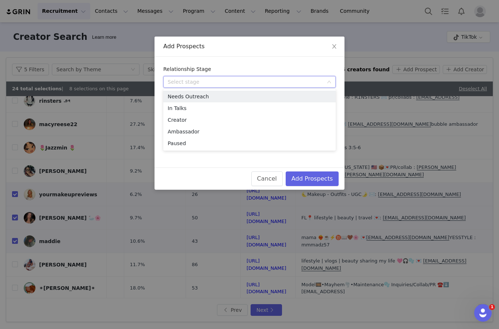
click at [231, 97] on li "Needs Outreach" at bounding box center [249, 97] width 173 height 12
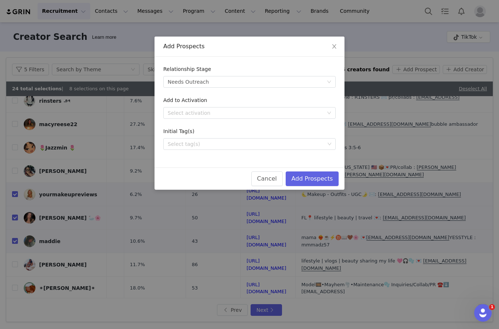
click at [234, 147] on div "Select tag(s)" at bounding box center [246, 143] width 157 height 7
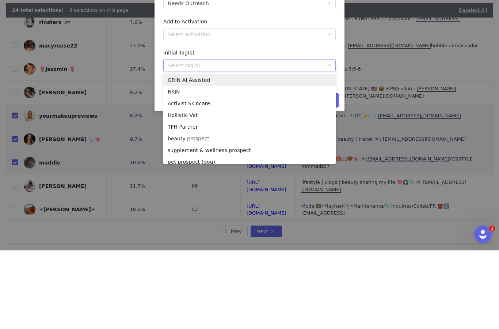
click at [218, 176] on li "Activist Skincare" at bounding box center [249, 182] width 173 height 12
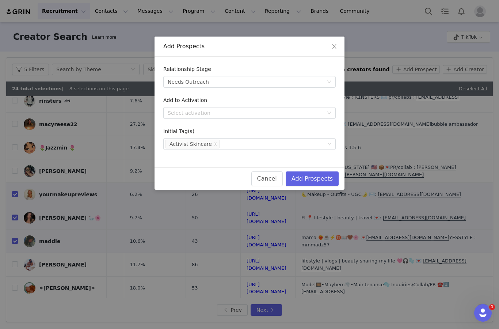
click at [321, 184] on button "Add Prospects" at bounding box center [312, 178] width 53 height 15
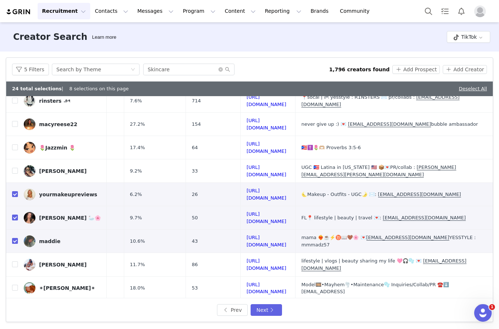
click at [110, 13] on button "Contacts Contacts" at bounding box center [112, 11] width 42 height 16
click at [120, 49] on div "Prospects" at bounding box center [114, 46] width 49 height 8
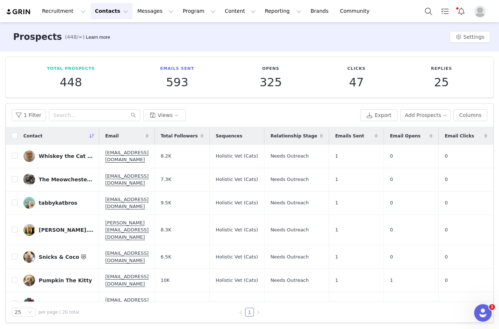
click at [22, 109] on button "1 Filter" at bounding box center [29, 115] width 34 height 12
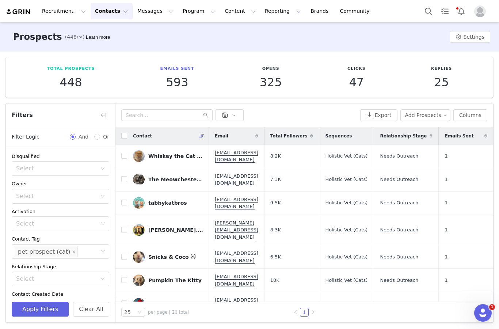
click at [63, 246] on li "pet prospect (cat)" at bounding box center [46, 252] width 64 height 12
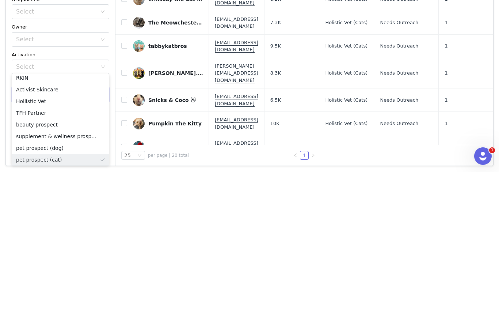
type input "A"
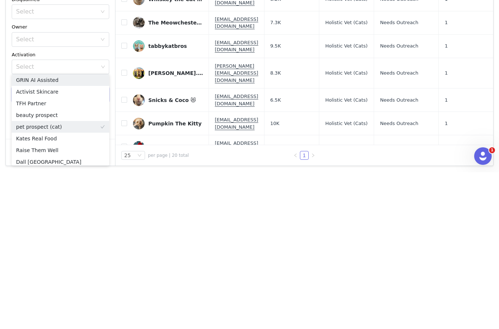
click at [65, 246] on div "pet prospect (cat)" at bounding box center [44, 252] width 52 height 12
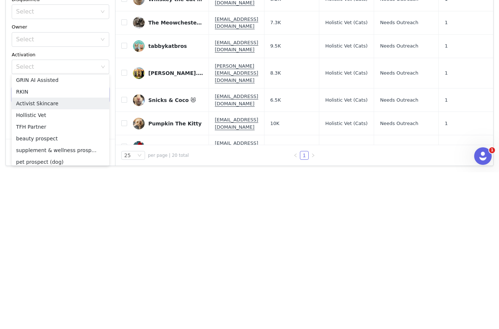
click at [39, 254] on li "Activist Skincare" at bounding box center [61, 260] width 98 height 12
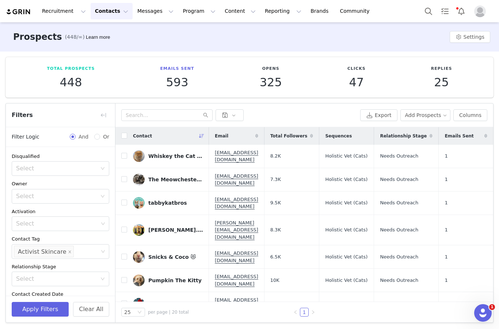
click at [34, 308] on button "Apply Filters" at bounding box center [40, 309] width 57 height 15
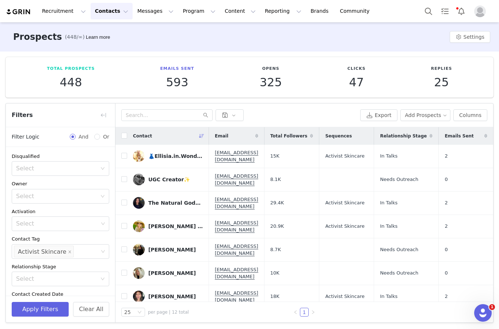
click at [106, 109] on button "button" at bounding box center [104, 115] width 12 height 12
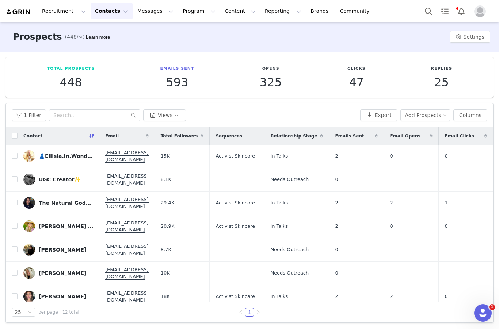
click at [16, 133] on input "checkbox" at bounding box center [15, 136] width 6 height 6
checkbox input "true"
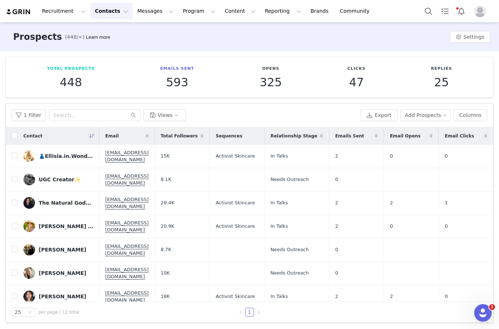
checkbox input "true"
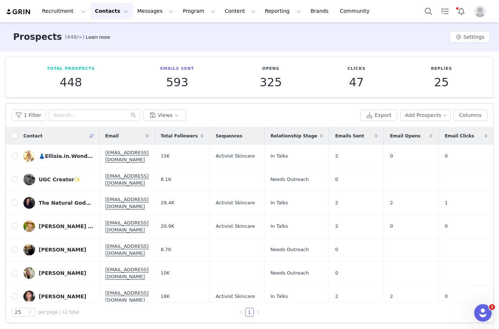
checkbox input "true"
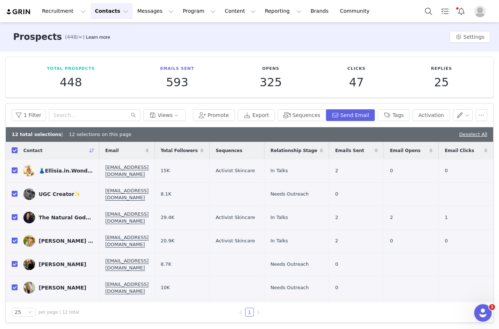
click at [12, 159] on td at bounding box center [12, 170] width 12 height 23
click at [12, 167] on input "checkbox" at bounding box center [15, 170] width 6 height 6
checkbox input "false"
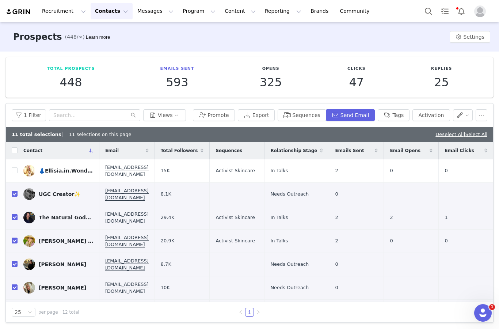
click at [16, 147] on input "checkbox" at bounding box center [15, 150] width 6 height 6
checkbox input "true"
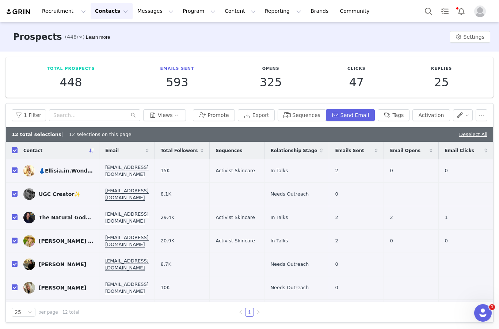
click at [13, 167] on input "checkbox" at bounding box center [15, 170] width 6 height 6
checkbox input "false"
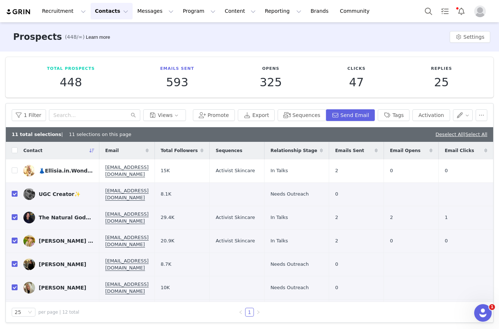
click at [14, 214] on input "checkbox" at bounding box center [15, 217] width 6 height 6
checkbox input "false"
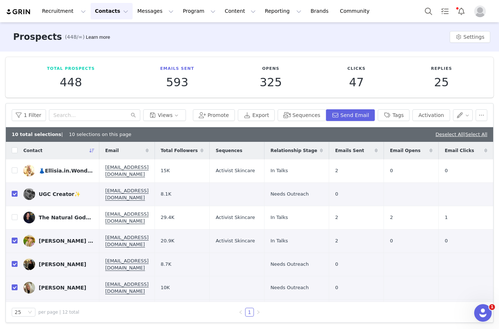
click at [16, 238] on input "checkbox" at bounding box center [15, 241] width 6 height 6
checkbox input "false"
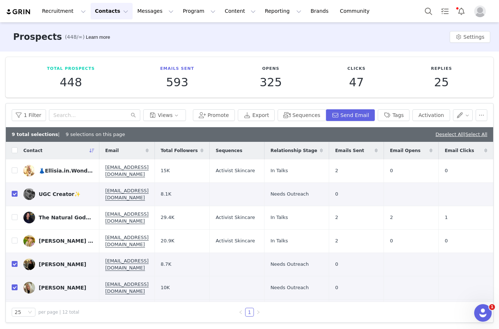
click at [17, 308] on input "checkbox" at bounding box center [15, 311] width 6 height 6
checkbox input "false"
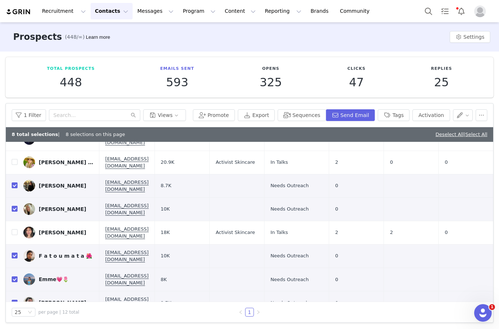
scroll to position [78, 0]
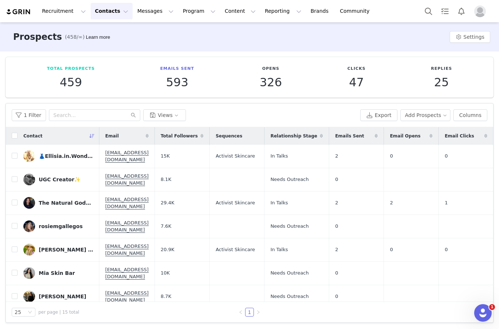
click at [12, 139] on label at bounding box center [15, 136] width 6 height 8
click at [12, 139] on input "checkbox" at bounding box center [15, 136] width 6 height 6
checkbox input "true"
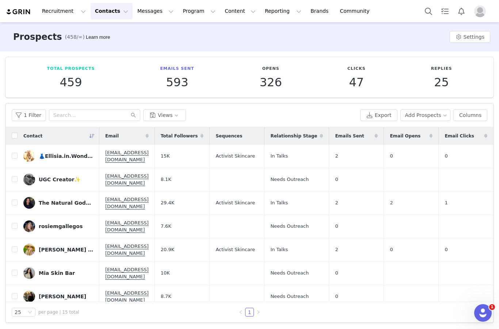
checkbox input "true"
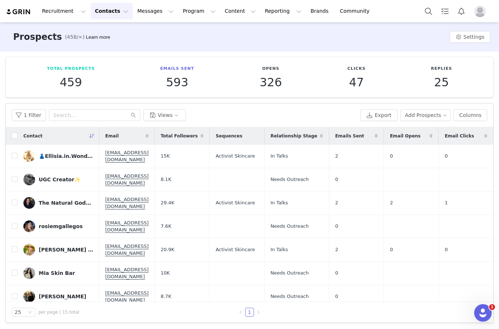
checkbox input "true"
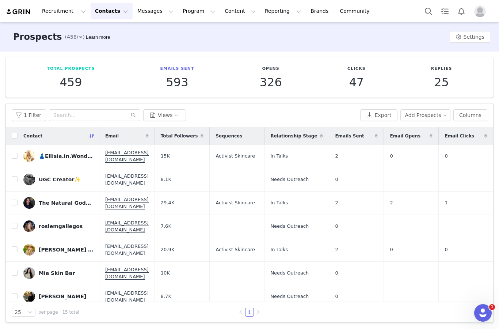
checkbox input "true"
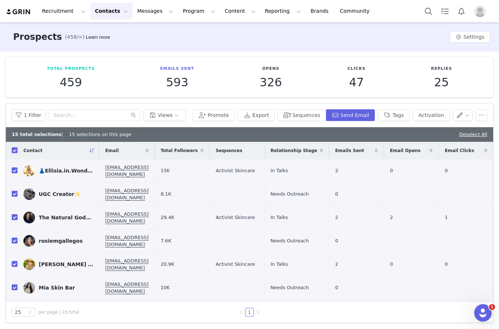
click at [14, 172] on input "checkbox" at bounding box center [15, 170] width 6 height 6
checkbox input "false"
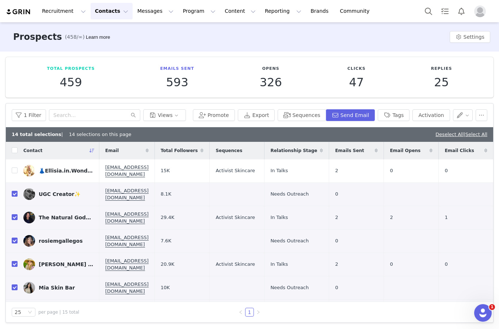
click at [14, 156] on th at bounding box center [12, 151] width 12 height 18
click at [15, 152] on input "checkbox" at bounding box center [15, 150] width 6 height 6
checkbox input "true"
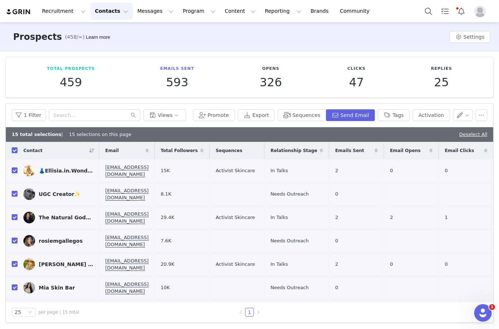
click at [15, 171] on input "checkbox" at bounding box center [15, 170] width 6 height 6
checkbox input "false"
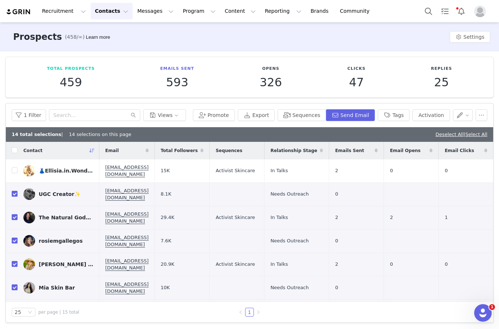
click at [16, 214] on input "checkbox" at bounding box center [15, 217] width 6 height 6
checkbox input "false"
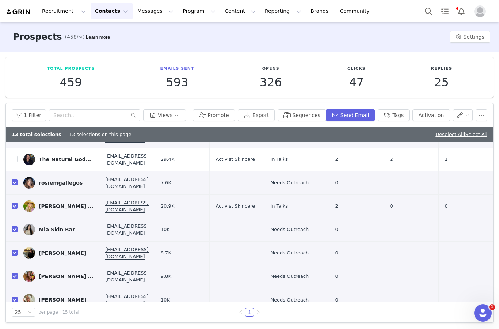
scroll to position [59, 0]
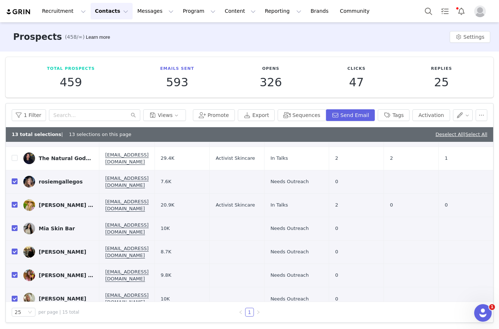
click at [14, 202] on input "checkbox" at bounding box center [15, 205] width 6 height 6
checkbox input "false"
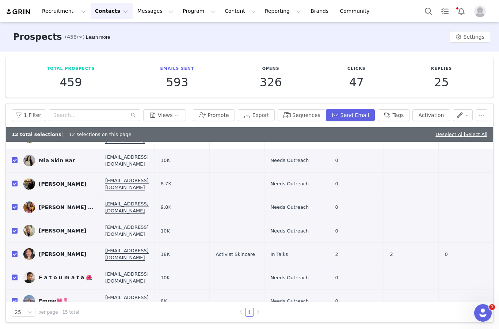
scroll to position [127, 0]
click at [17, 251] on input "checkbox" at bounding box center [15, 254] width 6 height 6
checkbox input "false"
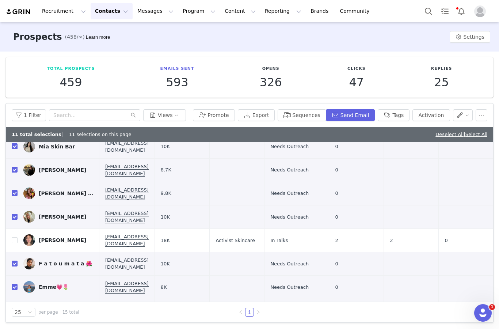
scroll to position [141, 0]
click at [309, 117] on button "Sequences" at bounding box center [302, 115] width 48 height 12
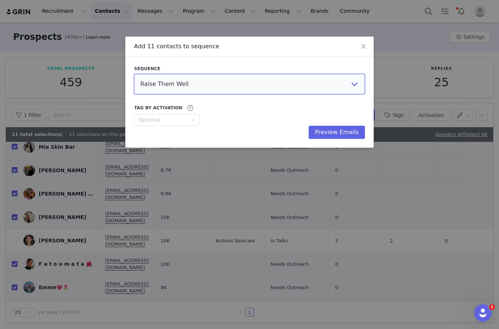
click at [277, 86] on select "Raise Them Well Liver Medic Kates Real Food AIZOME Textiles Activist Skincare P…" at bounding box center [249, 84] width 231 height 20
select select "8bcb66ba-b767-44bc-8c7d-0180a2204793"
click at [348, 130] on button "Preview Emails" at bounding box center [337, 132] width 56 height 13
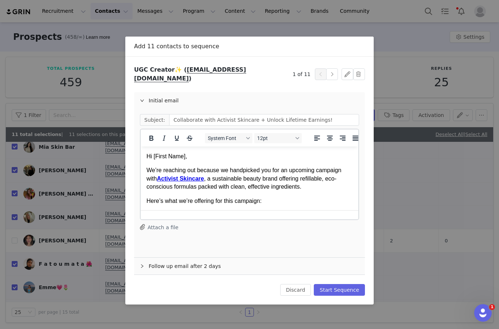
scroll to position [0, 0]
click at [342, 288] on button "Start Sequence" at bounding box center [339, 290] width 51 height 12
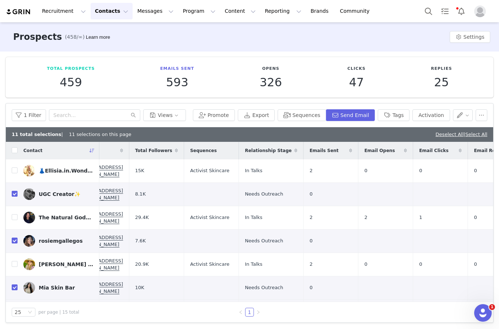
scroll to position [0, 26]
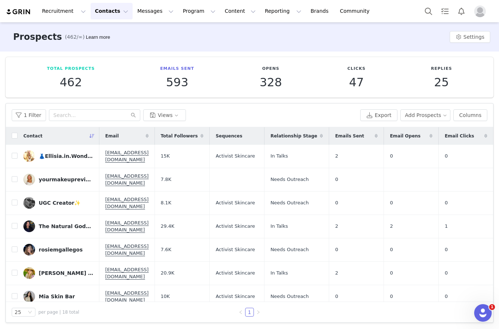
scroll to position [1, 0]
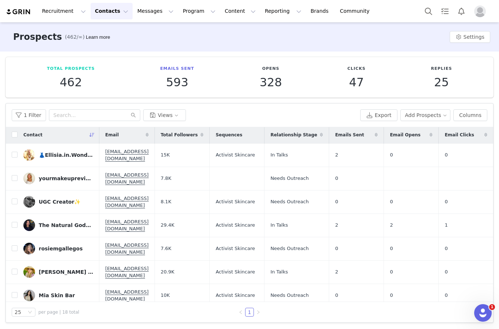
click at [10, 170] on td at bounding box center [12, 178] width 12 height 23
click at [14, 175] on input "checkbox" at bounding box center [15, 178] width 6 height 6
checkbox input "true"
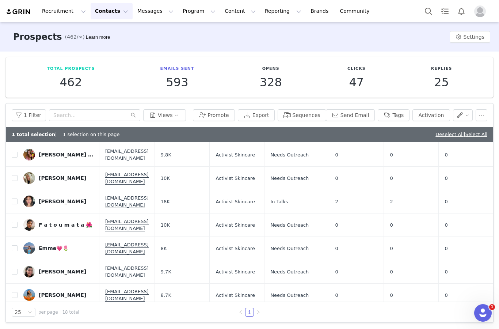
scroll to position [203, 0]
checkbox input "true"
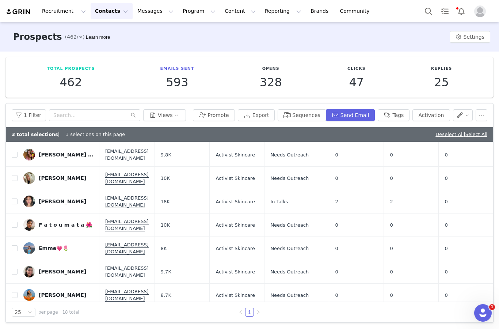
scroll to position [28, 0]
click at [313, 109] on button "Sequences" at bounding box center [302, 115] width 48 height 12
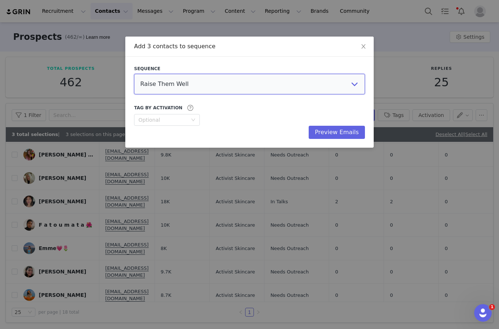
click at [273, 82] on select "Raise Them Well Liver Medic Kates Real Food AIZOME Textiles Activist Skincare P…" at bounding box center [249, 84] width 231 height 20
select select "8bcb66ba-b767-44bc-8c7d-0180a2204793"
click at [356, 130] on button "Preview Emails" at bounding box center [337, 132] width 56 height 13
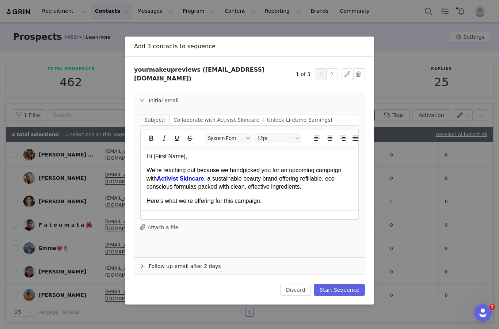
scroll to position [0, 0]
click at [356, 284] on button "Start Sequence" at bounding box center [339, 290] width 51 height 12
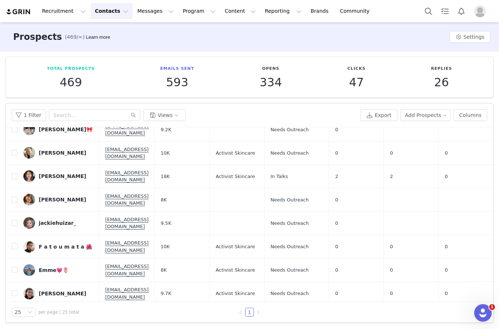
scroll to position [284, 0]
click at [15, 196] on input "checkbox" at bounding box center [15, 199] width 6 height 6
checkbox input "true"
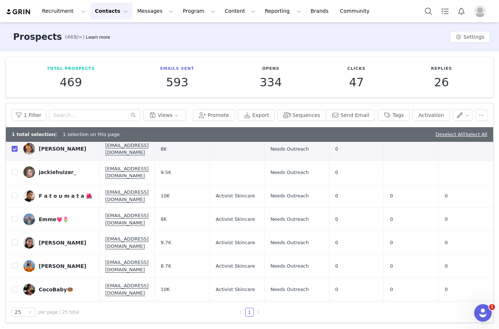
scroll to position [349, 0]
click at [15, 310] on input "checkbox" at bounding box center [15, 313] width 6 height 6
checkbox input "true"
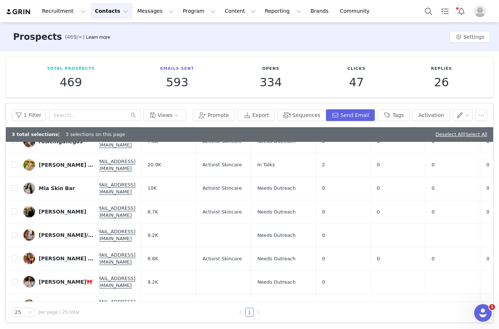
scroll to position [147, 13]
click at [15, 232] on input "checkbox" at bounding box center [15, 235] width 6 height 6
checkbox input "true"
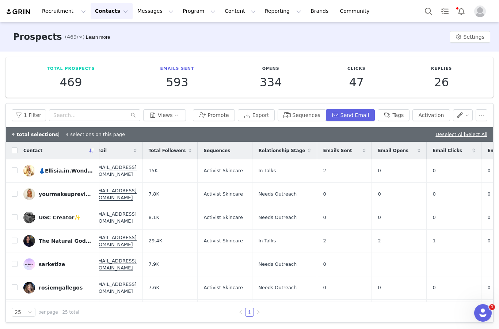
scroll to position [0, 12]
click at [14, 261] on input "checkbox" at bounding box center [15, 264] width 6 height 6
checkbox input "true"
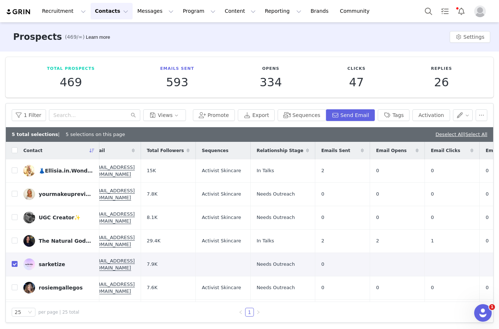
scroll to position [0, 15]
click at [303, 109] on button "Sequences" at bounding box center [302, 115] width 48 height 12
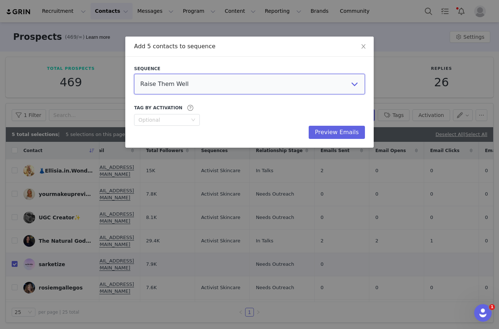
click at [156, 77] on select "Raise Them Well Liver Medic Kates Real Food AIZOME Textiles Activist Skincare P…" at bounding box center [249, 84] width 231 height 20
select select "8bcb66ba-b767-44bc-8c7d-0180a2204793"
click at [336, 133] on button "Preview Emails" at bounding box center [337, 132] width 56 height 13
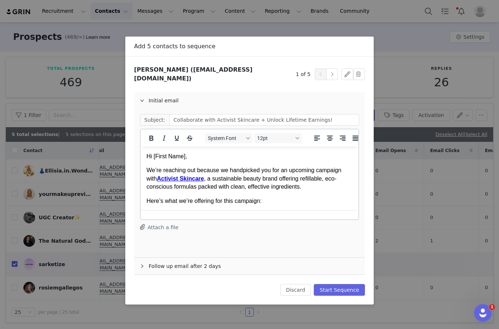
scroll to position [0, 0]
click at [347, 284] on button "Start Sequence" at bounding box center [339, 290] width 51 height 12
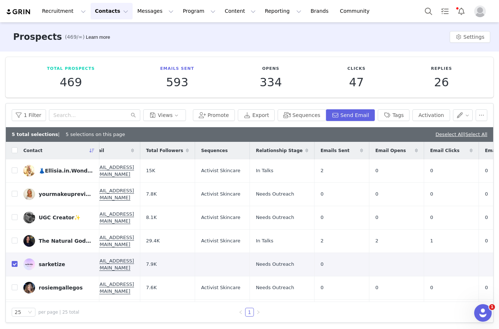
click at [151, 11] on button "Messages Messages" at bounding box center [155, 11] width 45 height 16
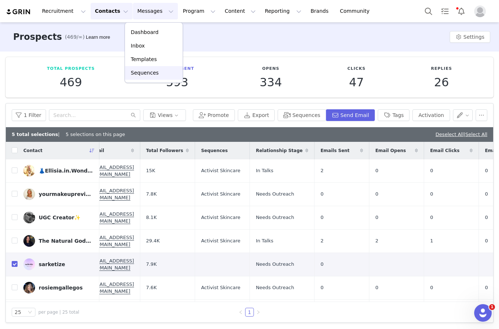
click at [150, 73] on p "Sequences" at bounding box center [145, 73] width 28 height 8
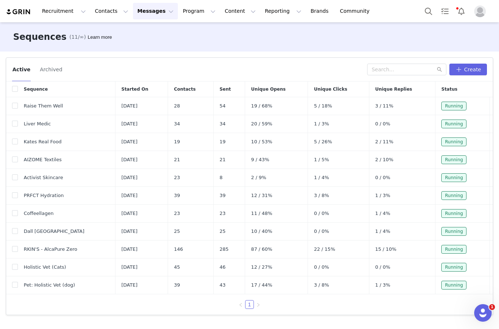
click at [146, 12] on button "Messages Messages" at bounding box center [155, 11] width 45 height 16
click at [136, 48] on p "Inbox" at bounding box center [138, 46] width 14 height 8
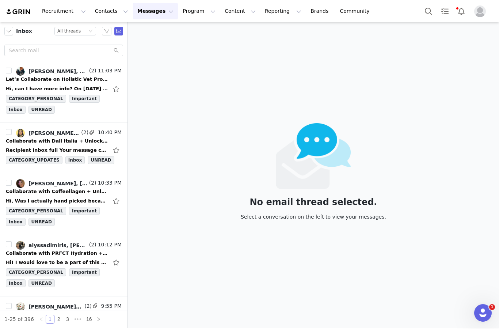
click at [48, 179] on link "[PERSON_NAME], [PERSON_NAME]" at bounding box center [52, 183] width 72 height 9
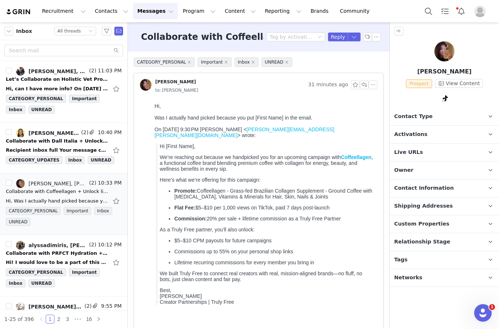
click at [136, 15] on button "Messages Messages" at bounding box center [155, 11] width 45 height 16
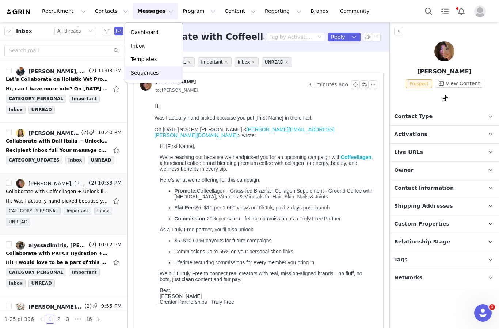
click at [140, 72] on p "Sequences" at bounding box center [145, 73] width 28 height 8
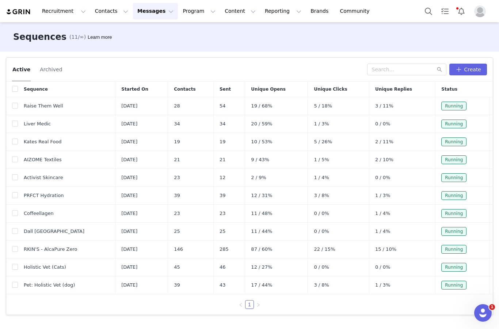
click at [45, 210] on span "Coffeellagen" at bounding box center [39, 213] width 30 height 7
click at [31, 210] on span "Coffeellagen" at bounding box center [39, 213] width 30 height 7
click at [487, 209] on button "button" at bounding box center [483, 213] width 9 height 9
click at [477, 199] on link "Edit" at bounding box center [469, 199] width 42 height 12
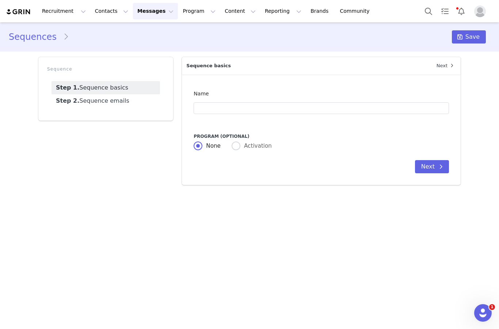
type input "Coffeellagen"
type input "Collaborate with Coffeellagen + Unlock lifetime Earnings!"
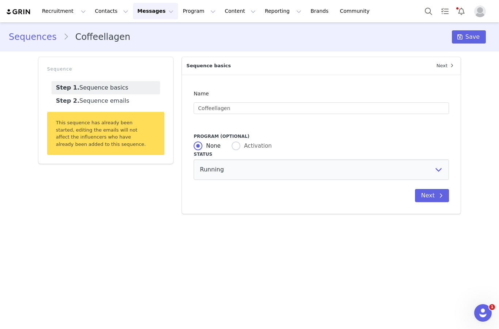
click at [78, 94] on link "Step 2. Sequence emails" at bounding box center [106, 100] width 109 height 13
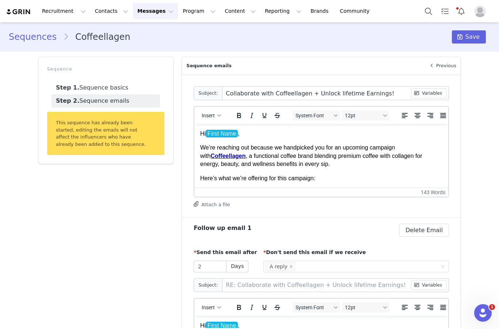
click at [253, 132] on p "Hi First Name ﻿ ," at bounding box center [321, 134] width 242 height 8
click at [428, 88] on button "Variables" at bounding box center [429, 93] width 36 height 10
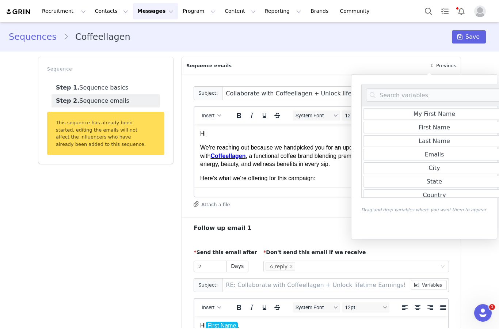
click at [452, 131] on div "First Name" at bounding box center [434, 128] width 143 height 12
click at [455, 127] on div "First Name" at bounding box center [434, 128] width 143 height 12
click at [445, 126] on div "First Name" at bounding box center [434, 127] width 31 height 9
click at [441, 126] on div "First Name" at bounding box center [434, 127] width 31 height 9
click at [455, 130] on div "First Name" at bounding box center [434, 128] width 143 height 12
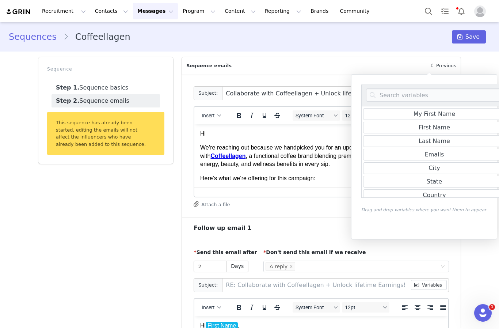
click at [459, 131] on div "First Name" at bounding box center [434, 128] width 143 height 12
click at [222, 131] on p "Hi" at bounding box center [321, 134] width 242 height 8
click at [448, 129] on div "First Name" at bounding box center [434, 127] width 31 height 9
click at [443, 135] on div "Last Name" at bounding box center [435, 140] width 146 height 14
click at [228, 134] on p "Hi" at bounding box center [321, 134] width 242 height 8
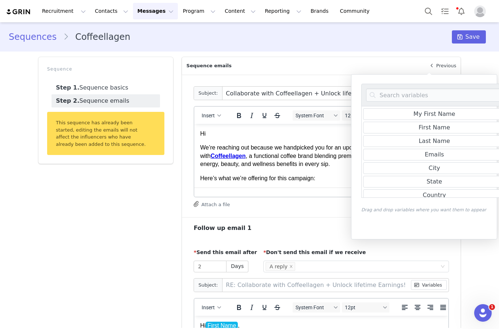
click at [453, 130] on div "First Name" at bounding box center [434, 128] width 143 height 12
click at [459, 128] on div "First Name" at bounding box center [434, 128] width 143 height 12
click at [452, 144] on div "Last Name" at bounding box center [434, 141] width 143 height 12
click at [439, 127] on div "First Name" at bounding box center [434, 127] width 31 height 9
